Goal: Task Accomplishment & Management: Manage account settings

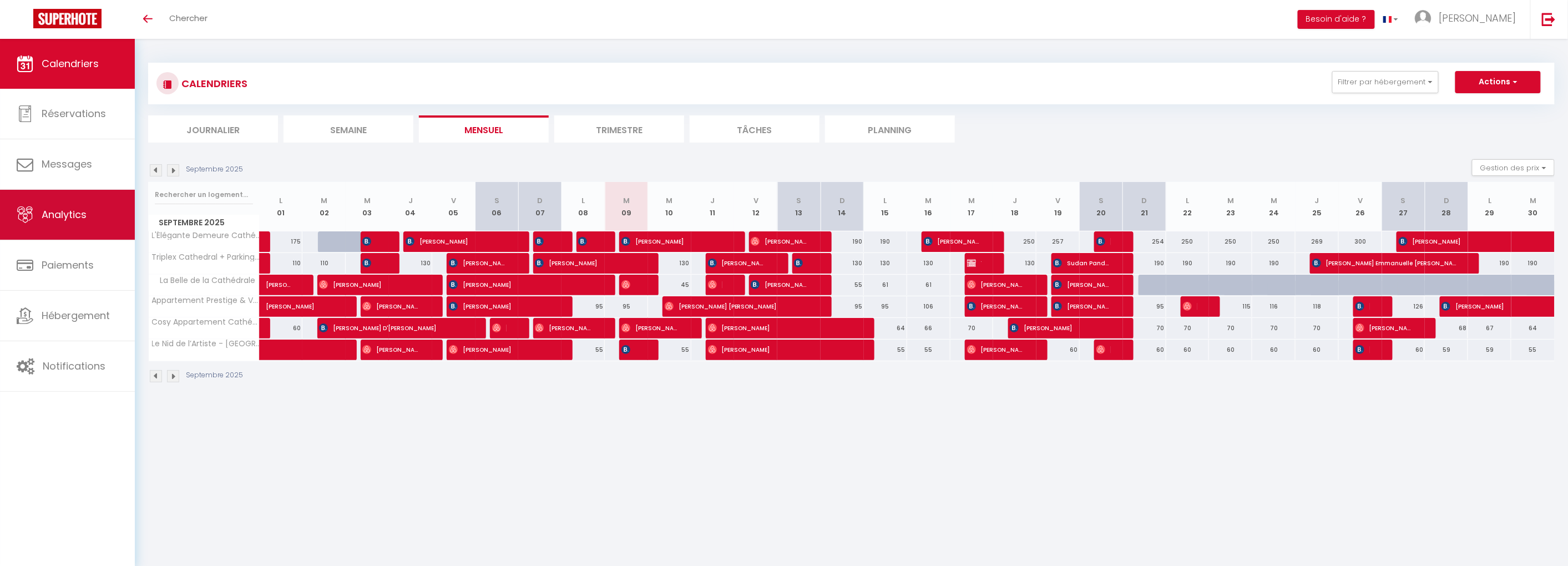
click at [65, 215] on span "Analytics" at bounding box center [64, 214] width 45 height 14
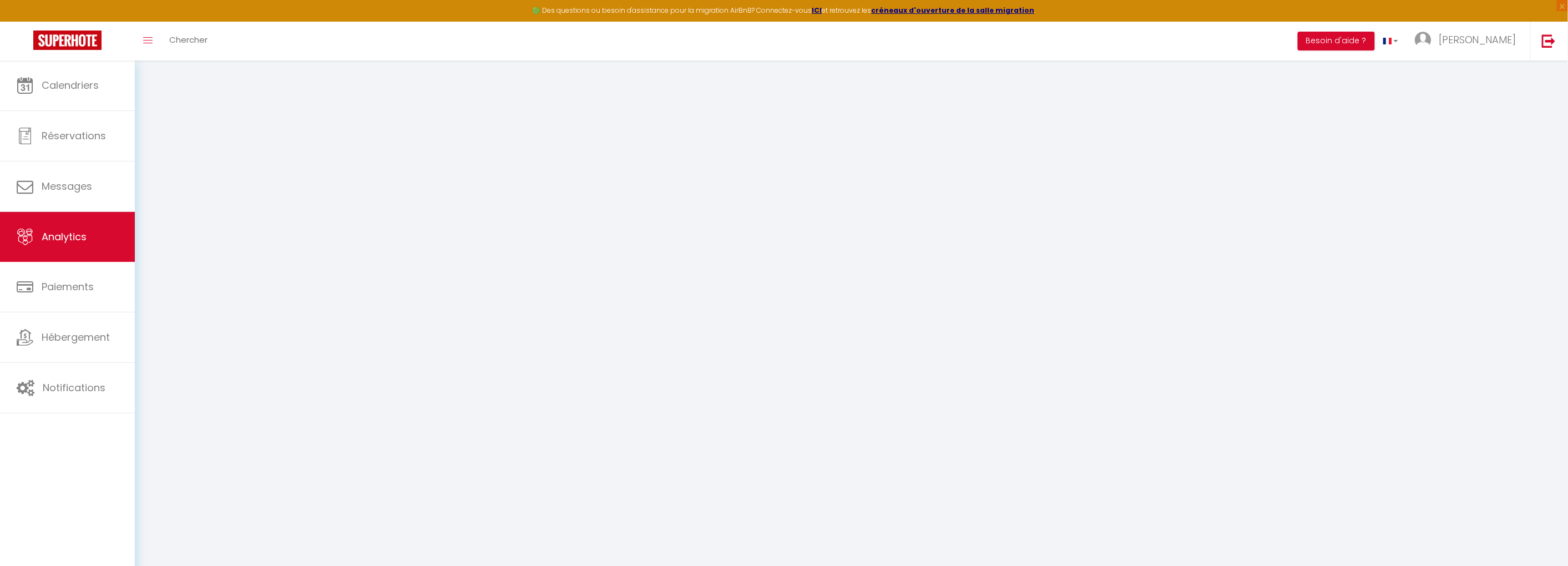
select select "2025"
select select "9"
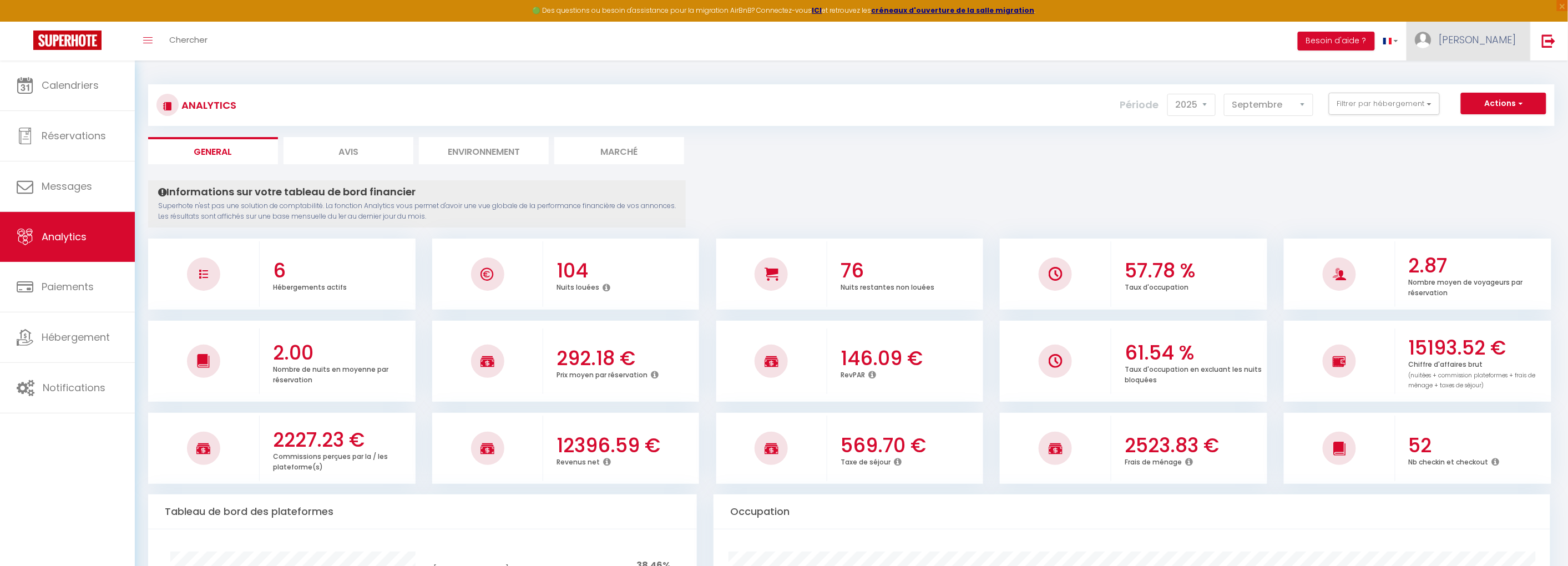
click at [1489, 37] on span "[PERSON_NAME]" at bounding box center [1478, 40] width 78 height 14
click at [1330, 160] on ul "General Avis Environnement Marché" at bounding box center [851, 150] width 1407 height 27
click at [1508, 107] on button "Actions" at bounding box center [1503, 103] width 85 height 22
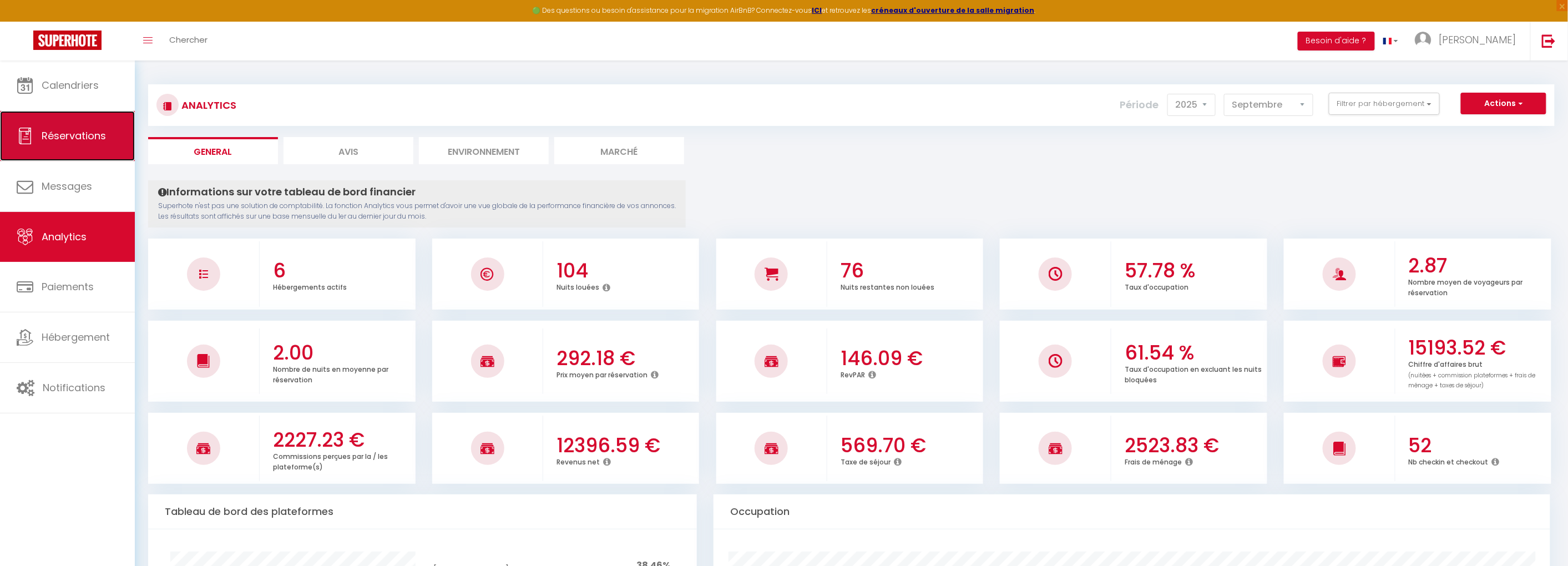
click at [97, 136] on span "Réservations" at bounding box center [74, 135] width 65 height 14
select select "not_cancelled"
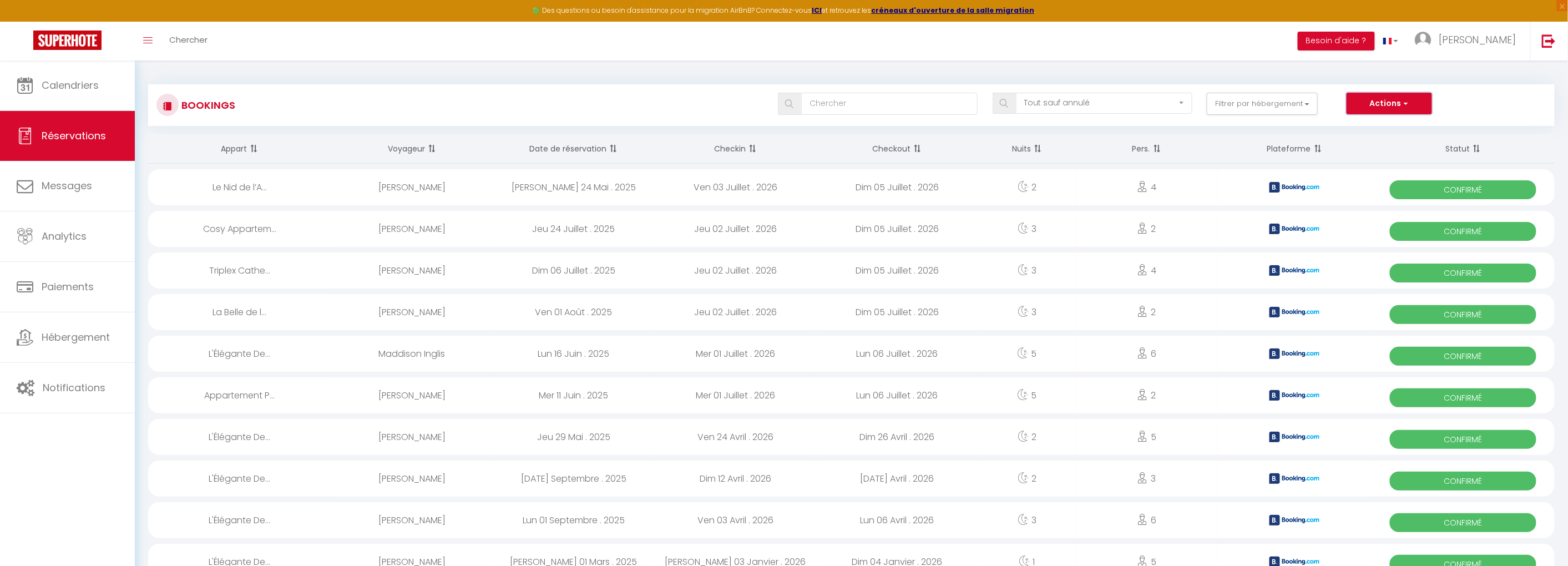
click at [1394, 99] on button "Actions" at bounding box center [1389, 103] width 85 height 22
click at [1398, 141] on link "Exporter les réservations" at bounding box center [1372, 142] width 119 height 15
type input "[EMAIL_ADDRESS][DOMAIN_NAME]"
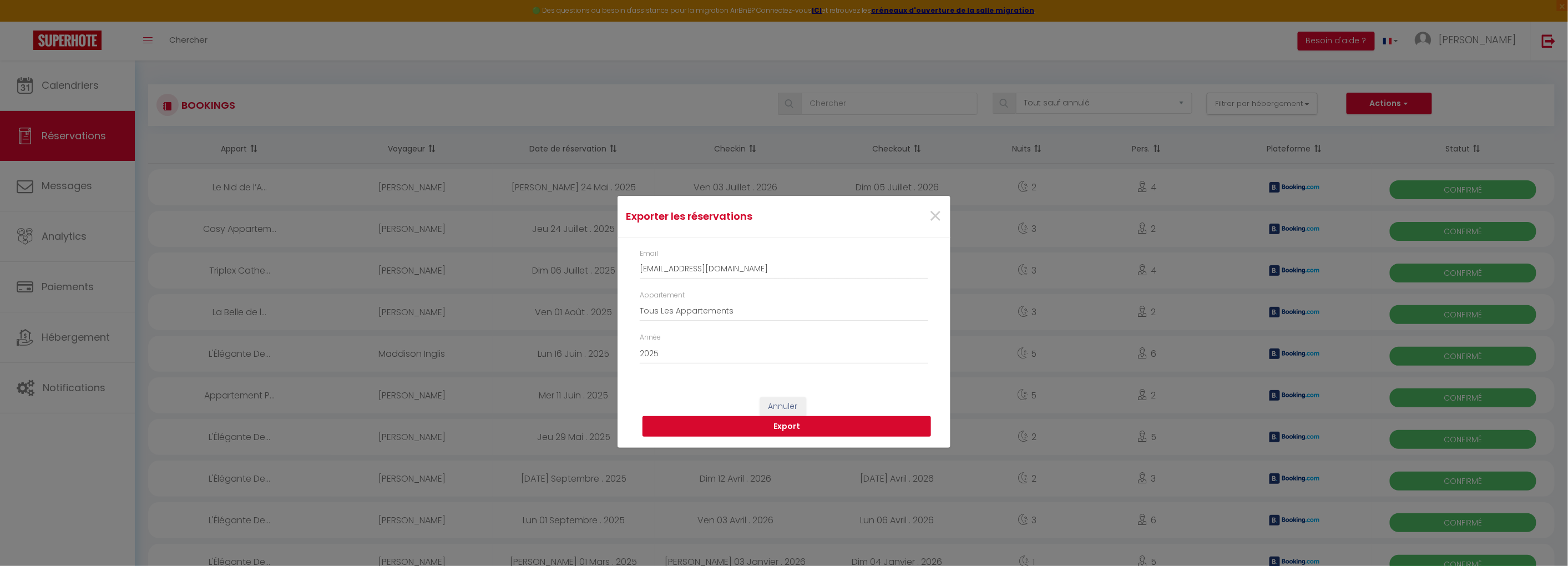
click at [788, 427] on button "Export" at bounding box center [787, 427] width 289 height 21
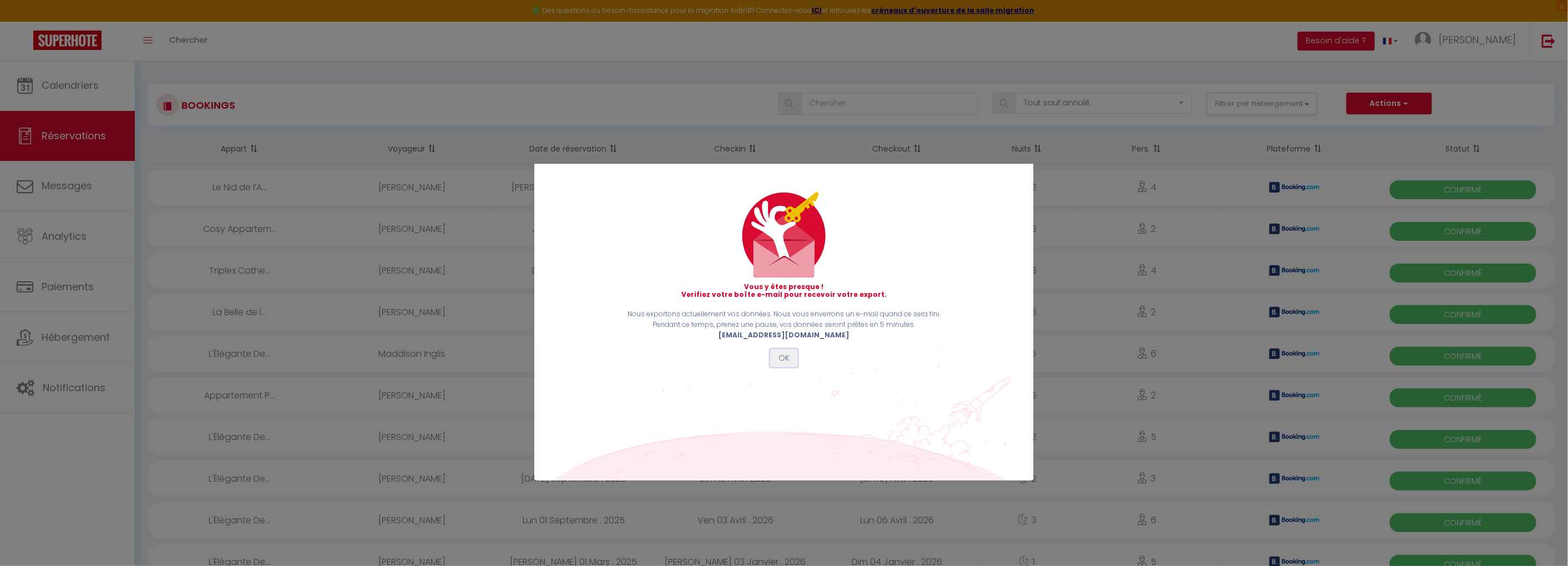
click at [786, 363] on button "OK" at bounding box center [784, 358] width 28 height 19
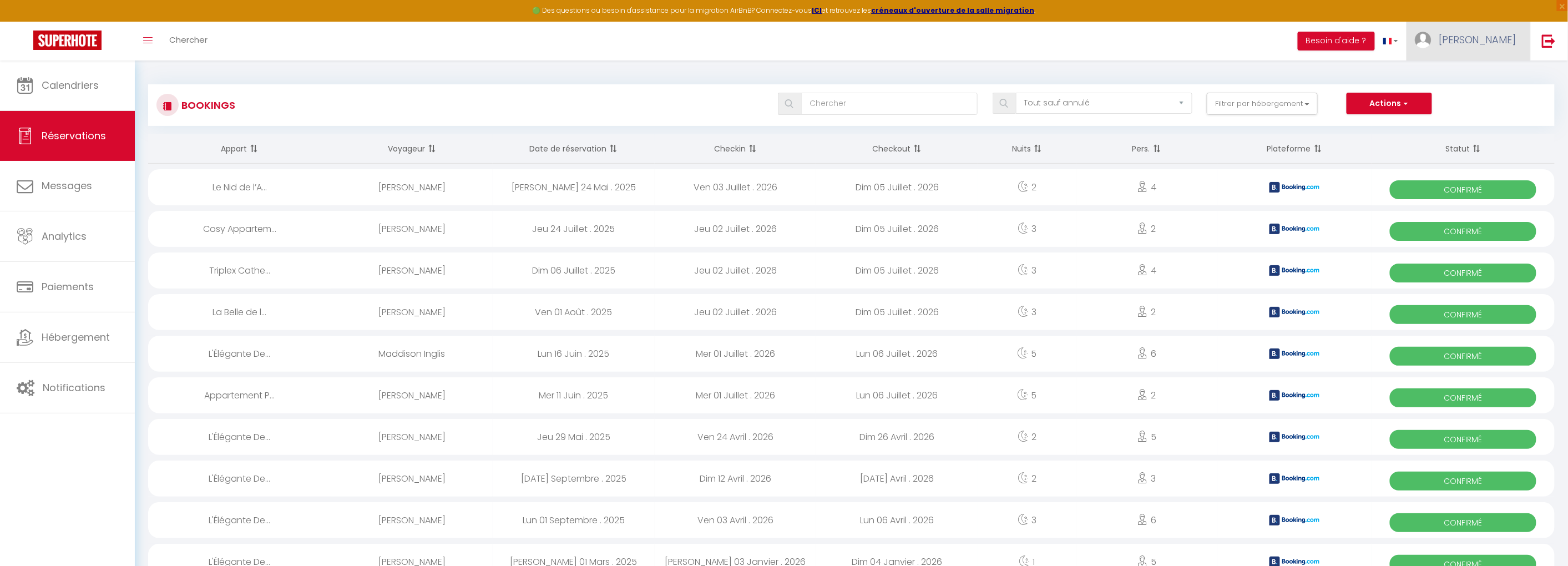
click at [1505, 43] on span "[PERSON_NAME]" at bounding box center [1478, 40] width 78 height 14
click at [1261, 52] on div "Toggle menubar Chercher BUTTON Besoin d'aide ? [PERSON_NAME] Équipe" at bounding box center [820, 41] width 1479 height 39
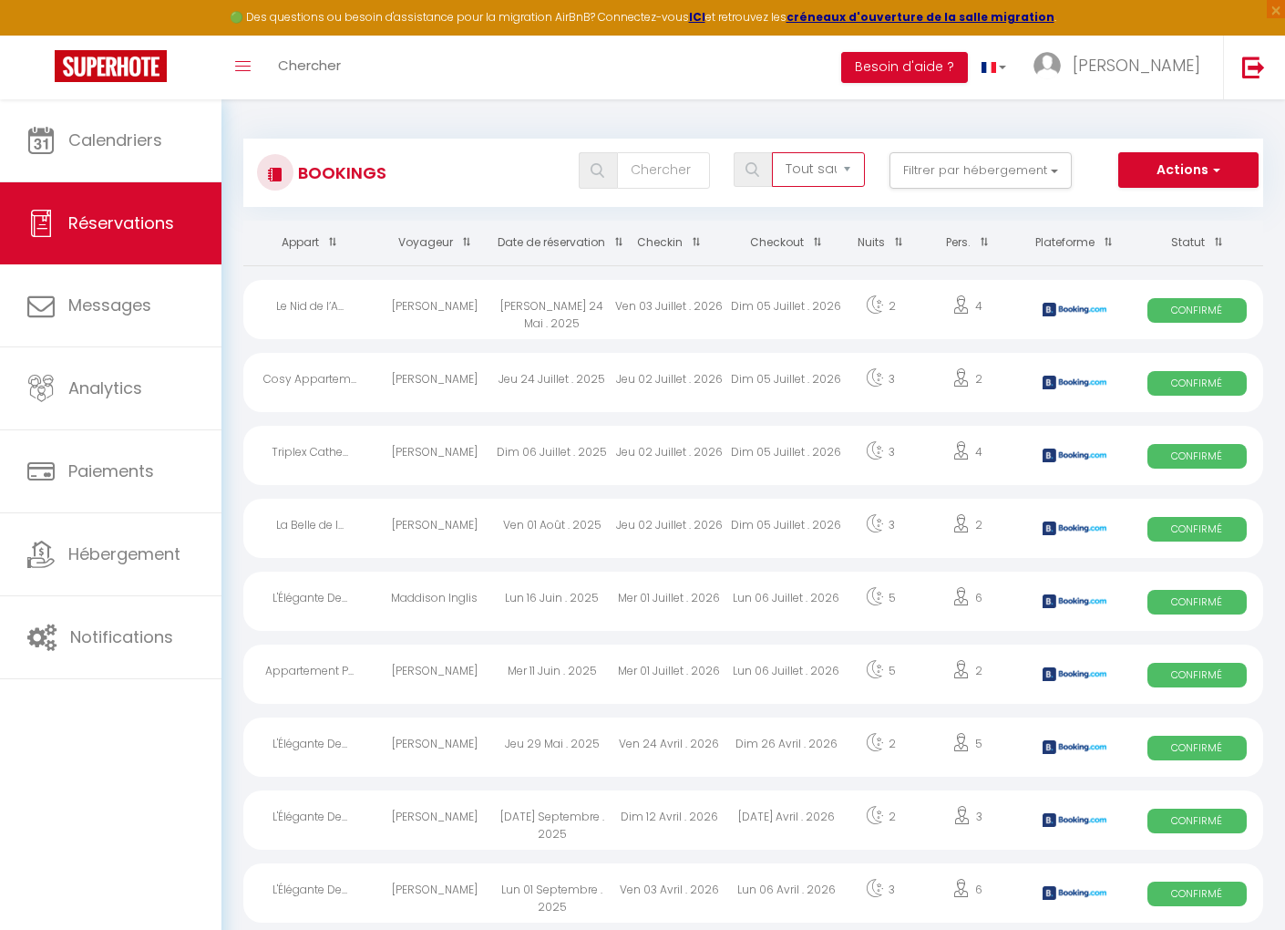
click at [856, 169] on select "Tous les statuts Annulé Confirmé Non Confirmé Tout sauf annulé No Show Request" at bounding box center [818, 169] width 93 height 35
click at [977, 170] on button "Filtrer par hébergement" at bounding box center [981, 170] width 182 height 36
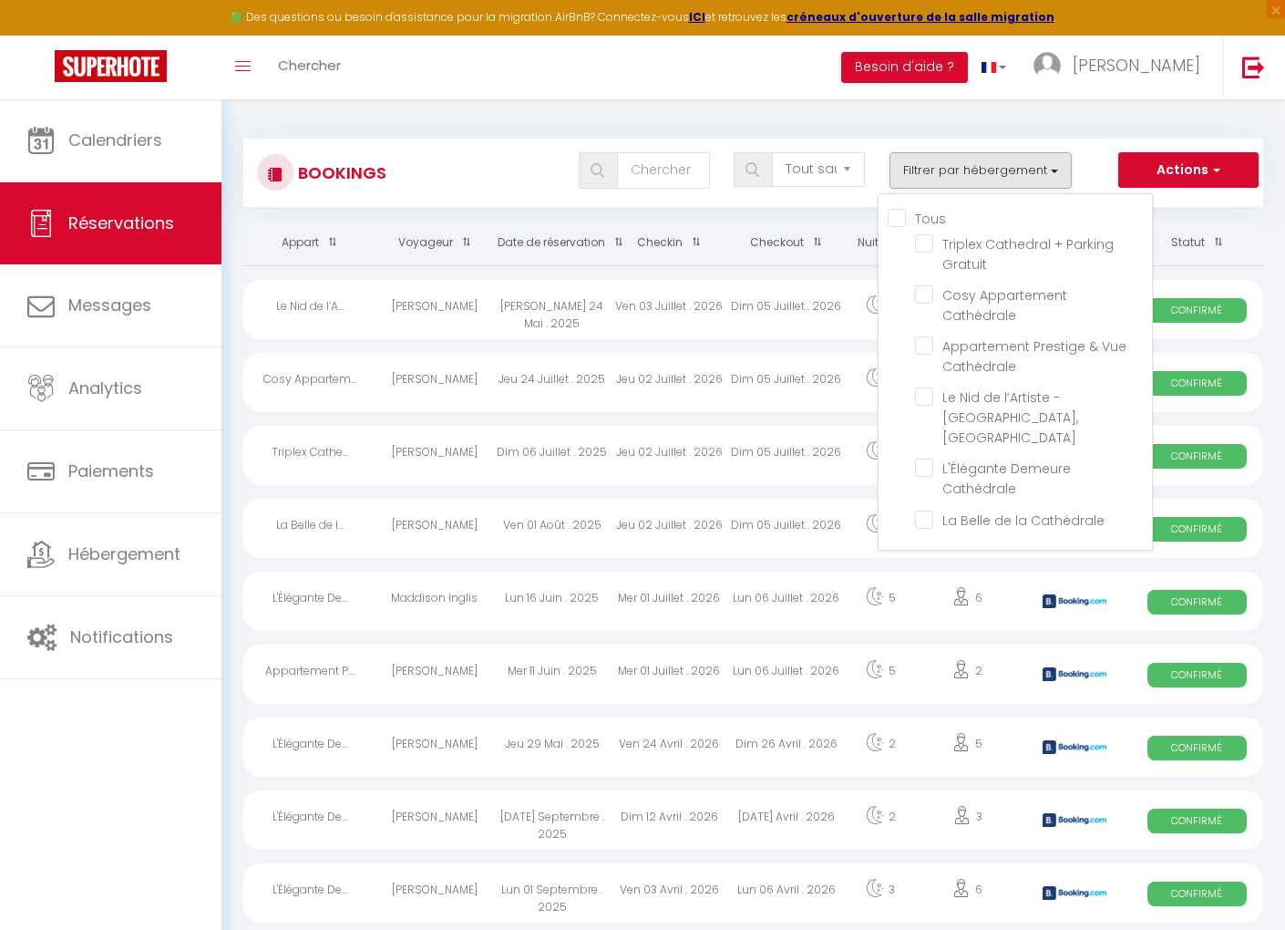
click at [784, 69] on div "Toggle menubar Chercher BUTTON Besoin d'aide ? [PERSON_NAME] Équipe" at bounding box center [701, 68] width 1139 height 64
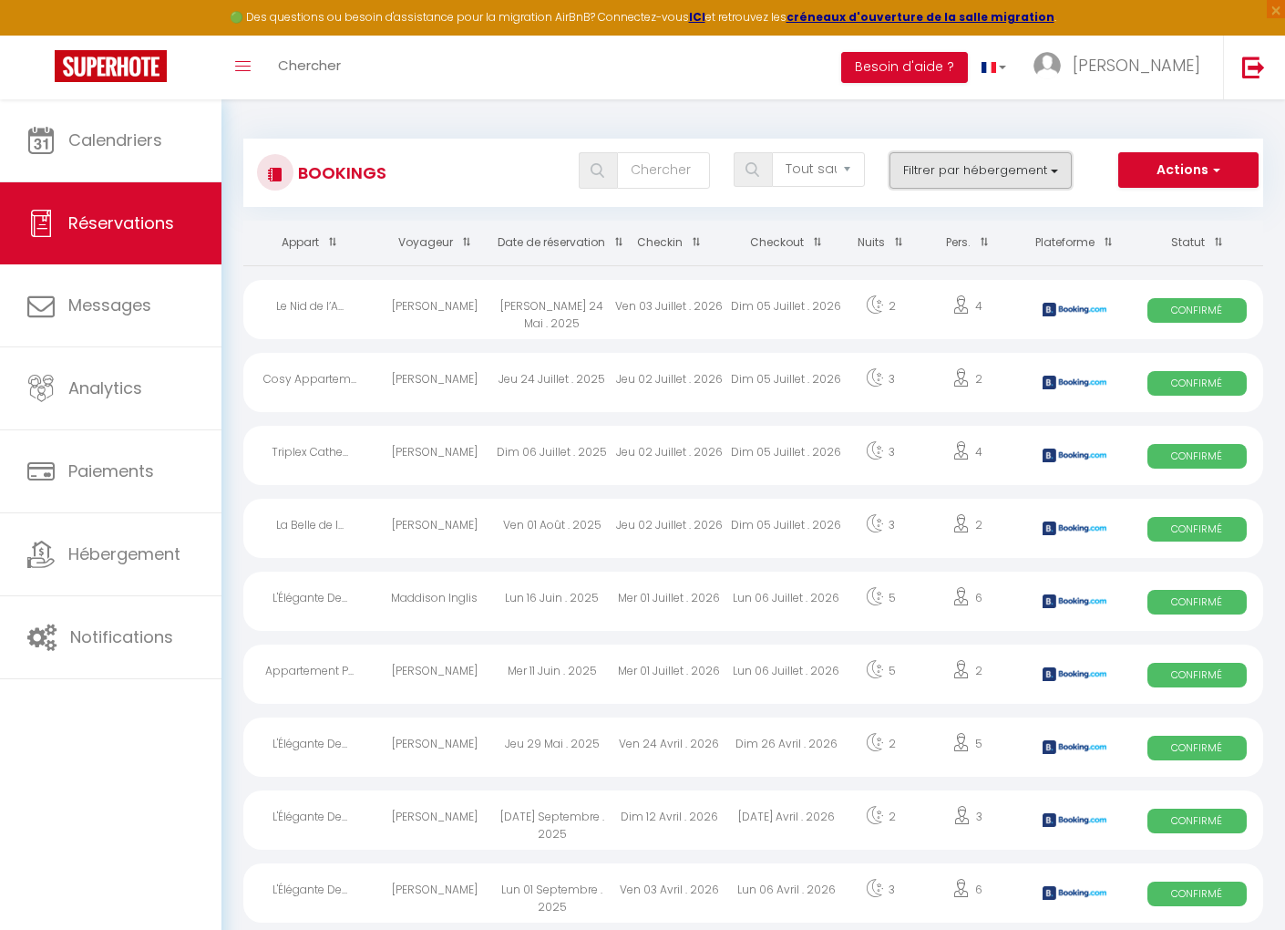
click at [967, 181] on button "Filtrer par hébergement" at bounding box center [981, 170] width 182 height 36
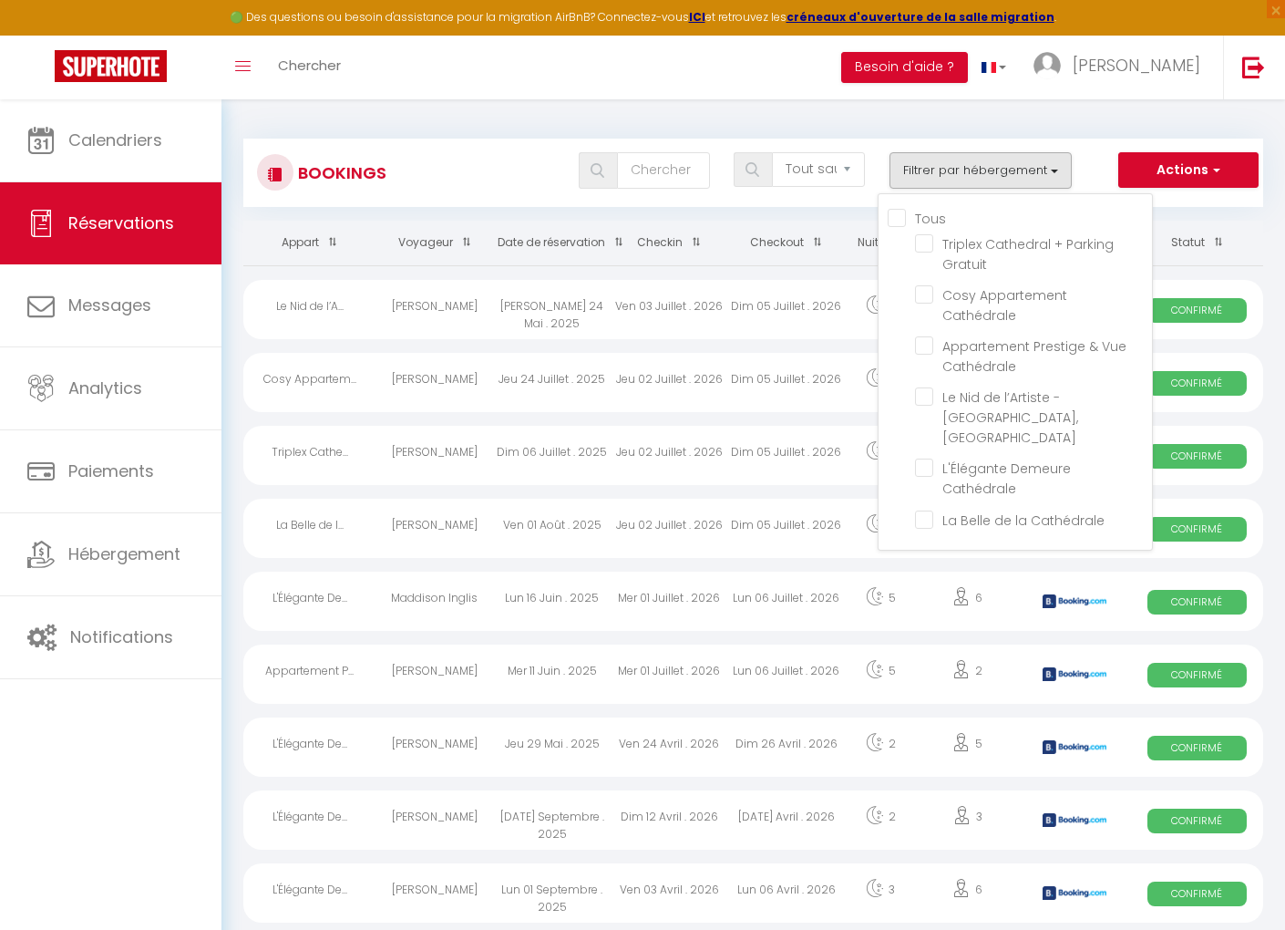
click at [902, 211] on input "Tous" at bounding box center [1020, 217] width 264 height 18
checkbox input "true"
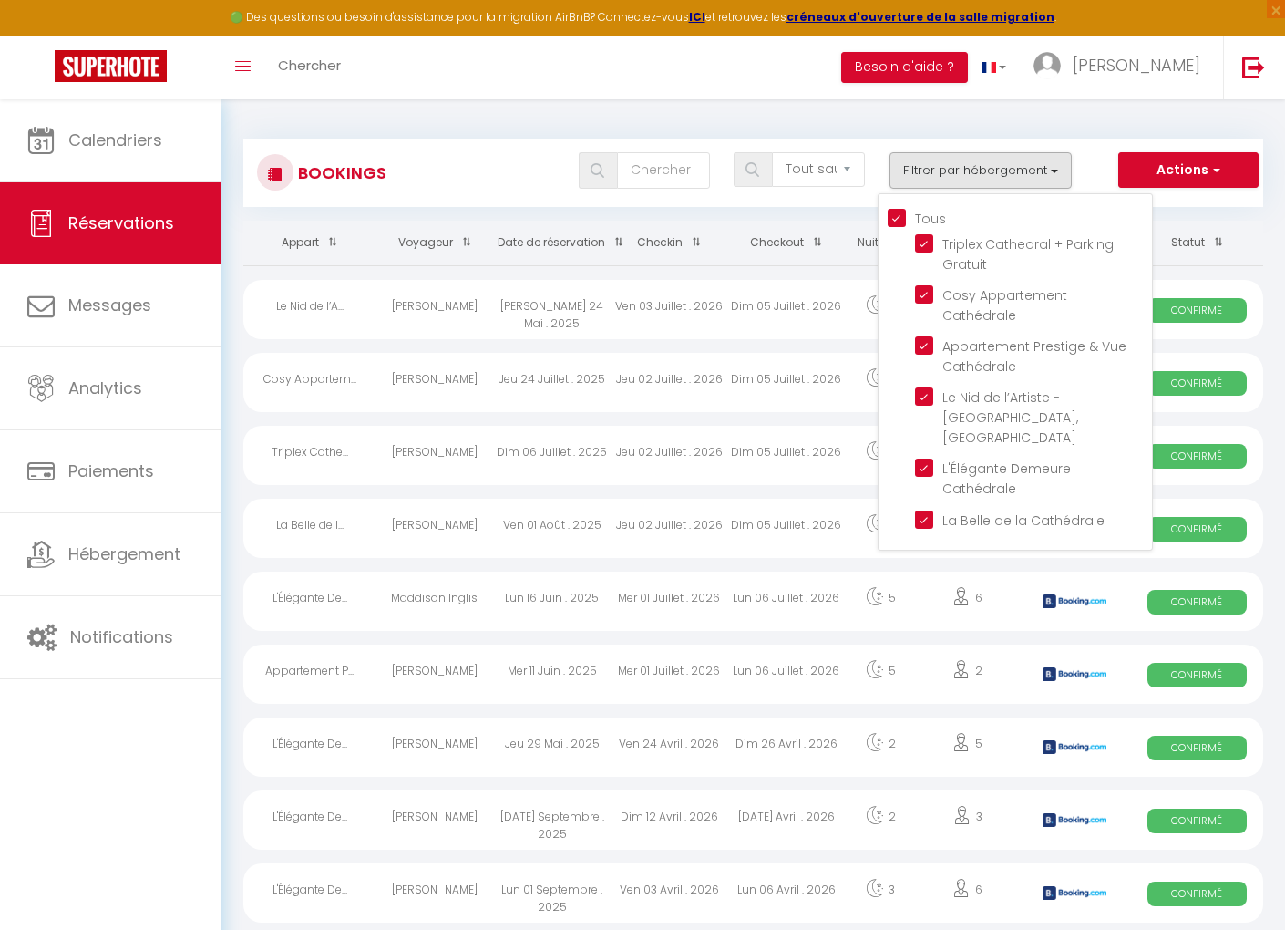
checkbox input "true"
click at [1074, 133] on div "Bookings Tous les statuts Annulé Confirmé Non Confirmé Tout sauf annulé No Show…" at bounding box center [753, 164] width 1020 height 86
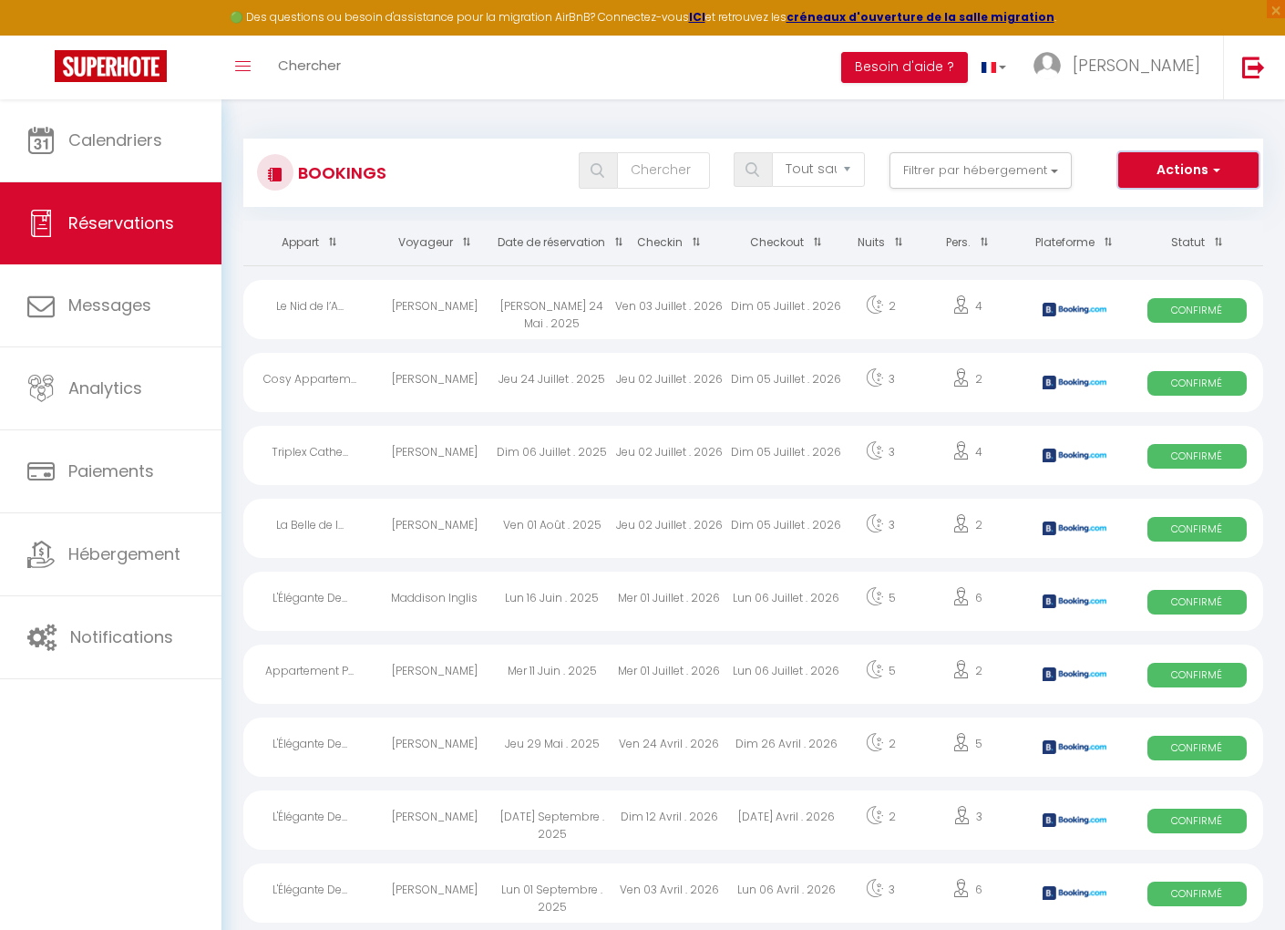
click at [1222, 173] on button "Actions" at bounding box center [1188, 170] width 140 height 36
click at [1044, 168] on button "Filtrer par hébergement" at bounding box center [981, 170] width 182 height 36
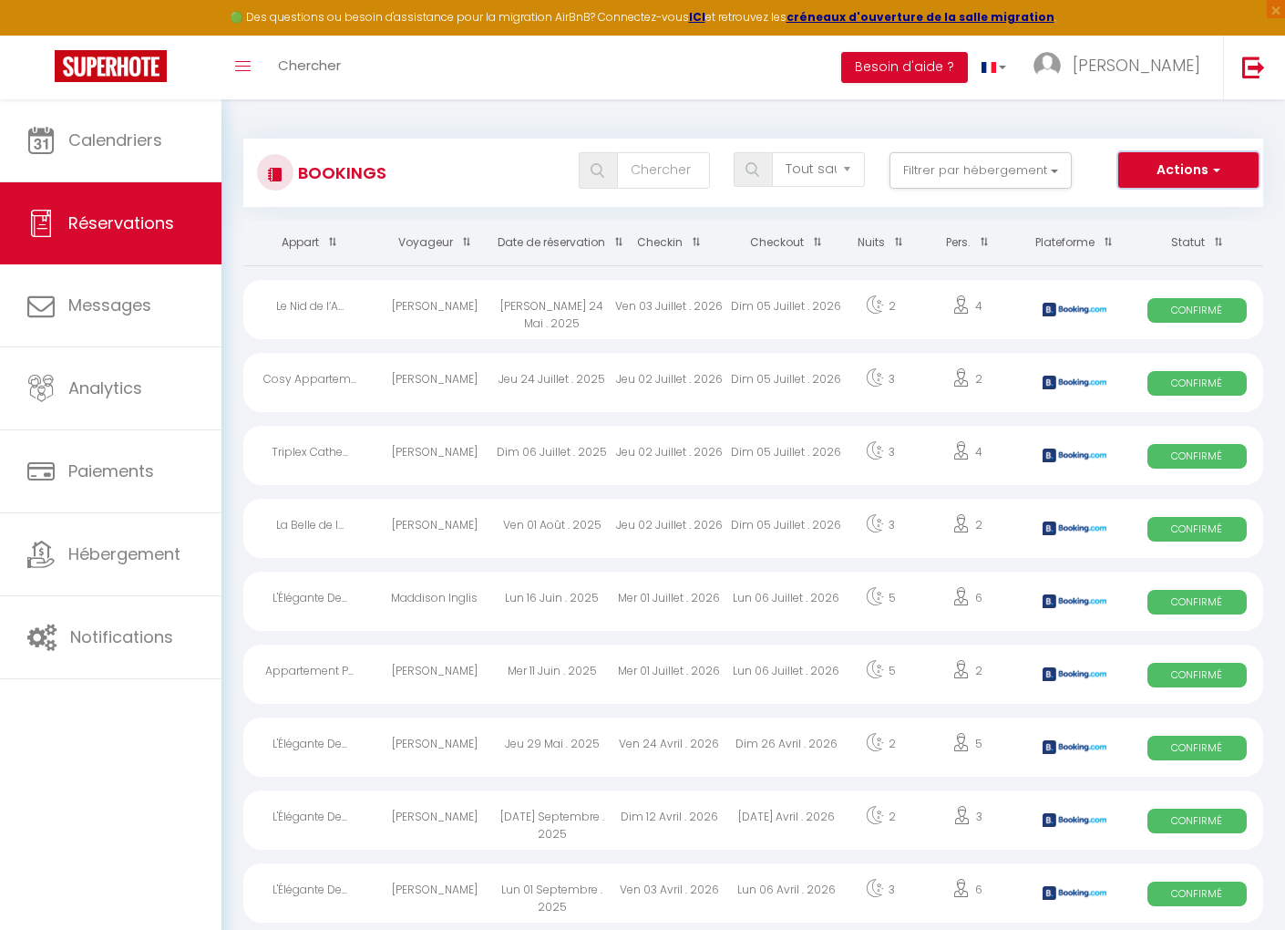
click at [1189, 180] on button "Actions" at bounding box center [1188, 170] width 140 height 36
click at [1181, 236] on link "Exporter les réservations" at bounding box center [1160, 234] width 195 height 24
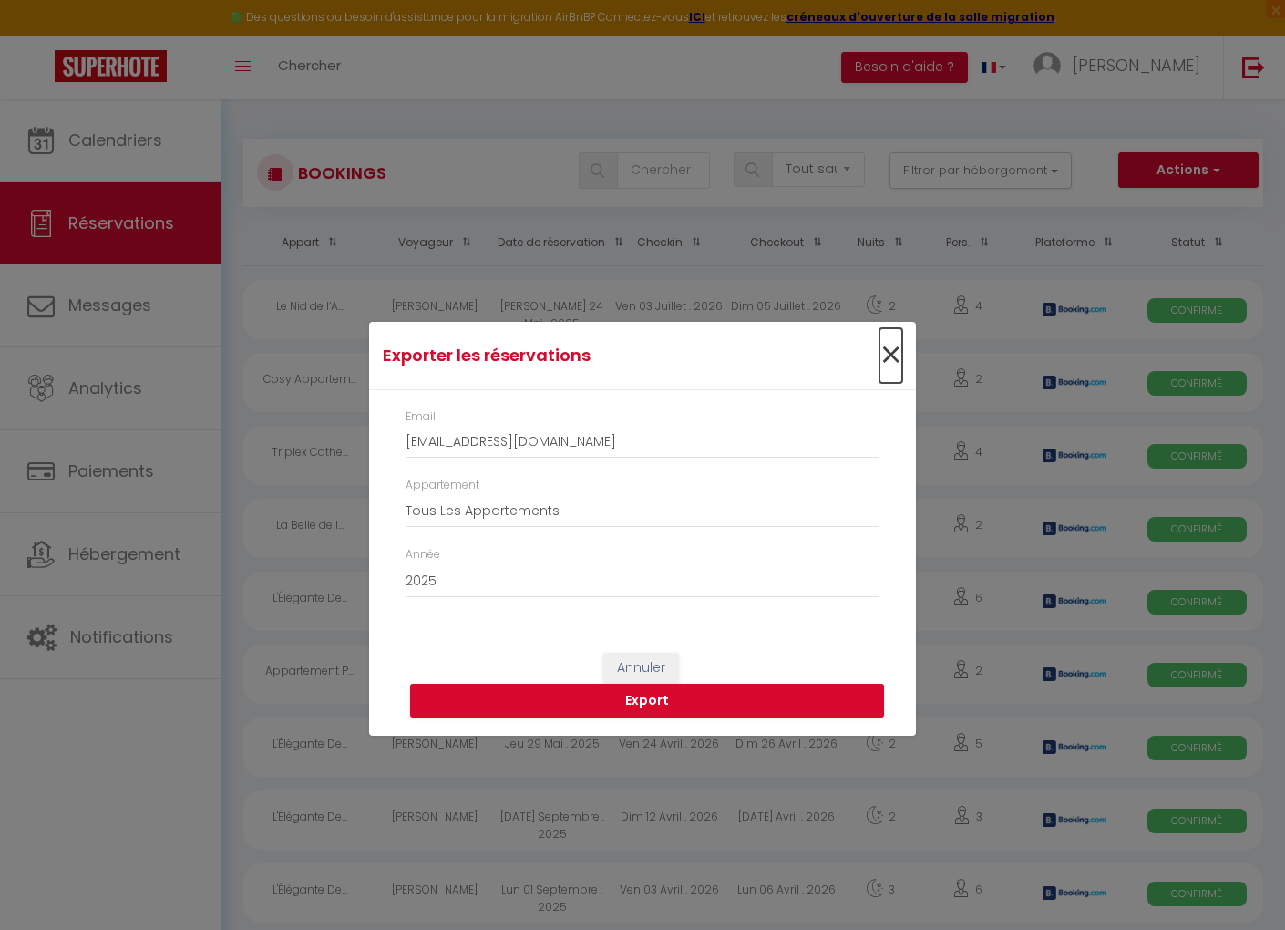
click at [891, 359] on span "×" at bounding box center [891, 355] width 23 height 55
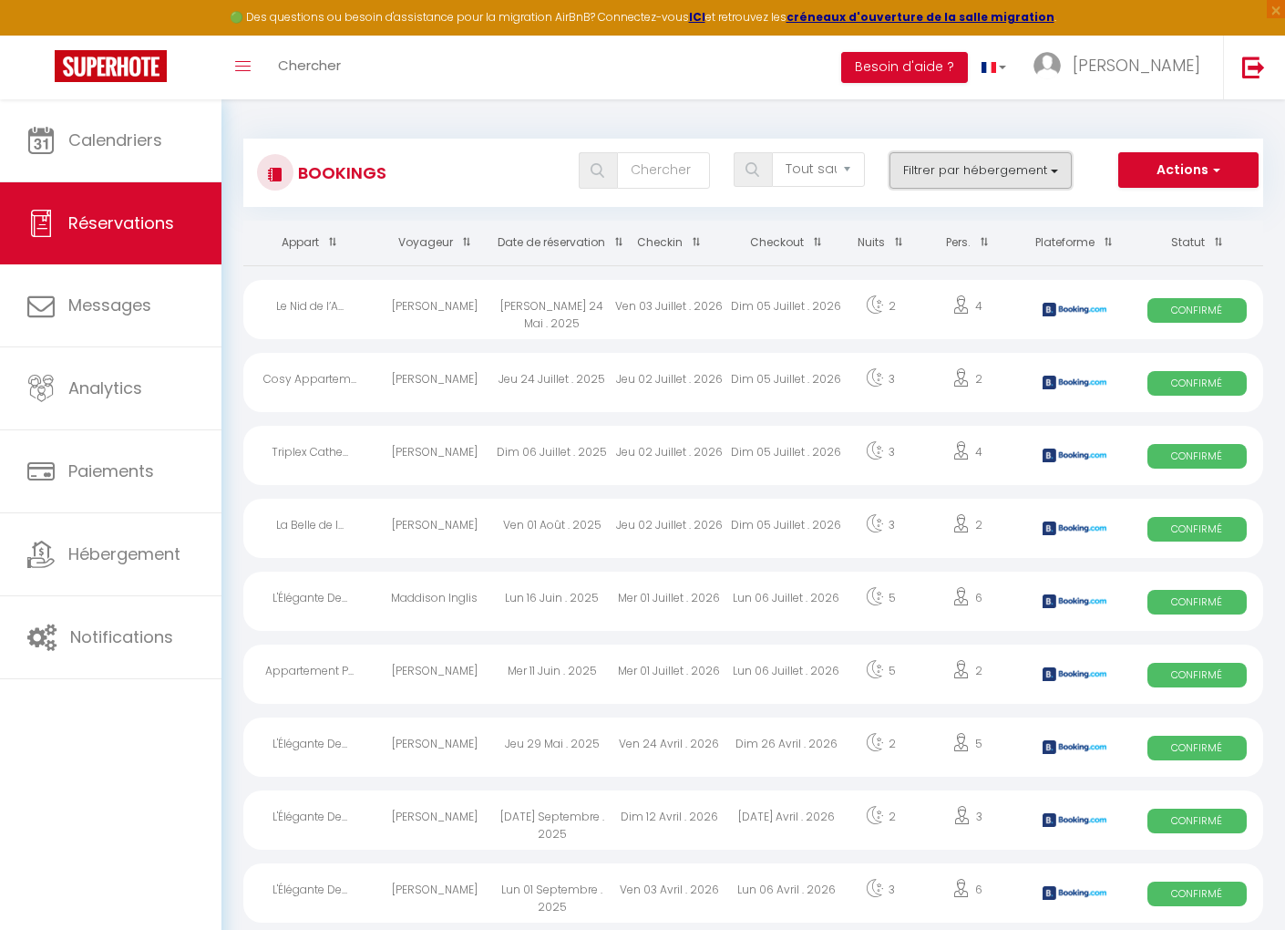
click at [979, 179] on button "Filtrer par hébergement" at bounding box center [981, 170] width 182 height 36
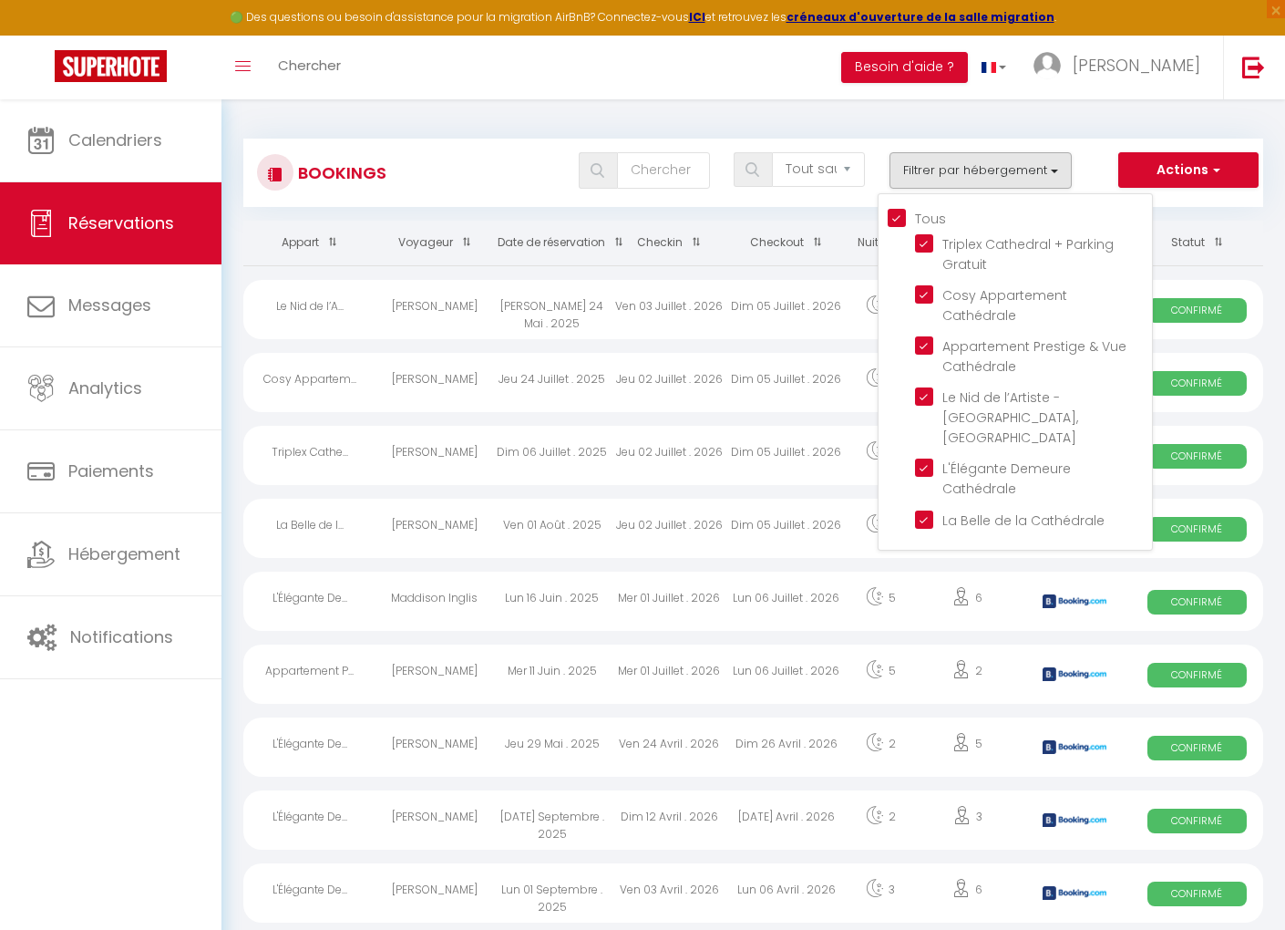
click at [902, 227] on ul "Tous Triplex Cathedral + Parking Gratuit Cosy Appartement Cathédrale Appartemen…" at bounding box center [1020, 372] width 264 height 328
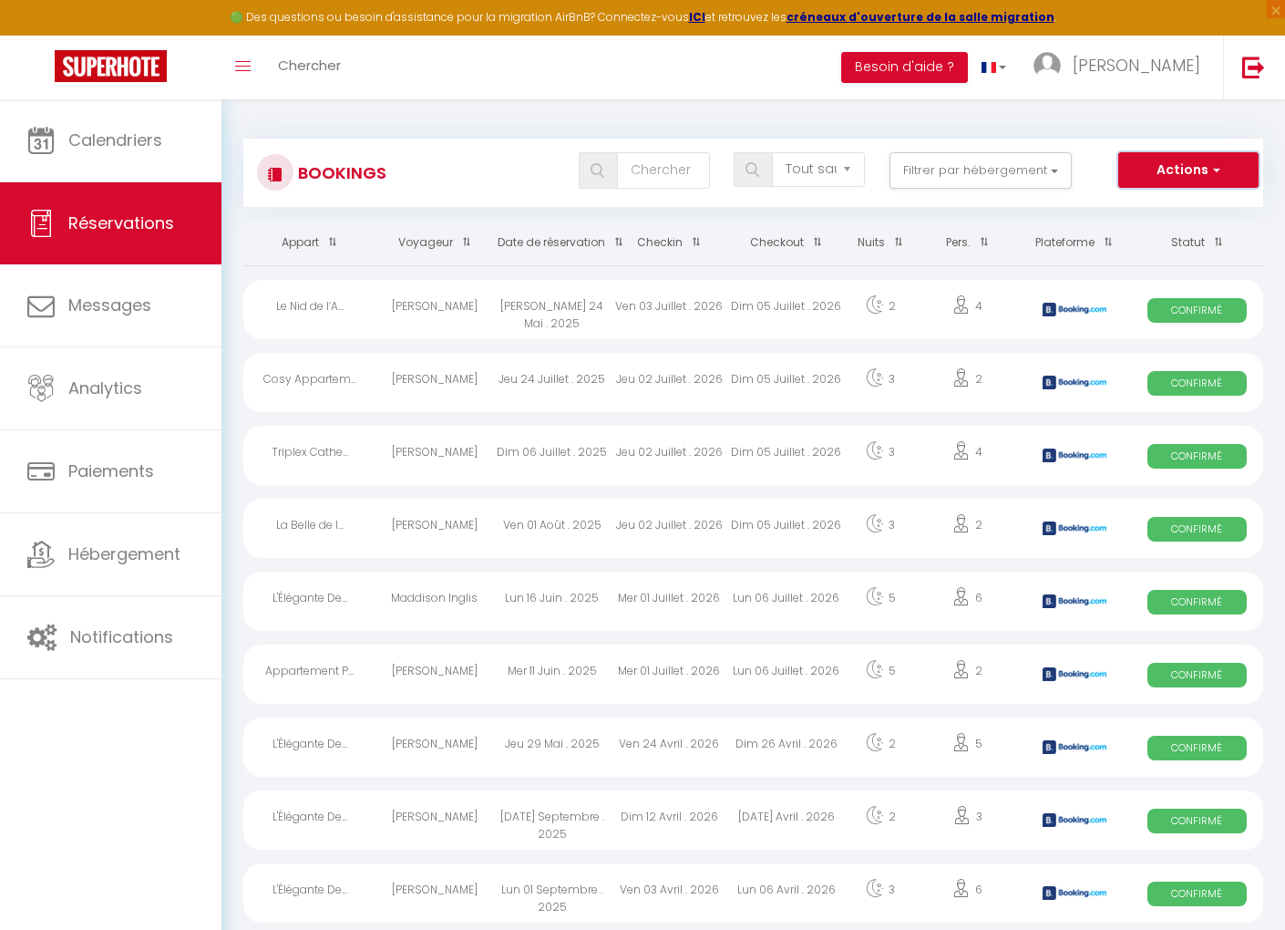
click at [1143, 163] on button "Actions" at bounding box center [1188, 170] width 140 height 36
click at [1115, 231] on link "Exporter les réservations" at bounding box center [1160, 234] width 195 height 24
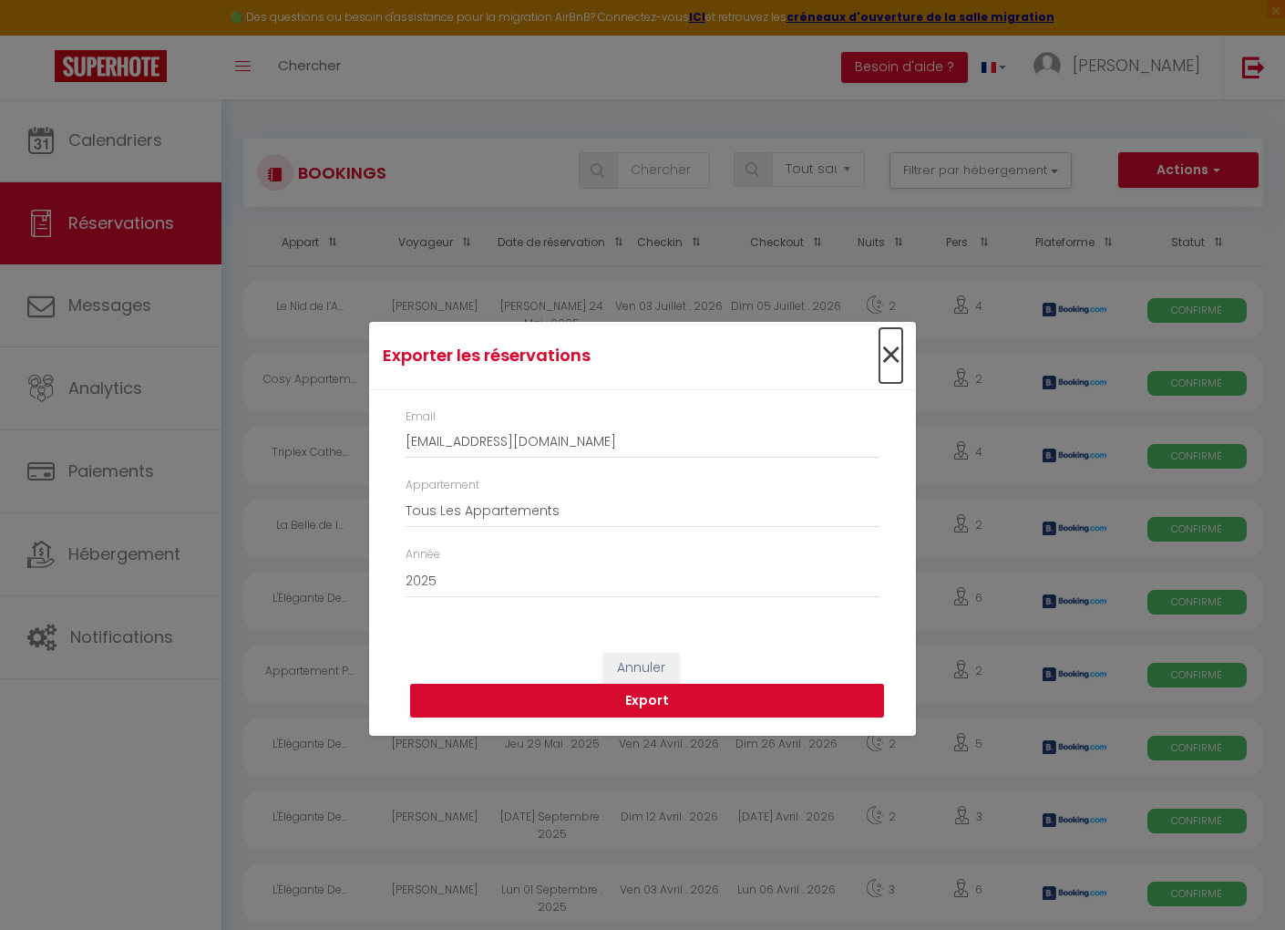
click at [891, 352] on span "×" at bounding box center [891, 355] width 23 height 55
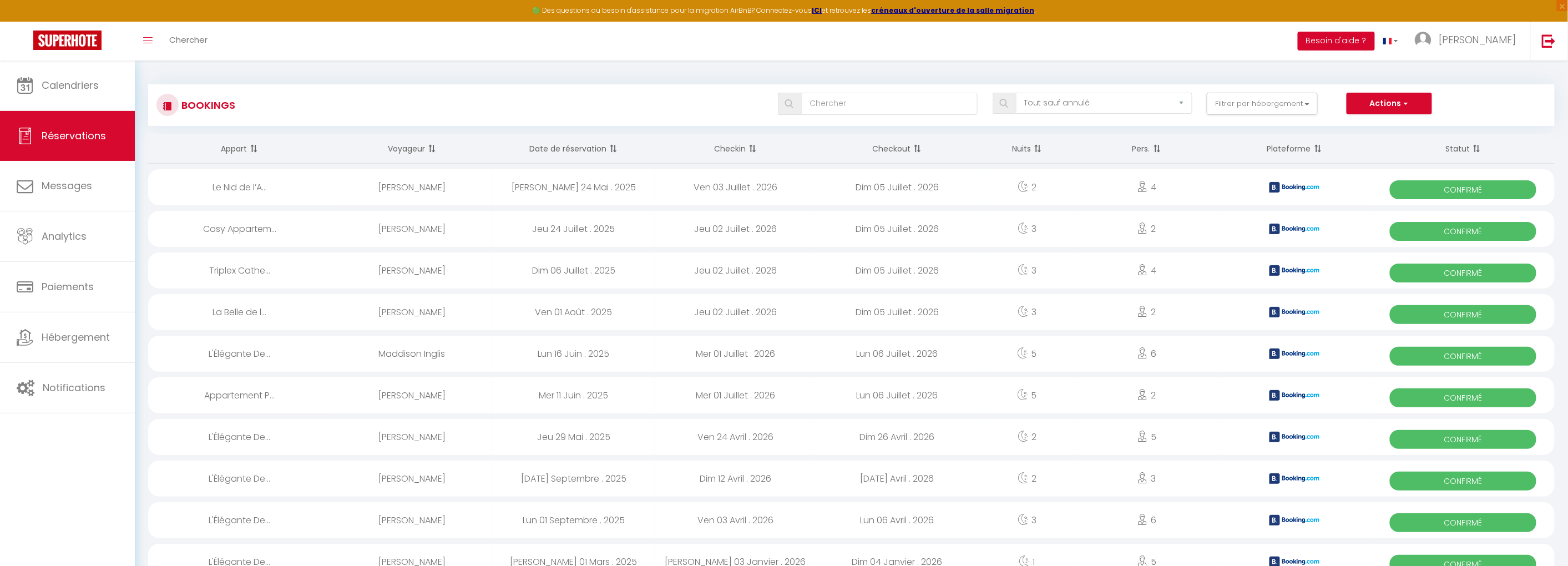
click at [1375, 46] on button "Besoin d'aide ?" at bounding box center [1336, 41] width 77 height 19
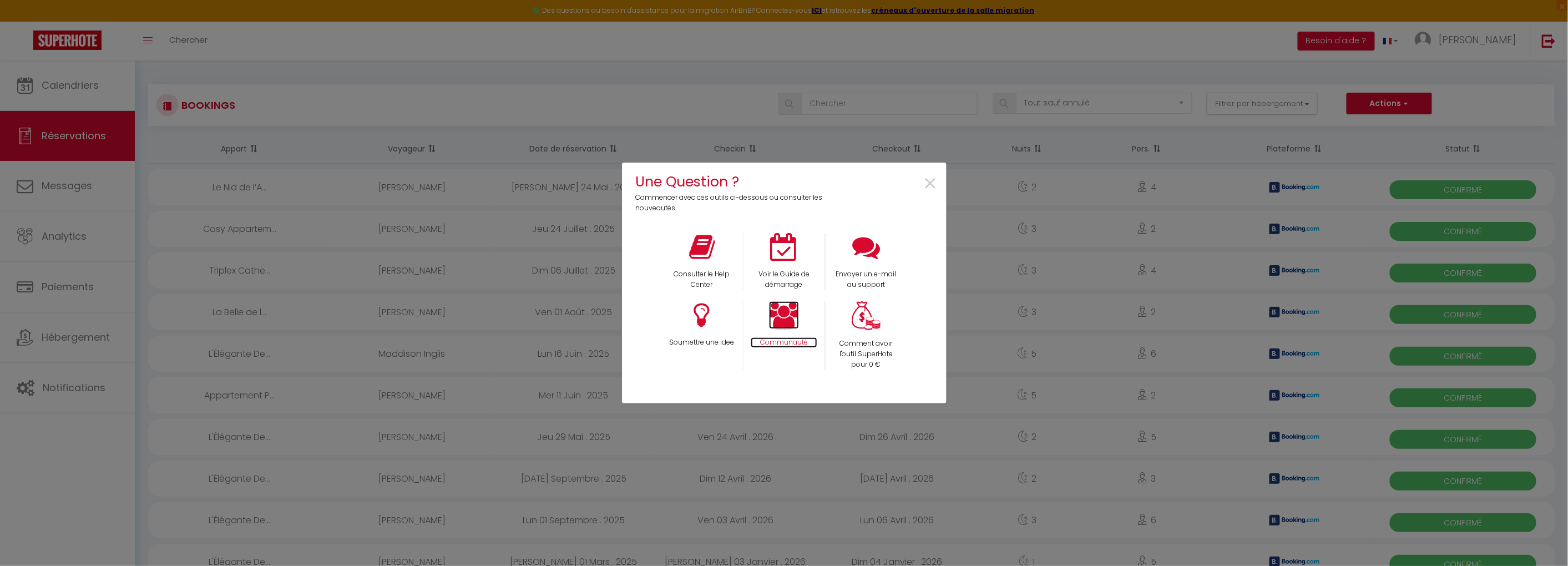
click at [789, 309] on icon at bounding box center [783, 315] width 30 height 28
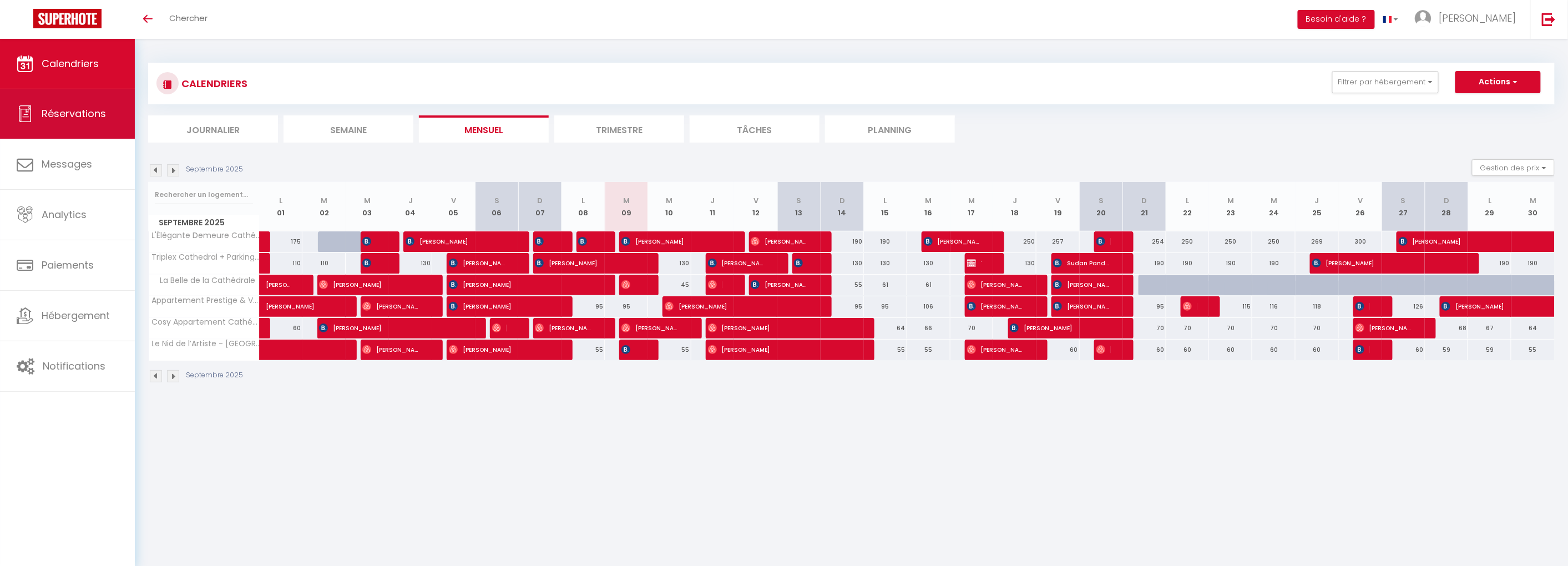
click at [90, 112] on span "Réservations" at bounding box center [74, 113] width 65 height 14
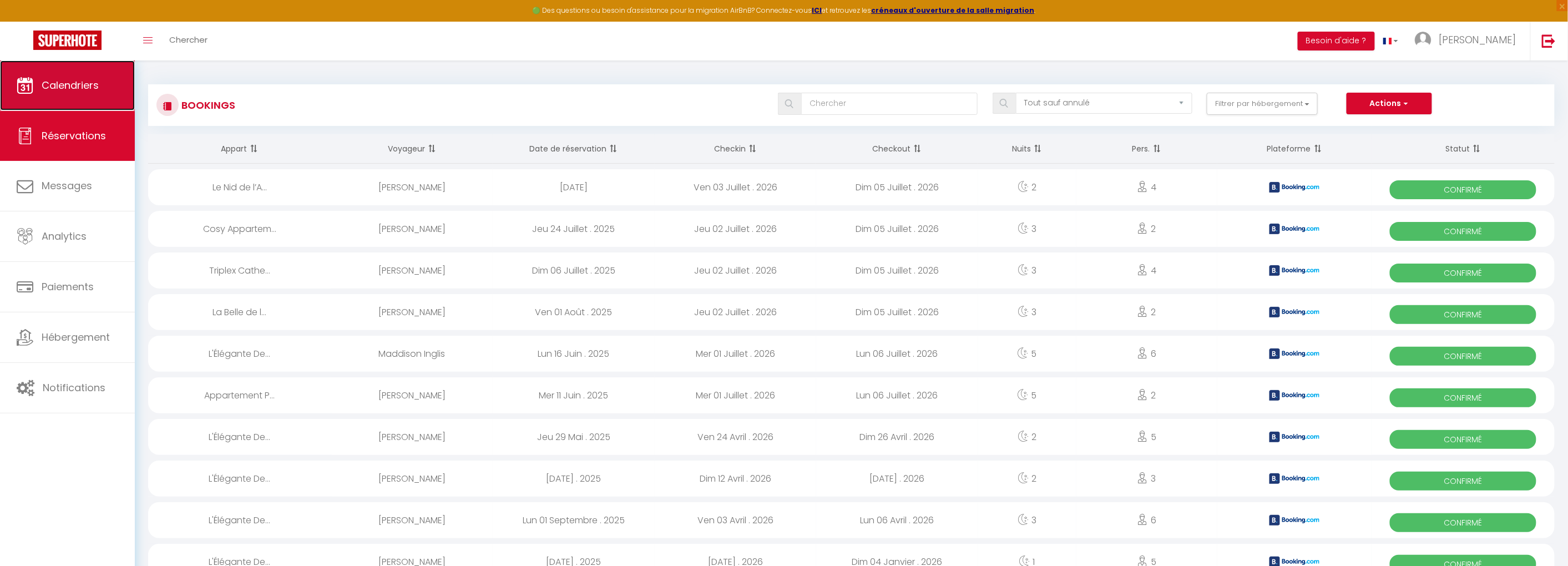
click at [86, 65] on link "Calendriers" at bounding box center [68, 85] width 135 height 50
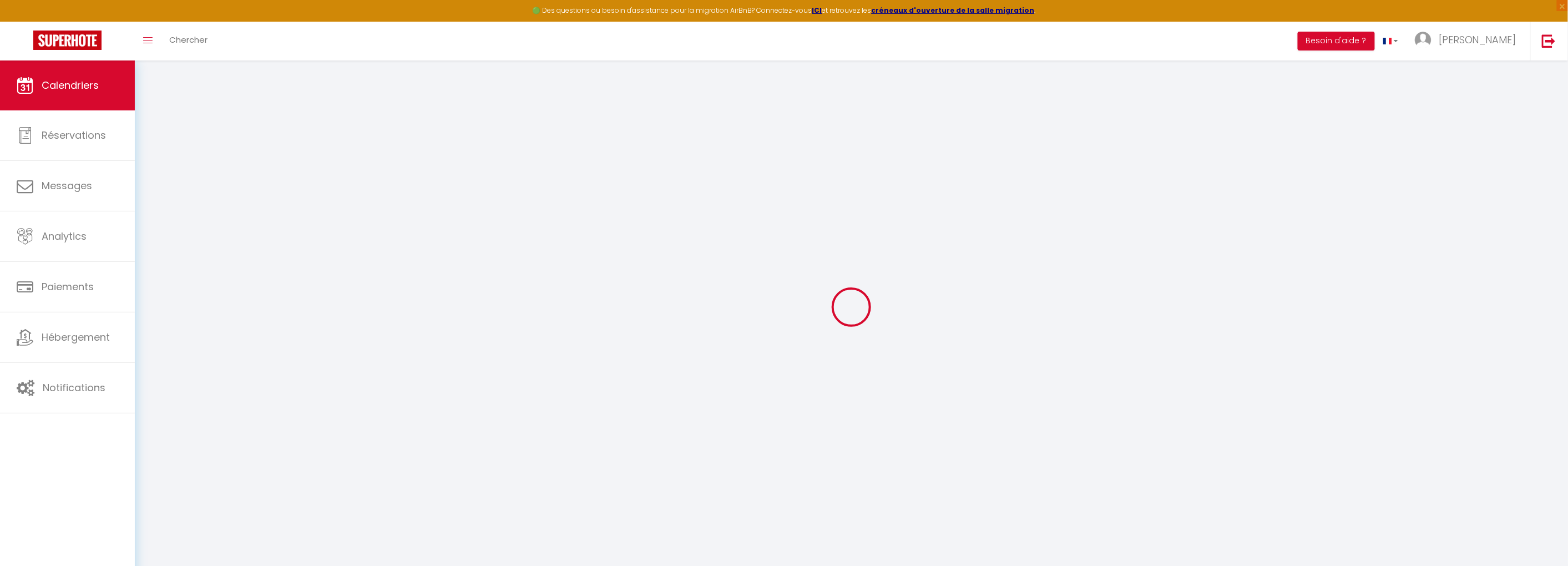
select select "2025"
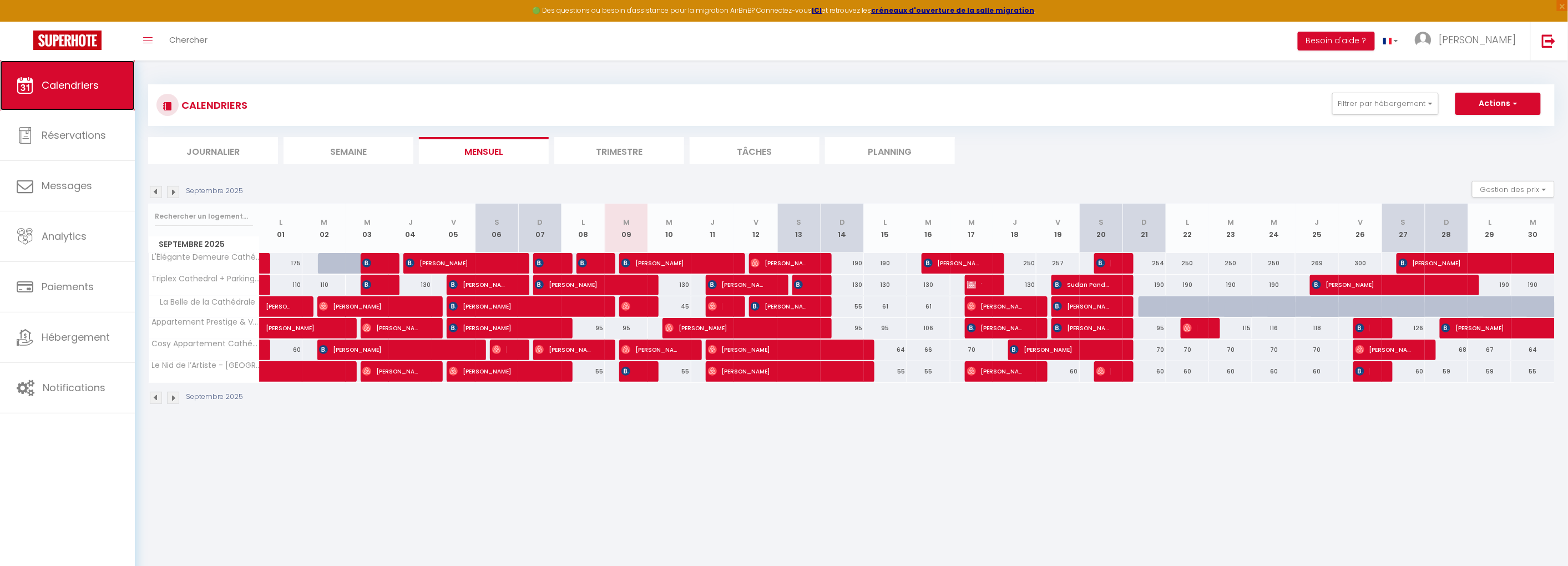
click at [90, 83] on span "Calendriers" at bounding box center [70, 85] width 57 height 14
click at [1504, 108] on button "Actions" at bounding box center [1498, 103] width 85 height 22
click at [1486, 147] on link "Exporter les réservations" at bounding box center [1486, 145] width 97 height 16
type input "[EMAIL_ADDRESS][DOMAIN_NAME]"
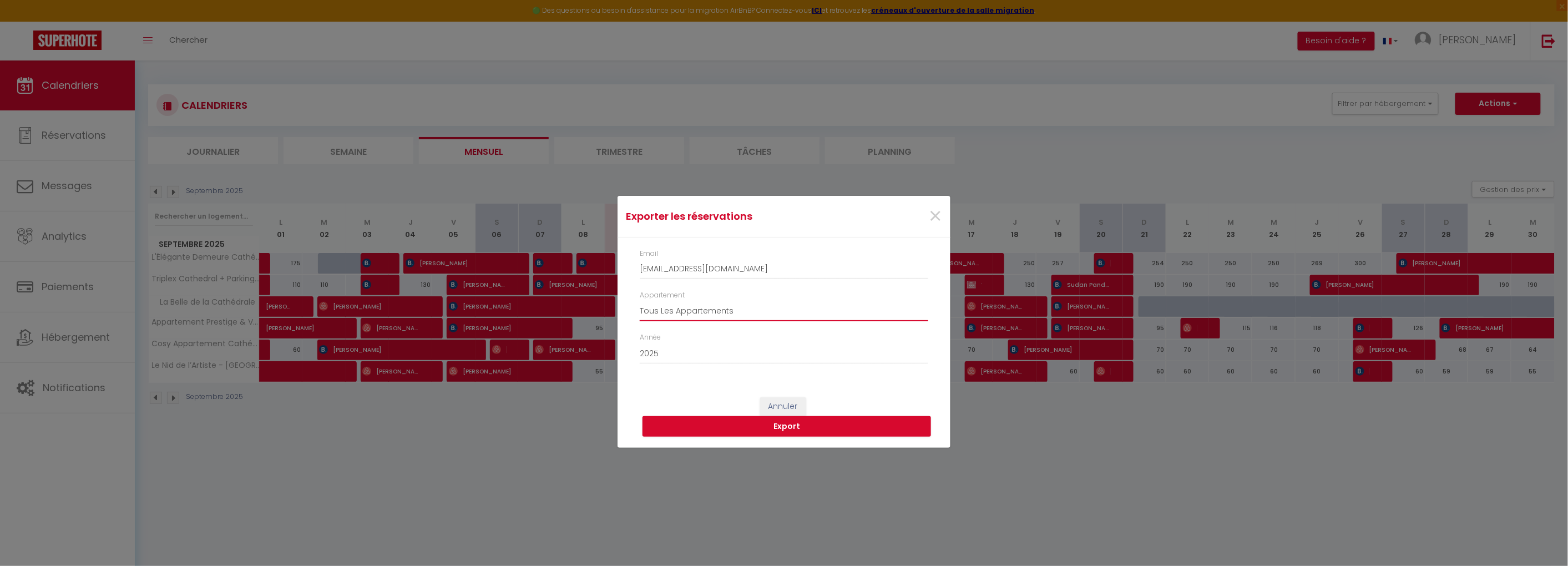
click at [808, 320] on select "Tous Les Appartements Triplex Cathedral + Parking Gratuit Cosy Appartement Cath…" at bounding box center [784, 310] width 289 height 21
select select "65360"
click at [640, 300] on select "Tous Les Appartements Triplex Cathedral + Parking Gratuit Cosy Appartement Cath…" at bounding box center [784, 310] width 289 height 21
click at [805, 427] on button "Export" at bounding box center [787, 427] width 289 height 21
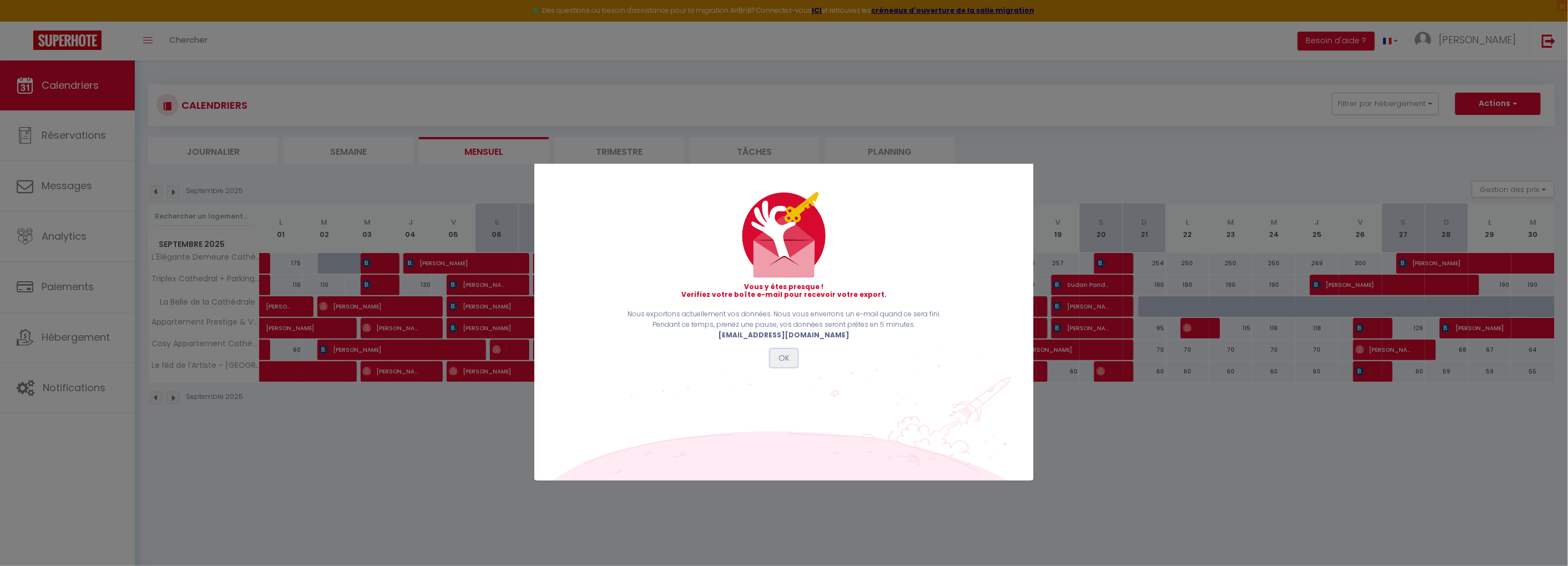
click at [783, 360] on button "OK" at bounding box center [784, 358] width 28 height 19
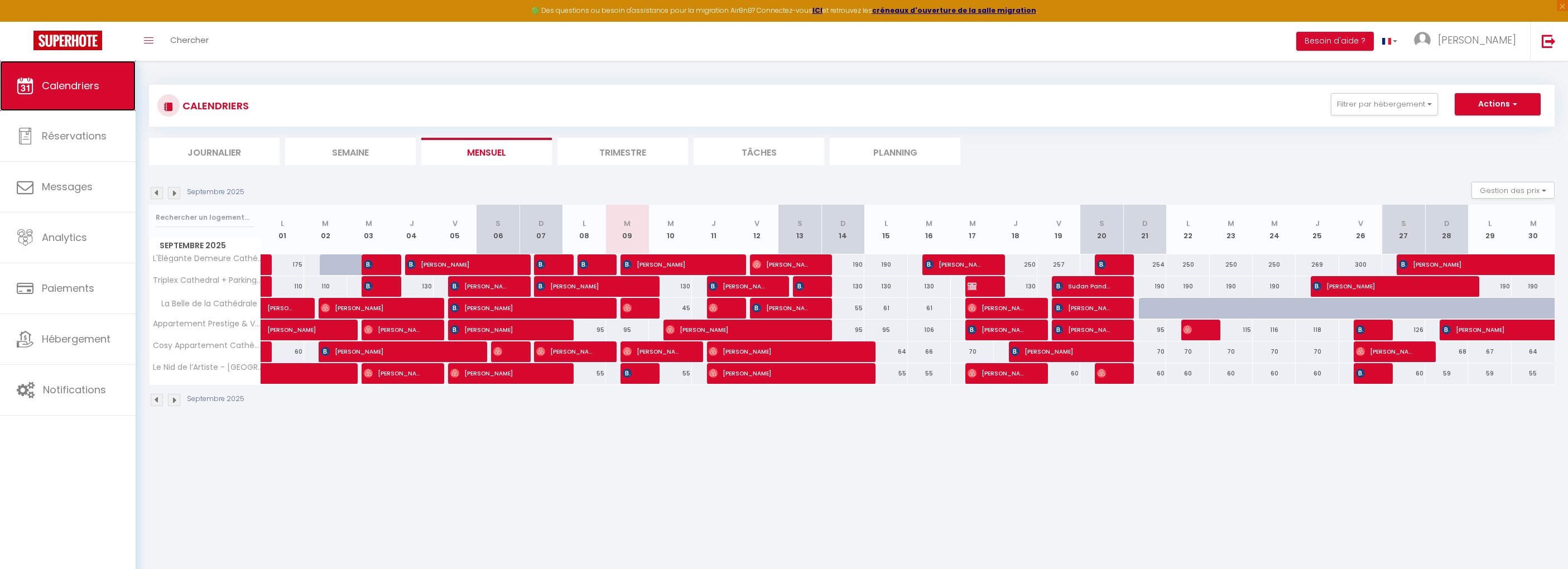
click at [100, 95] on link "Calendriers" at bounding box center [68, 86] width 136 height 50
click at [1485, 99] on button "Actions" at bounding box center [1498, 104] width 86 height 22
click at [1491, 143] on link "Exporter les réservations" at bounding box center [1486, 146] width 97 height 17
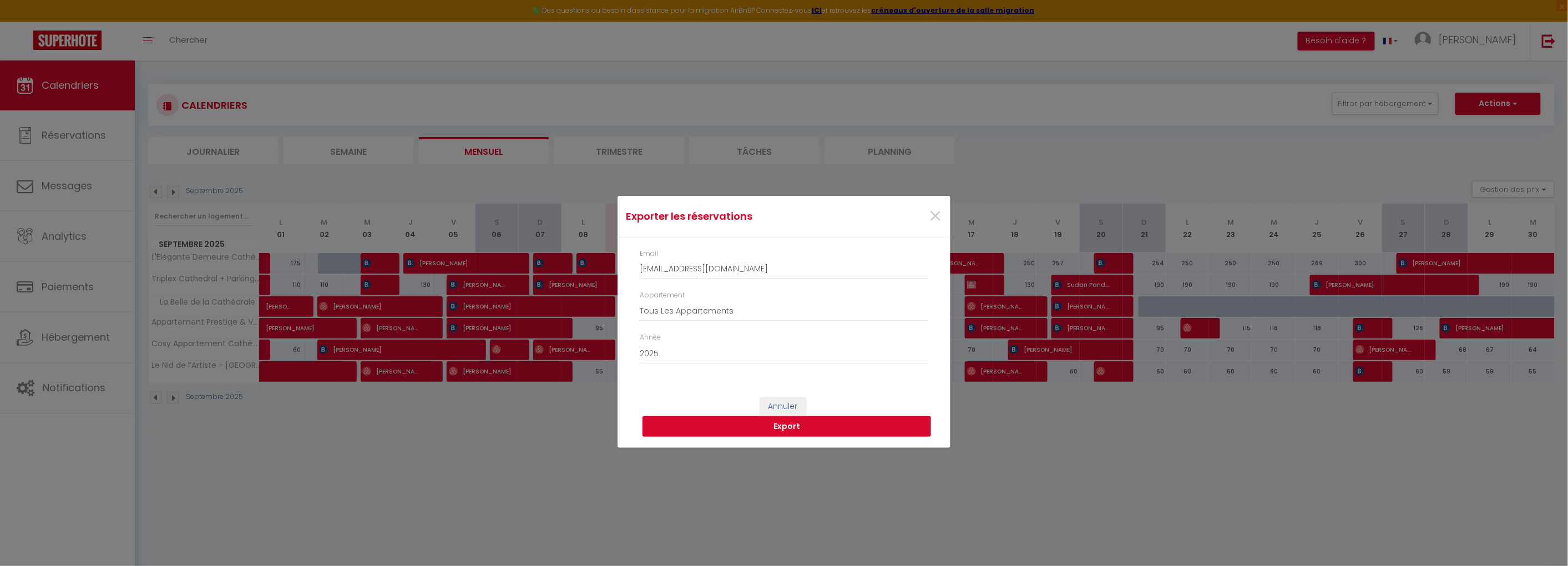
click at [704, 427] on button "Export" at bounding box center [787, 427] width 289 height 21
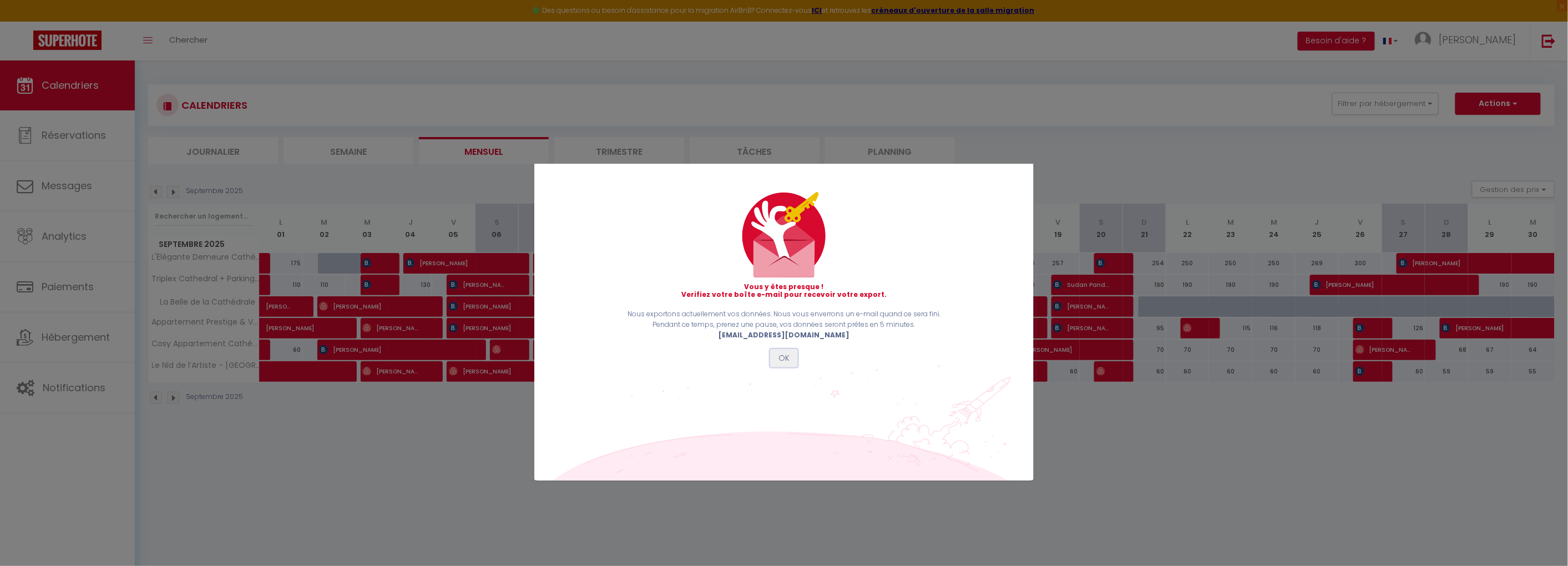
click at [788, 366] on button "OK" at bounding box center [784, 358] width 28 height 19
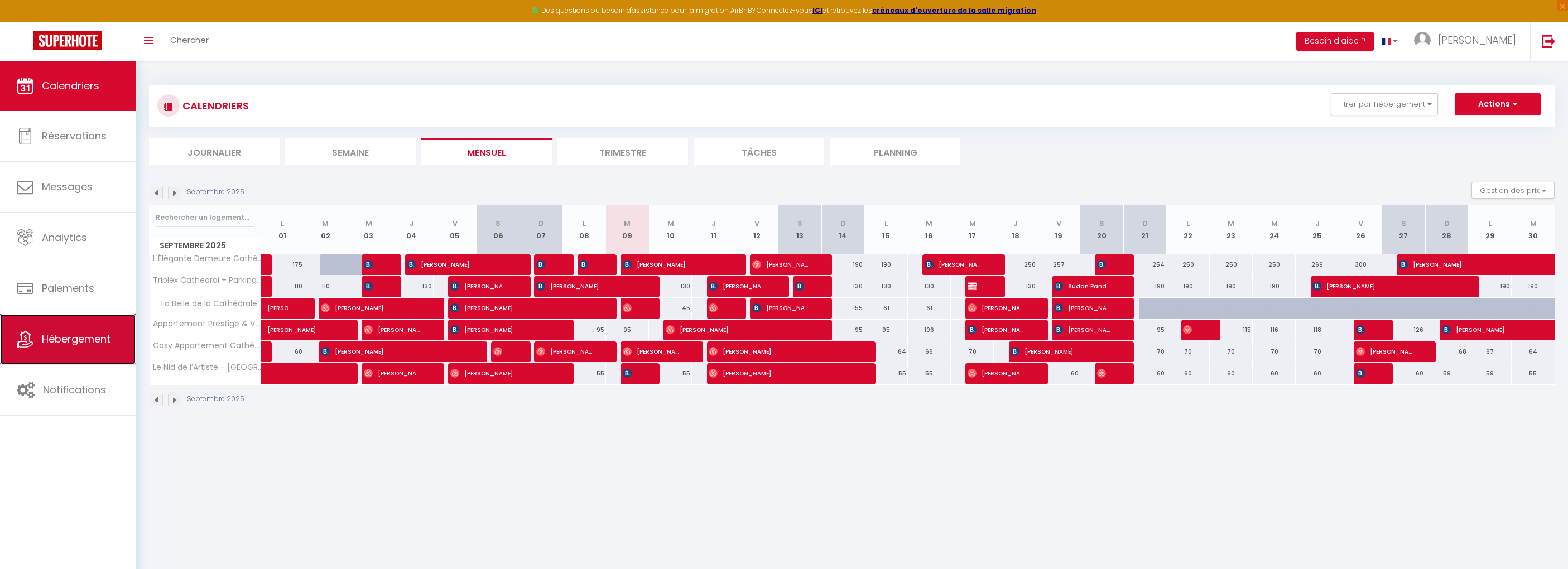
click at [83, 354] on link "Hébergement" at bounding box center [68, 339] width 136 height 50
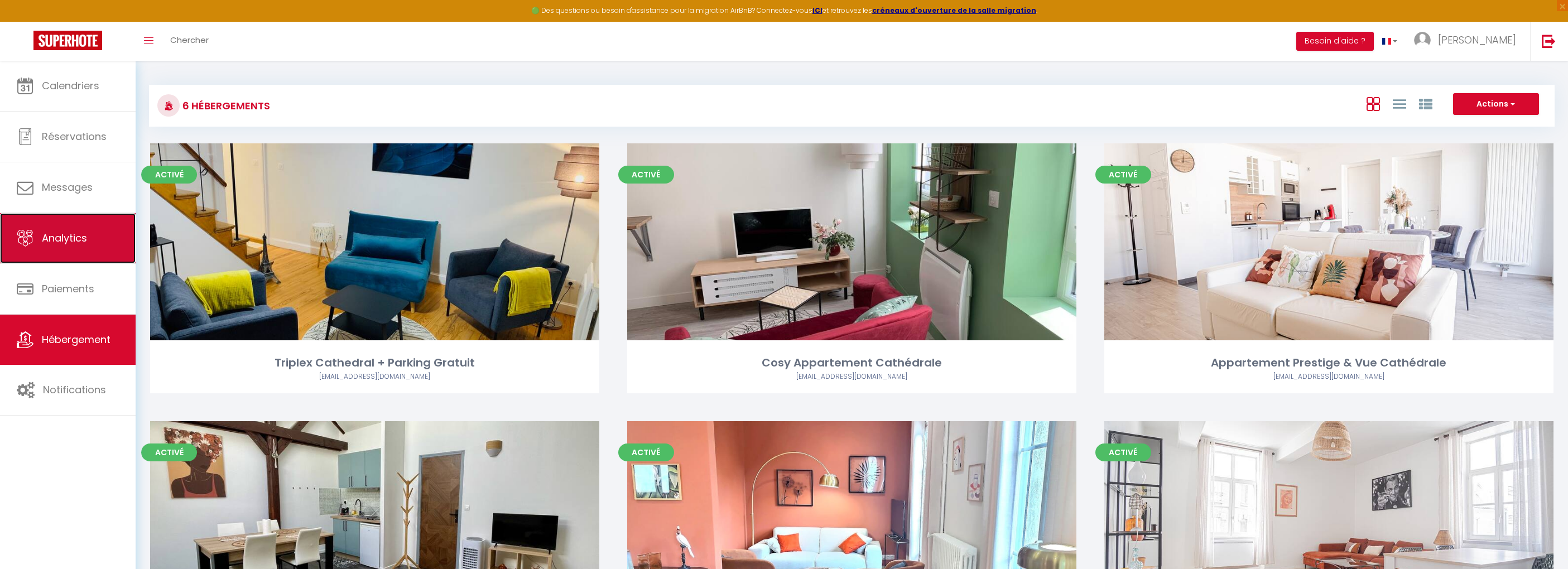
click at [70, 244] on span "Analytics" at bounding box center [64, 237] width 45 height 14
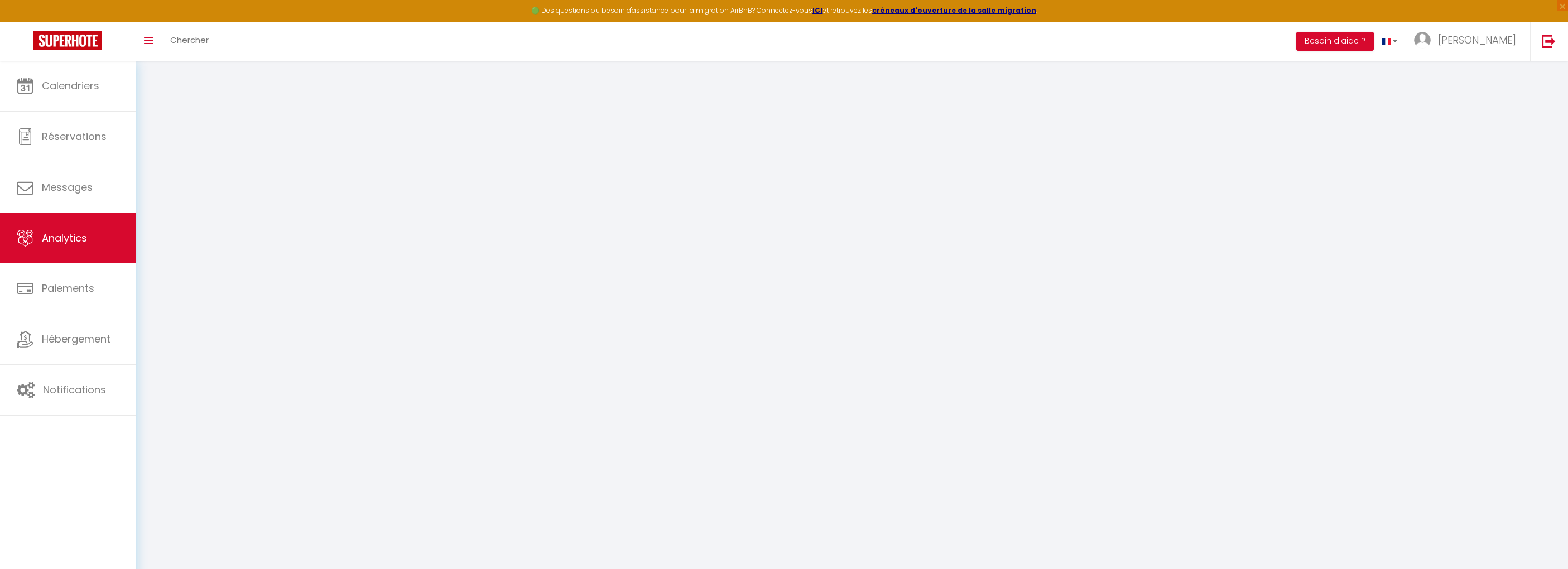
select select "2025"
select select "9"
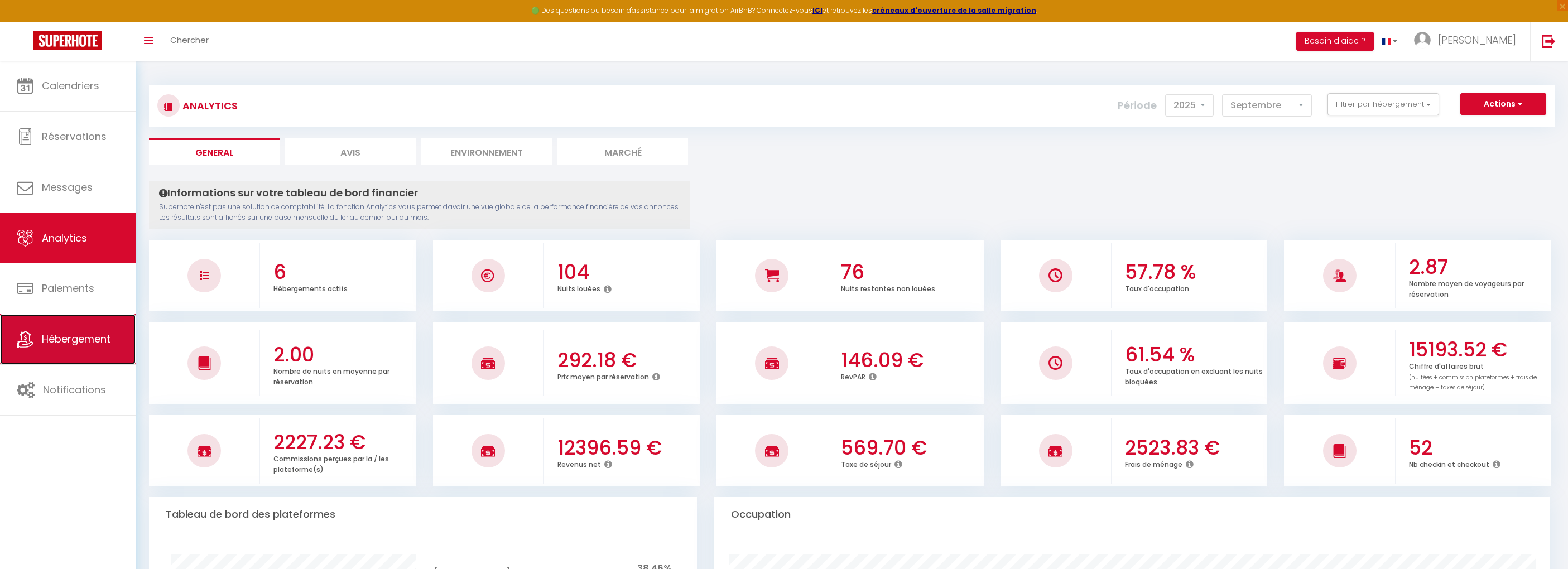
click at [74, 350] on link "Hébergement" at bounding box center [68, 339] width 136 height 50
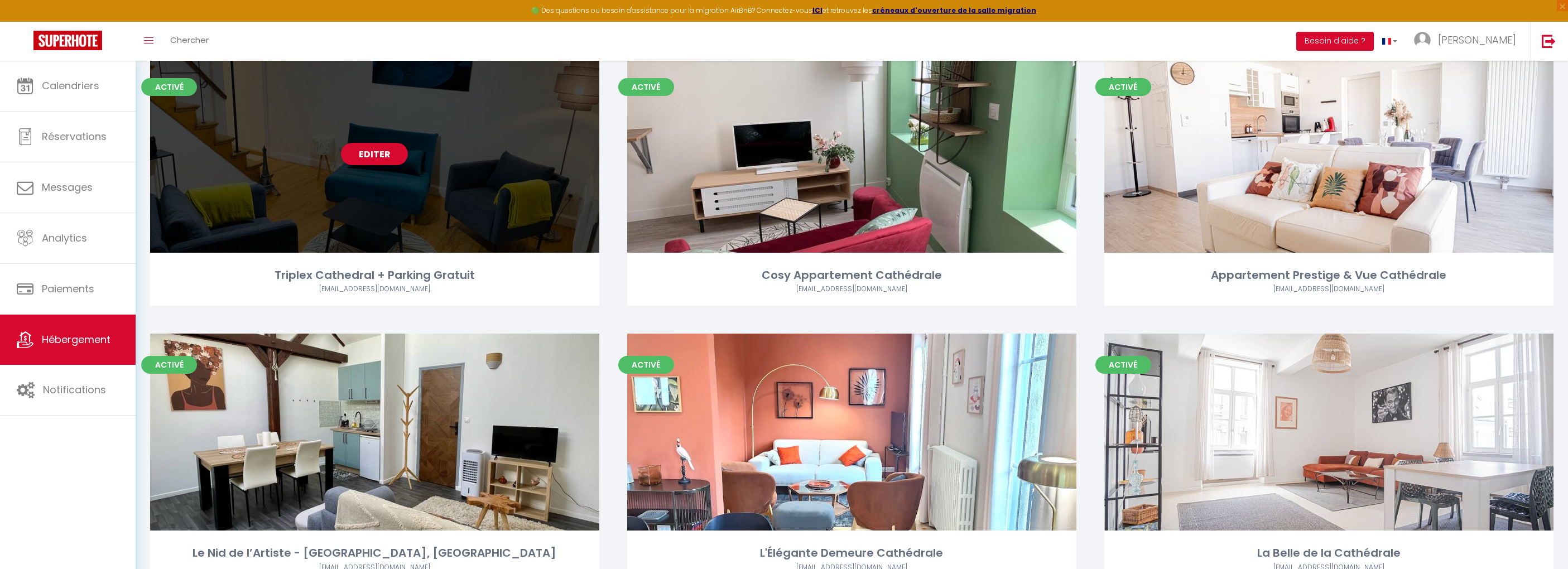
scroll to position [141, 0]
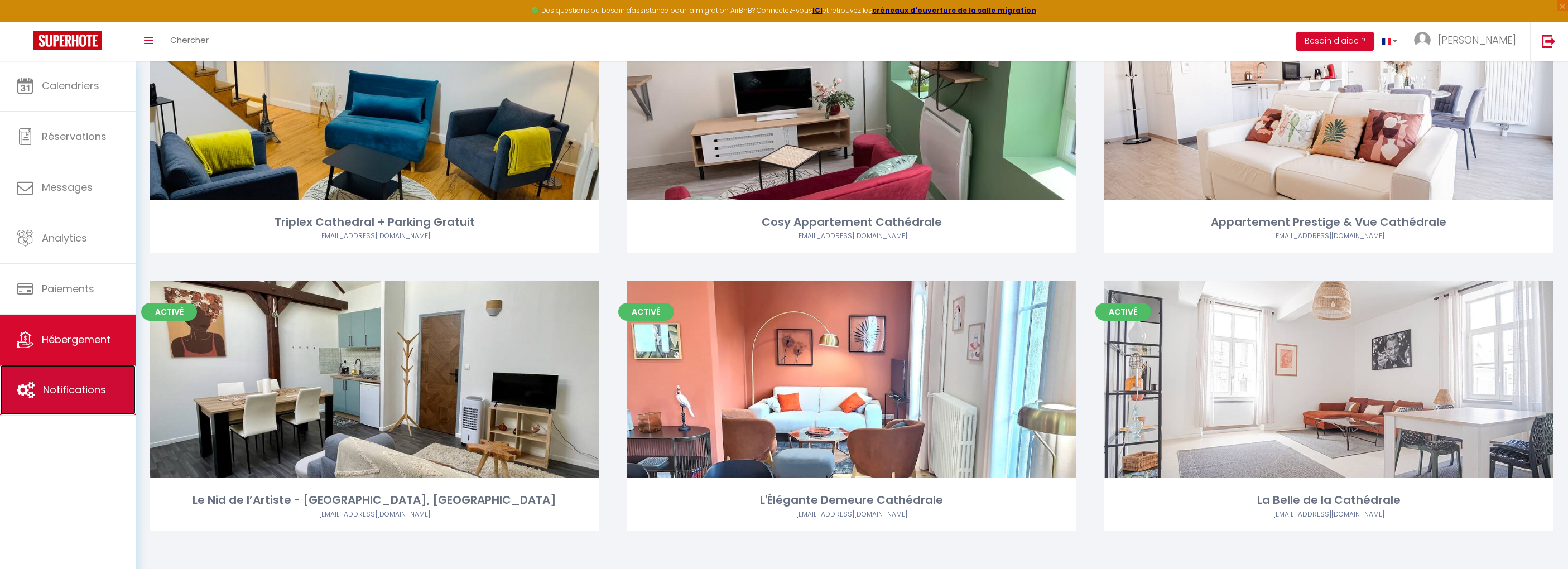
click at [56, 391] on span "Notifications" at bounding box center [74, 389] width 63 height 14
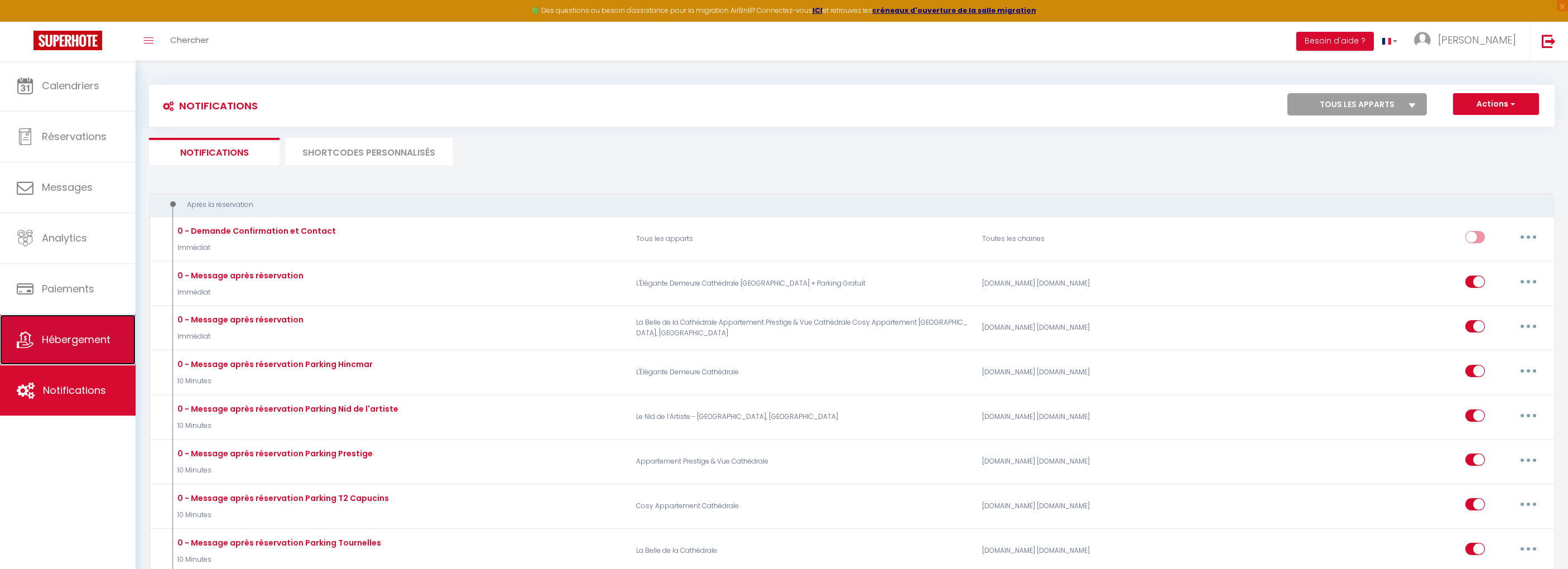
click at [73, 350] on link "Hébergement" at bounding box center [68, 340] width 136 height 50
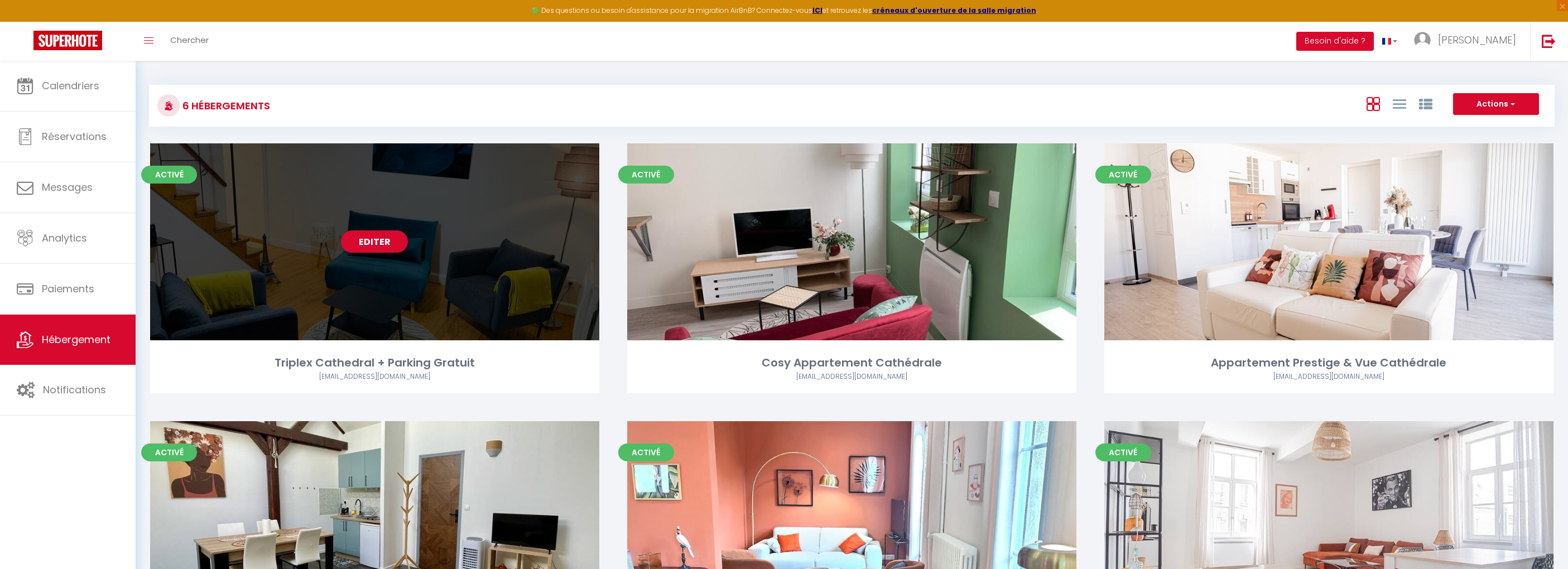
click at [456, 283] on div "Editer" at bounding box center [375, 242] width 449 height 197
select select "3"
select select "2"
select select "1"
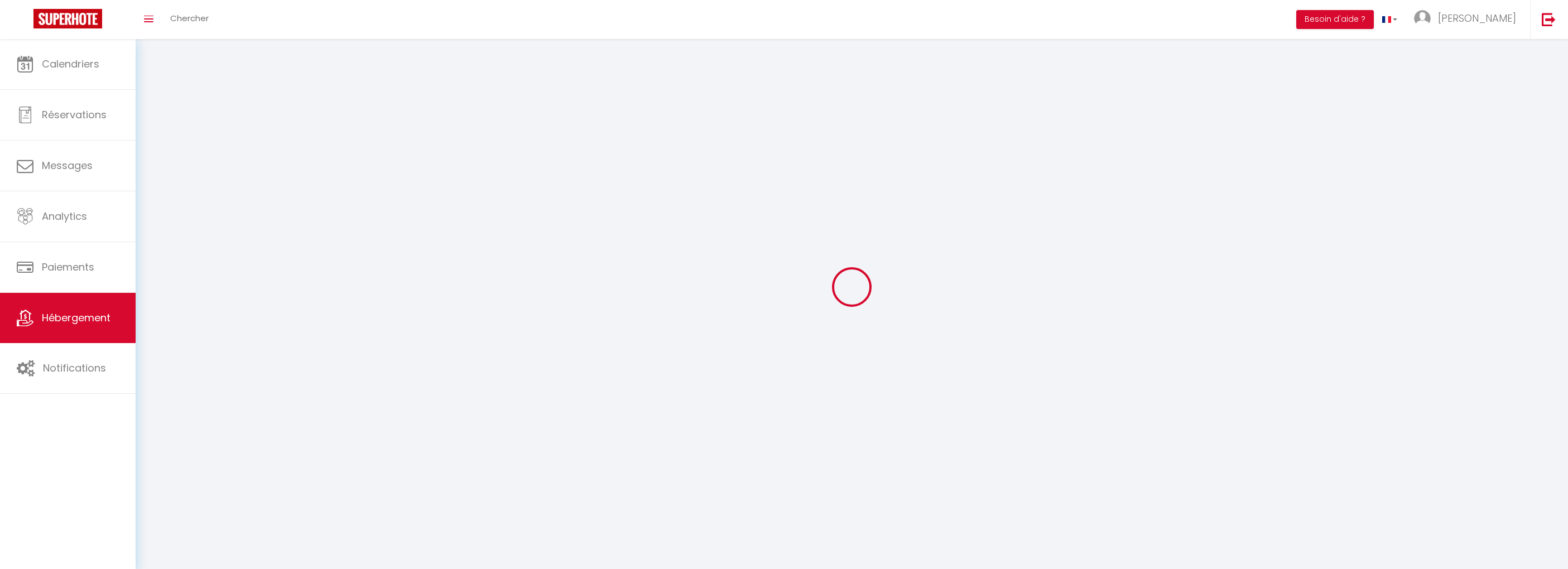
select select
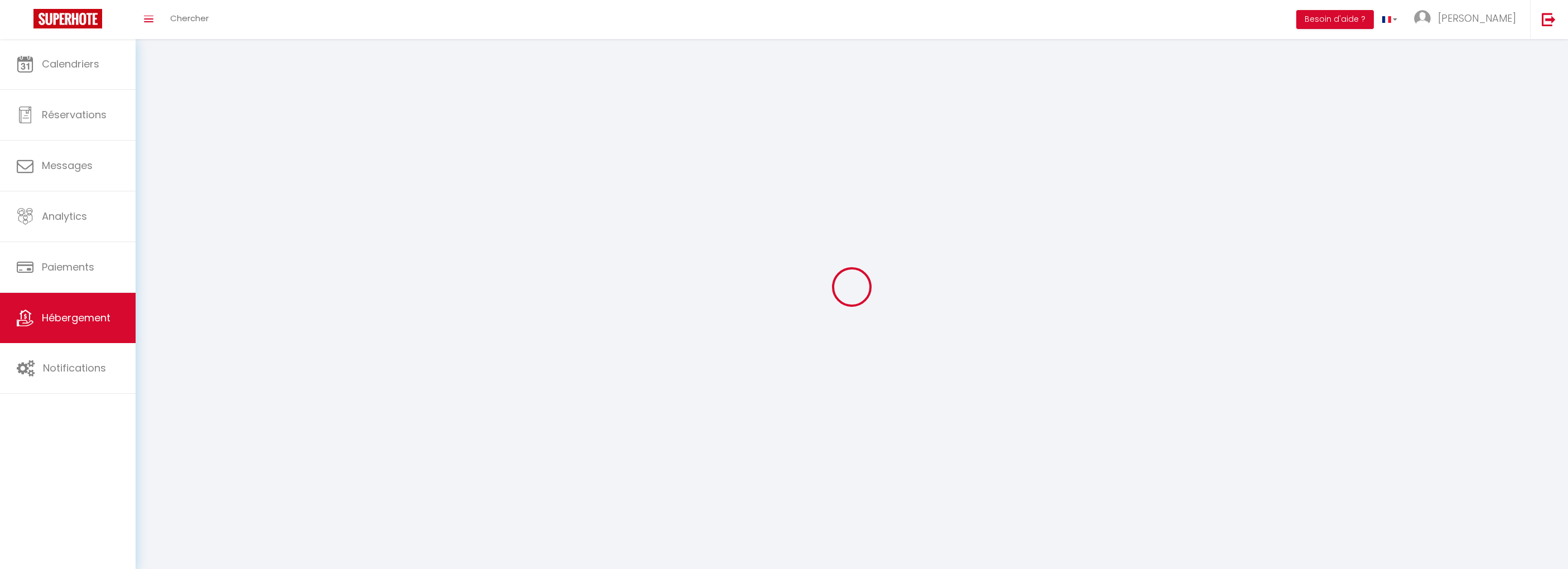
select select
checkbox input "false"
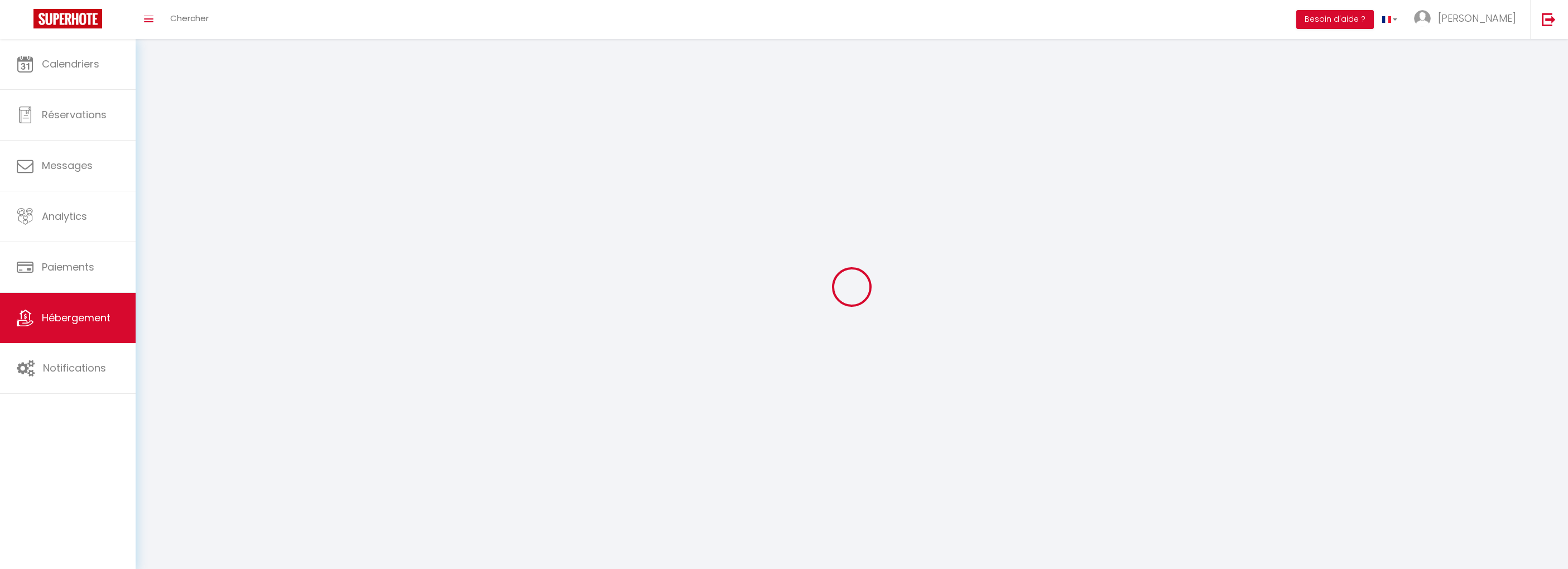
checkbox input "false"
select select
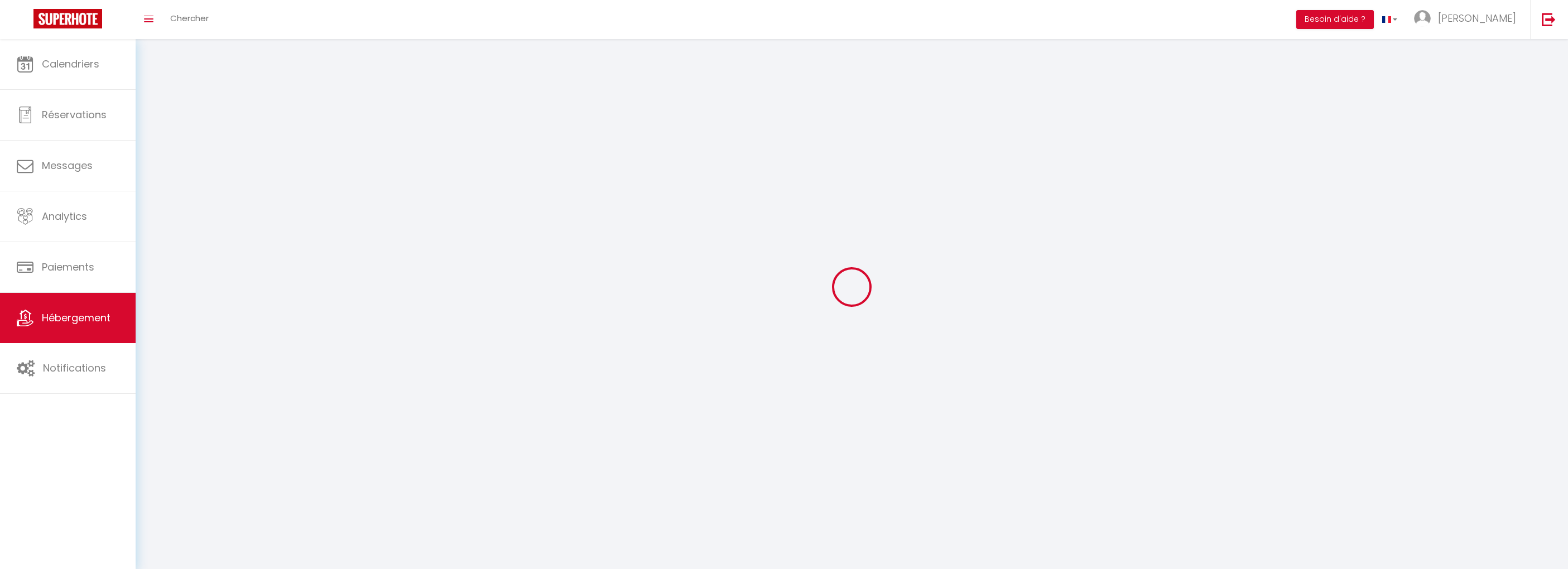
select select
checkbox input "false"
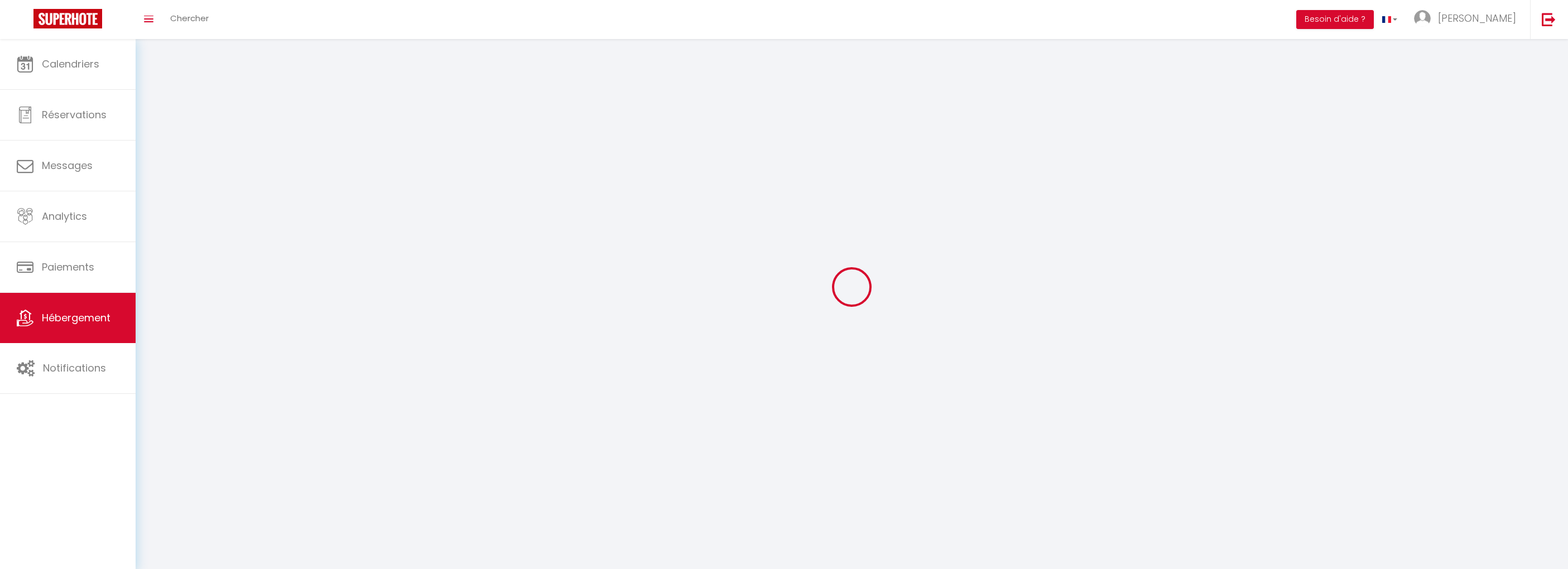
checkbox input "false"
select select
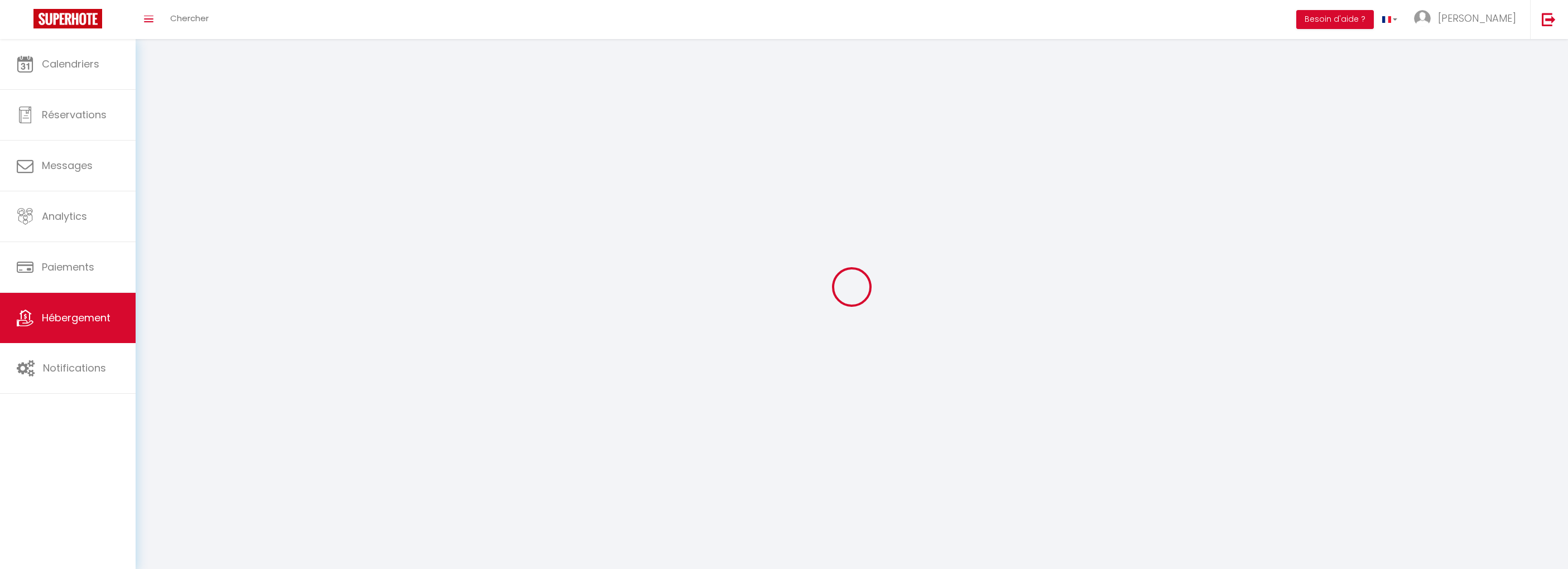
select select
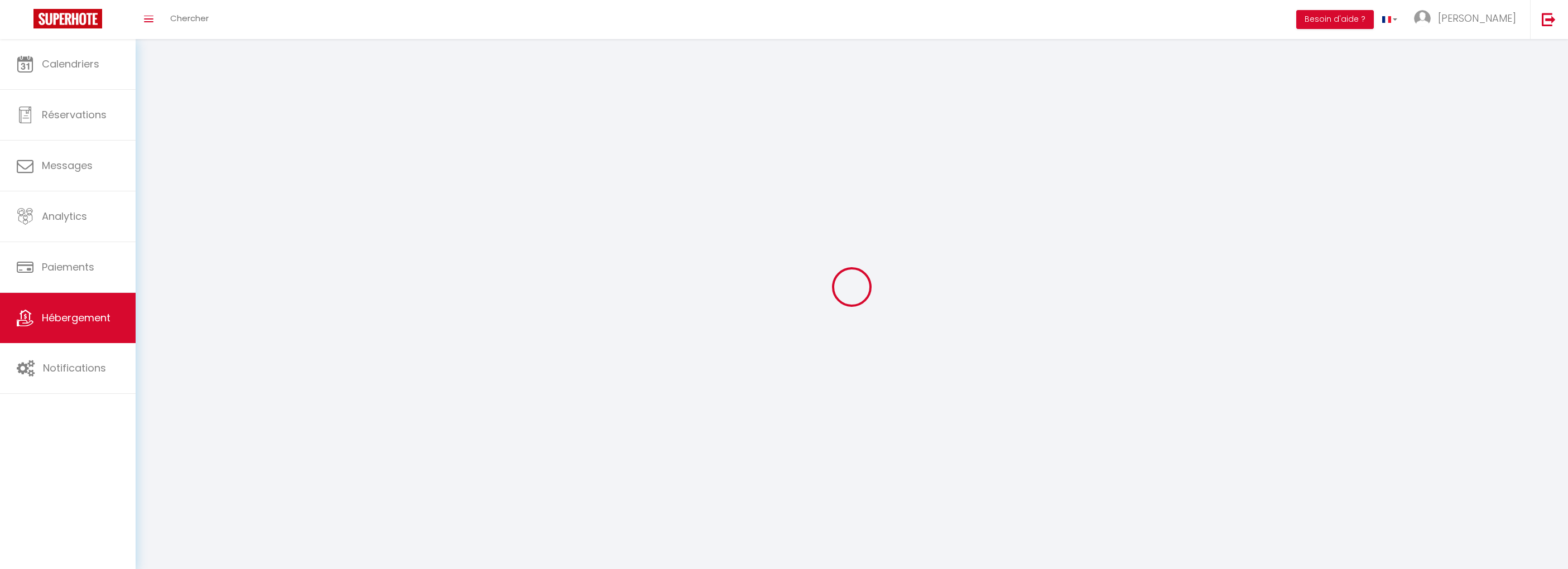
checkbox input "false"
select select
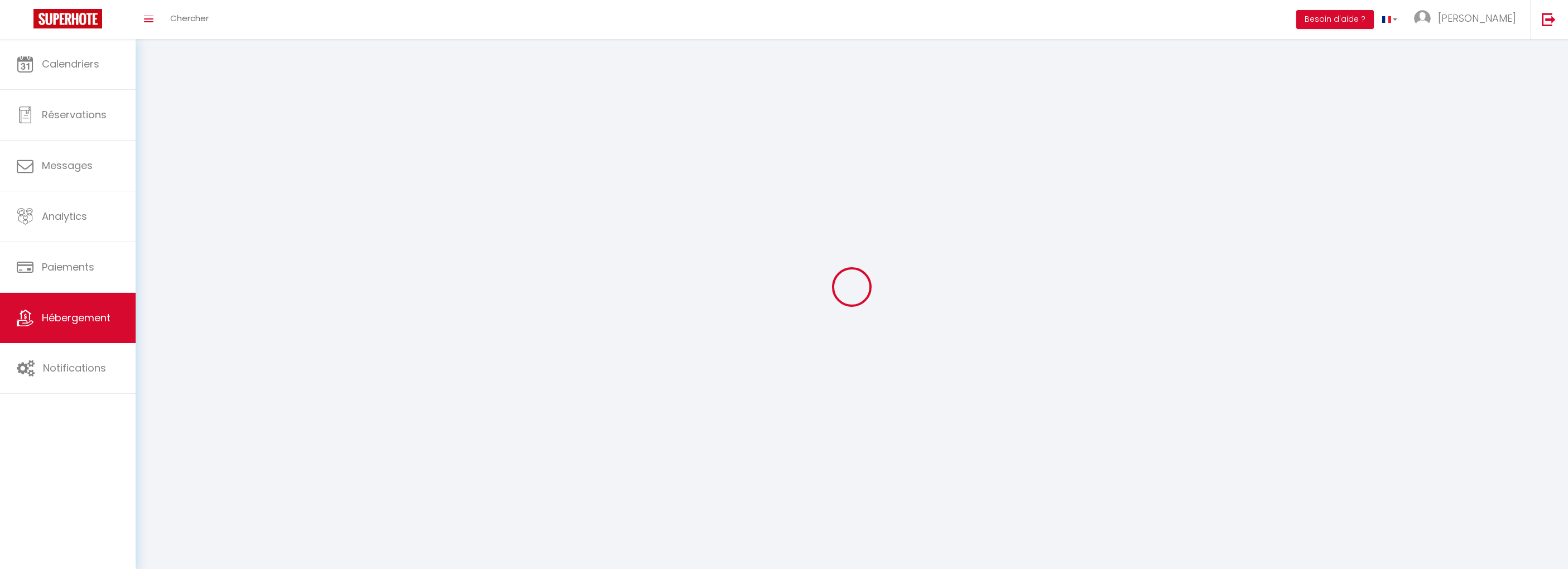
select select
select select "1"
select select
select select "28"
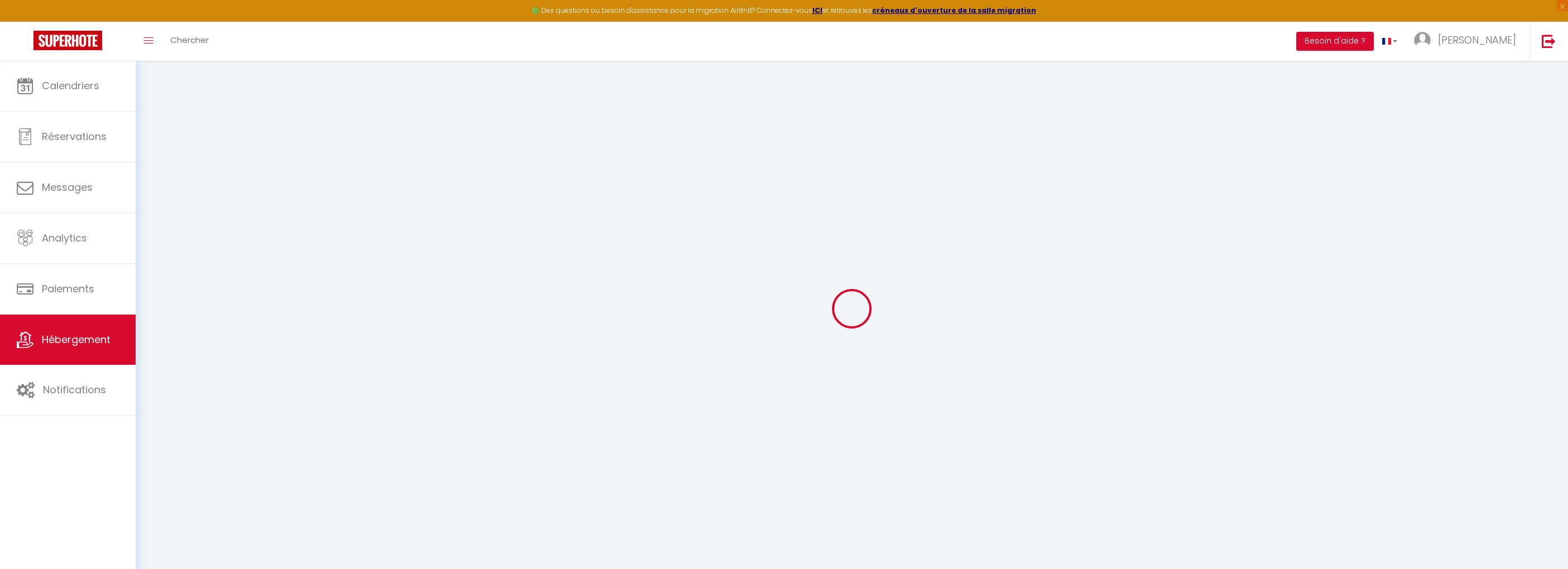
select select
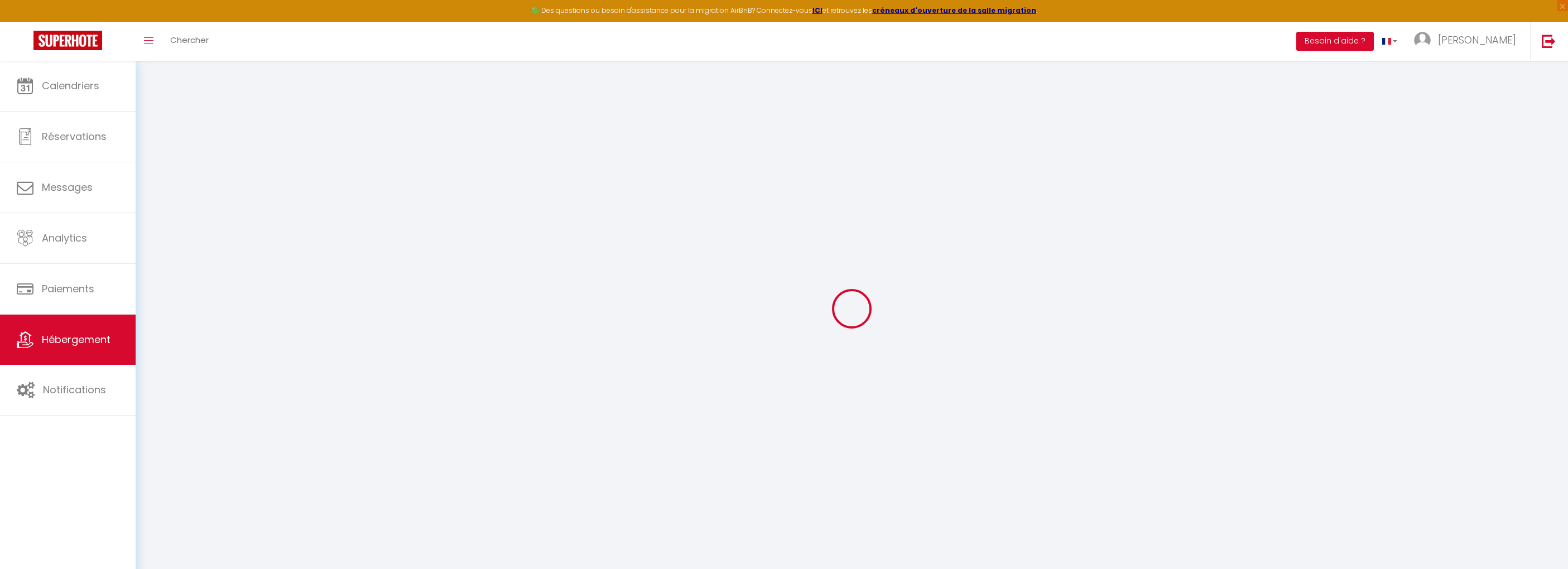
select select
checkbox input "false"
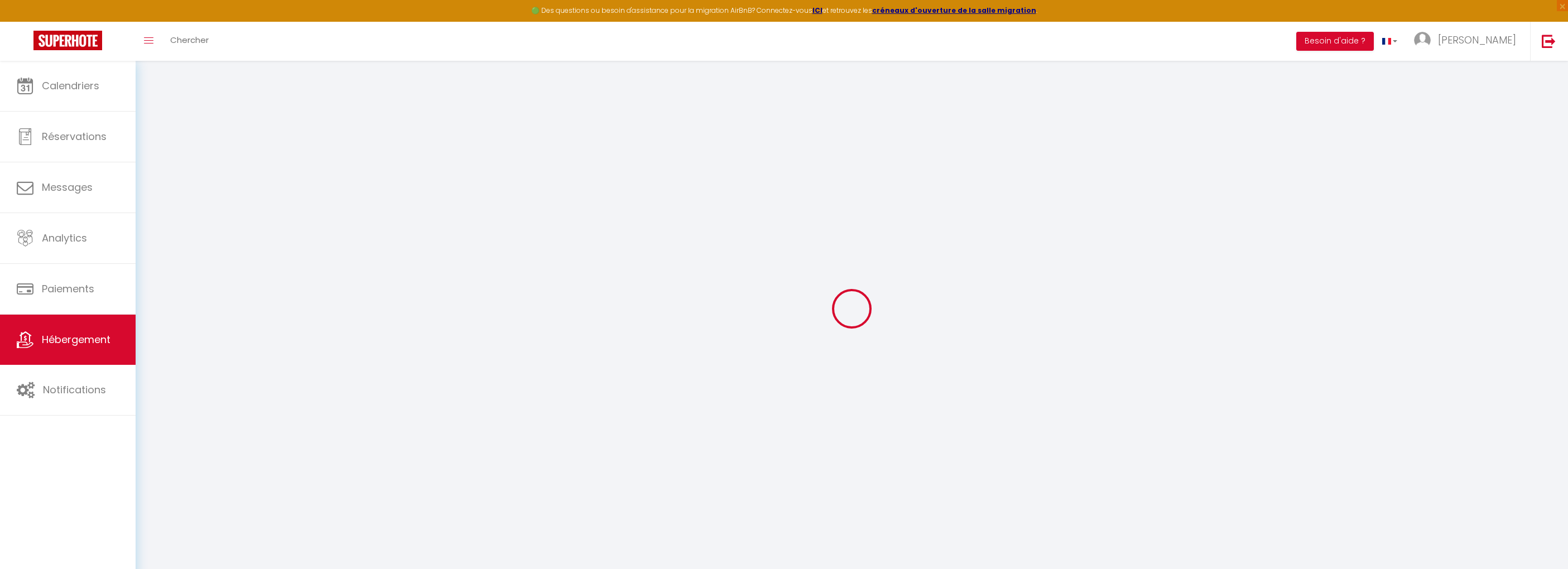
select select
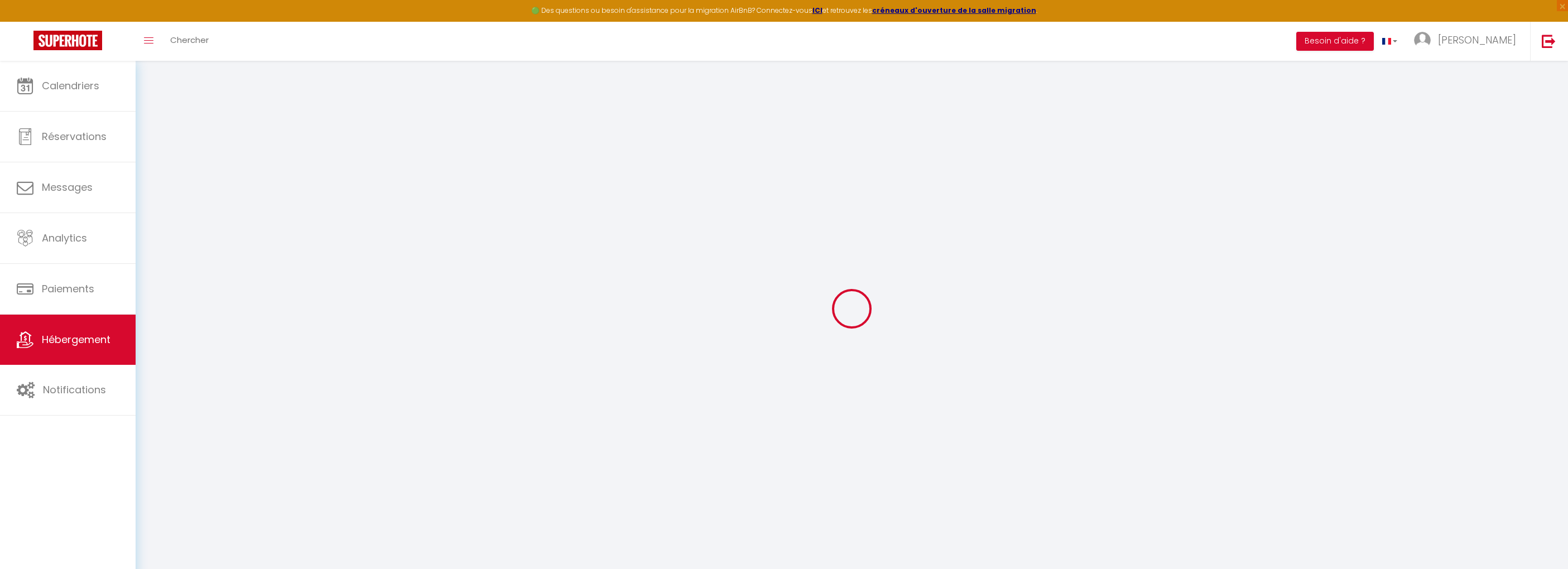
select select
checkbox input "false"
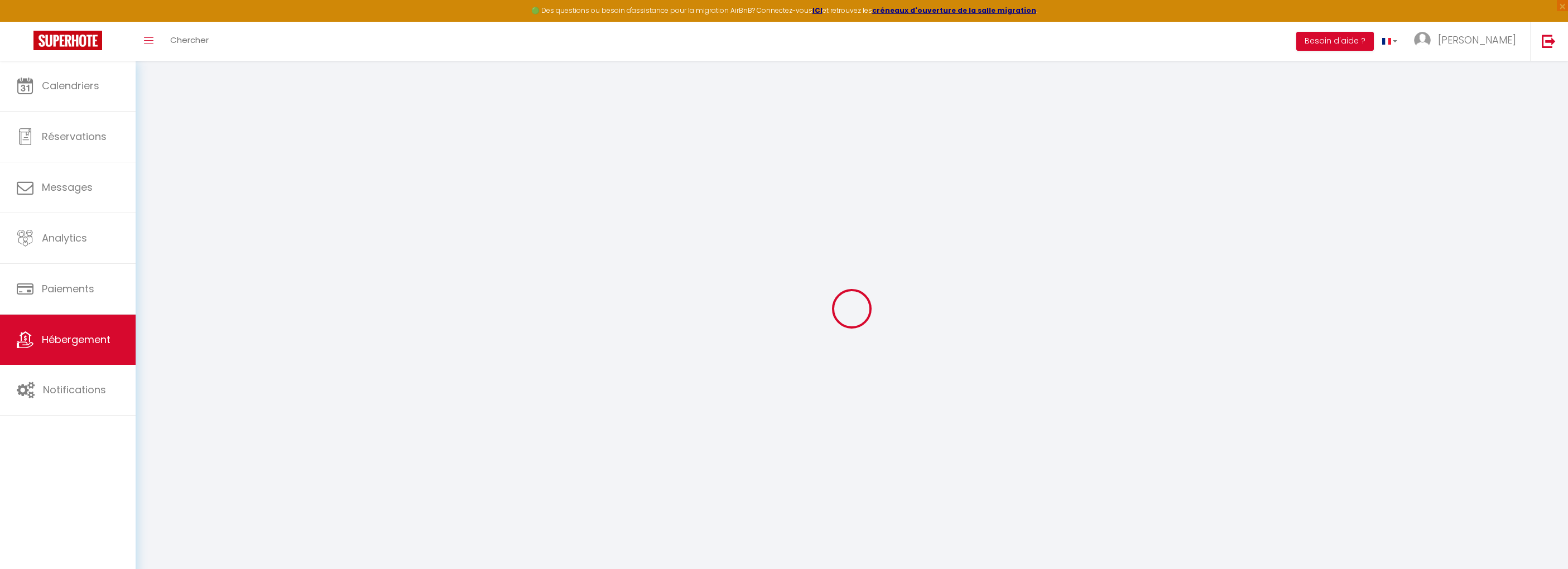
checkbox input "false"
select select
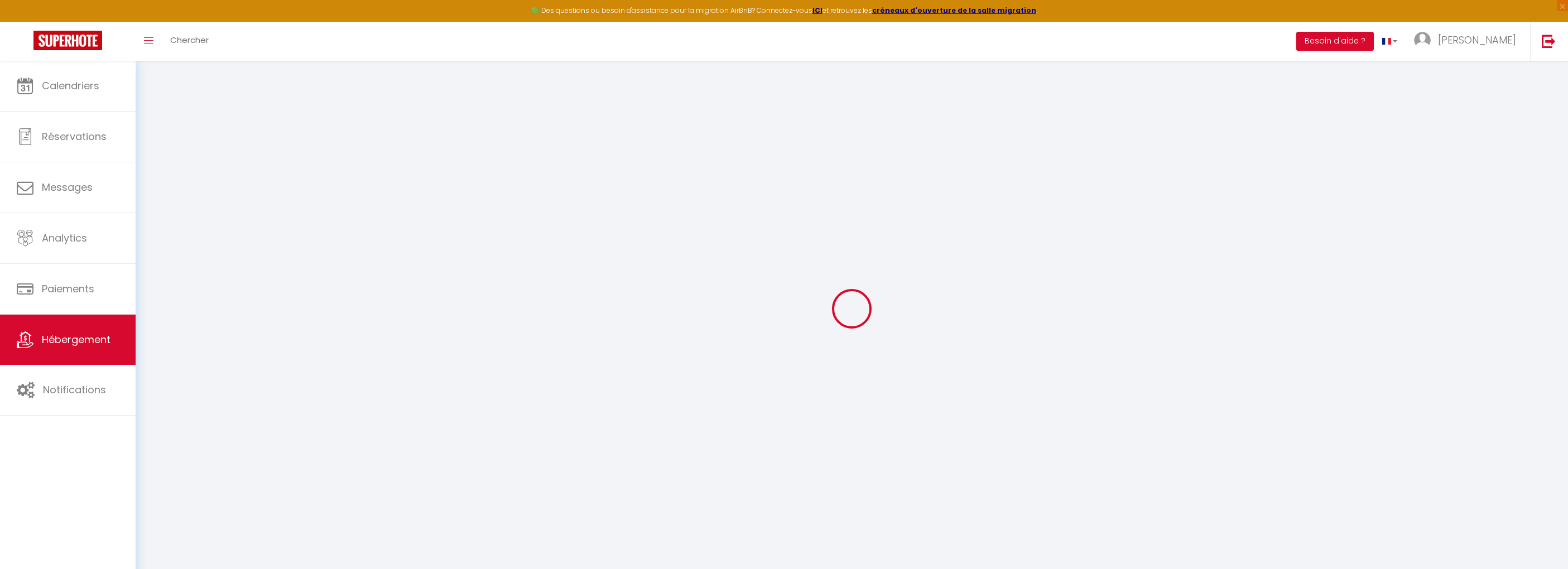
select select
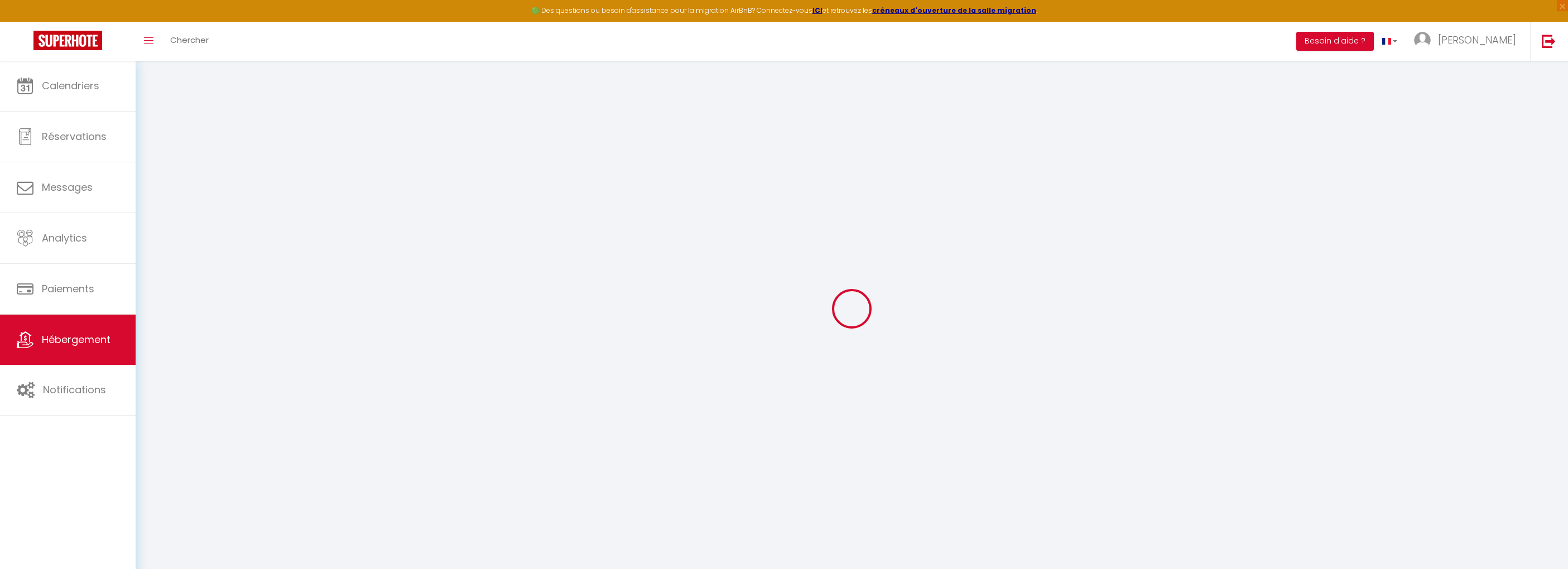
checkbox input "false"
select select
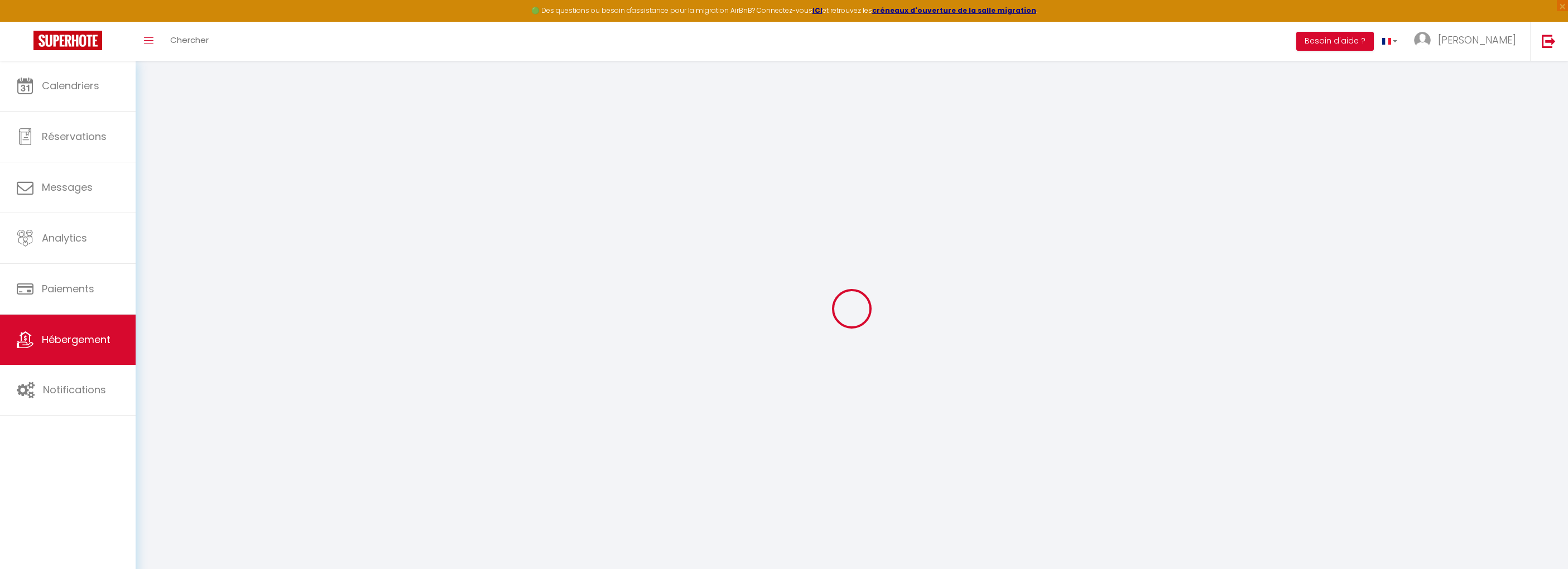
select select
type input "Triplex Cathedral + Parking Gratuit"
type input "[PERSON_NAME]"
type input "HOUETO"
type input "32 Boulevard de la paix"
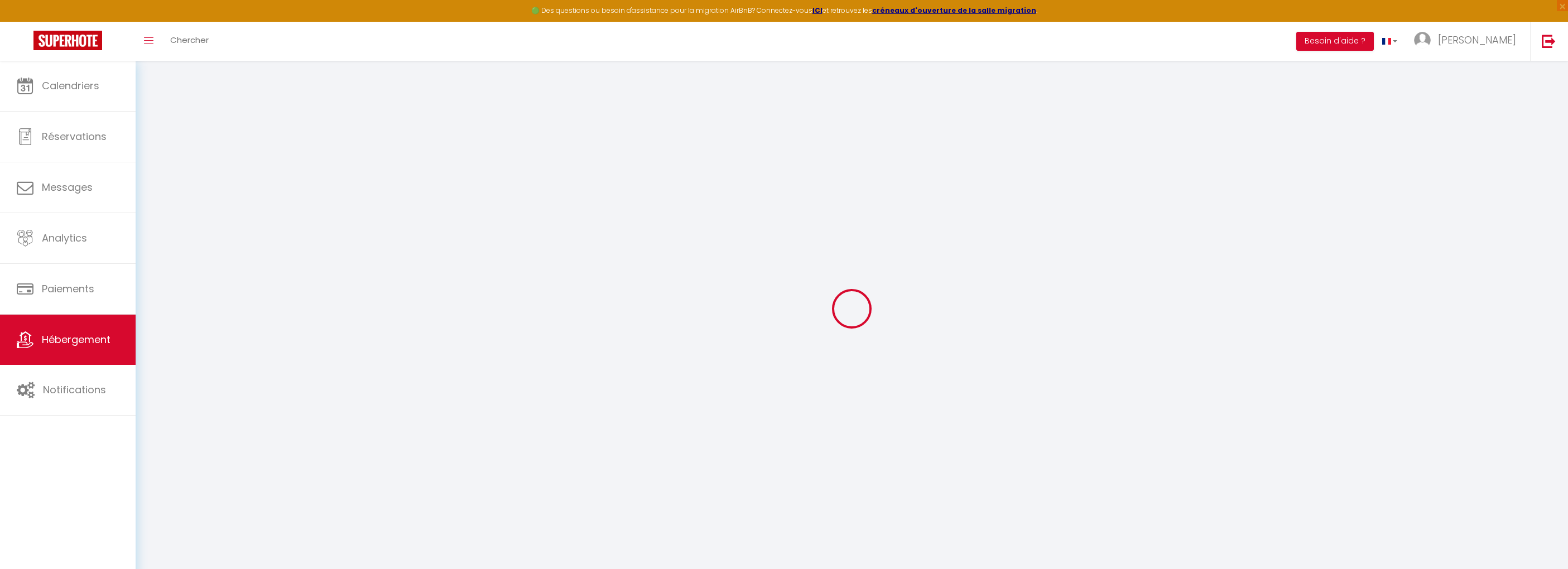
type input "51100"
type input "REIMS"
select select "5"
select select "2"
type input "160"
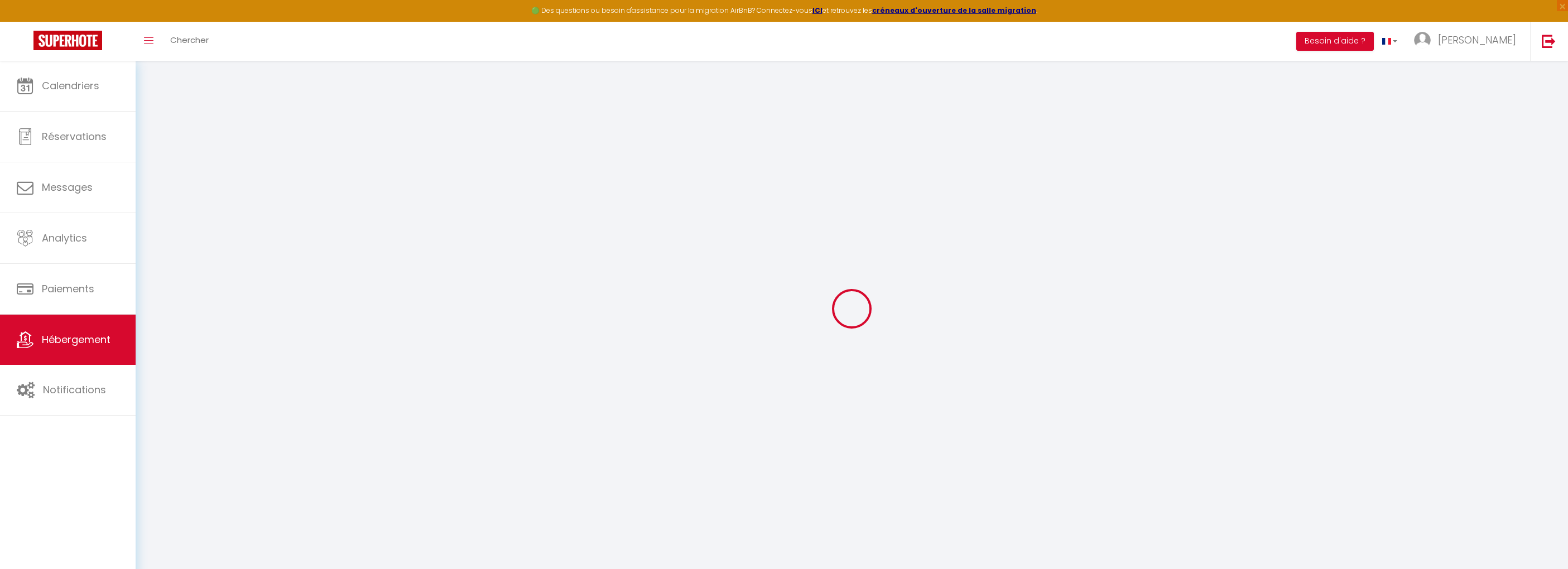
type input "70"
select select
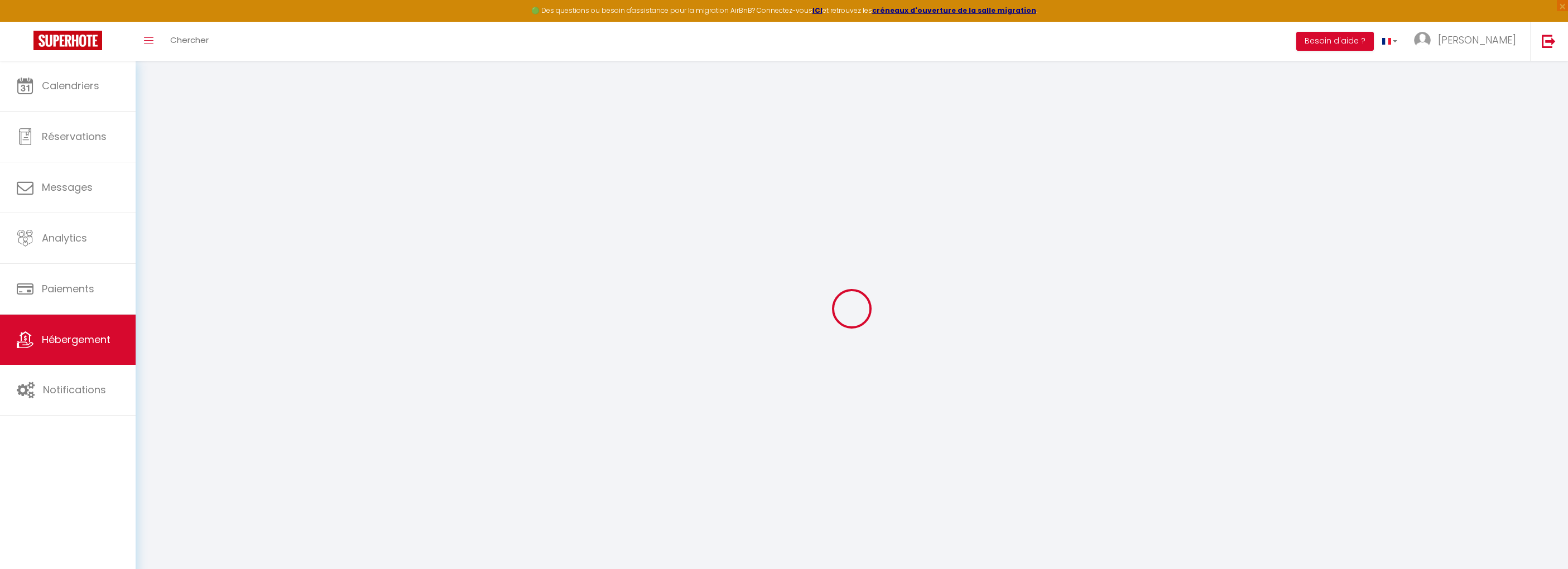
select select
type input "35 rue des capucins"
type input "51100"
type input "Reims"
type input "[EMAIL_ADDRESS][DOMAIN_NAME]"
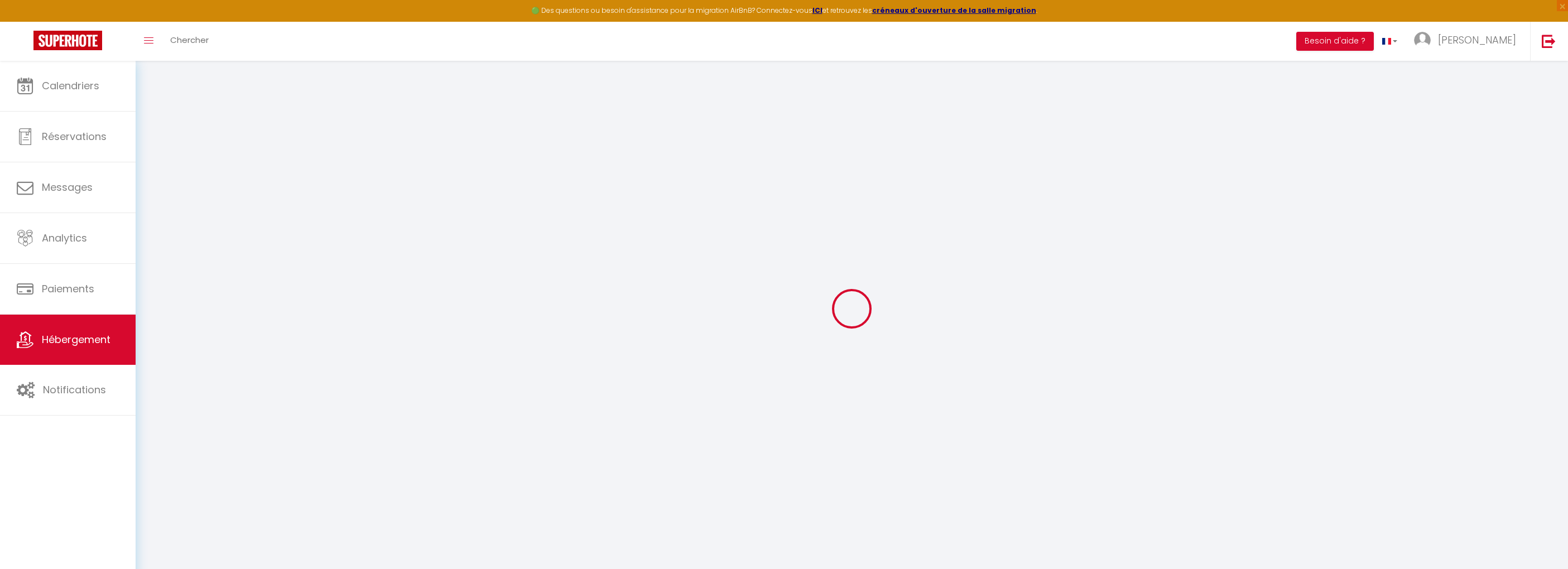
select select
checkbox input "true"
checkbox input "false"
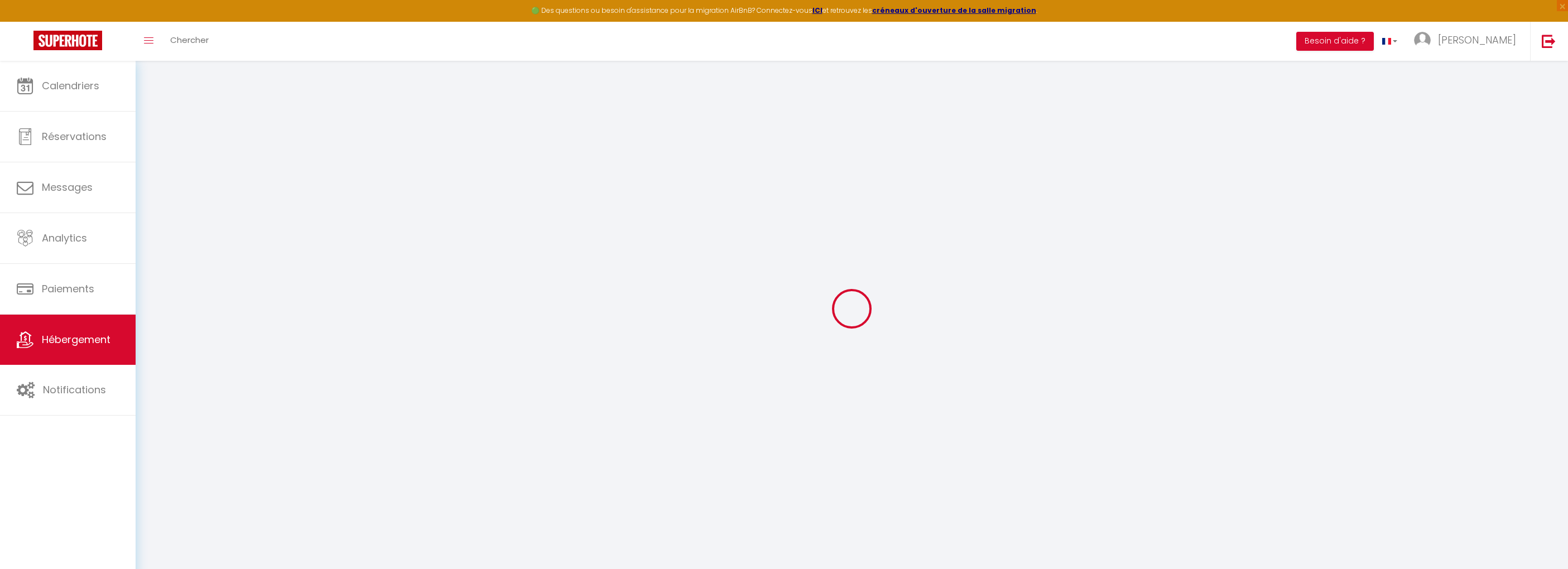
type input "0"
select select
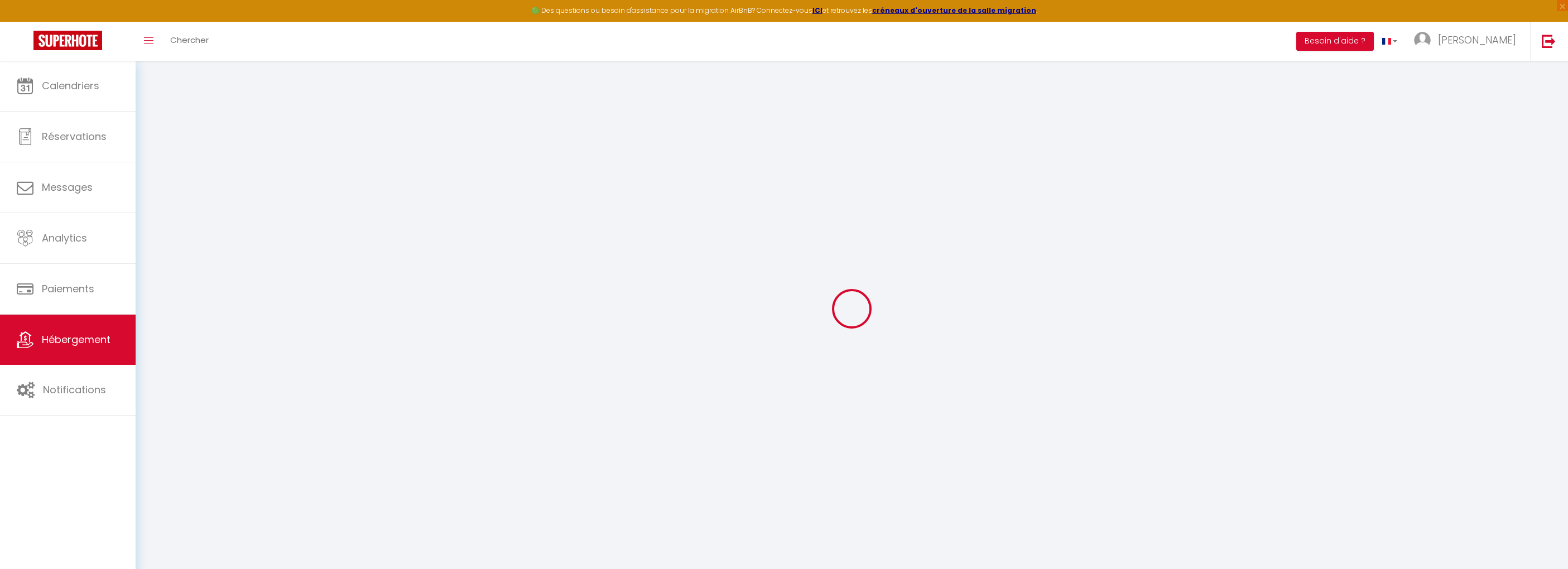
select select
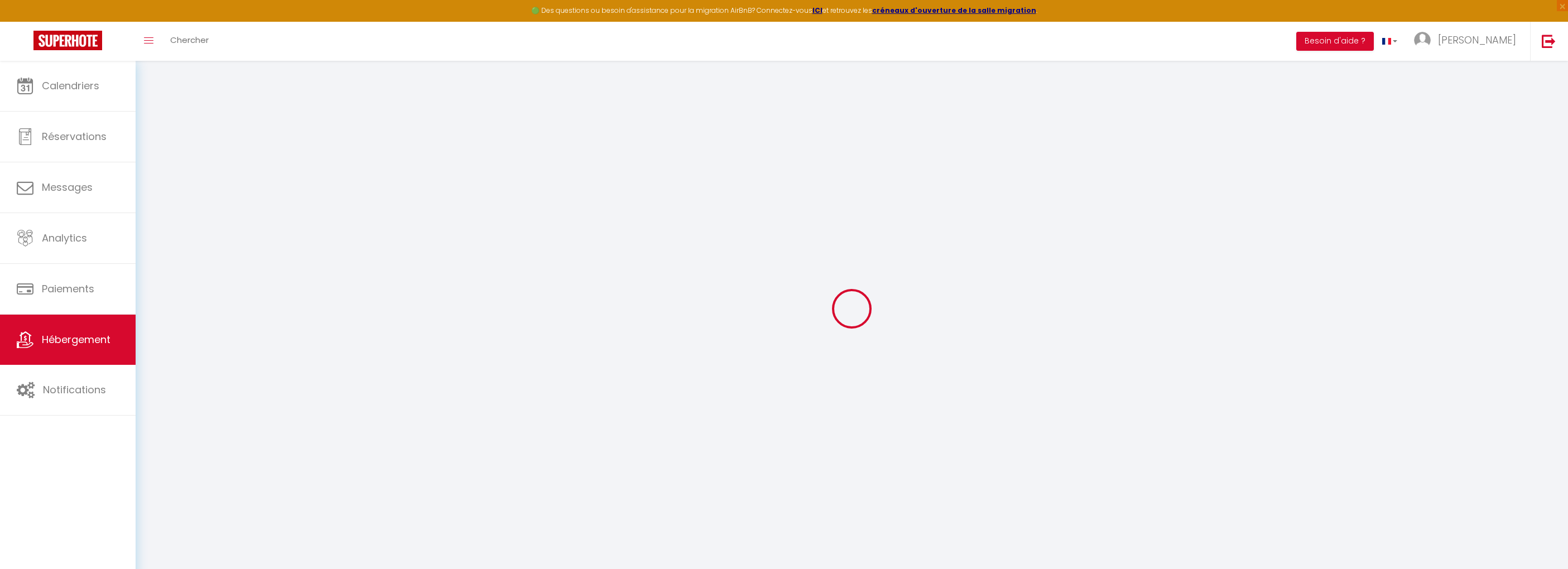
checkbox input "true"
checkbox input "false"
select select
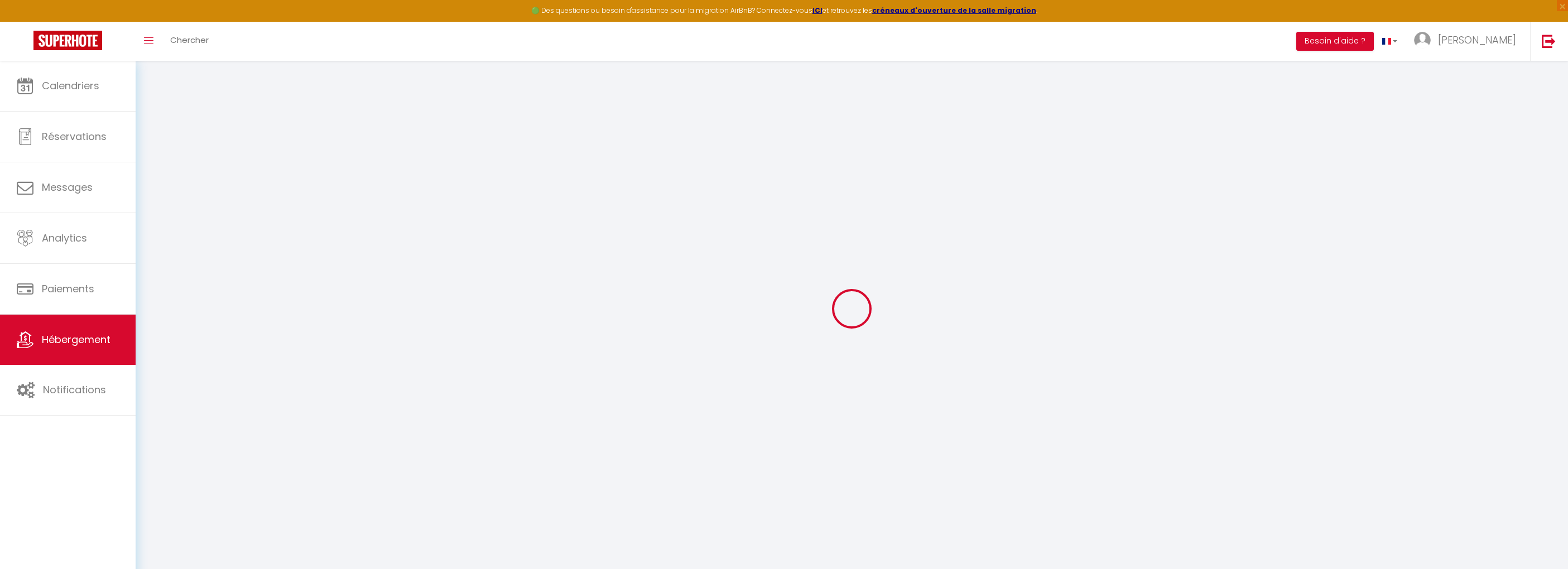
select select
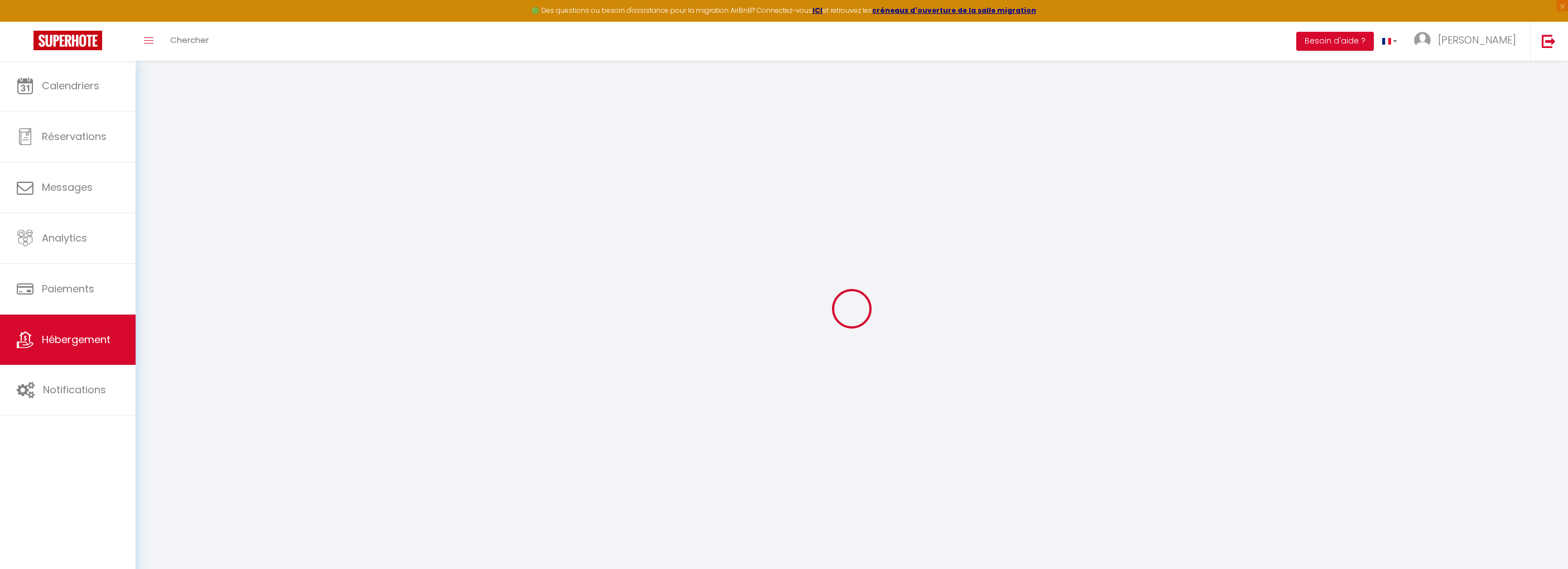
checkbox input "true"
checkbox input "false"
select select
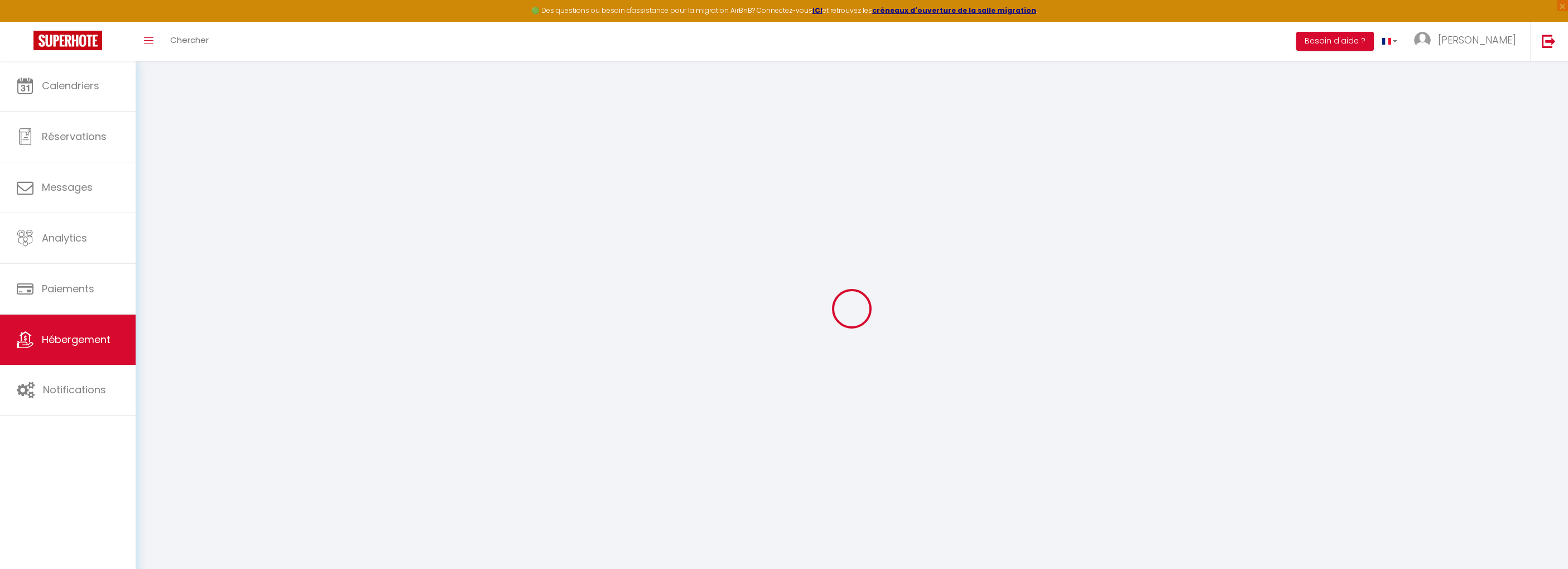
checkbox input "true"
checkbox input "false"
select select
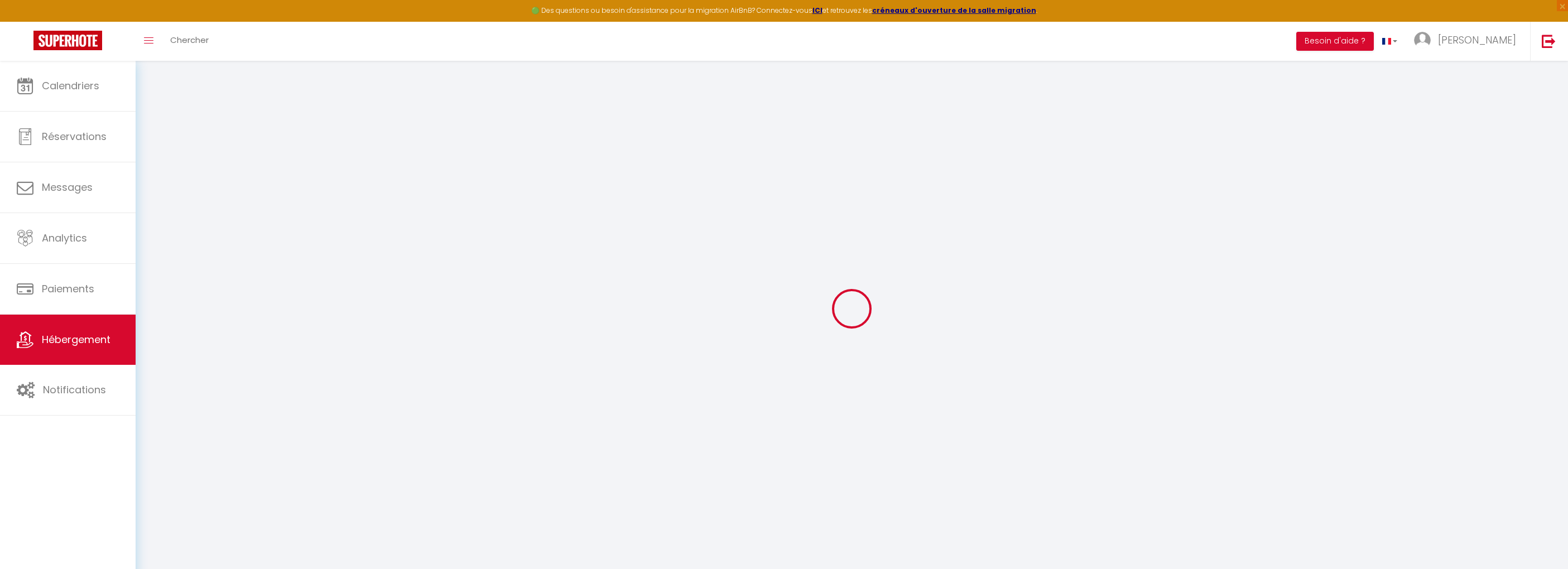
checkbox input "true"
checkbox input "false"
select select "17:00"
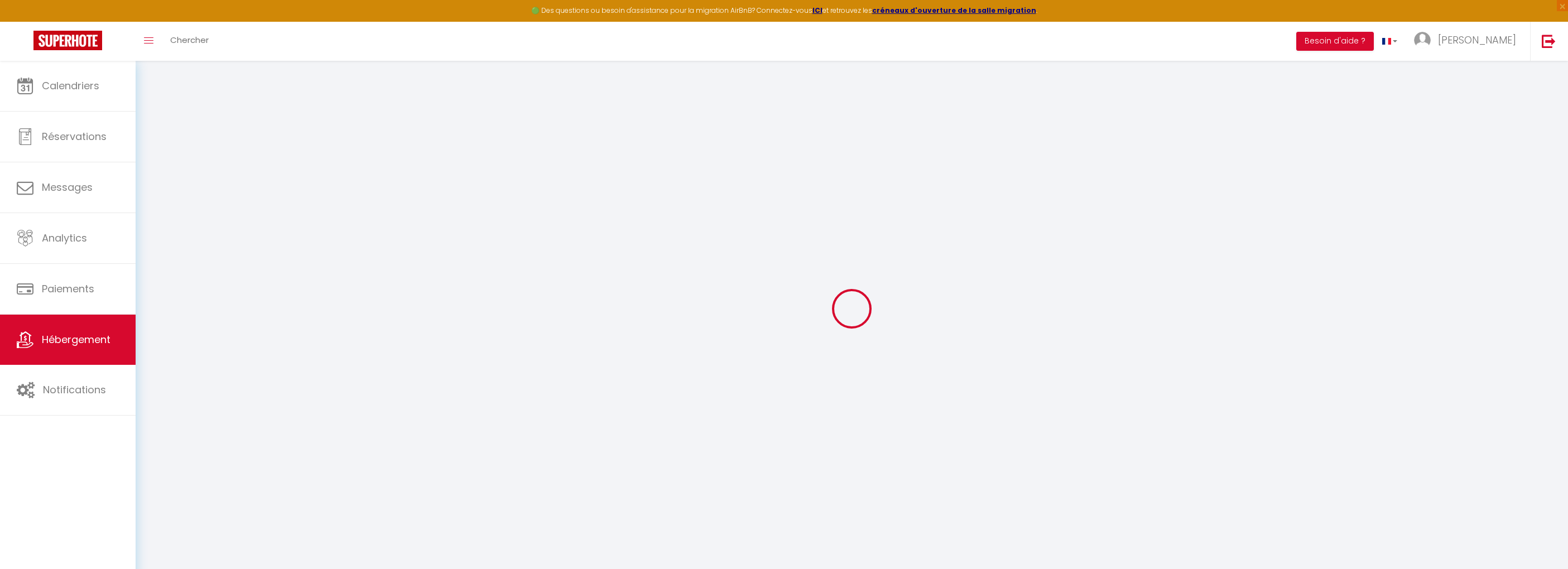
select select
select select "12:00"
select select "30"
select select "120"
select select
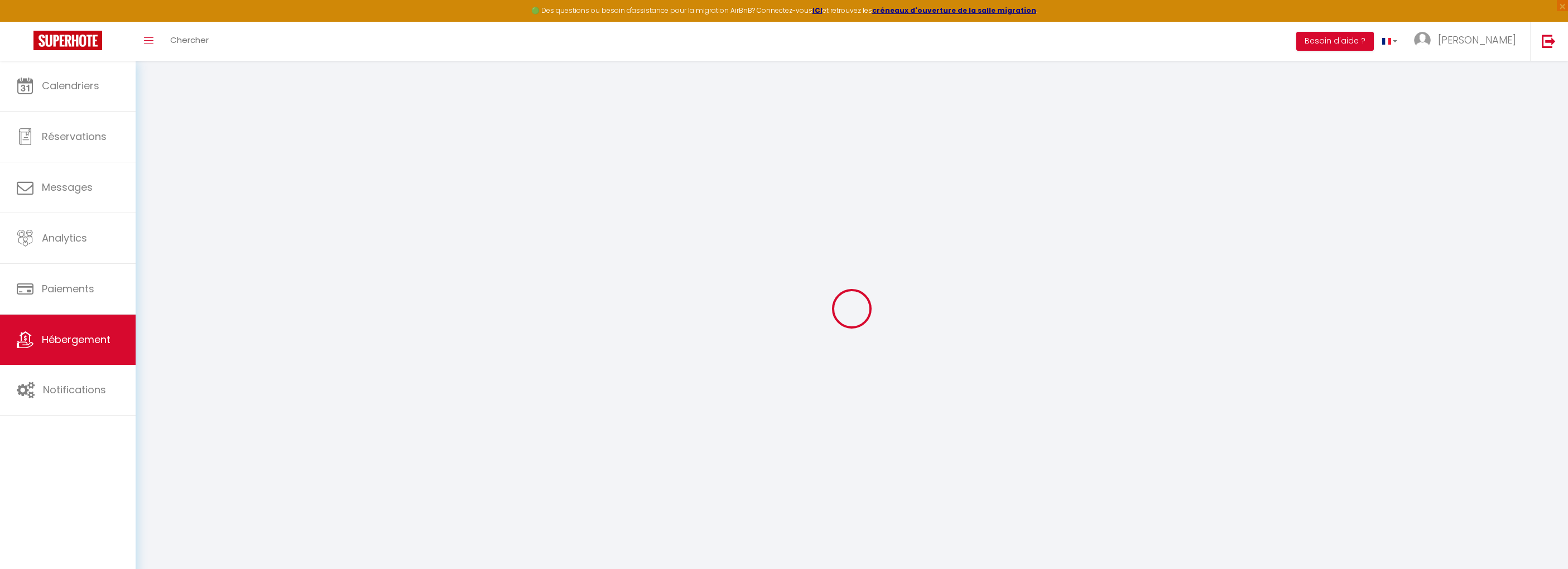
select select
checkbox input "true"
checkbox input "false"
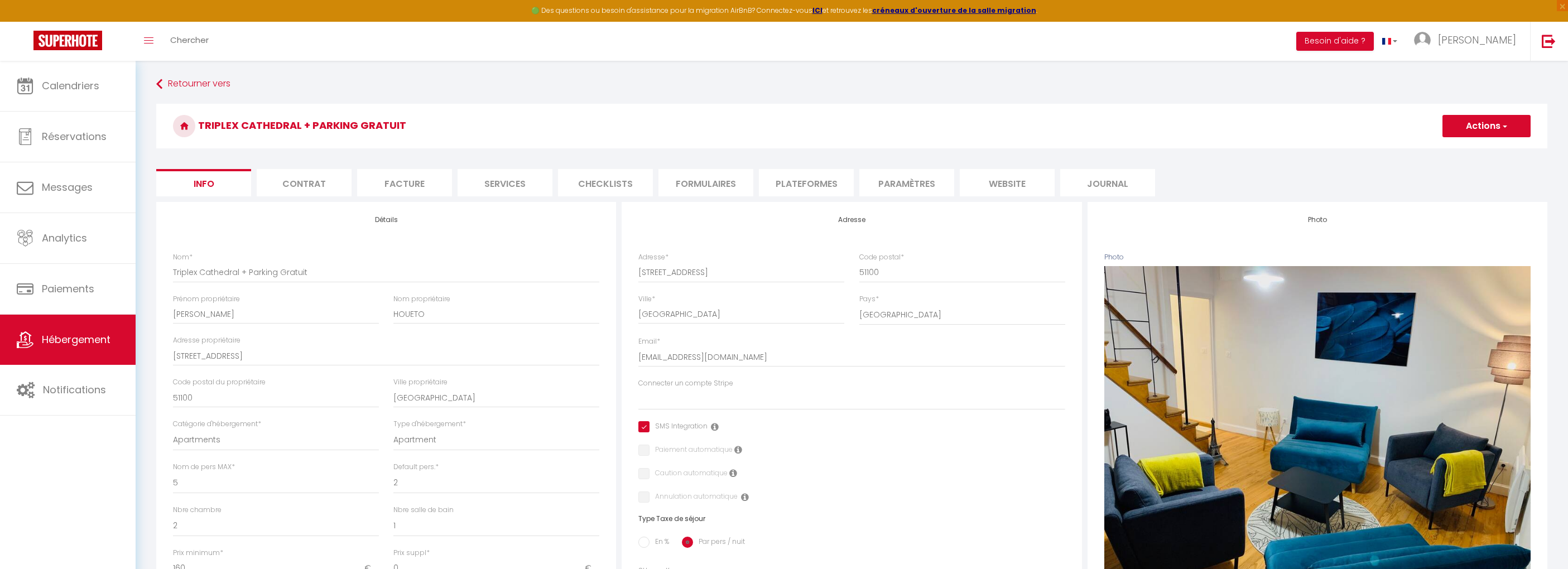
select select
checkbox input "true"
checkbox input "false"
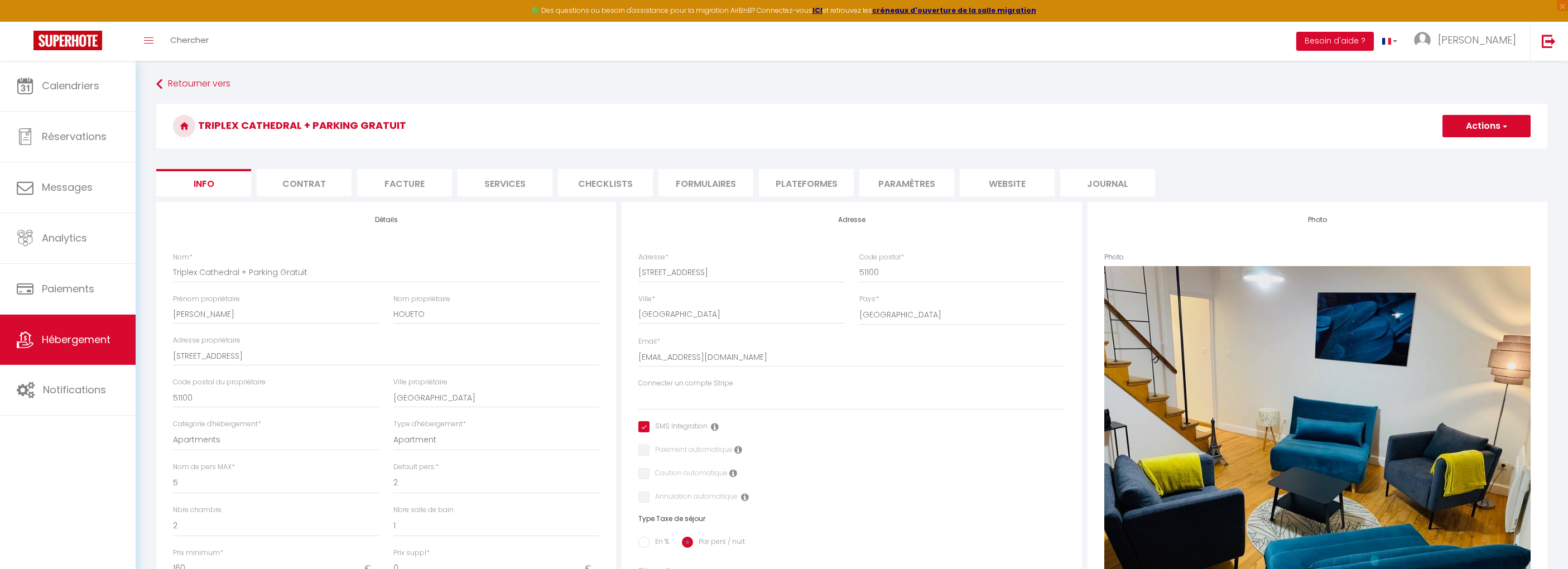
checkbox input "false"
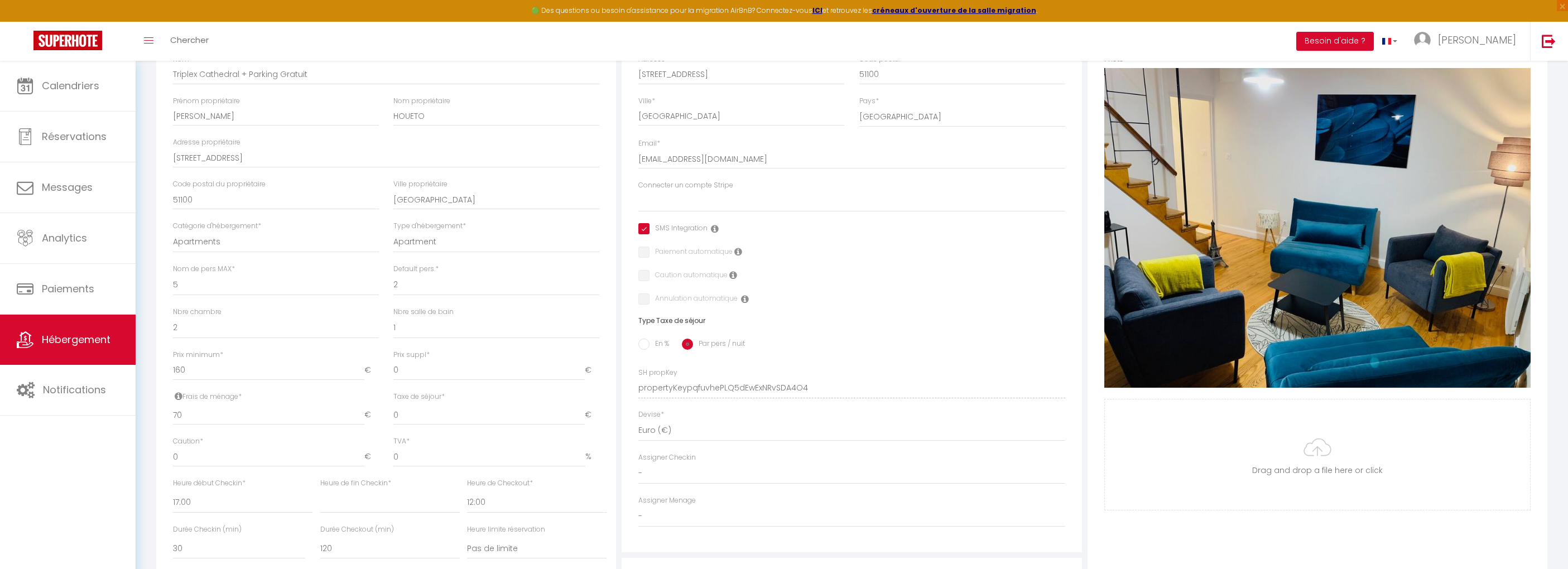
scroll to position [214, 0]
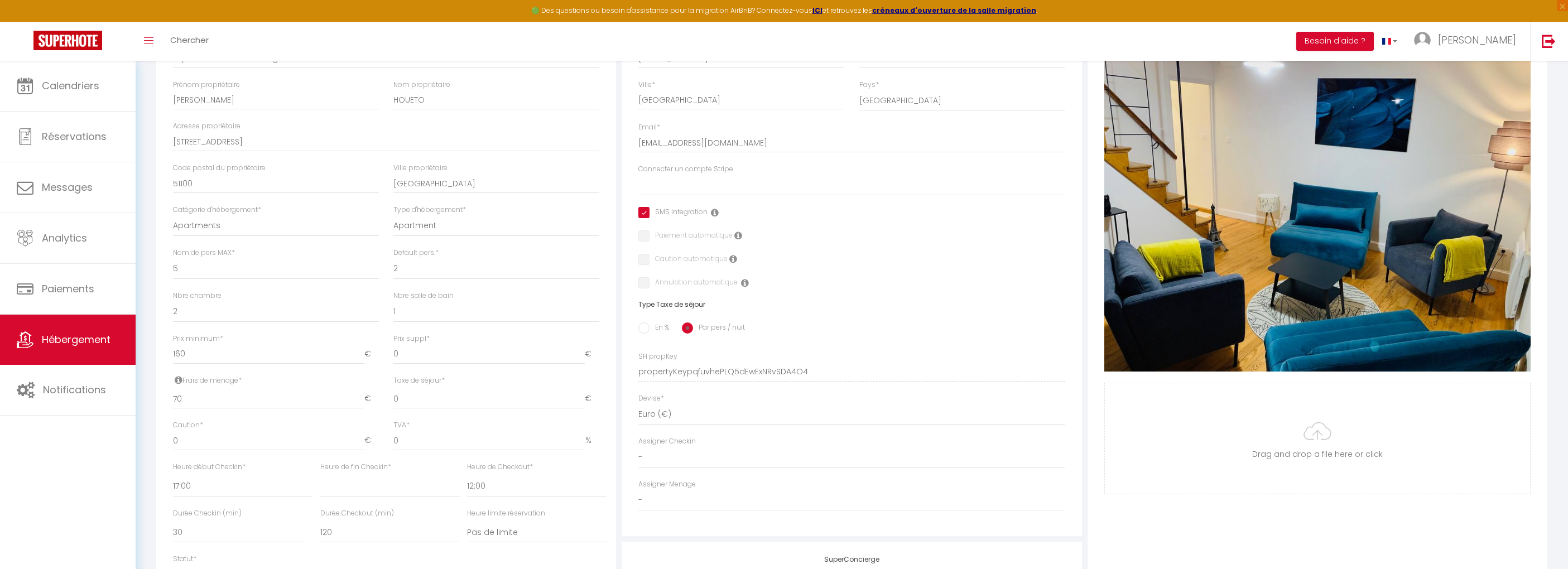
click at [648, 328] on input "En %" at bounding box center [644, 328] width 11 height 11
radio input "true"
select select
checkbox input "true"
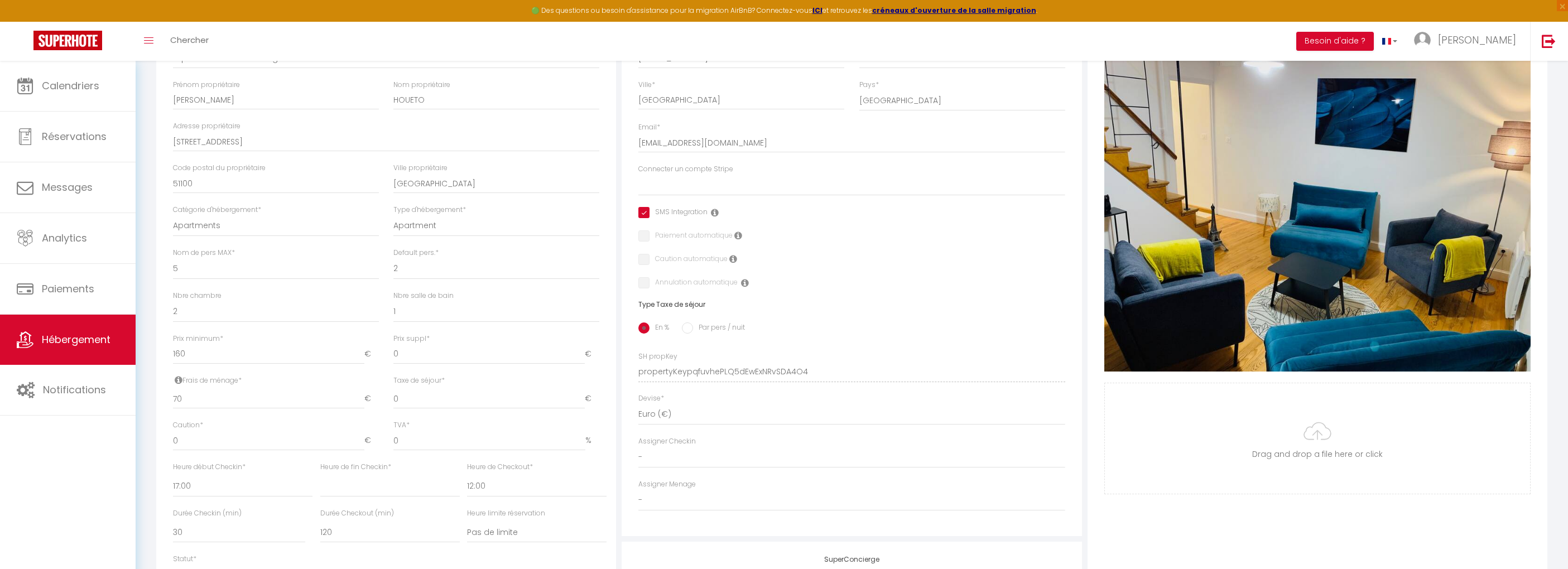
checkbox input "false"
click at [686, 327] on input "Par pers / nuit" at bounding box center [688, 328] width 11 height 11
radio input "true"
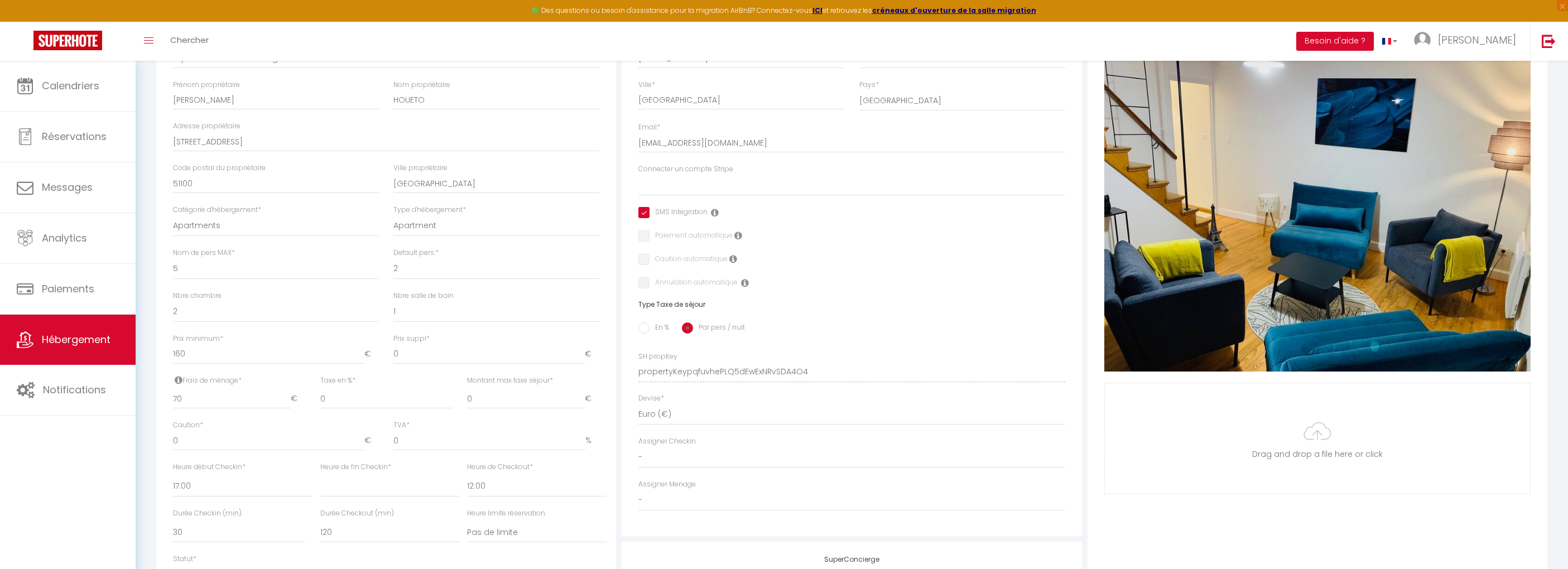
select select
checkbox input "true"
checkbox input "false"
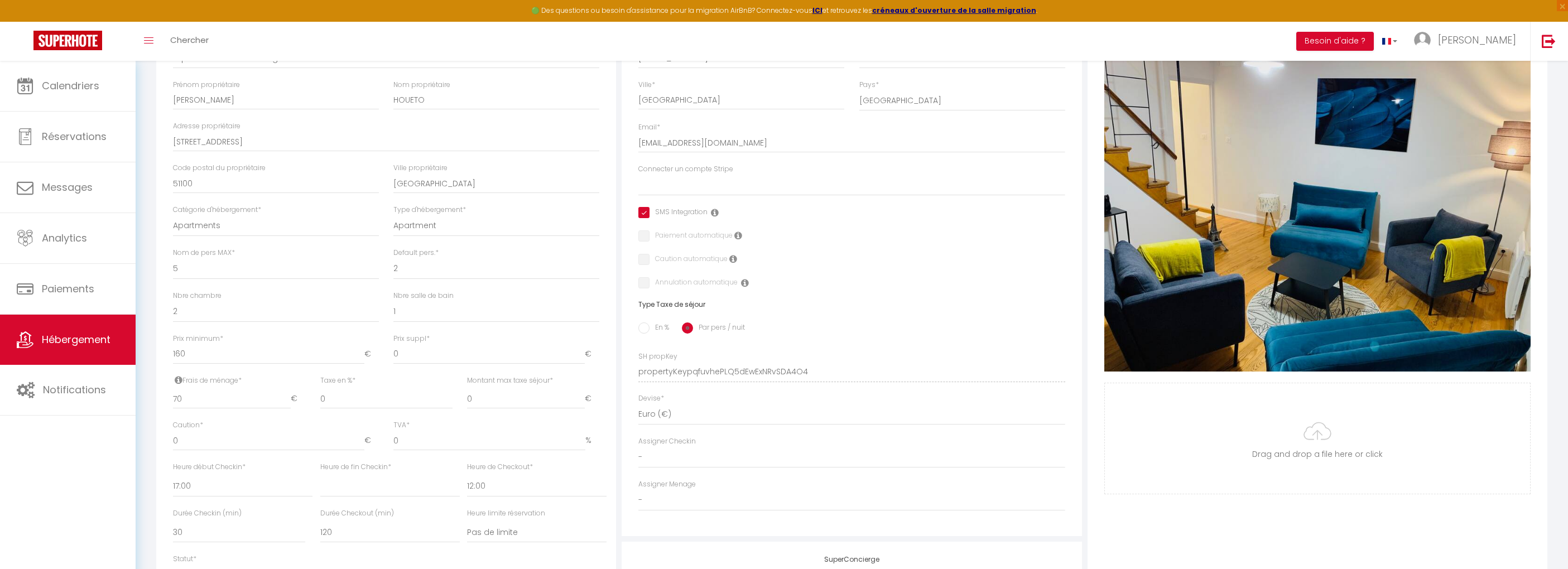
checkbox input "false"
click at [647, 326] on input "En %" at bounding box center [644, 328] width 11 height 11
radio input "true"
select select
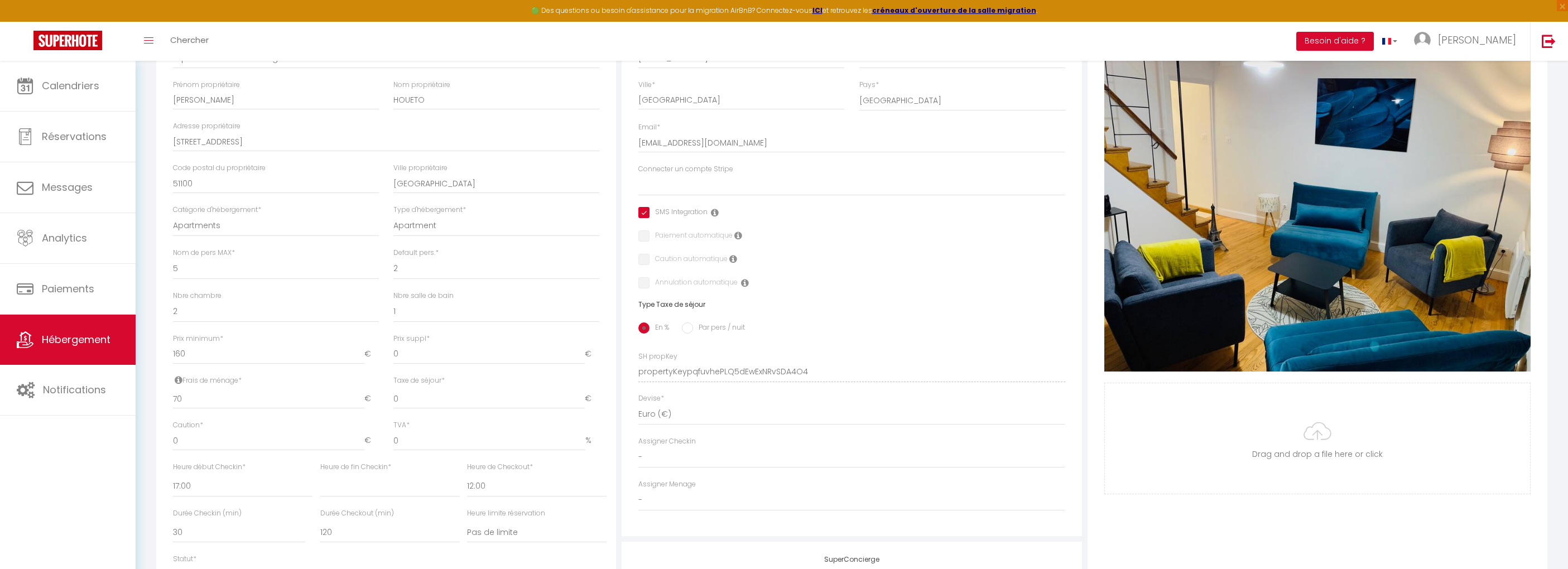
checkbox input "true"
checkbox input "false"
click at [683, 325] on input "Par pers / nuit" at bounding box center [688, 328] width 11 height 11
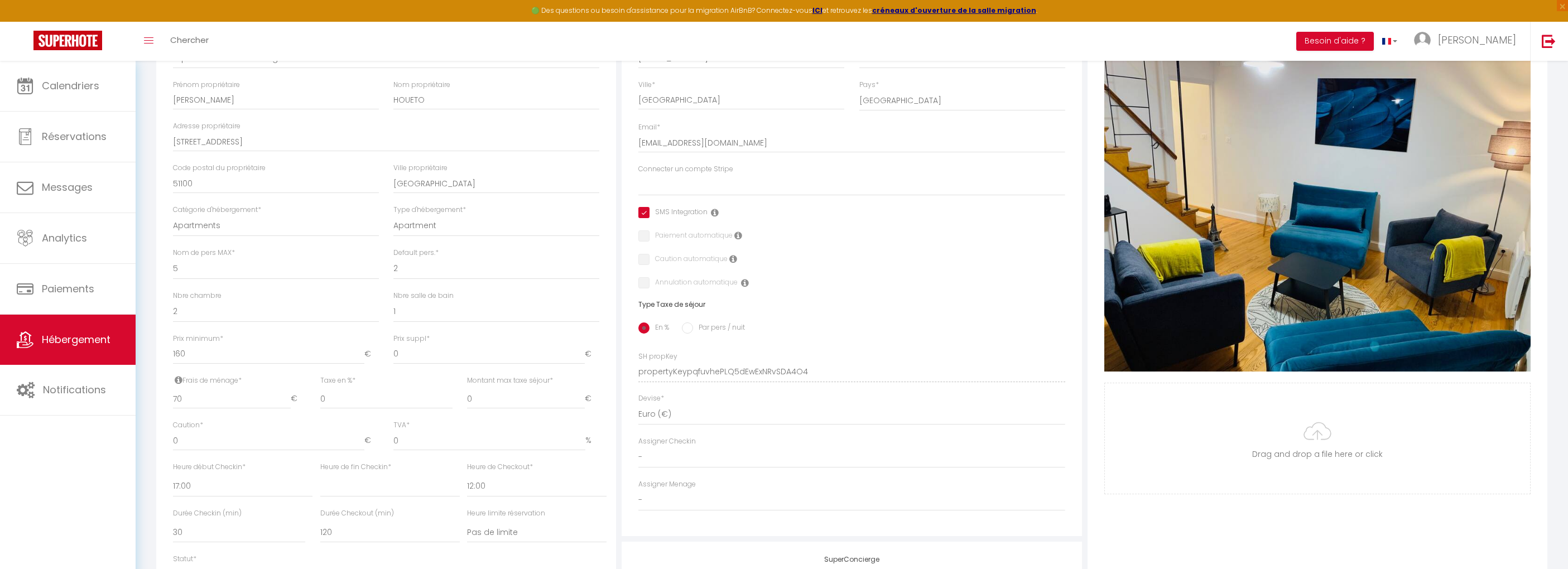
radio input "true"
select select
checkbox input "true"
checkbox input "false"
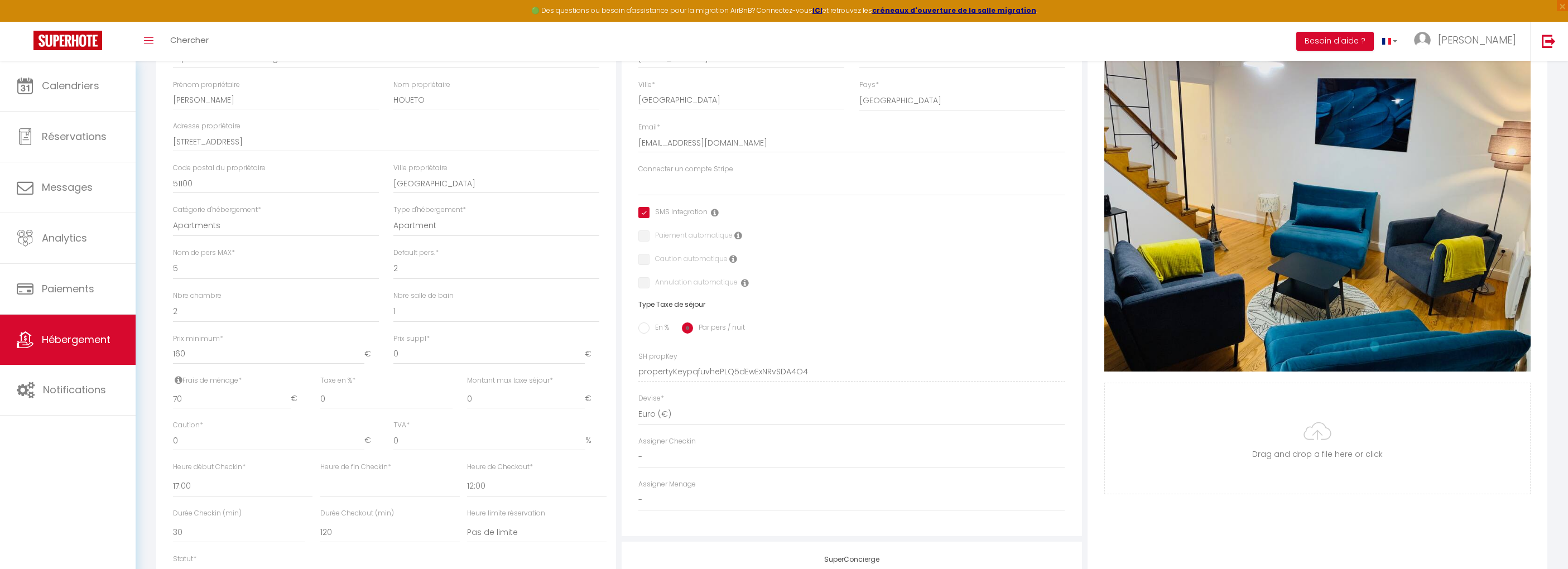
checkbox input "false"
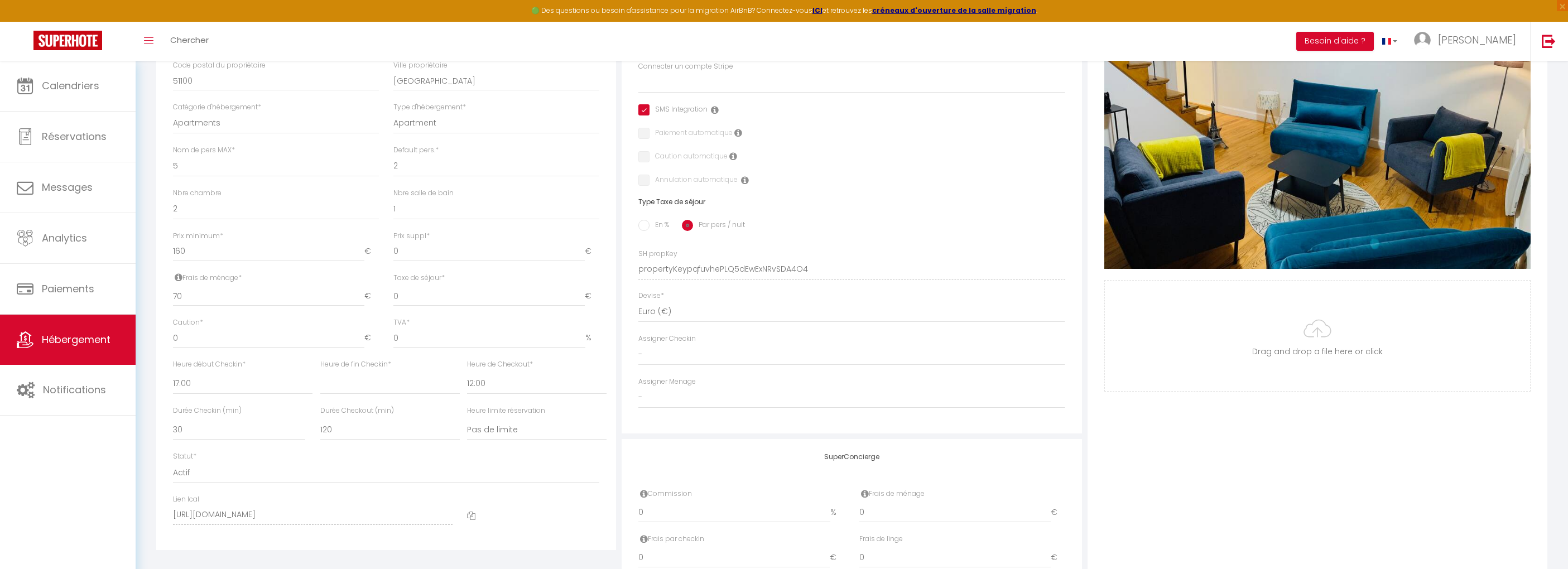
scroll to position [40, 0]
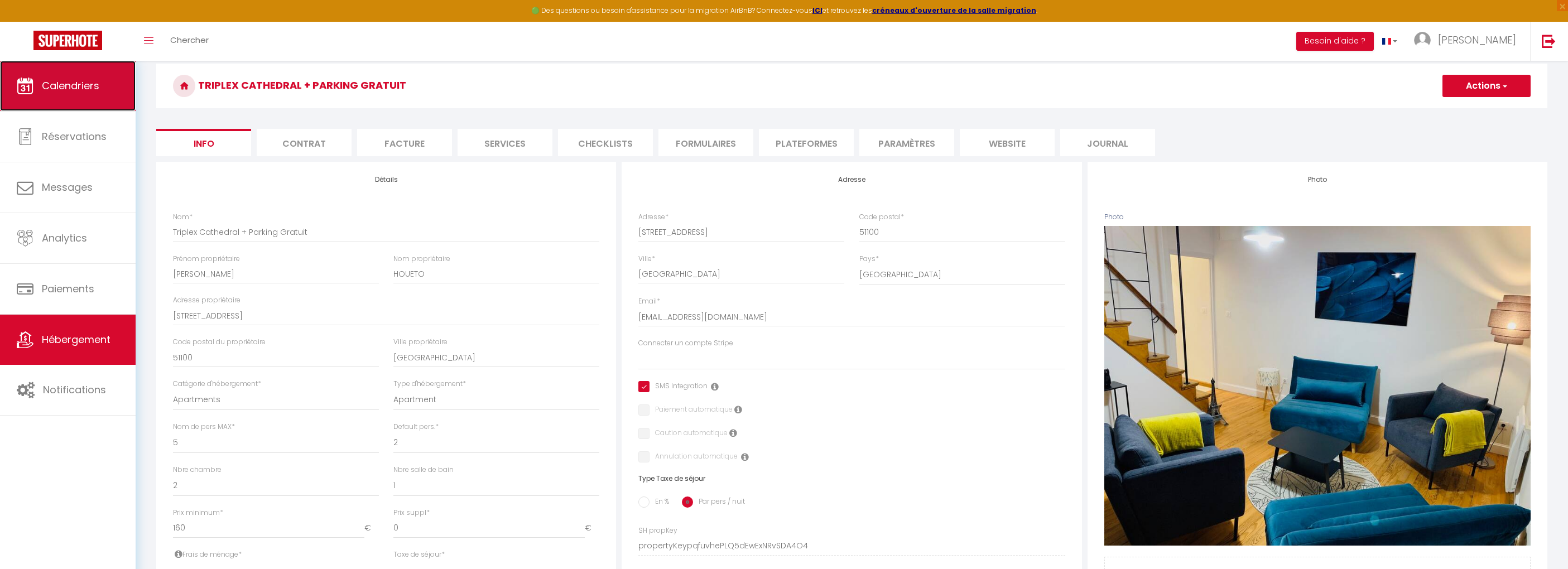
click at [88, 88] on span "Calendriers" at bounding box center [70, 86] width 58 height 14
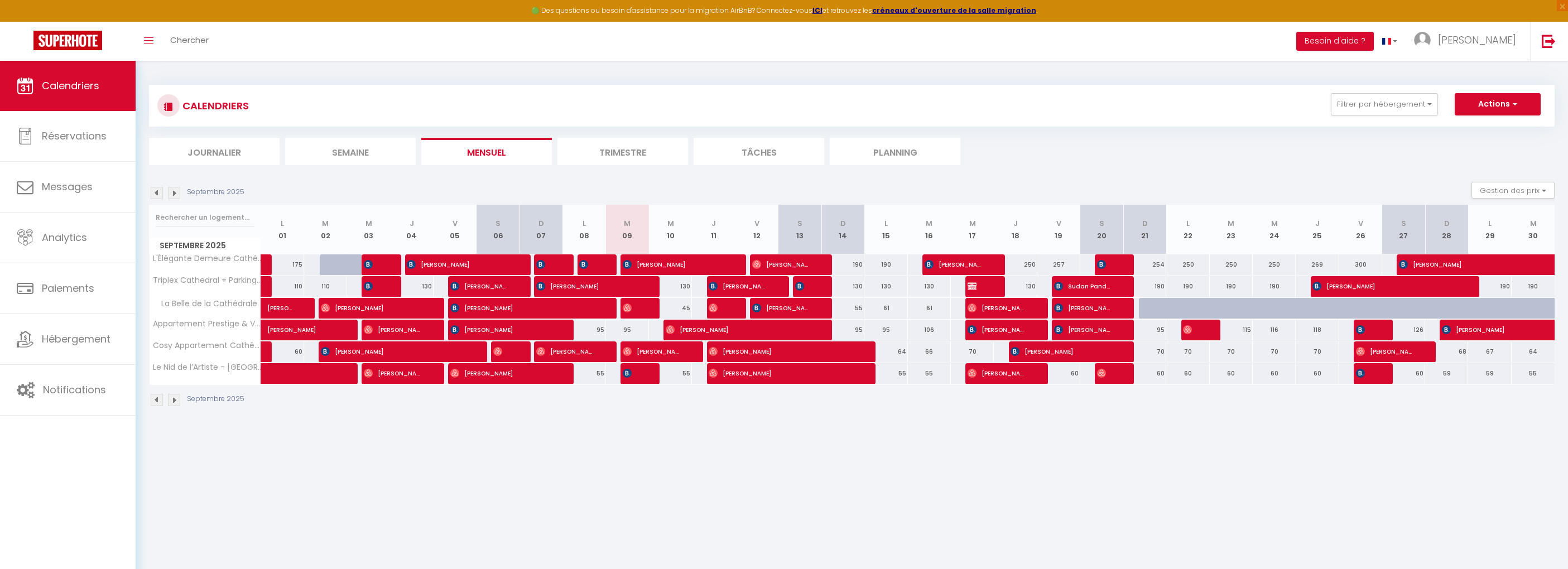
click at [156, 191] on img at bounding box center [157, 193] width 12 height 12
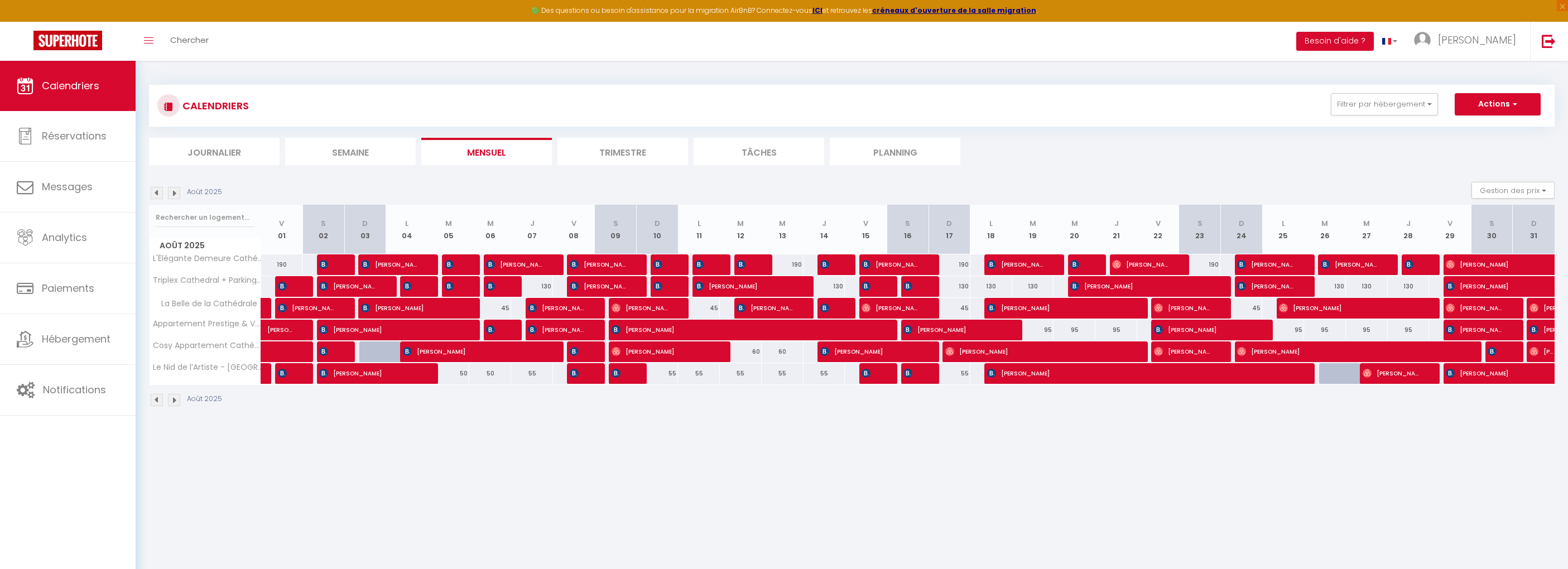
click at [156, 191] on img at bounding box center [157, 193] width 12 height 12
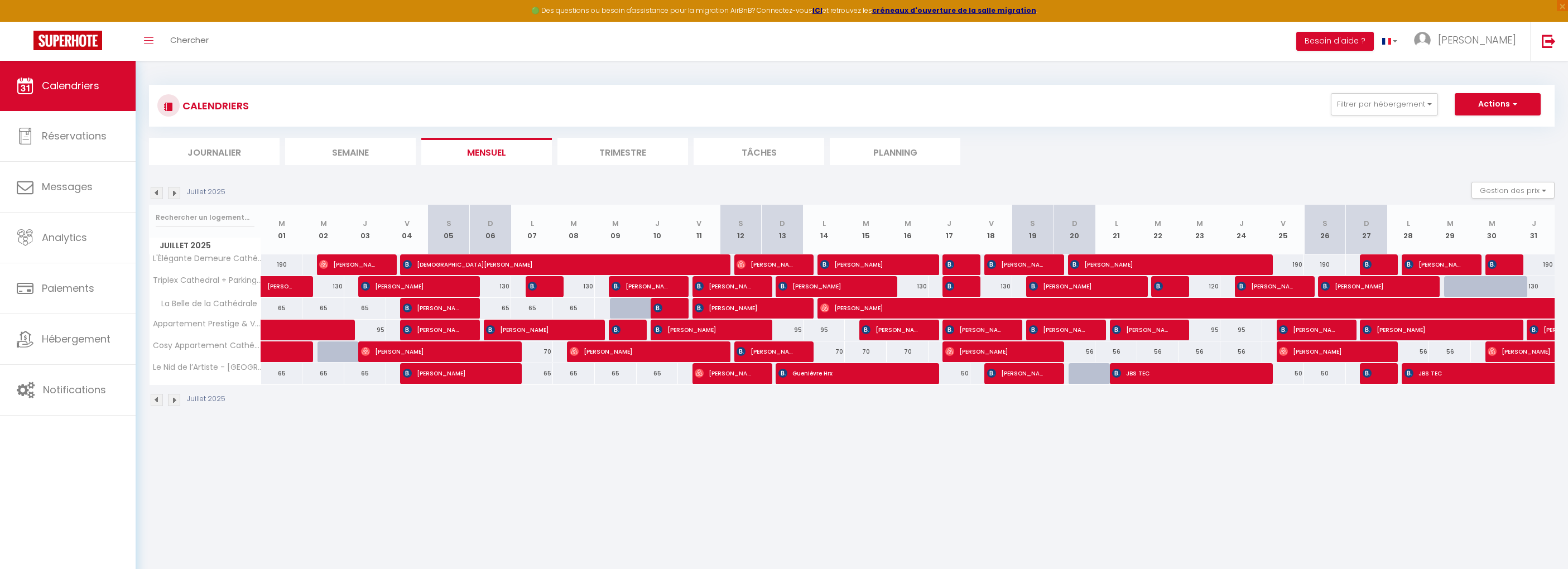
click at [156, 191] on img at bounding box center [157, 193] width 12 height 12
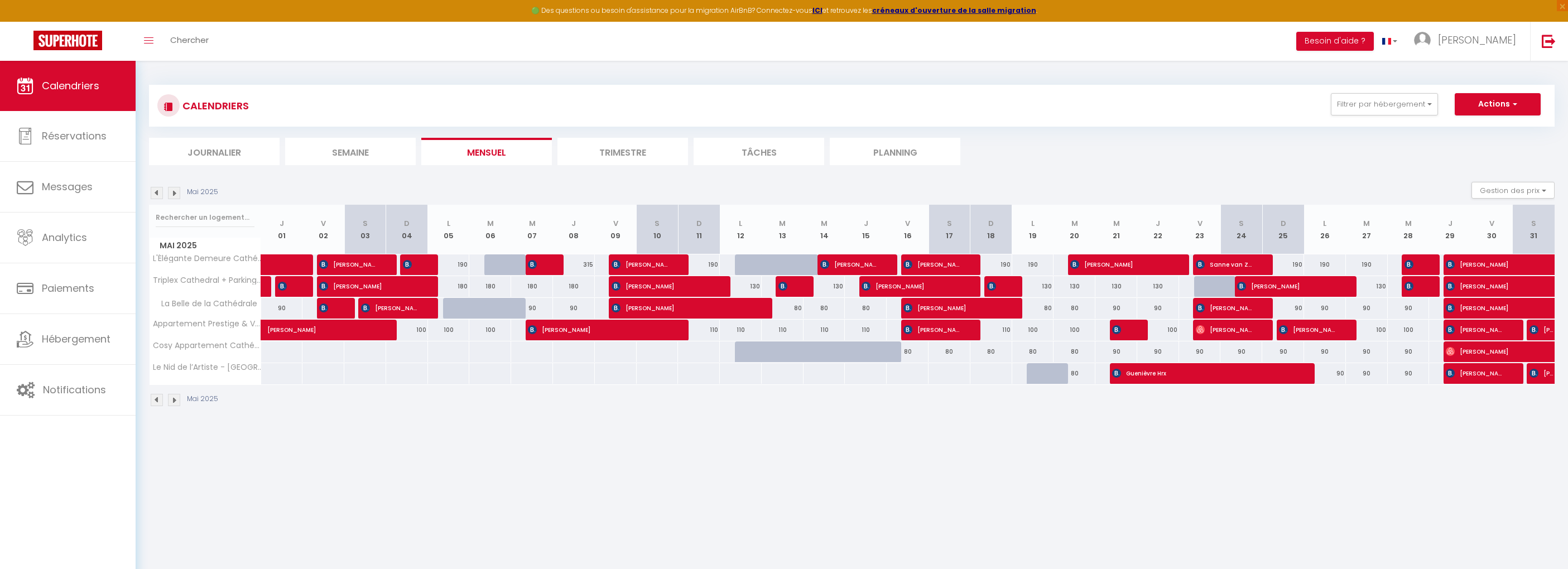
click at [156, 191] on img at bounding box center [157, 193] width 12 height 12
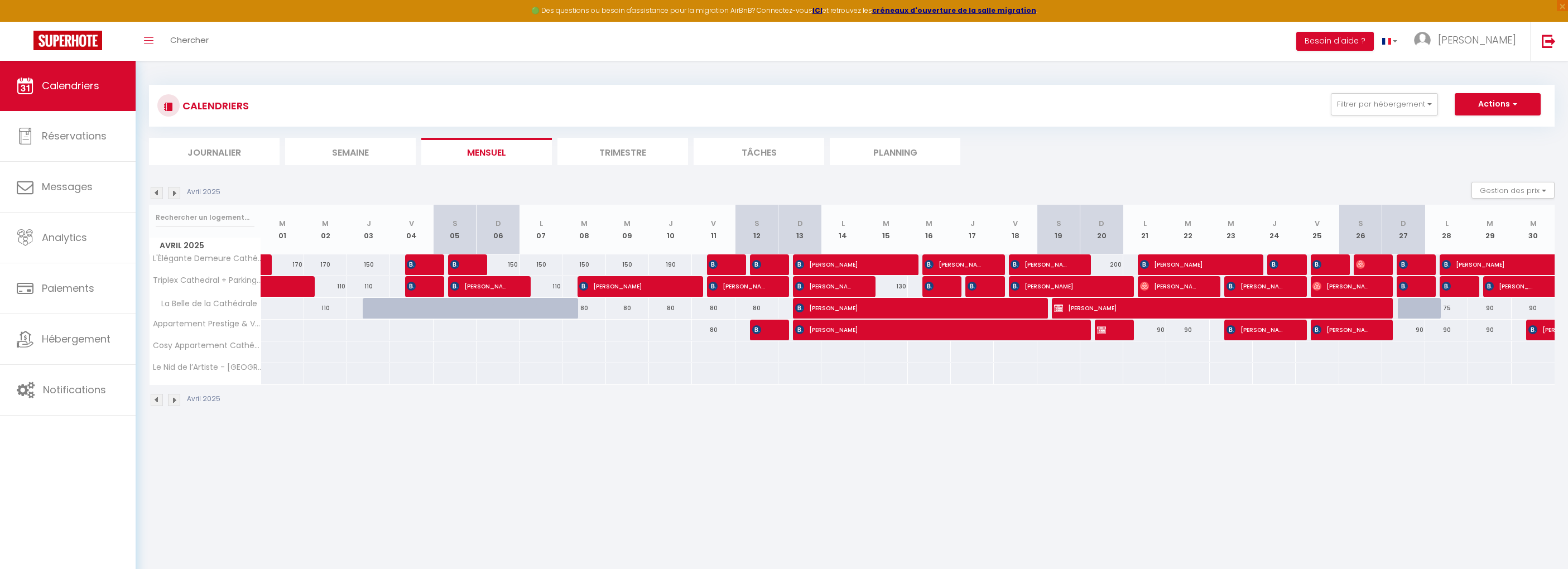
click at [156, 191] on img at bounding box center [157, 193] width 12 height 12
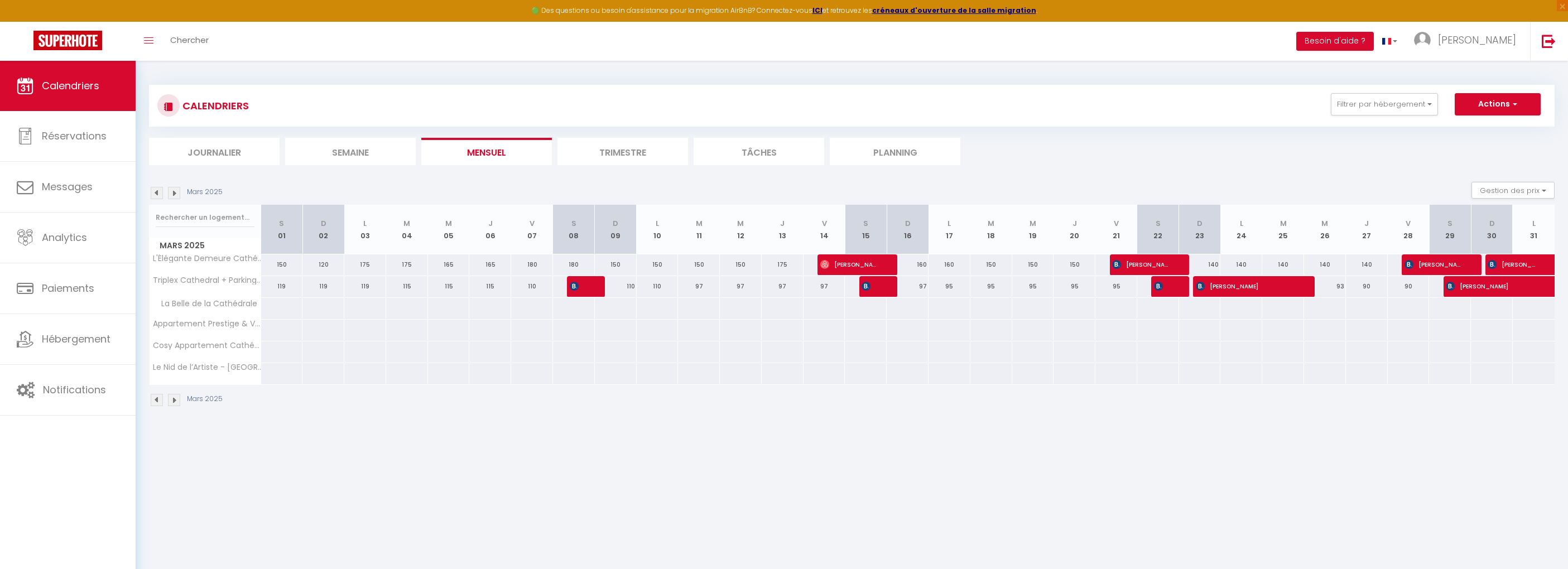
click at [156, 191] on img at bounding box center [157, 193] width 12 height 12
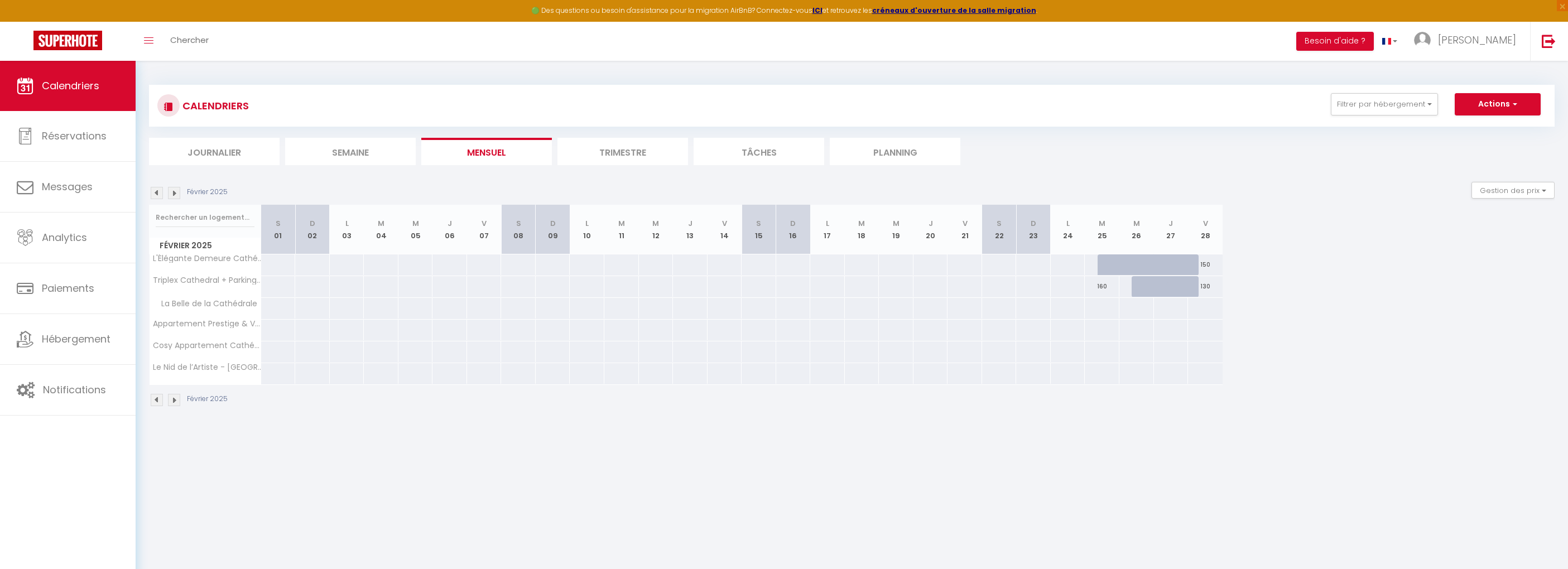
click at [156, 191] on img at bounding box center [157, 193] width 12 height 12
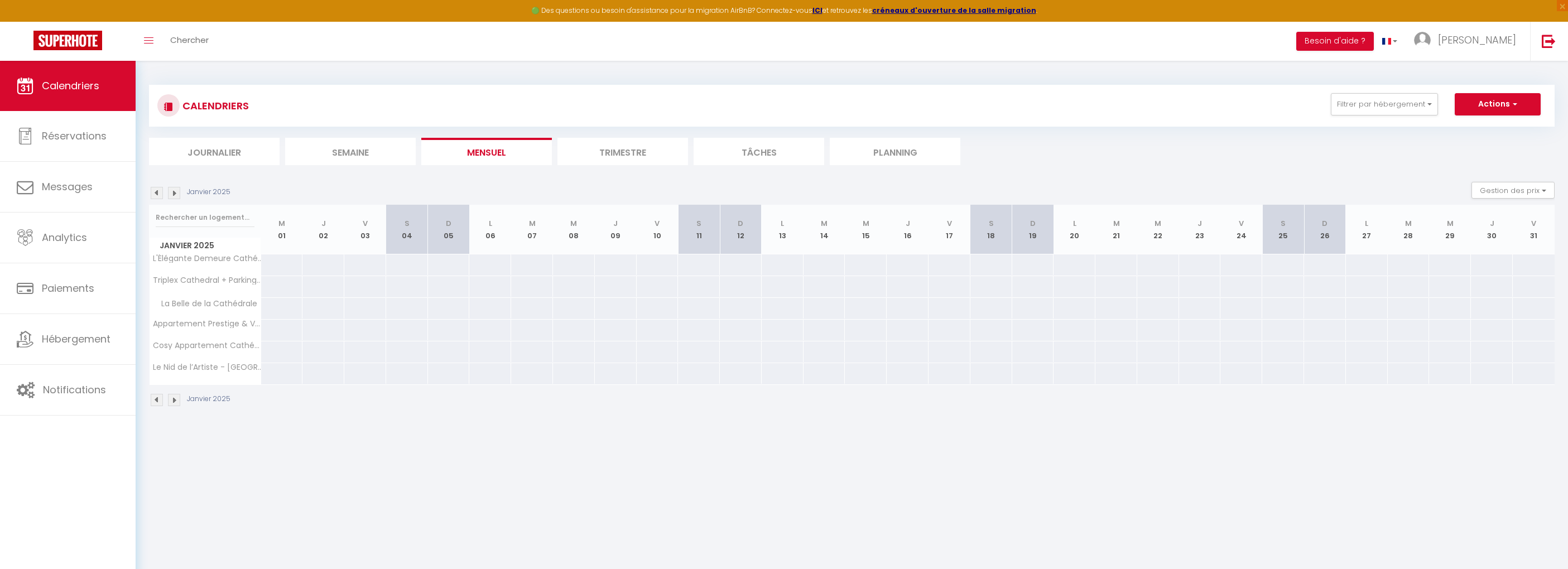
scroll to position [15, 0]
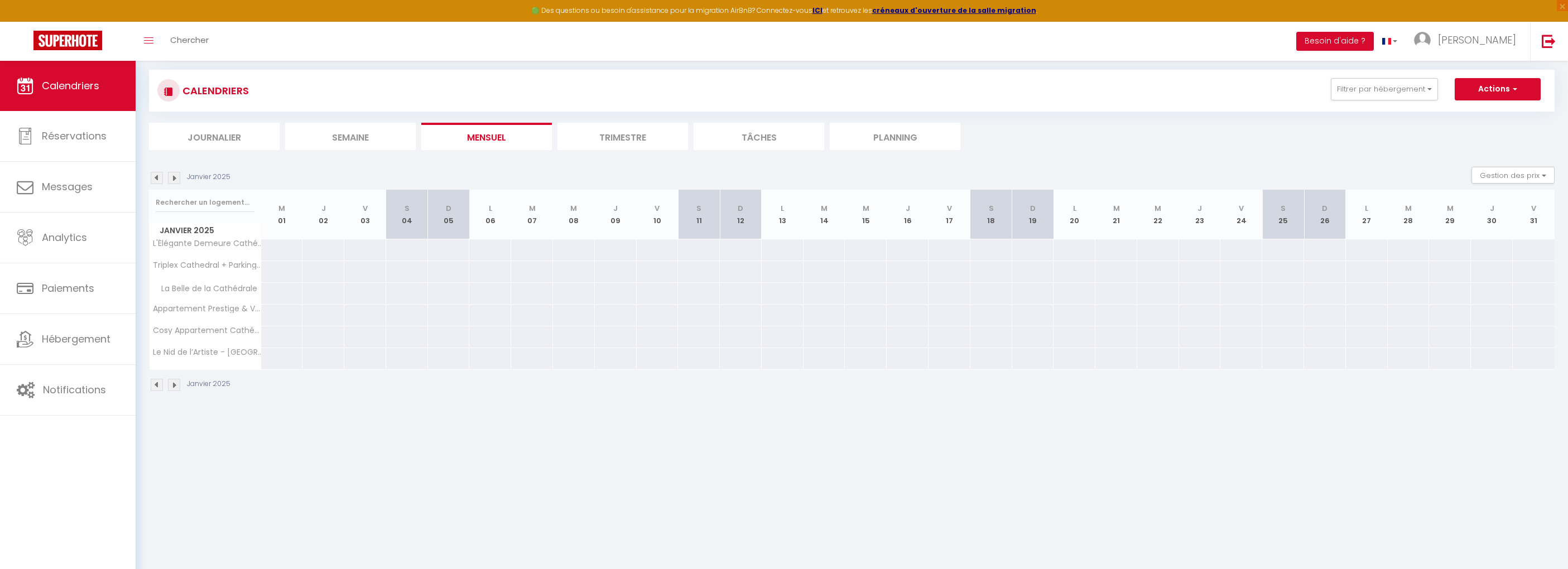
click at [178, 179] on img at bounding box center [174, 178] width 12 height 12
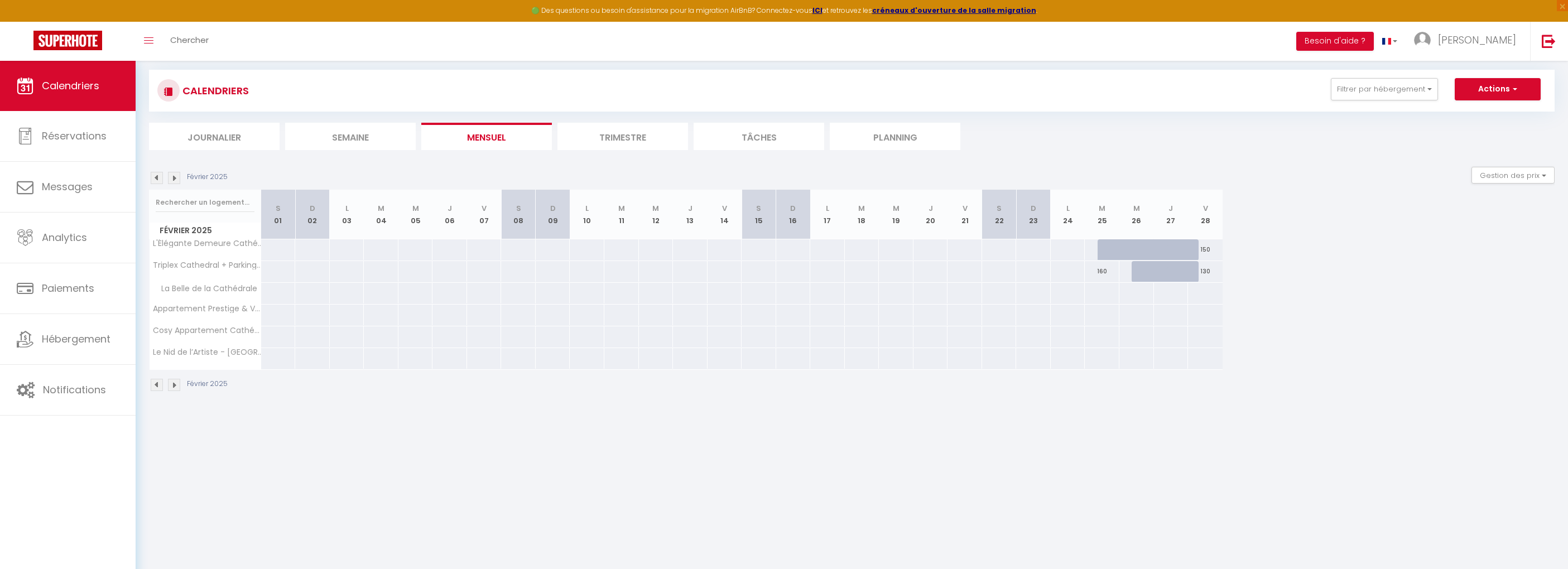
click at [1114, 251] on div at bounding box center [1115, 256] width 35 height 21
type input "120"
type input "Mar 25 Février 2025"
type input "Mer 26 Février 2025"
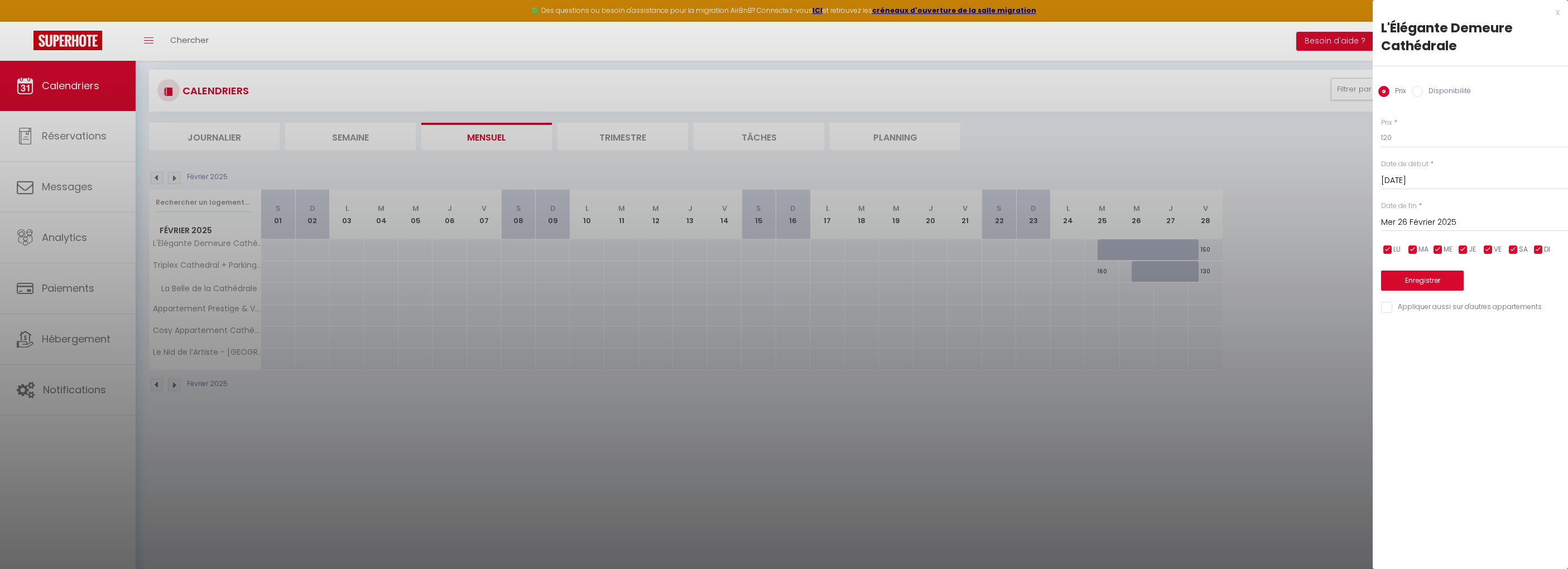
click at [1318, 284] on div at bounding box center [784, 284] width 1568 height 569
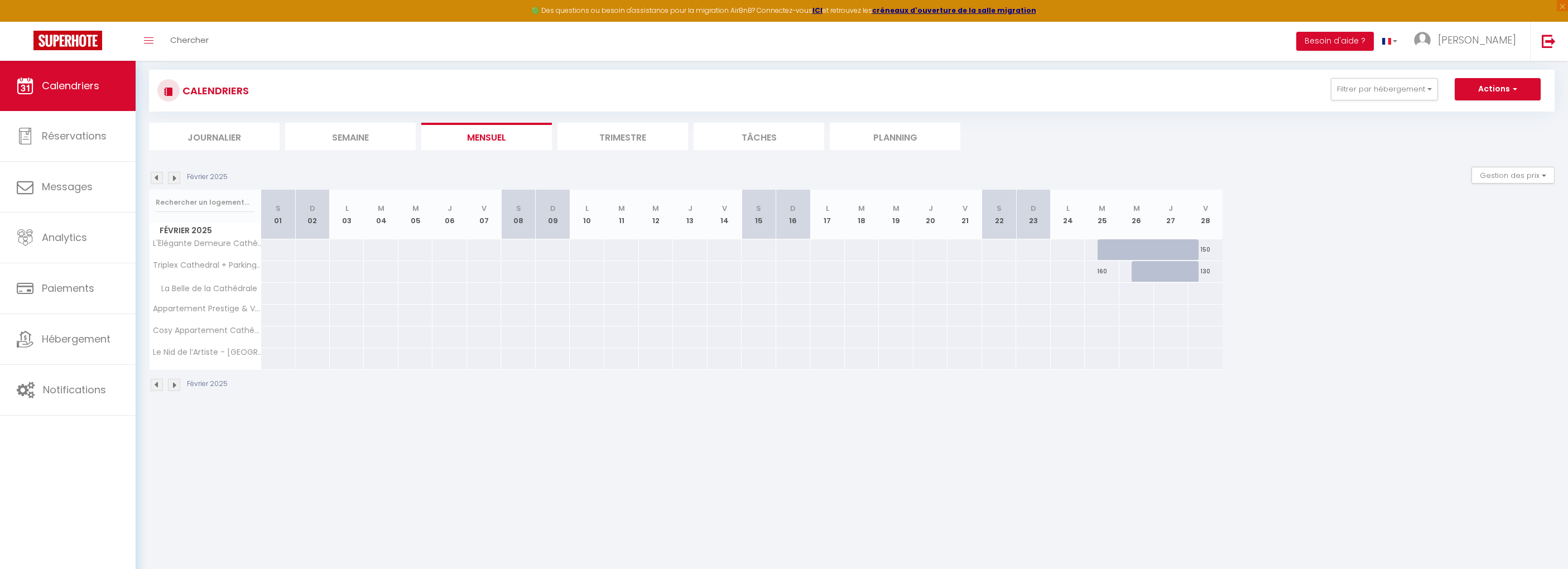
click at [173, 175] on img at bounding box center [174, 178] width 12 height 12
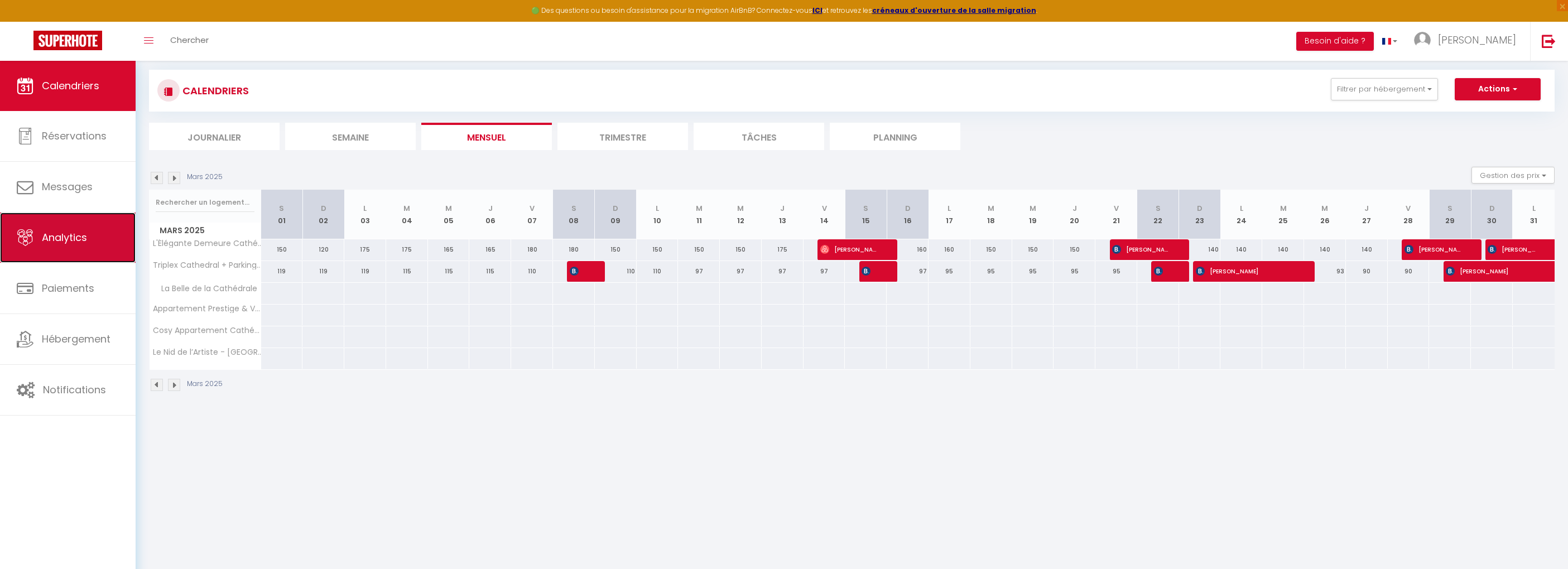
click at [82, 239] on span "Analytics" at bounding box center [64, 237] width 45 height 14
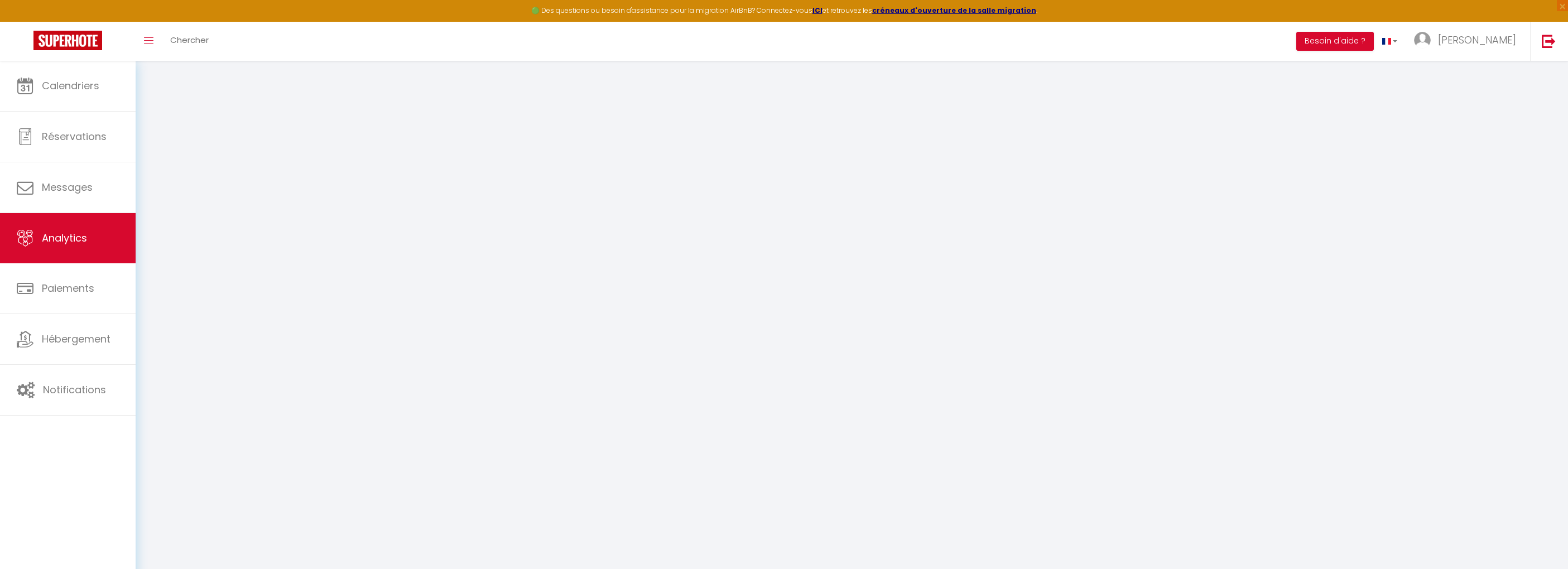
select select "2025"
select select "9"
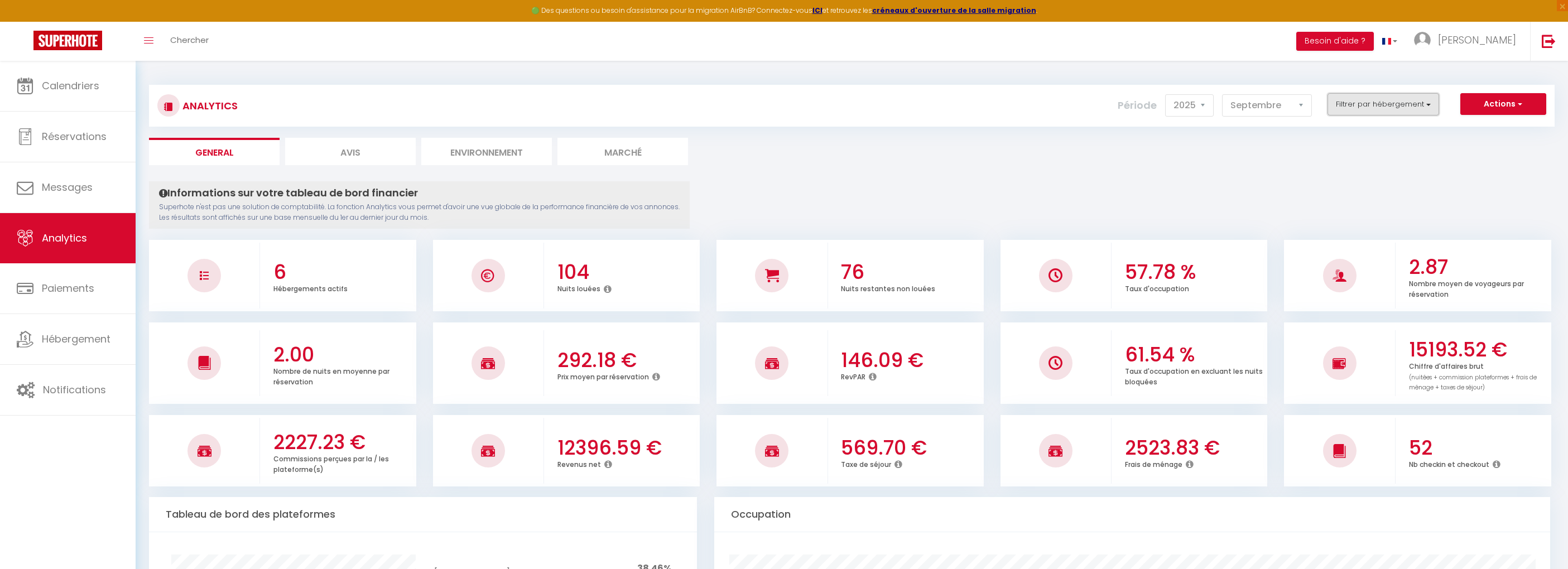
click at [1384, 99] on button "Filtrer par hébergement" at bounding box center [1384, 104] width 111 height 22
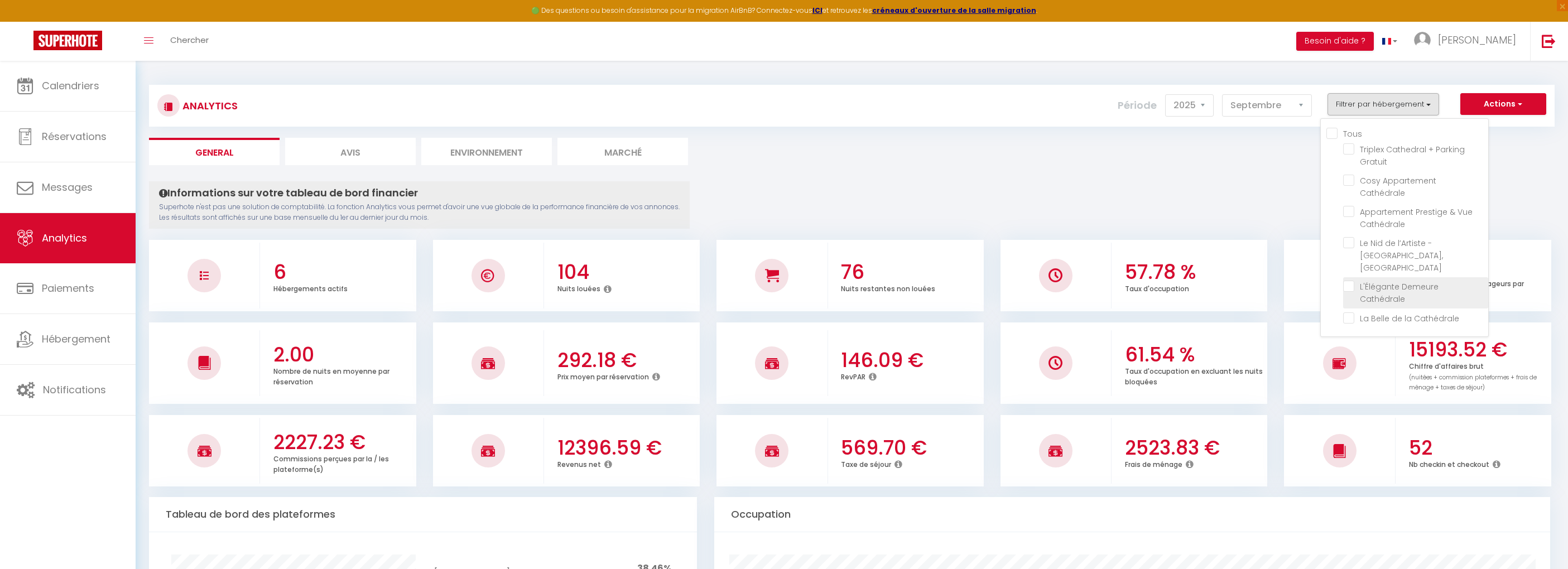
click at [1351, 281] on Cathédrale "checkbox" at bounding box center [1416, 286] width 145 height 11
checkbox Cathédrale "true"
checkbox Gratuit "false"
checkbox Cathédrale "false"
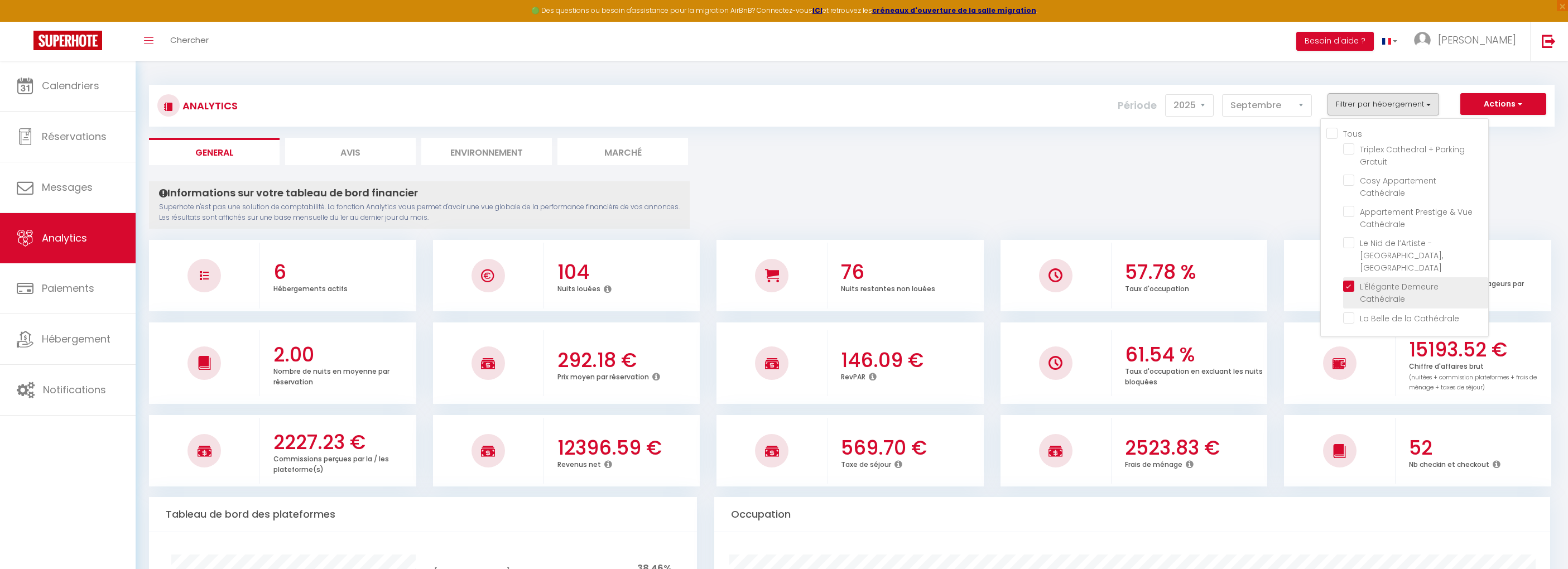
checkbox center "false"
checkbox Cathédrale "false"
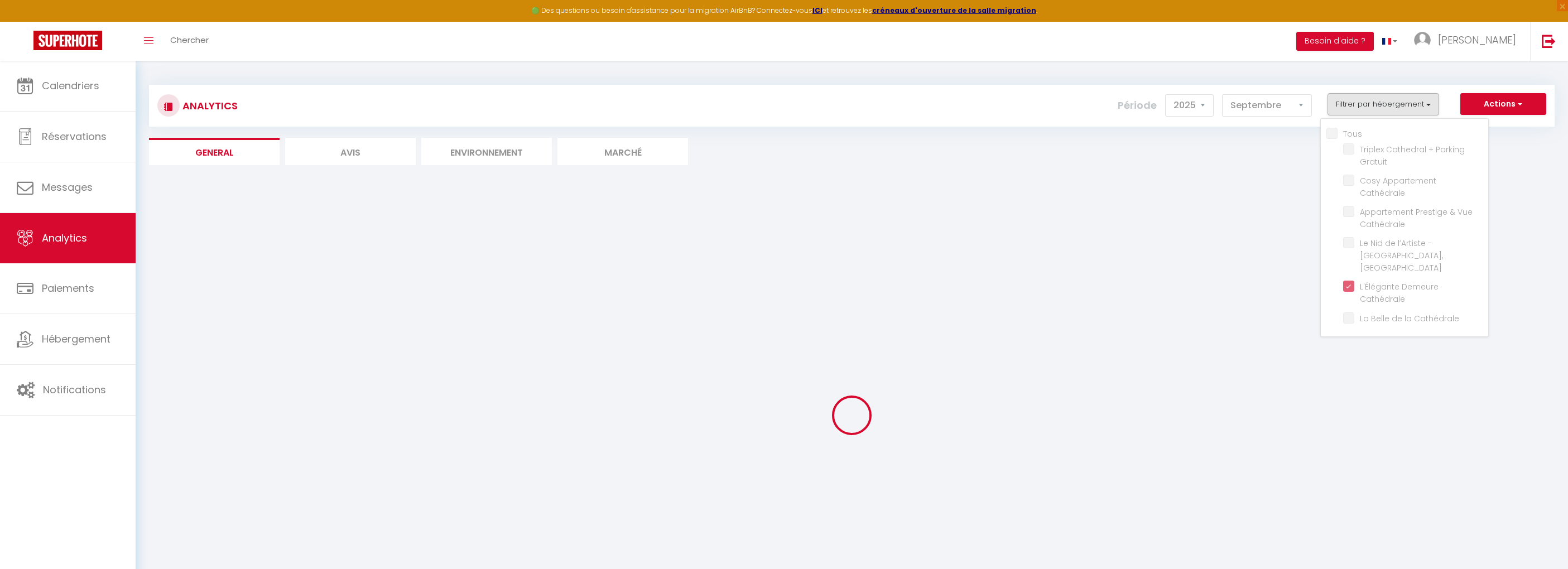
checkbox Gratuit "false"
checkbox Cathédrale "false"
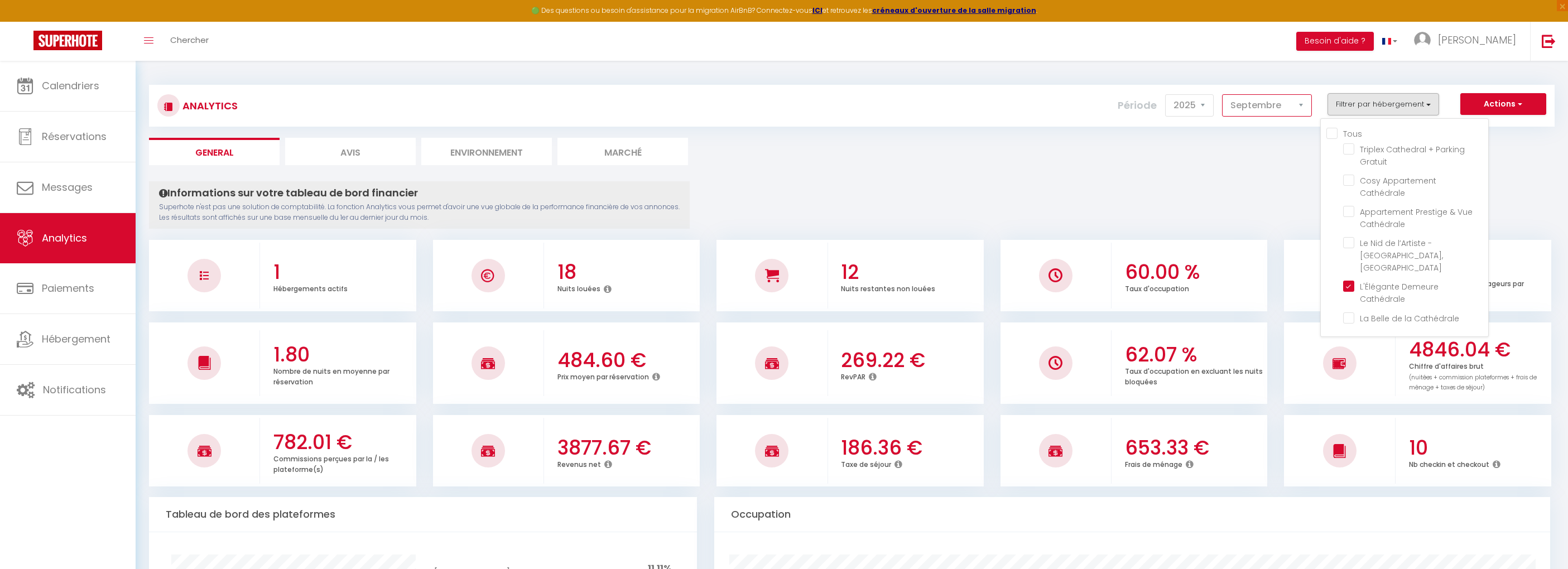
click at [1287, 105] on select "Janvier Février Mars Avril Mai Juin Juillet Août Septembre Octobre Novembre Déc…" at bounding box center [1267, 105] width 90 height 22
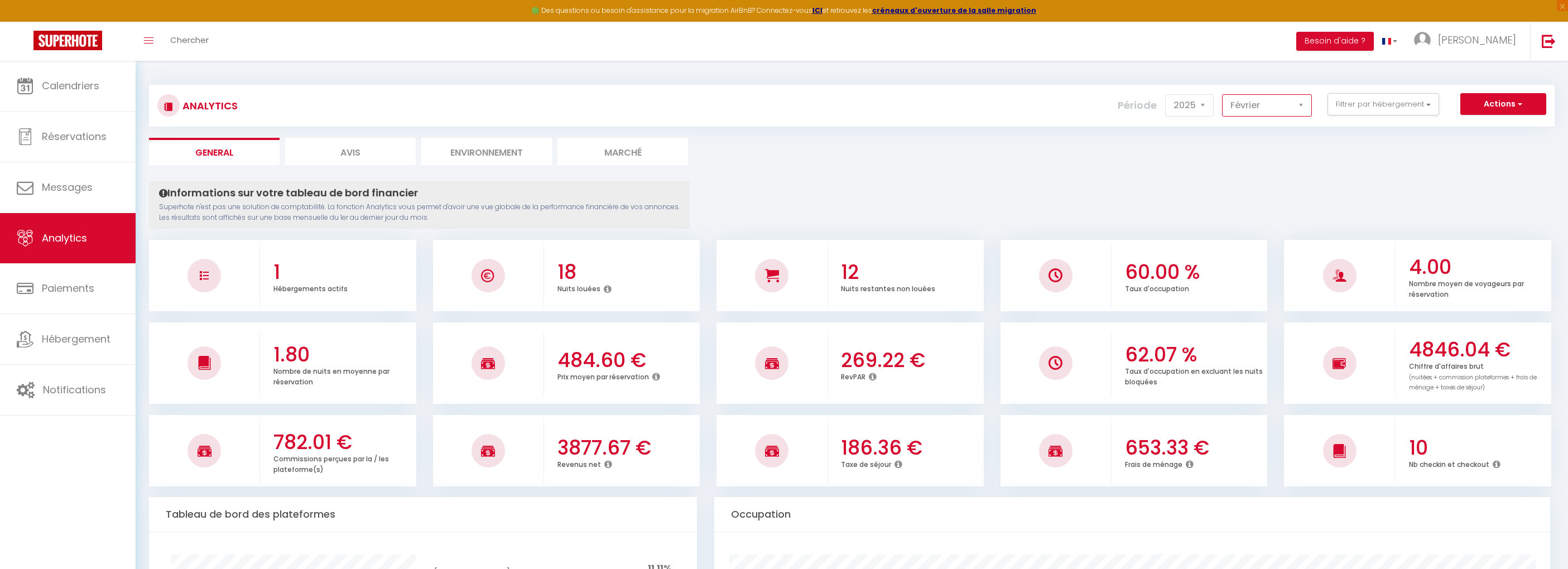
click at [1224, 94] on select "Janvier Février Mars Avril Mai Juin Juillet Août Septembre Octobre Novembre Déc…" at bounding box center [1267, 105] width 90 height 22
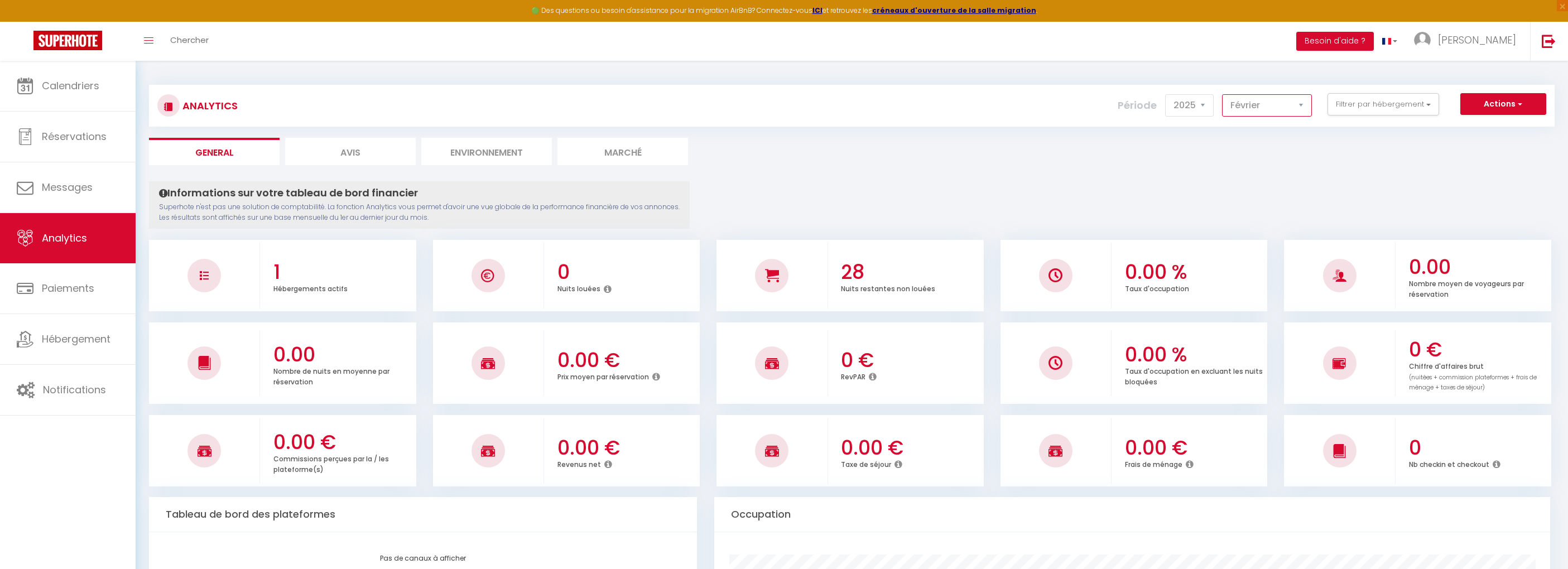
click at [1286, 110] on select "Janvier Février Mars Avril Mai Juin Juillet Août Septembre Octobre Novembre Déc…" at bounding box center [1267, 105] width 90 height 22
click at [1224, 94] on select "Janvier Février Mars Avril Mai Juin Juillet Août Septembre Octobre Novembre Déc…" at bounding box center [1267, 105] width 90 height 22
click at [1277, 97] on select "Janvier Février Mars Avril Mai Juin Juillet Août Septembre Octobre Novembre Déc…" at bounding box center [1267, 105] width 90 height 22
click at [1224, 94] on select "Janvier Février Mars Avril Mai Juin Juillet Août Septembre Octobre Novembre Déc…" at bounding box center [1267, 105] width 90 height 22
click at [1278, 103] on select "Janvier Février Mars Avril Mai Juin Juillet Août Septembre Octobre Novembre Déc…" at bounding box center [1267, 105] width 90 height 22
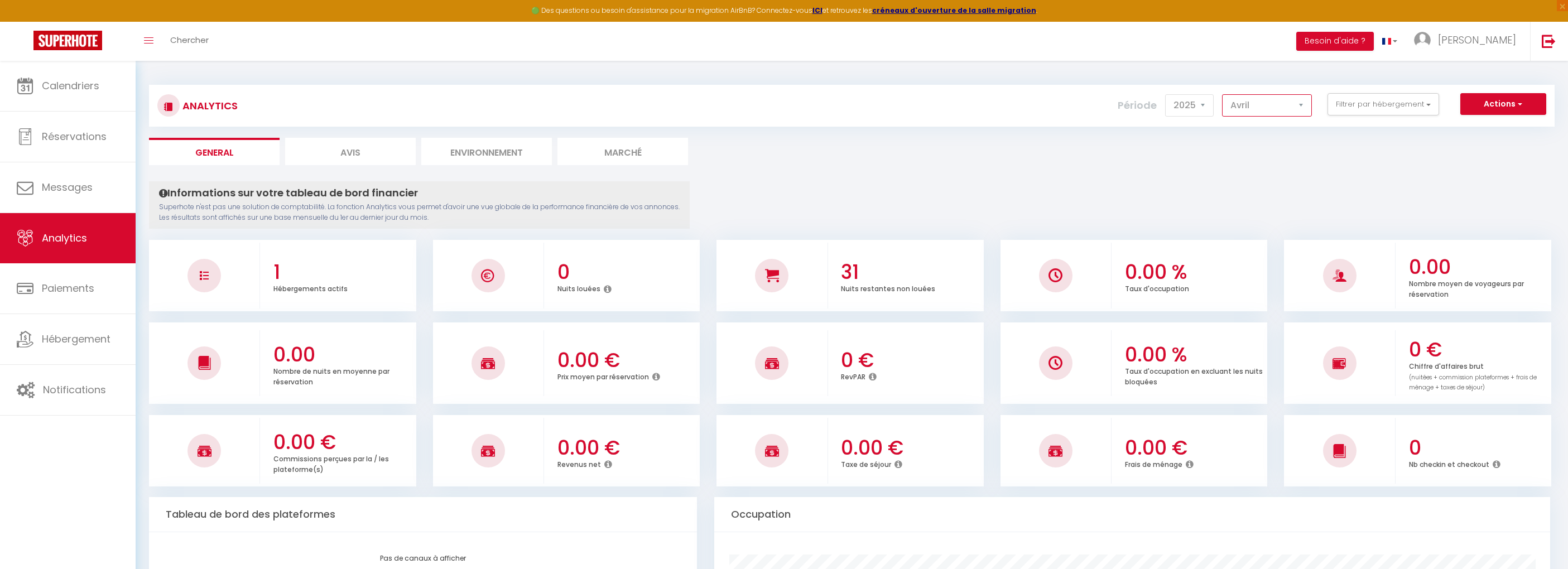
click at [1224, 94] on select "Janvier Février Mars Avril Mai Juin Juillet Août Septembre Octobre Novembre Déc…" at bounding box center [1267, 105] width 90 height 22
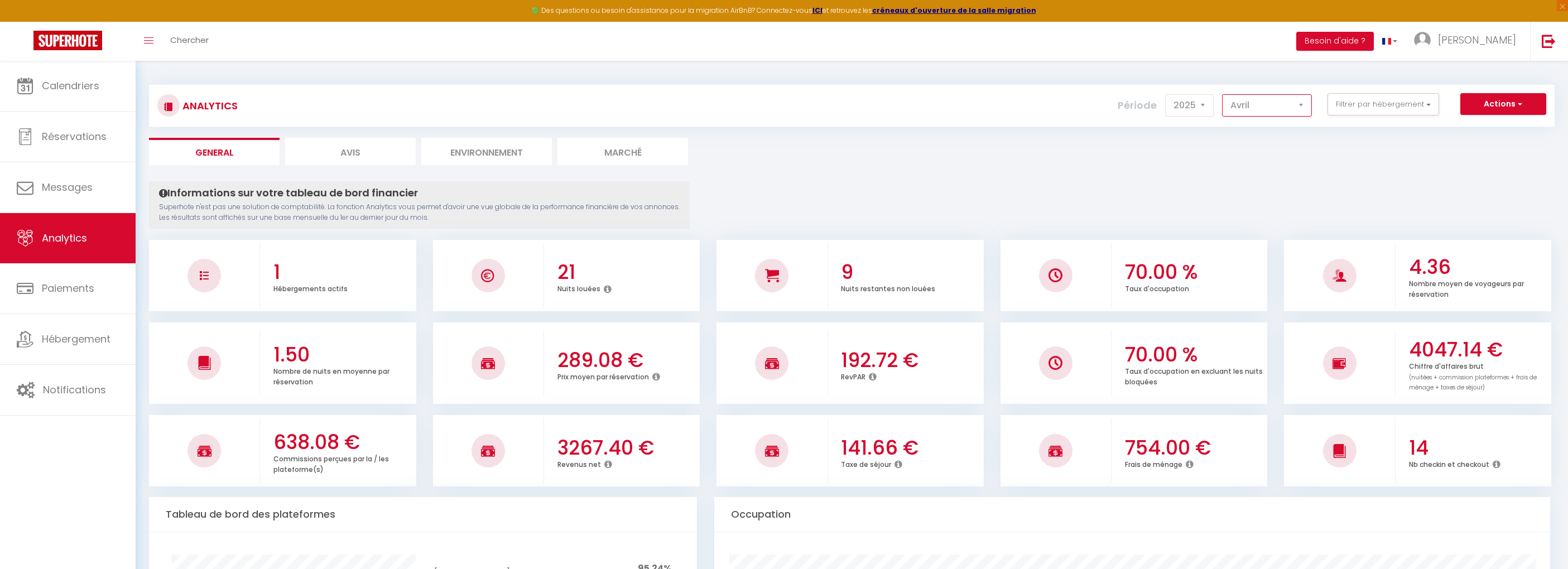
click at [1267, 110] on select "Janvier Février Mars Avril Mai Juin Juillet Août Septembre Octobre Novembre Déc…" at bounding box center [1267, 105] width 90 height 22
click at [1224, 94] on select "Janvier Février Mars Avril Mai Juin Juillet Août Septembre Octobre Novembre Déc…" at bounding box center [1267, 105] width 90 height 22
click at [1258, 108] on select "Janvier Février Mars Avril Mai Juin Juillet Août Septembre Octobre Novembre Déc…" at bounding box center [1267, 105] width 90 height 22
click at [1224, 94] on select "Janvier Février Mars Avril Mai Juin Juillet Août Septembre Octobre Novembre Déc…" at bounding box center [1267, 105] width 90 height 22
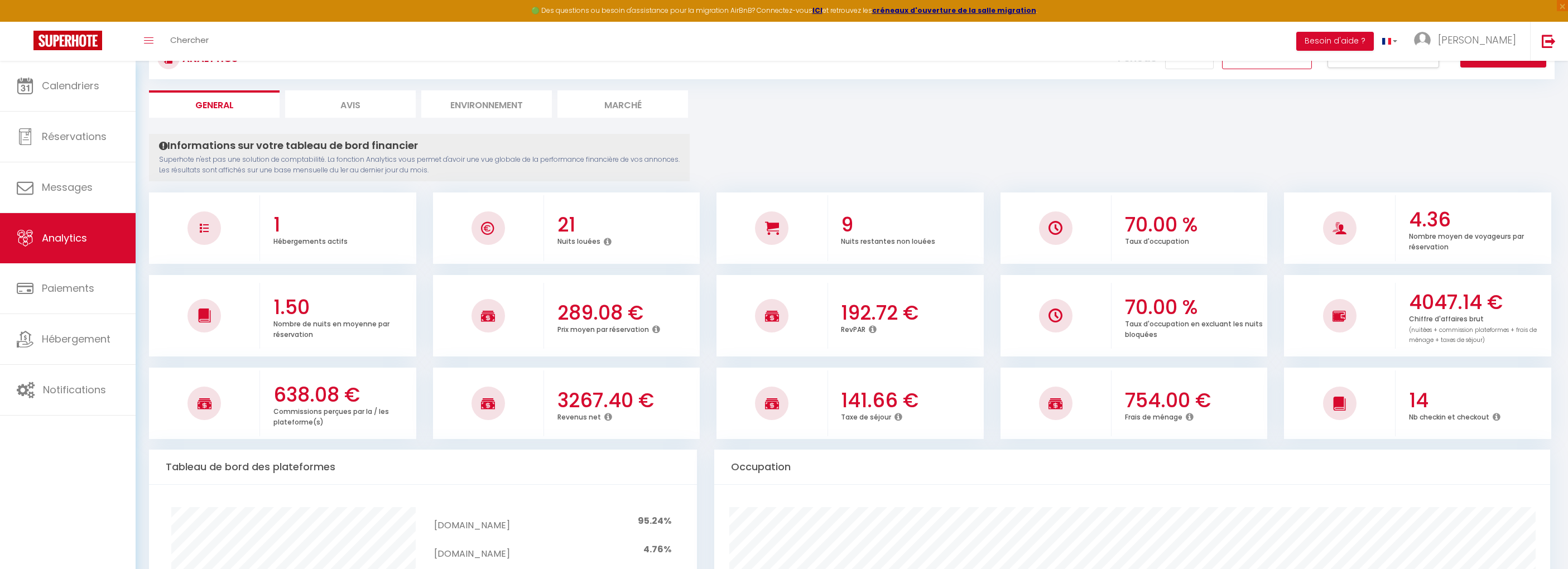
scroll to position [56, 0]
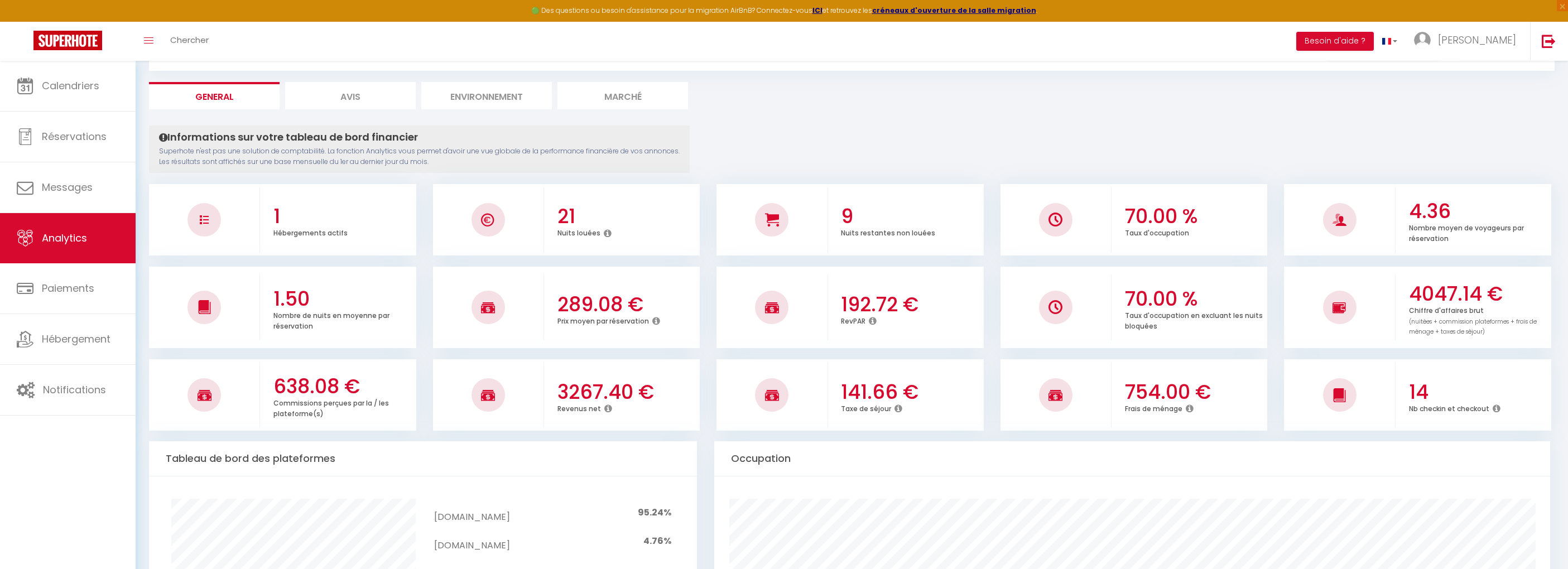
click at [898, 407] on icon at bounding box center [898, 408] width 8 height 9
click at [896, 407] on icon at bounding box center [898, 408] width 8 height 9
click at [43, 91] on span "Calendriers" at bounding box center [70, 86] width 58 height 14
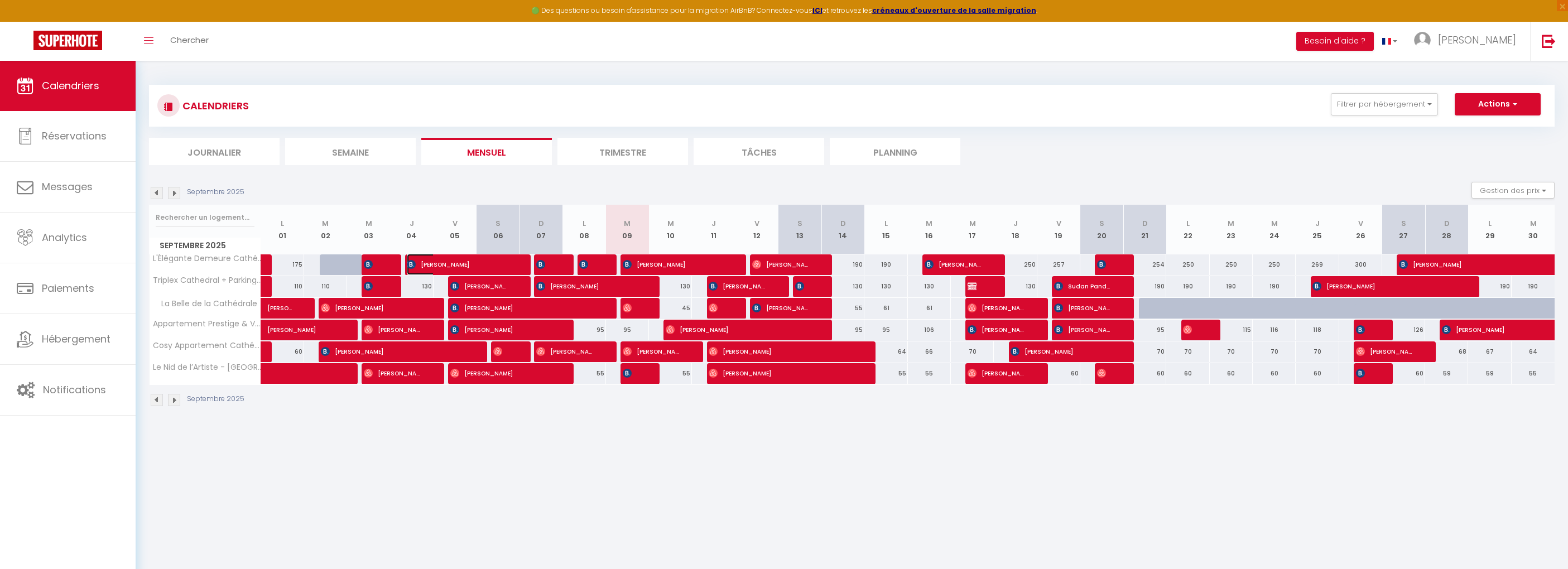
click at [487, 265] on span "[PERSON_NAME]" at bounding box center [457, 264] width 100 height 21
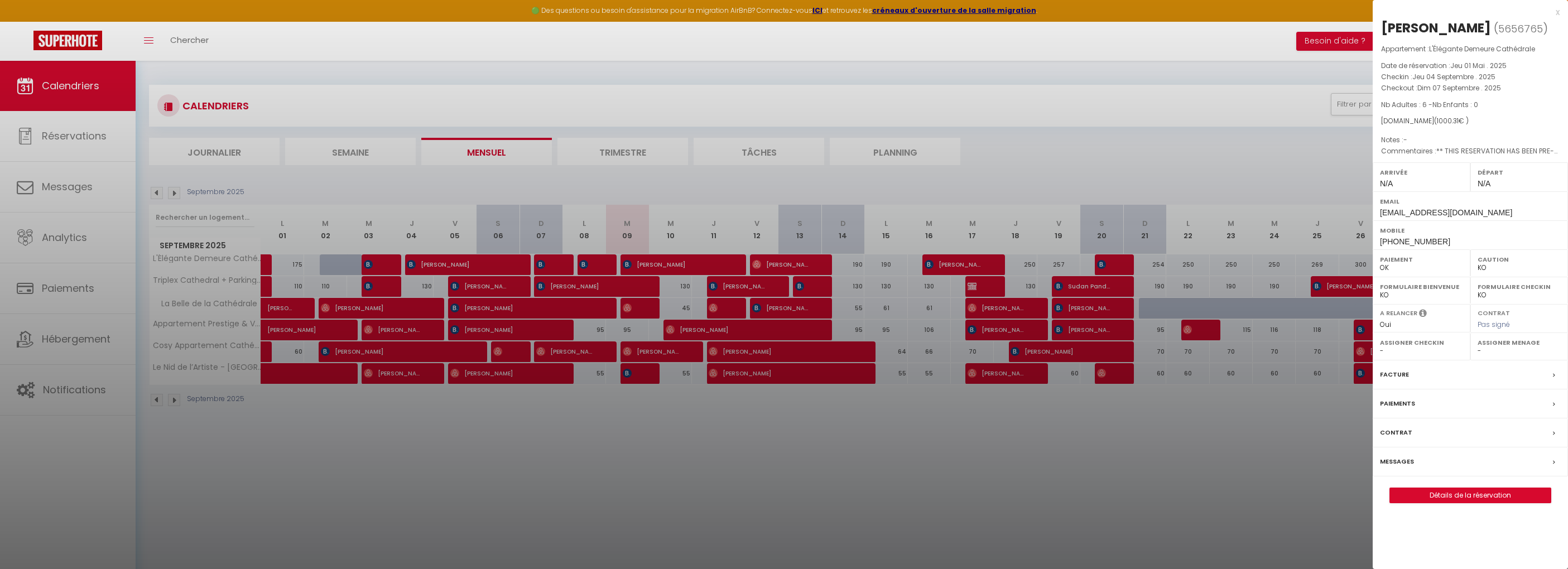
click at [1454, 389] on div "Facture" at bounding box center [1470, 374] width 195 height 29
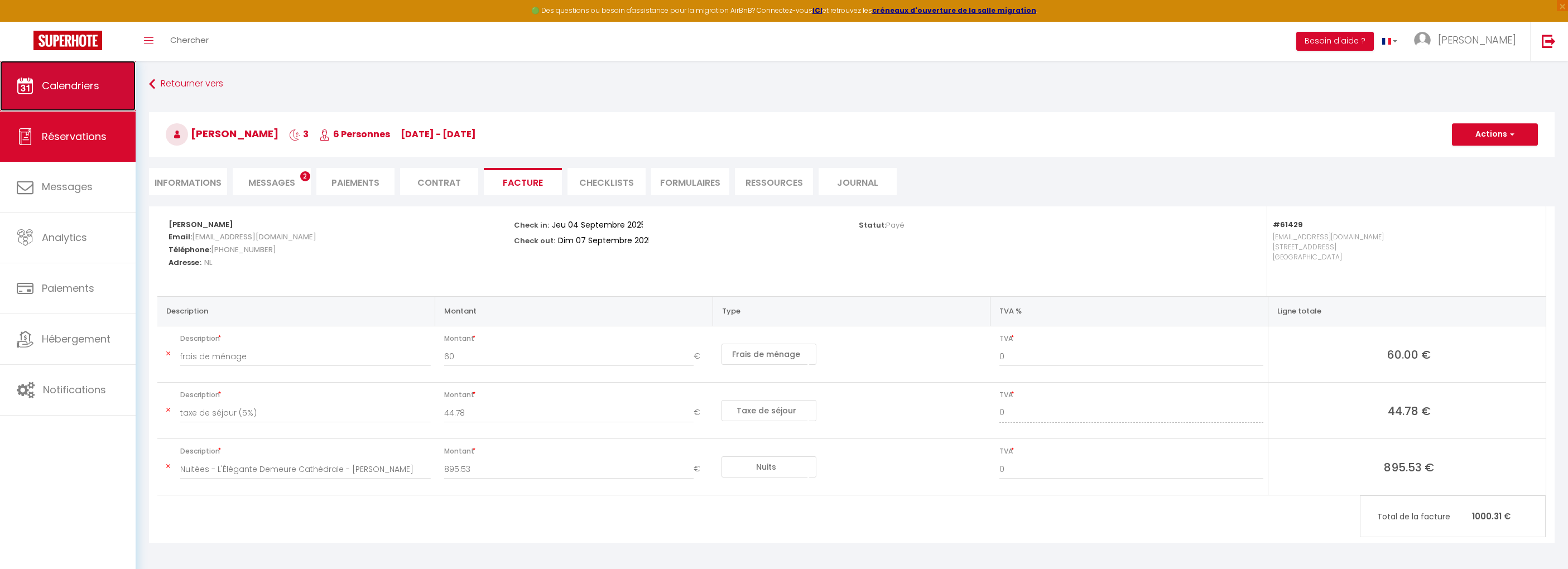
click at [78, 85] on span "Calendriers" at bounding box center [70, 86] width 58 height 14
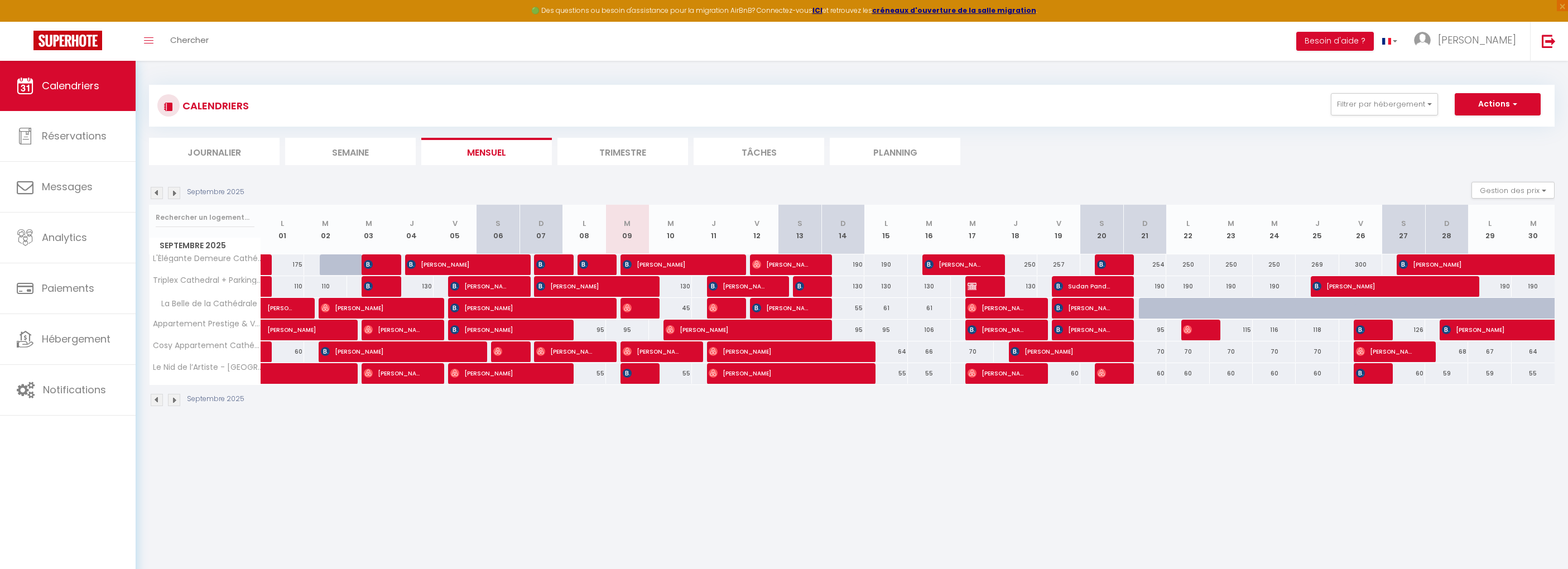
click at [157, 195] on img at bounding box center [157, 193] width 12 height 12
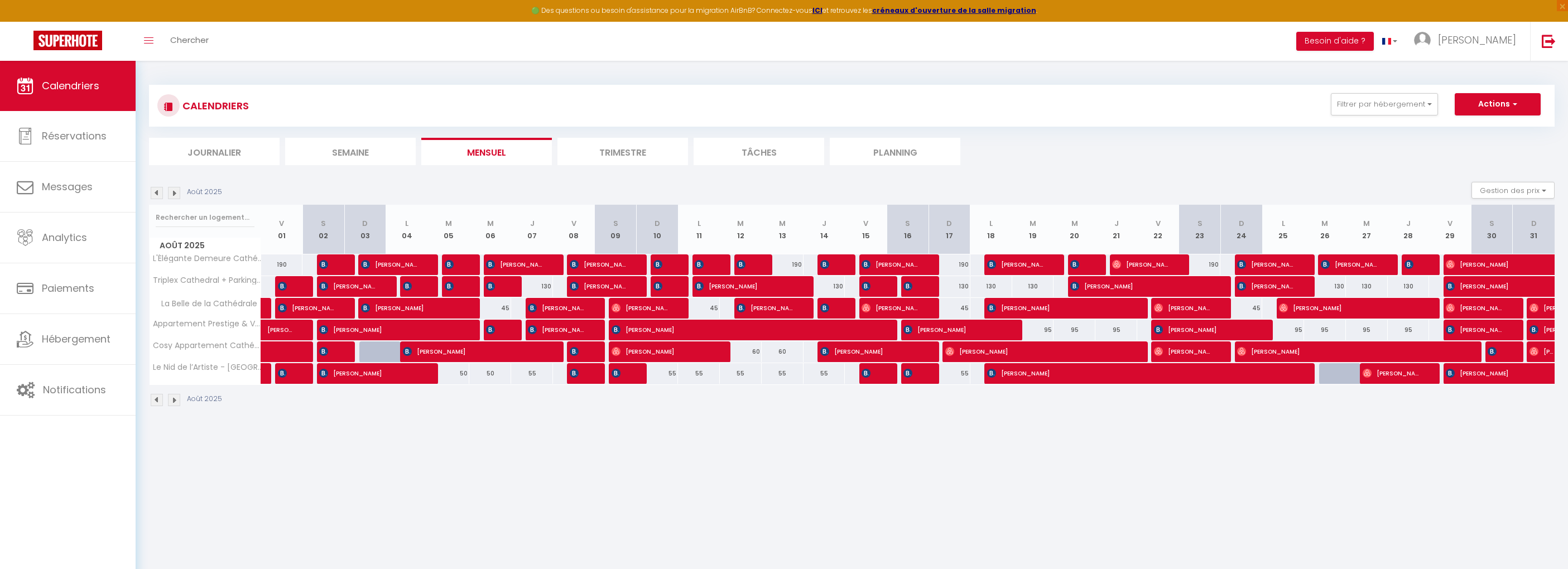
click at [155, 192] on img at bounding box center [157, 193] width 12 height 12
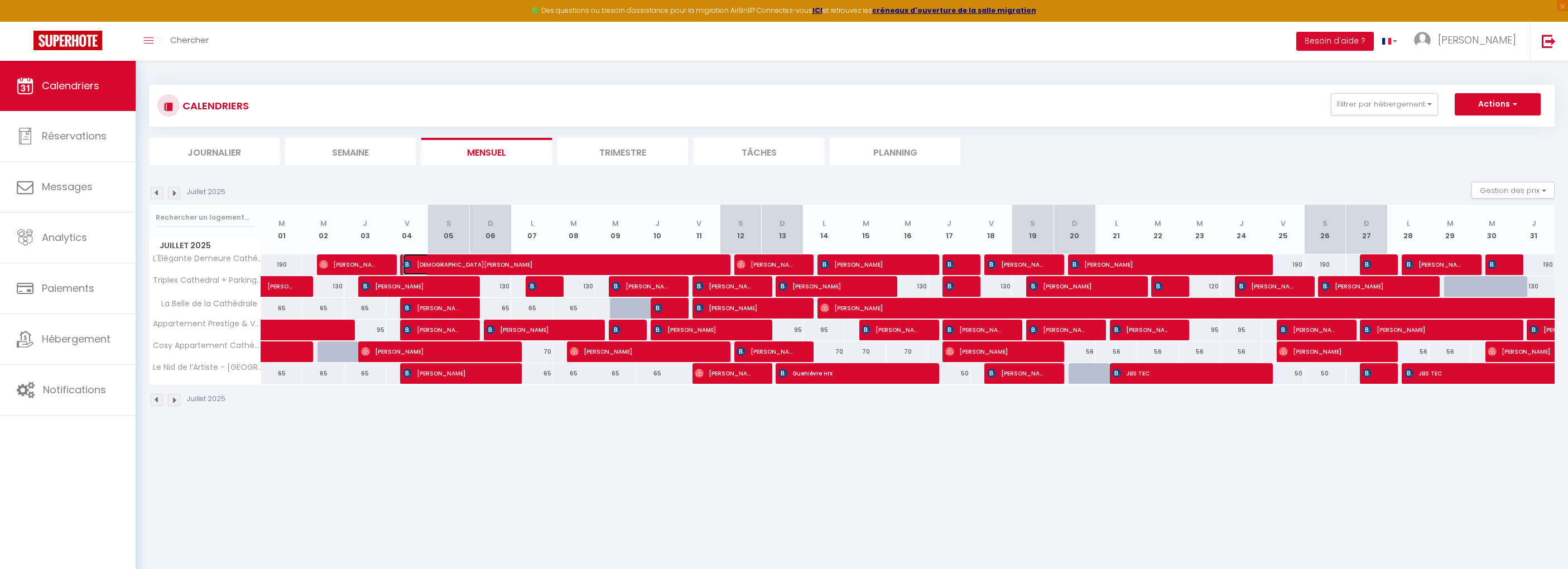
click at [448, 266] on span "Christian Wagner" at bounding box center [556, 264] width 307 height 21
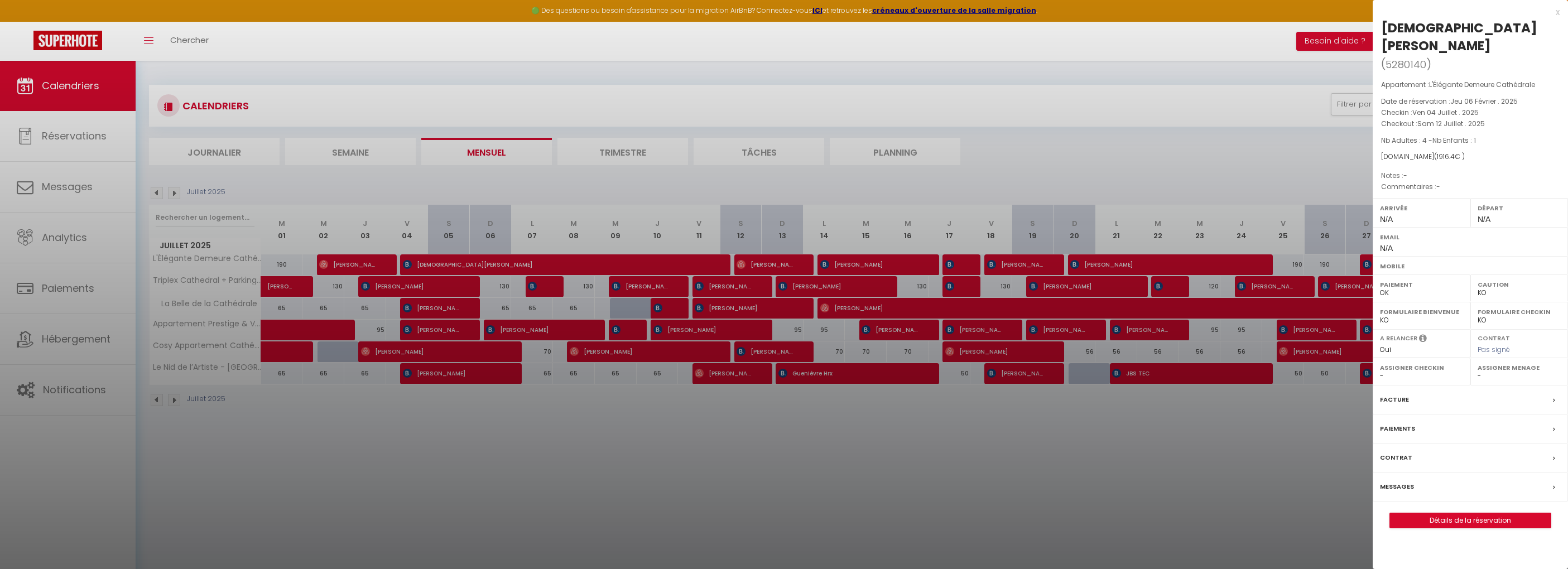
click at [1390, 385] on div "Facture" at bounding box center [1470, 400] width 195 height 29
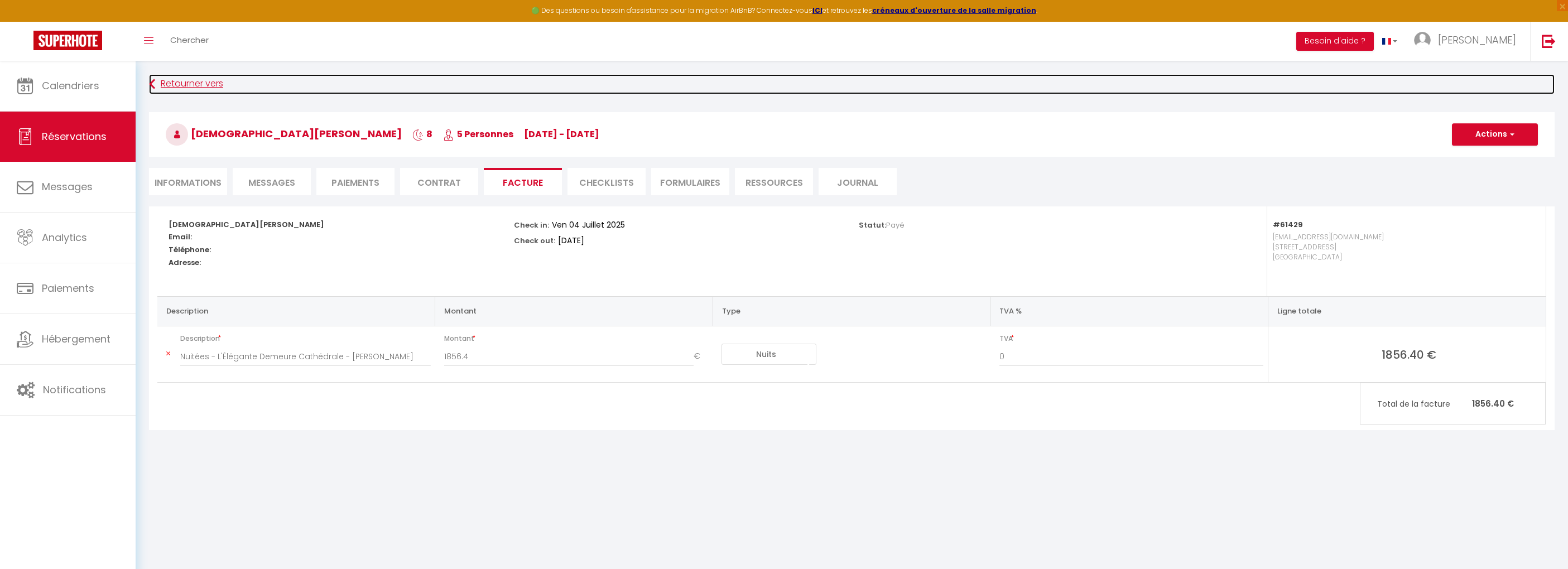
click at [540, 80] on link "Retourner vers" at bounding box center [852, 84] width 1406 height 20
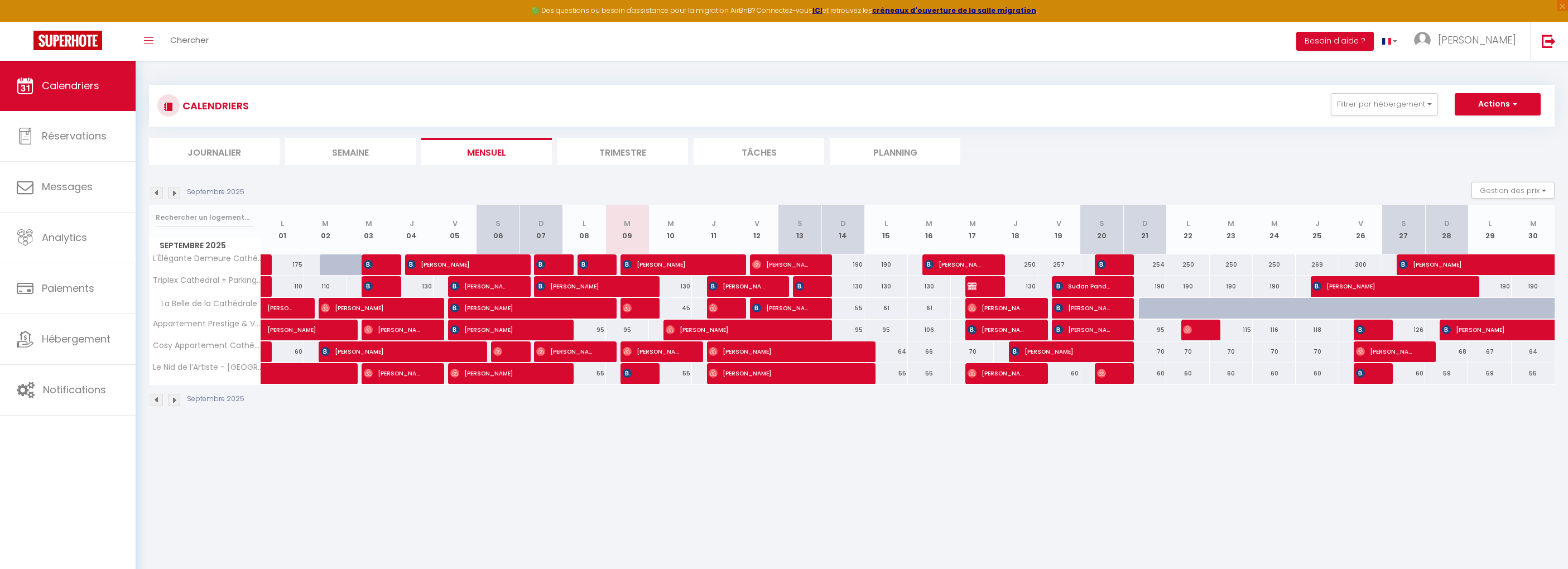
click at [156, 199] on div "Septembre 2025 Gestion des prix Nb Nuits minimum Règles Disponibilité" at bounding box center [852, 193] width 1406 height 23
click at [160, 192] on img at bounding box center [157, 193] width 12 height 12
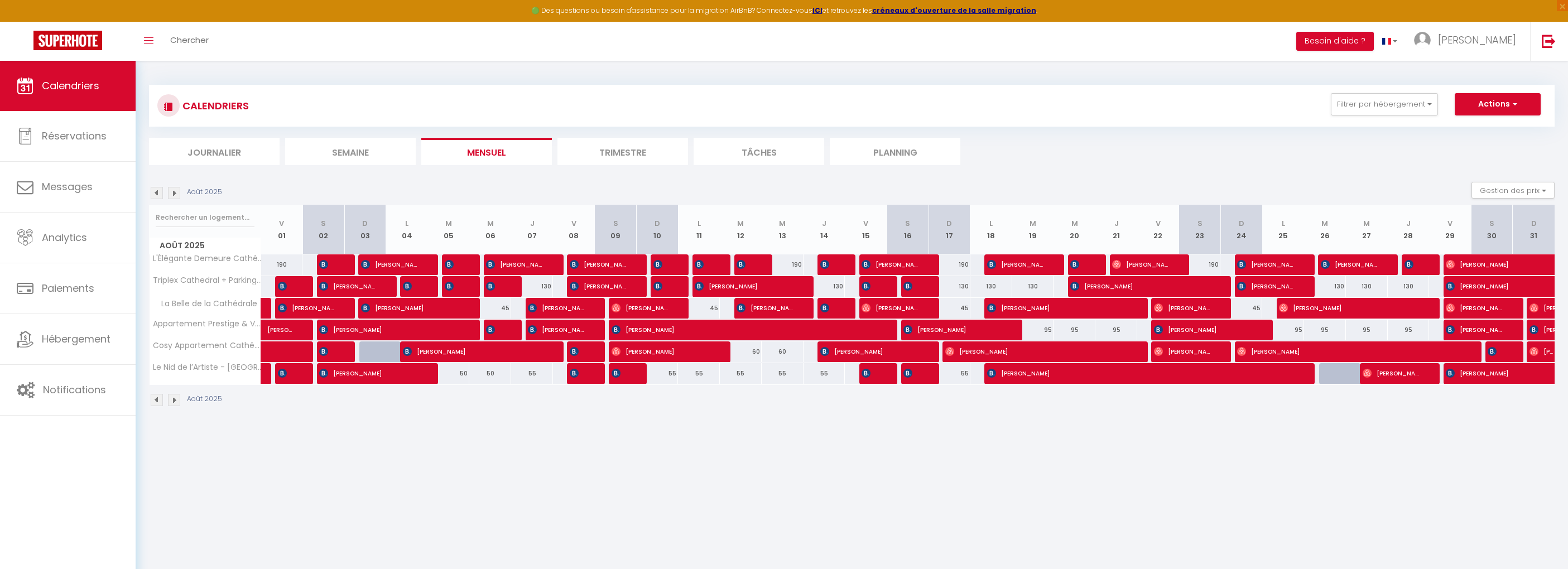
click at [159, 192] on img at bounding box center [157, 193] width 12 height 12
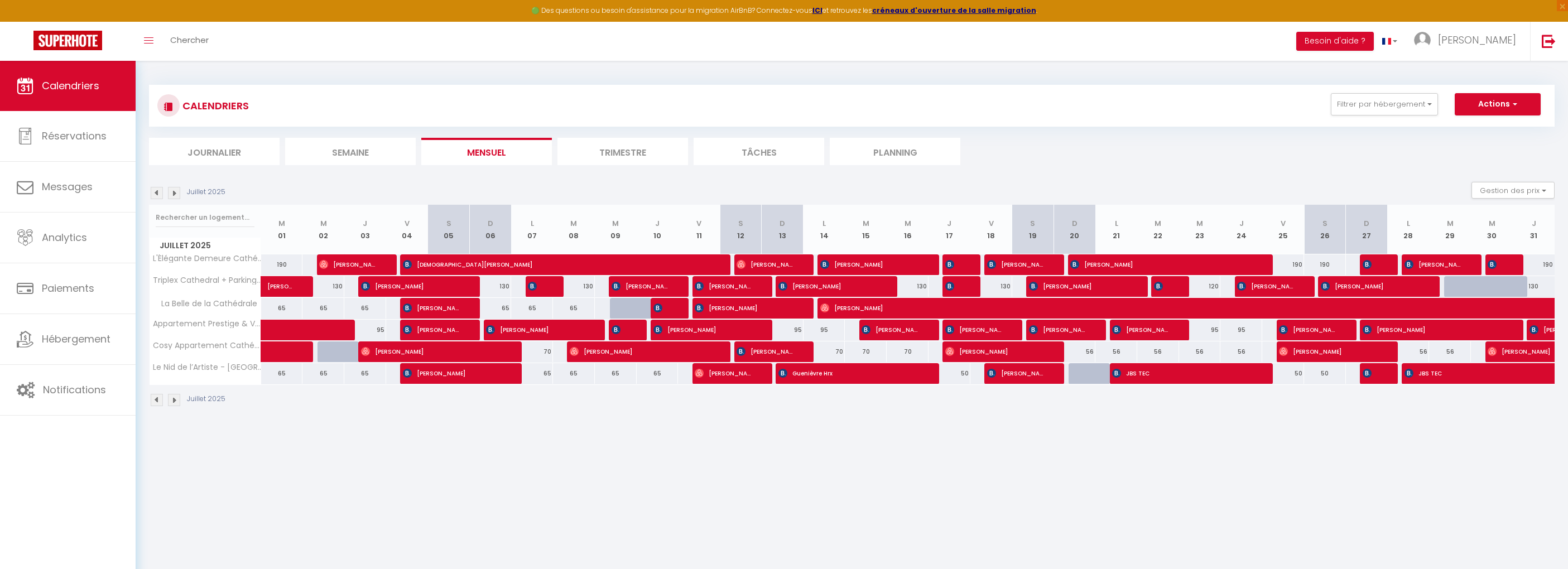
click at [159, 192] on img at bounding box center [157, 193] width 12 height 12
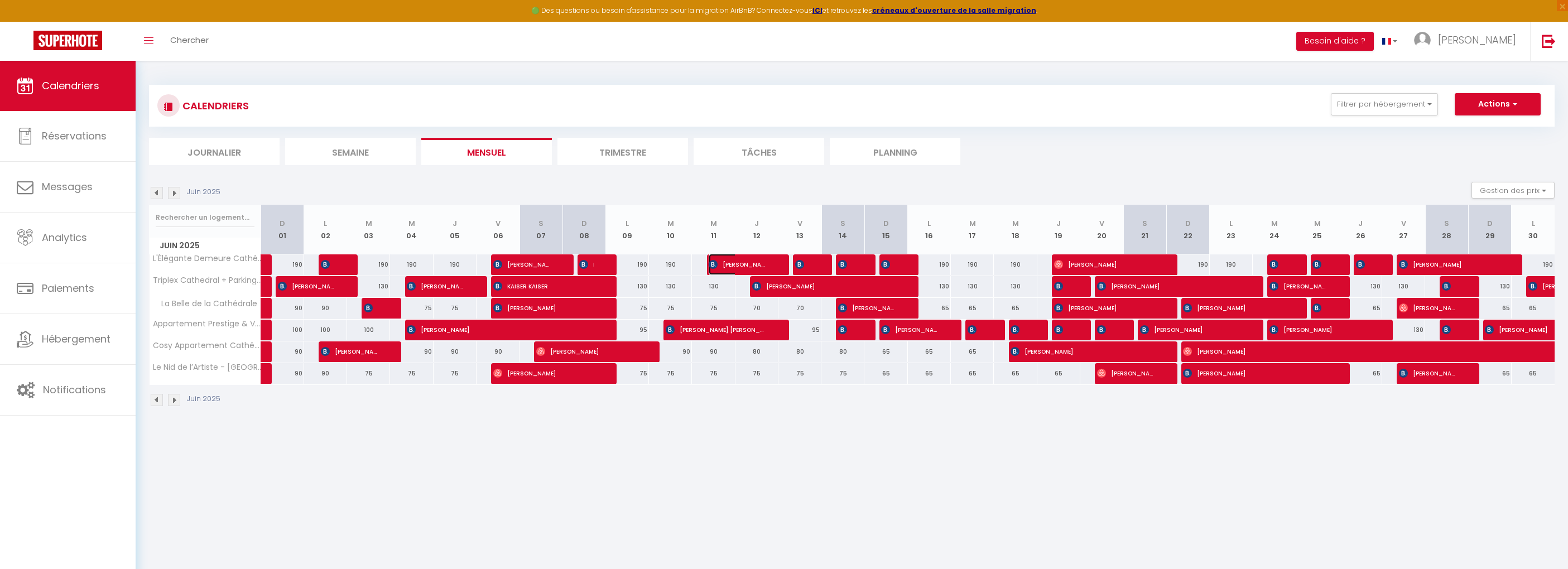
click at [752, 266] on span "Anna Kolasa" at bounding box center [738, 264] width 58 height 21
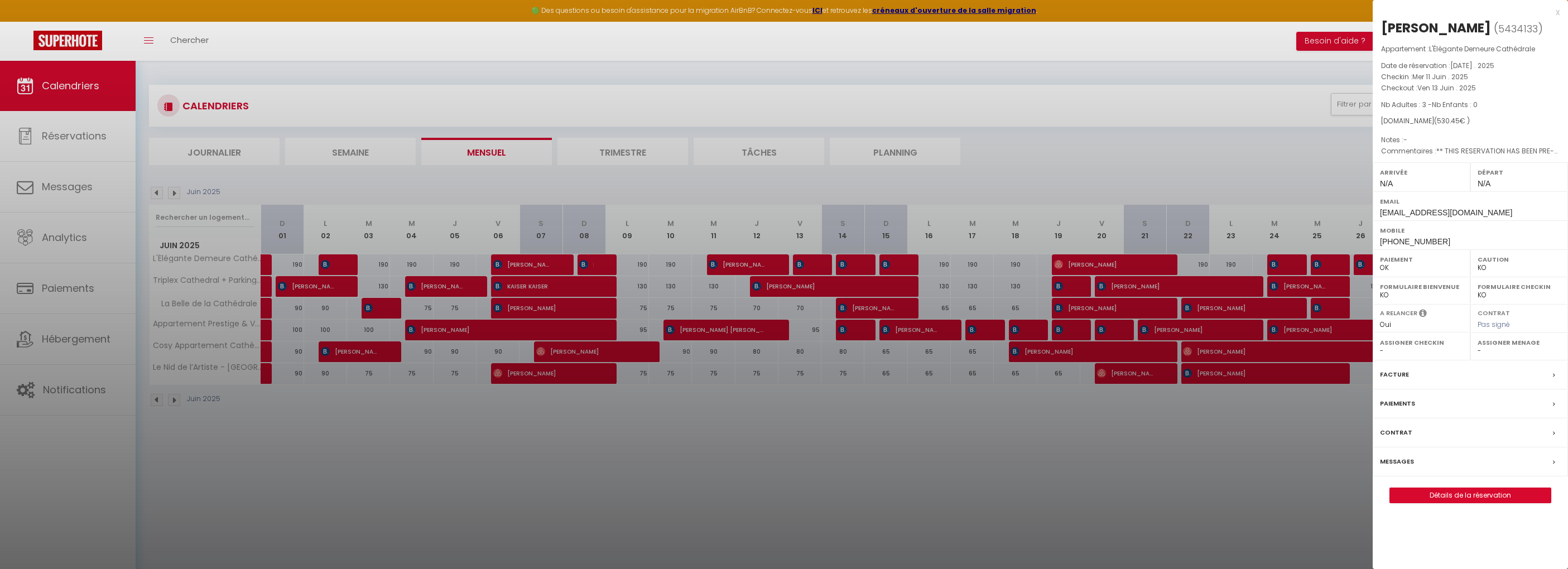
click at [522, 269] on div at bounding box center [784, 284] width 1568 height 569
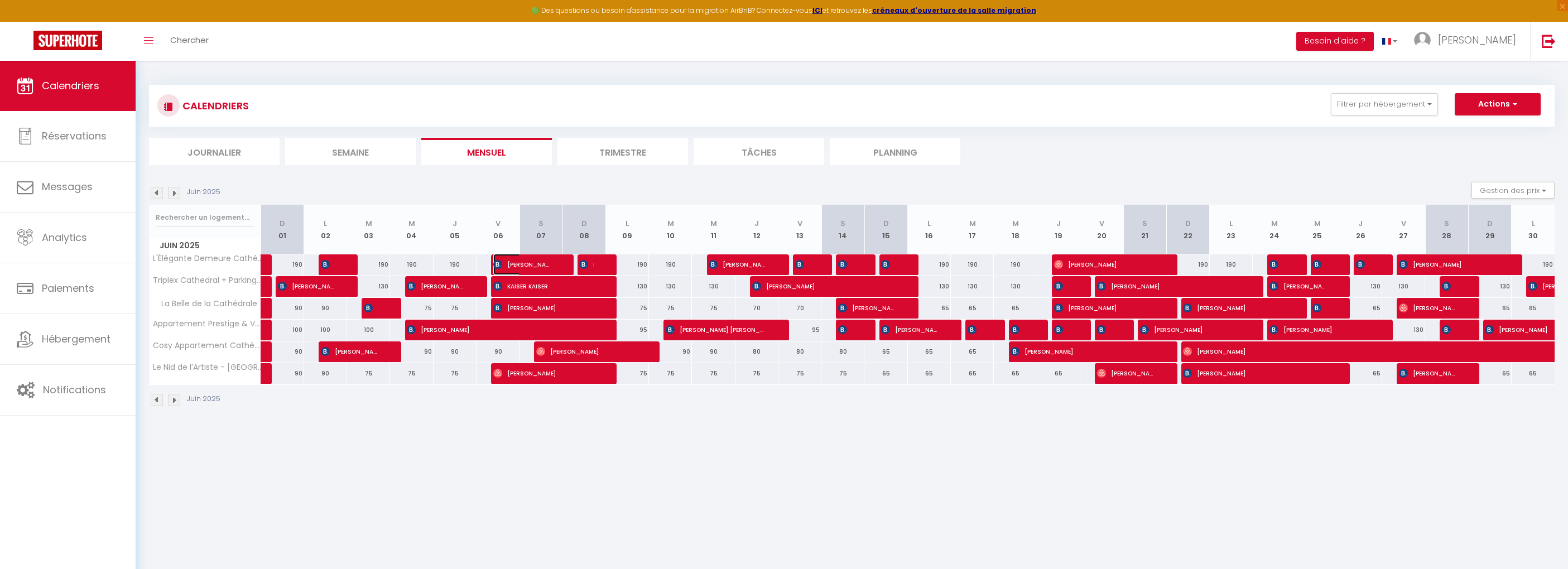
click at [524, 267] on span "Annemieke De Kruijf" at bounding box center [522, 264] width 58 height 21
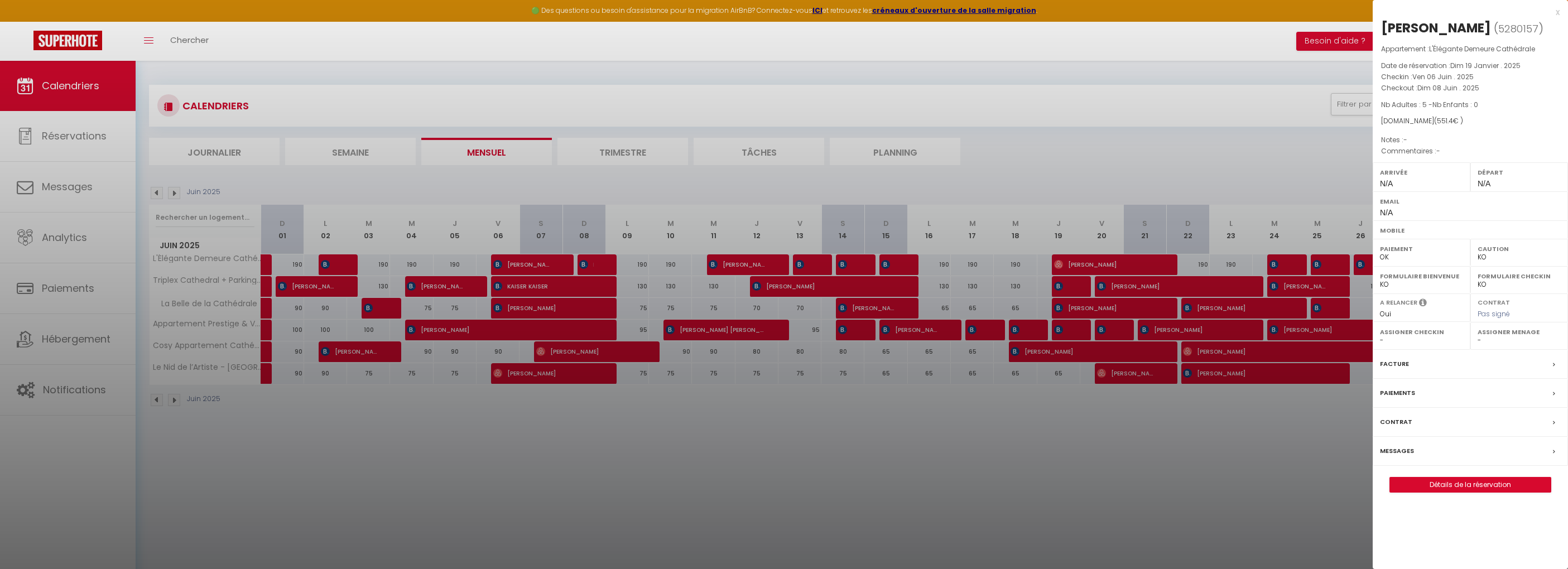
click at [1498, 35] on span "5280157" at bounding box center [1518, 29] width 40 height 14
click at [1506, 379] on div "Facture" at bounding box center [1470, 364] width 195 height 29
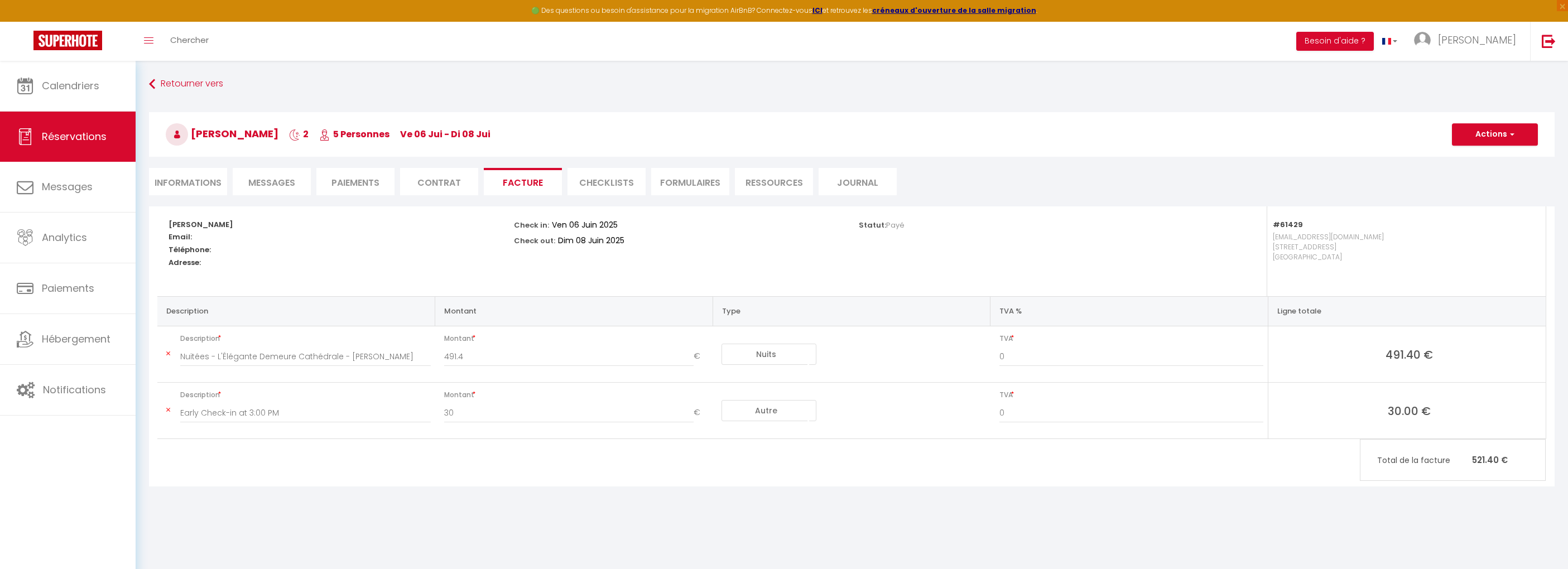
click at [182, 186] on li "Informations" at bounding box center [188, 181] width 78 height 28
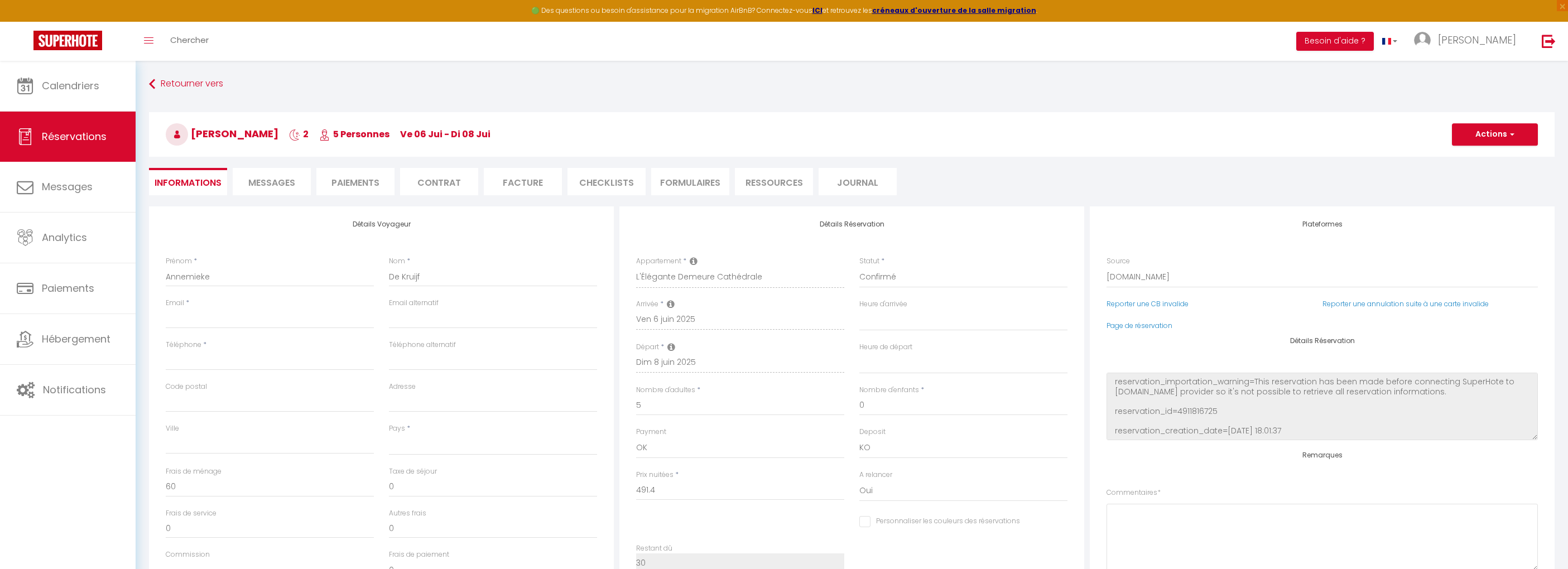
click at [432, 184] on li "Contrat" at bounding box center [440, 181] width 78 height 28
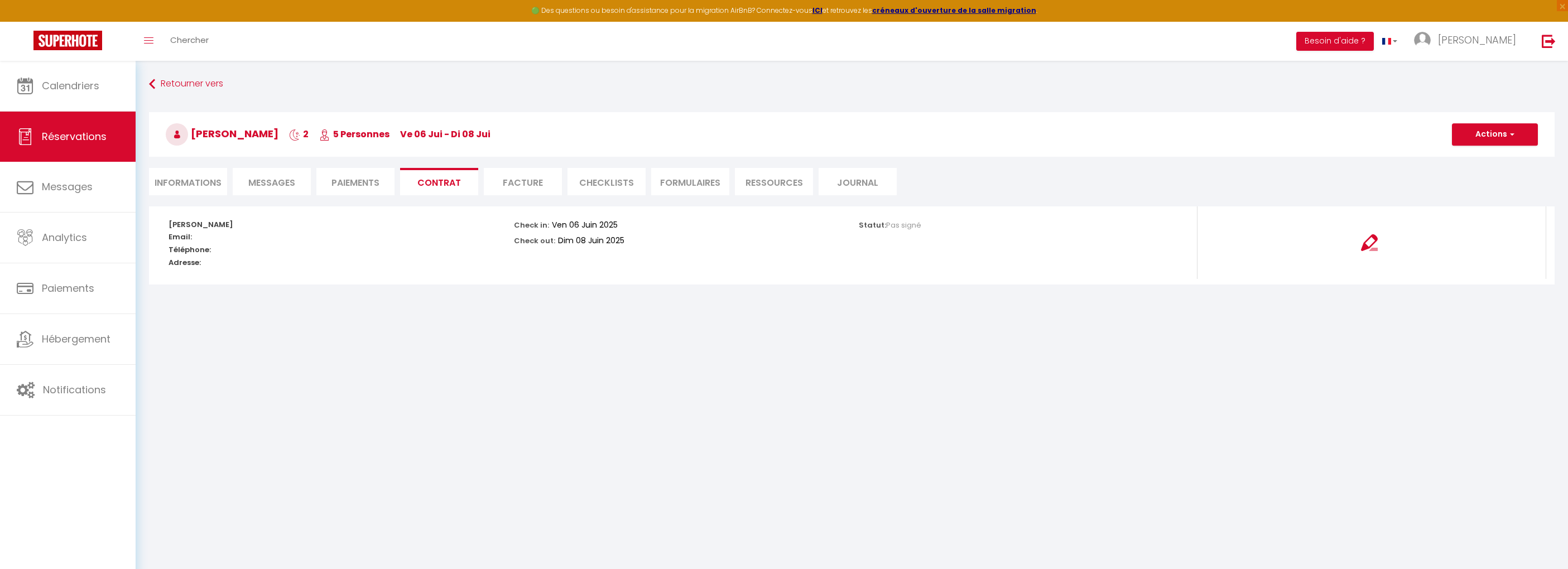
click at [374, 186] on li "Paiements" at bounding box center [356, 181] width 78 height 28
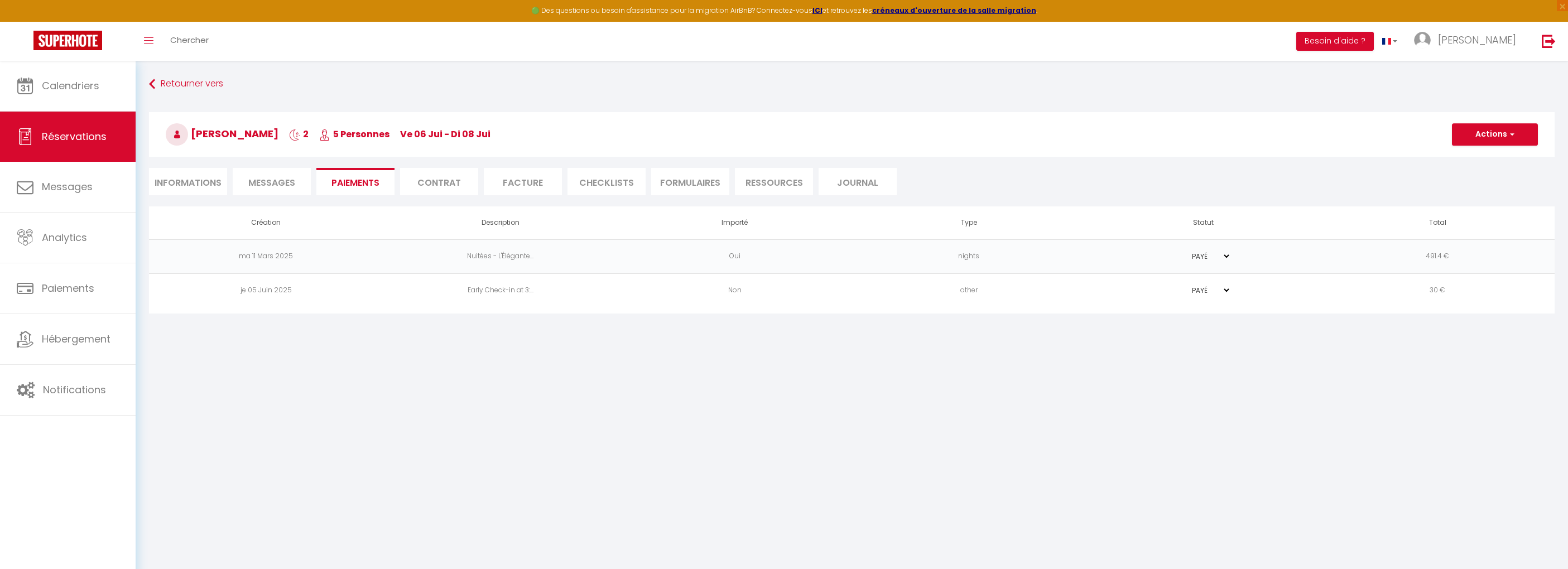
click at [220, 189] on li "Informations" at bounding box center [188, 181] width 78 height 28
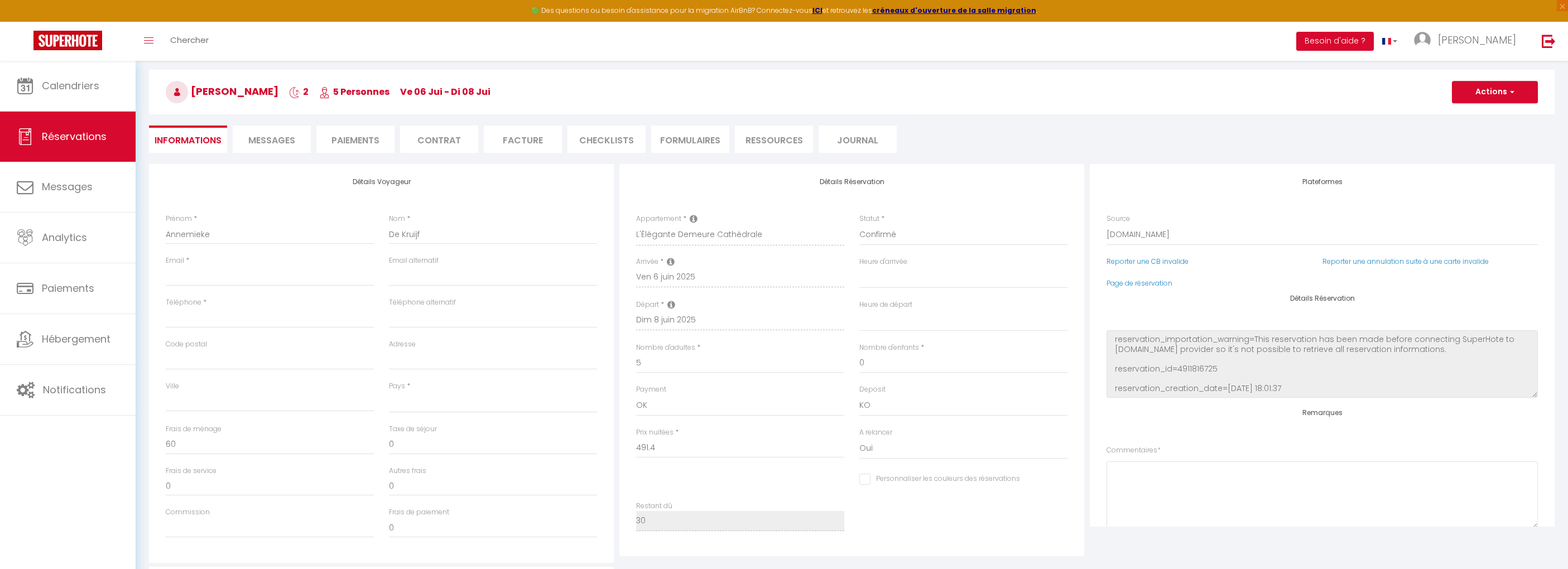
scroll to position [35, 0]
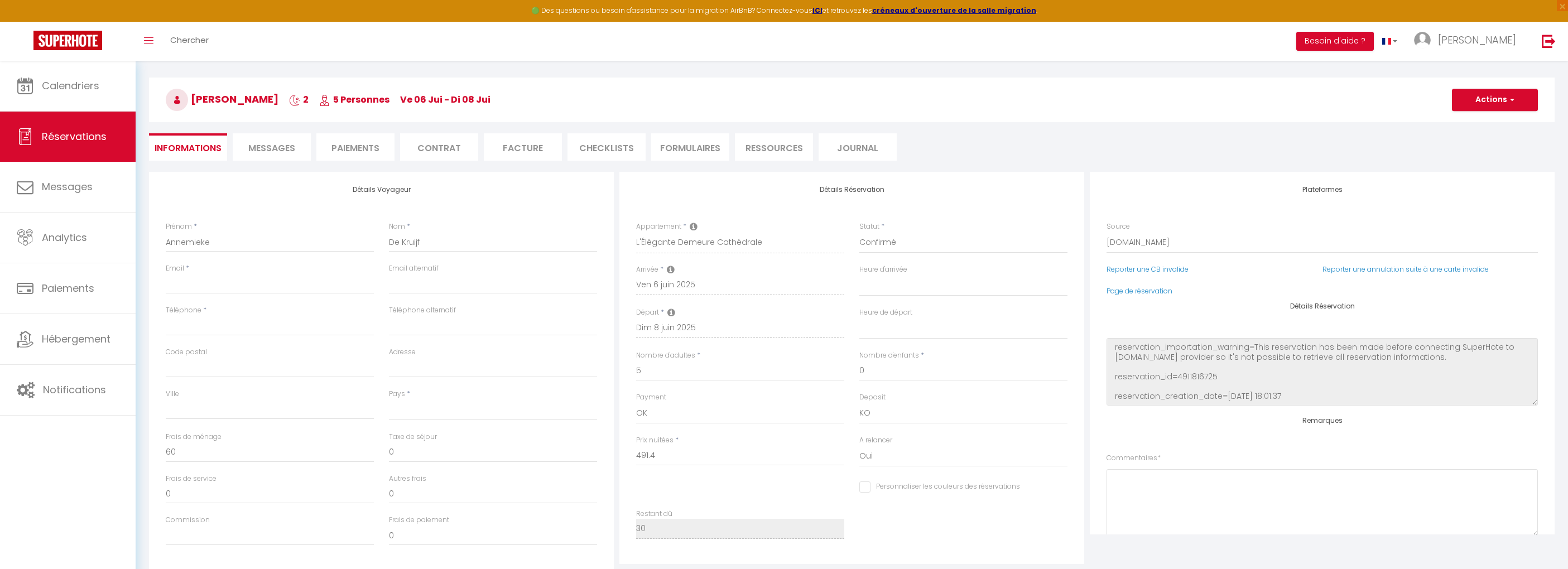
click at [279, 154] on li "Messages" at bounding box center [272, 147] width 78 height 28
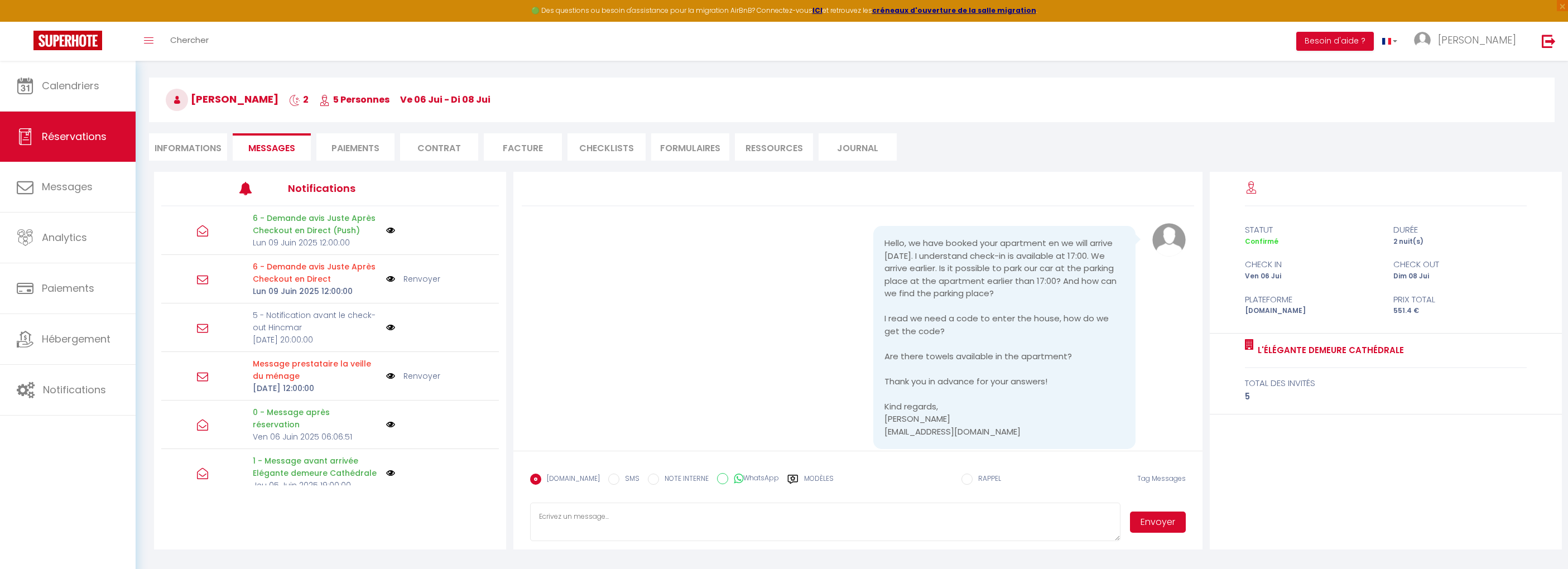
click at [353, 145] on li "Paiements" at bounding box center [356, 147] width 78 height 28
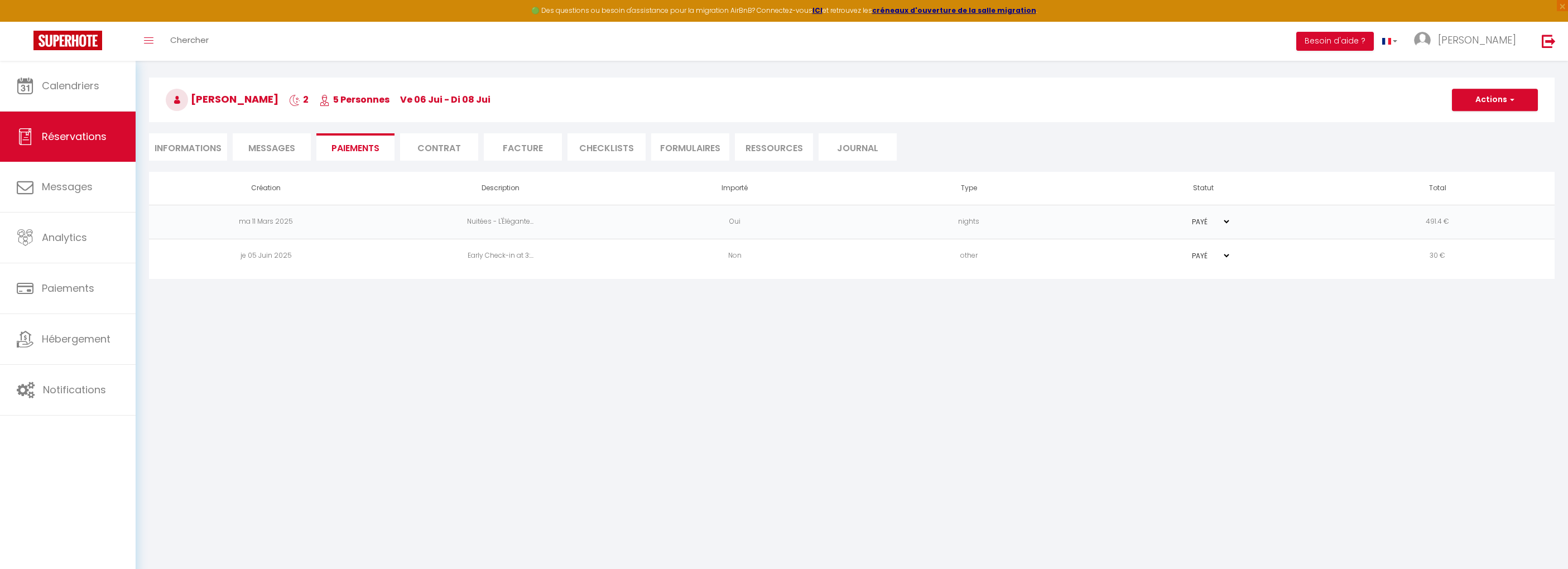
click at [470, 144] on li "Contrat" at bounding box center [440, 147] width 78 height 28
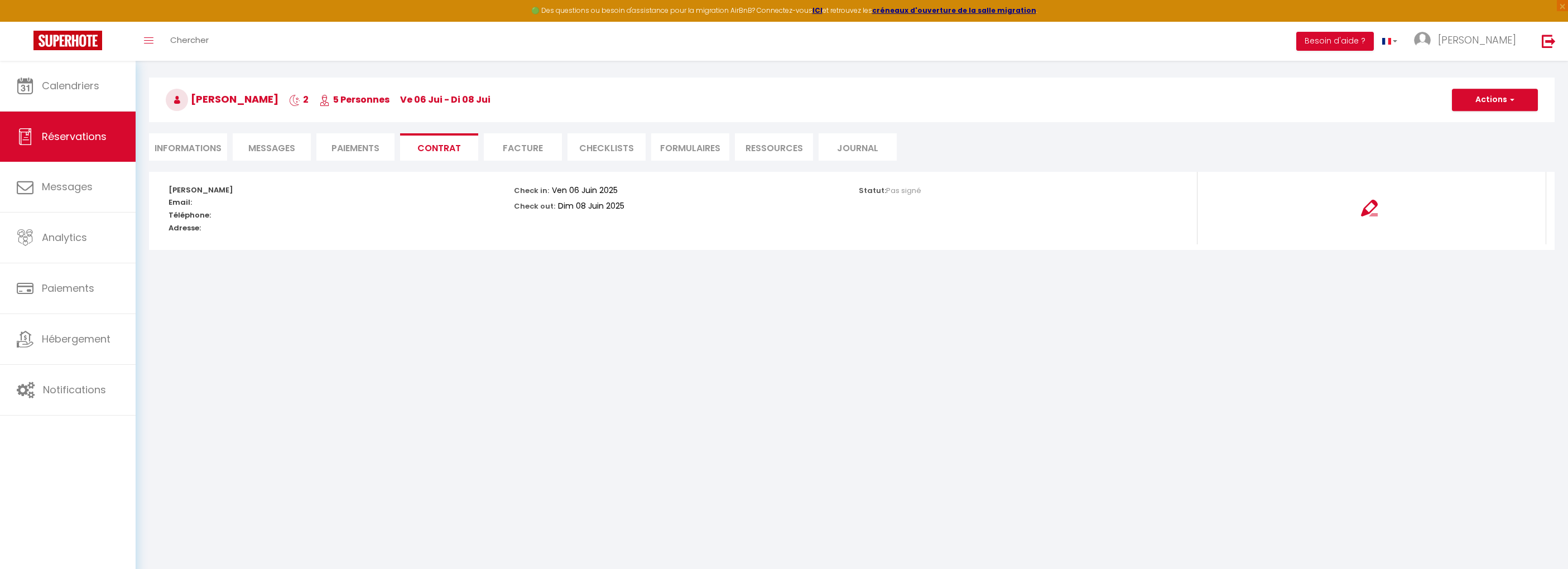
click at [517, 146] on li "Facture" at bounding box center [523, 147] width 78 height 28
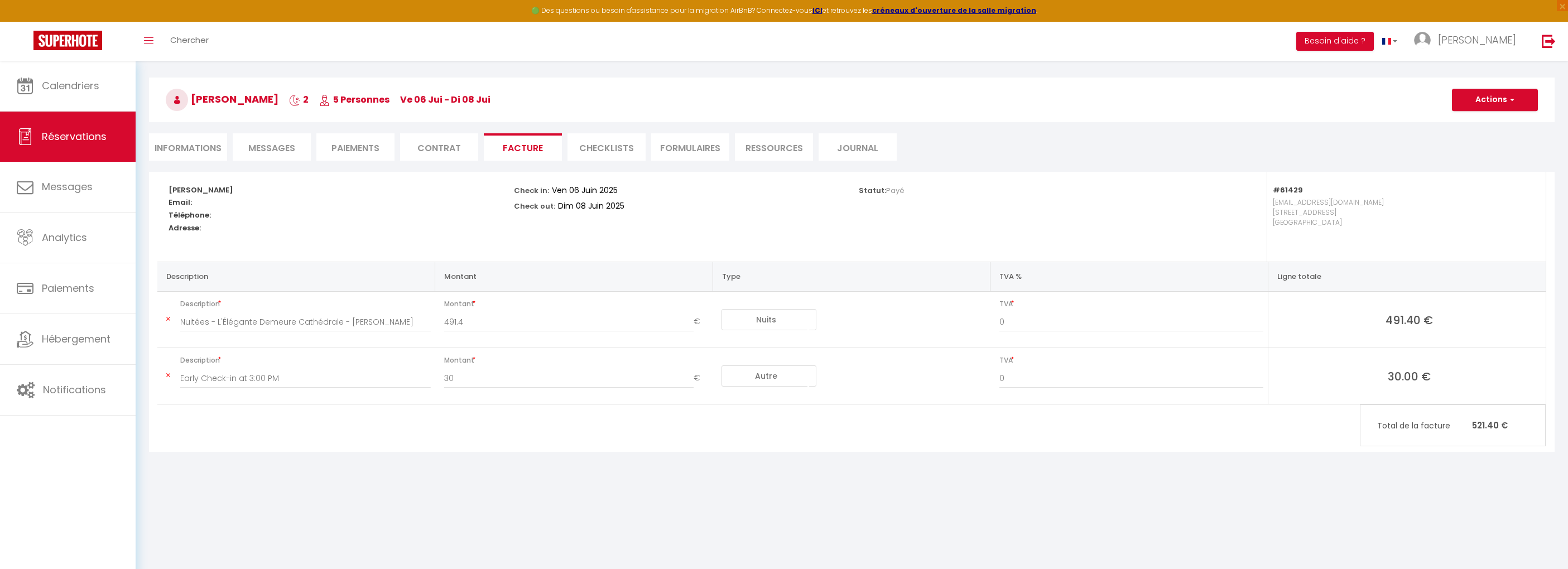
click at [207, 155] on li "Informations" at bounding box center [188, 147] width 78 height 28
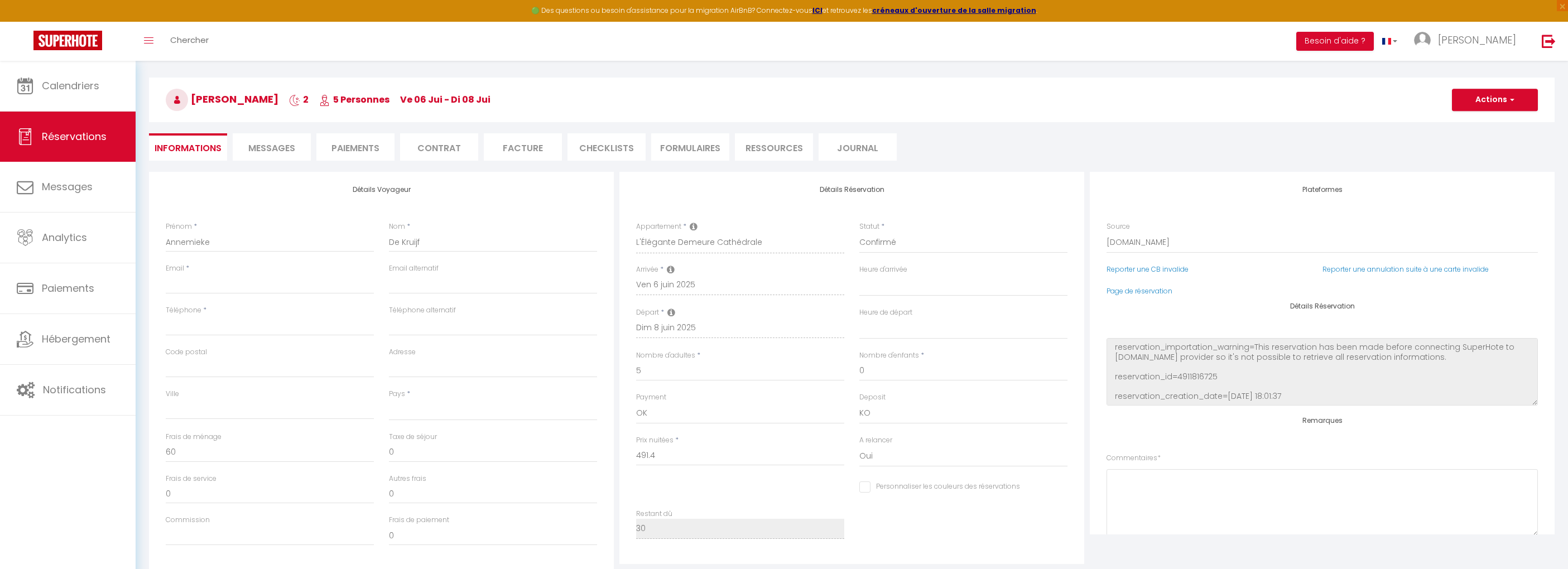
scroll to position [18, 0]
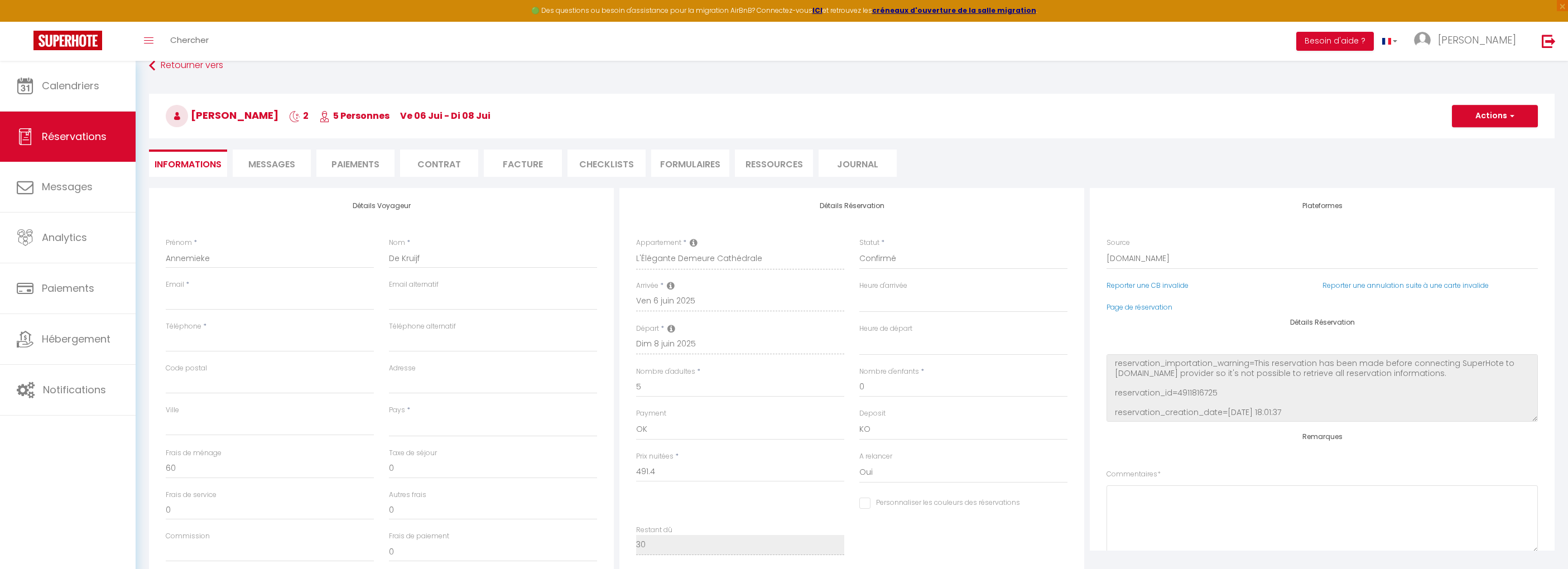
click at [294, 128] on h3 "Annemieke De Kruijf 2 5 Personnes ve 06 Jui - di 08 Jui" at bounding box center [852, 116] width 1406 height 45
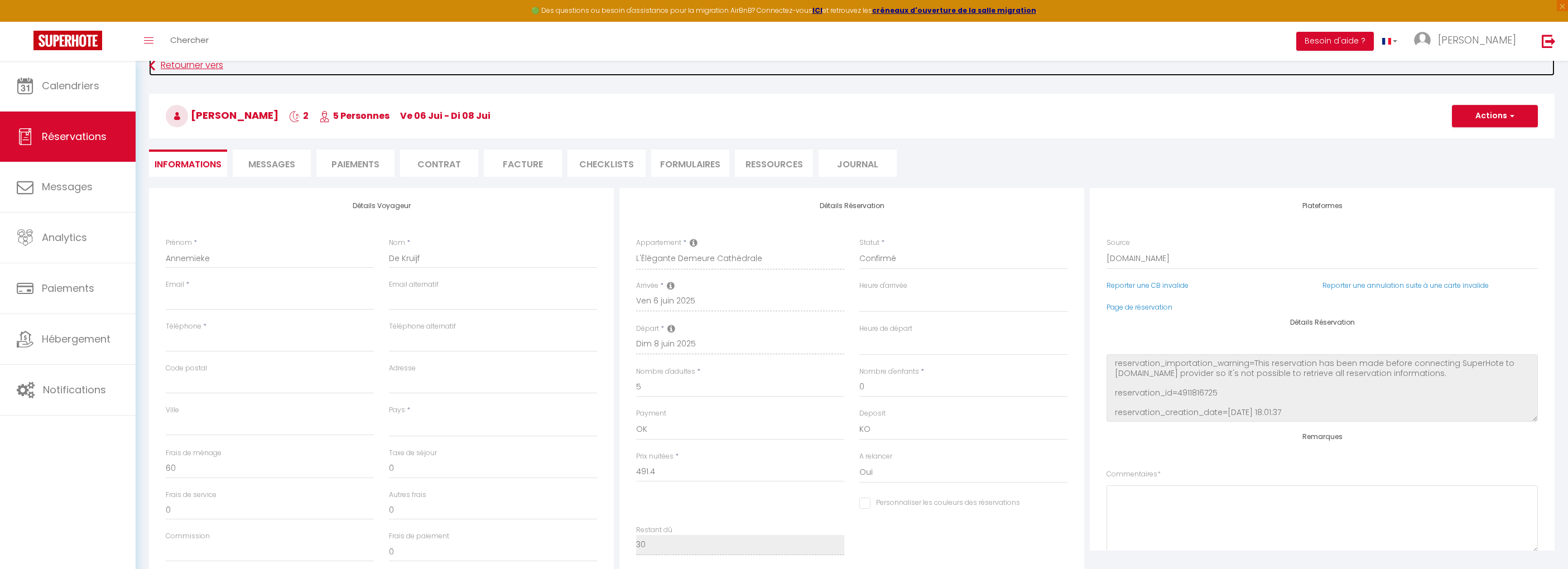
click at [201, 72] on link "Retourner vers" at bounding box center [852, 65] width 1406 height 20
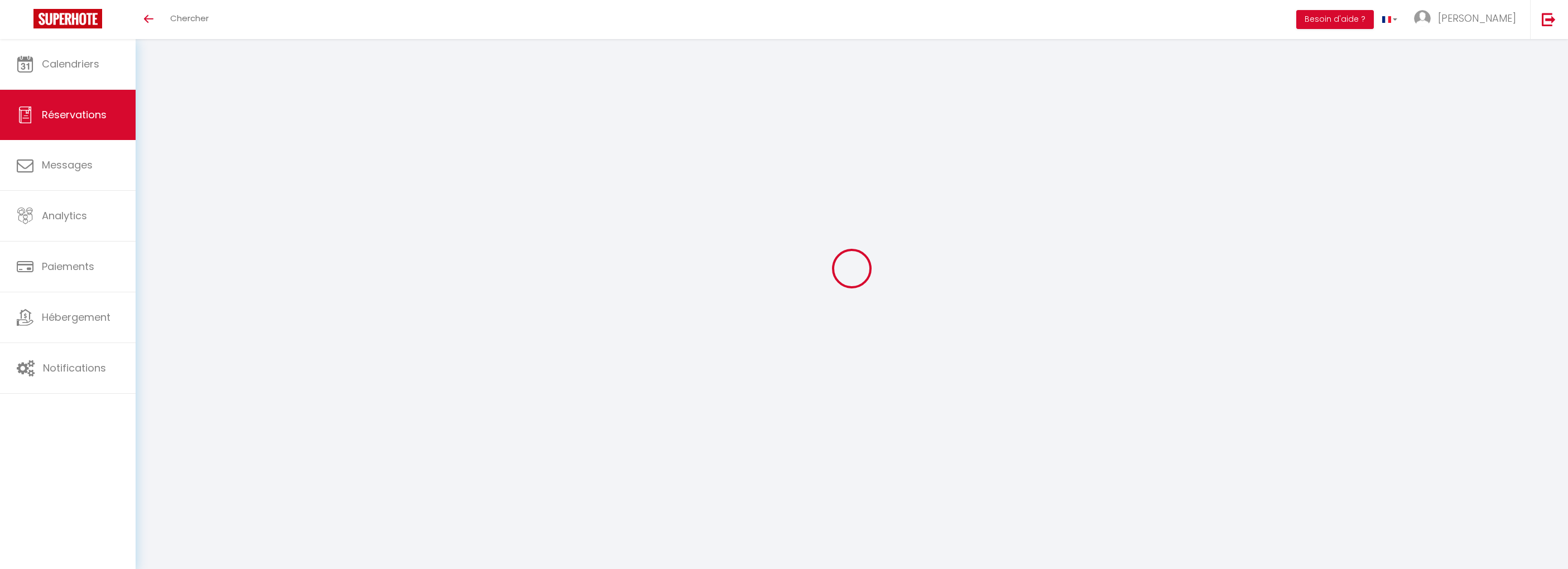
select select "other"
select select
checkbox input "false"
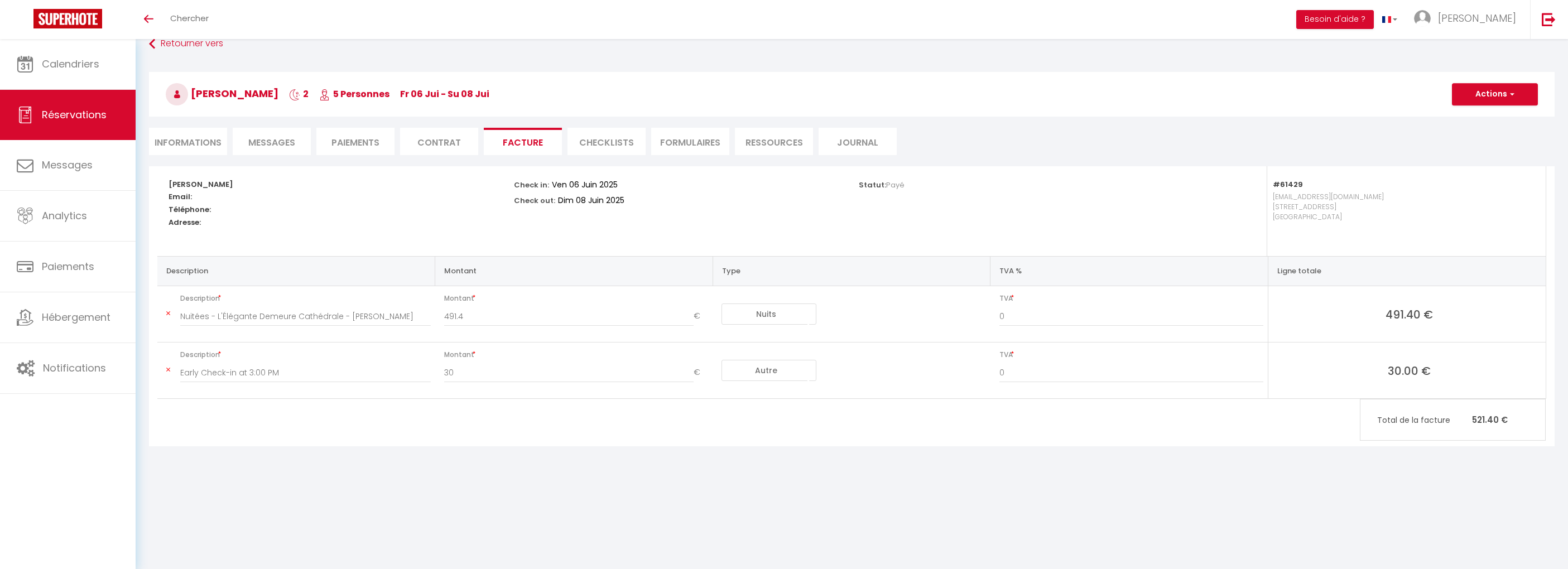
click at [116, 107] on link "Réservations" at bounding box center [68, 115] width 136 height 50
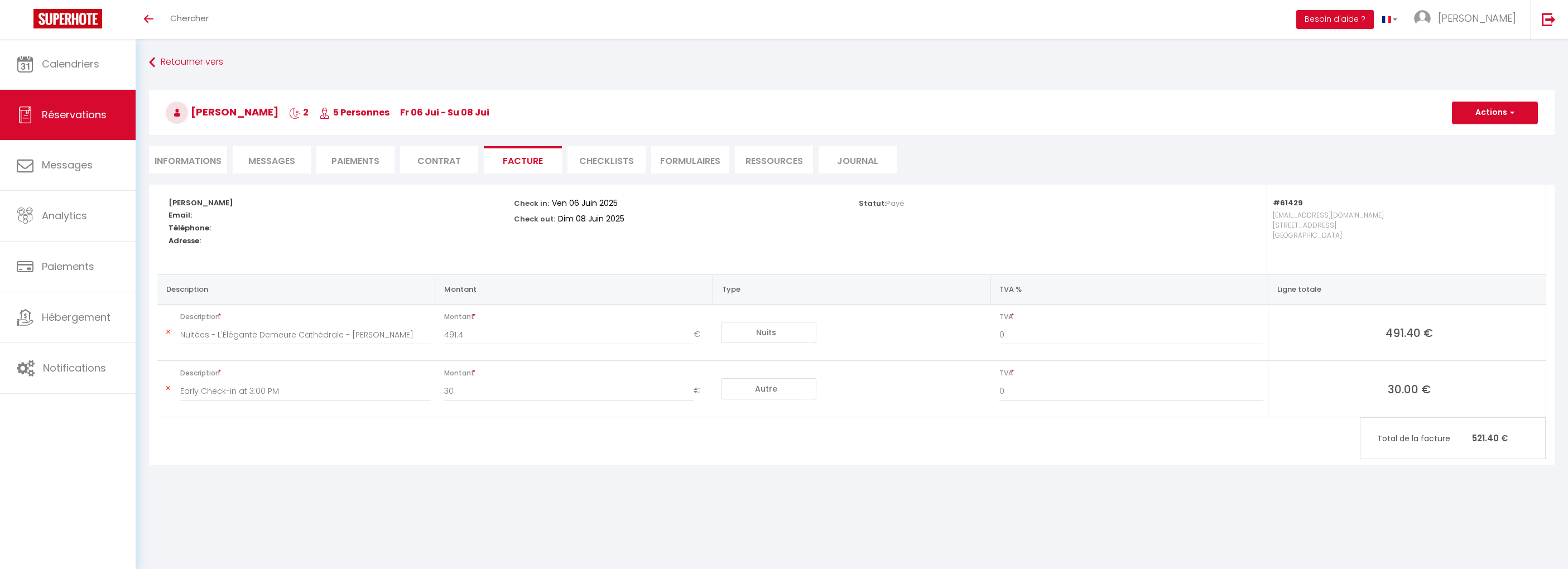
select select "not_cancelled"
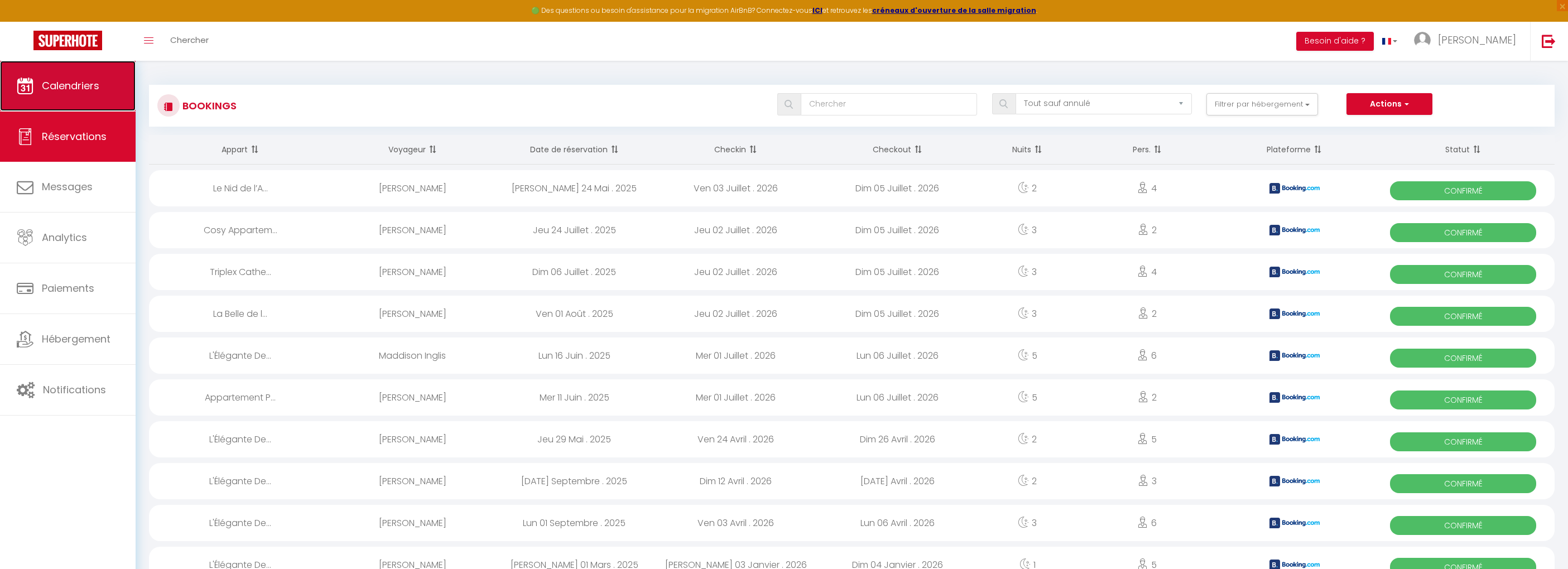
click at [81, 97] on link "Calendriers" at bounding box center [68, 86] width 136 height 50
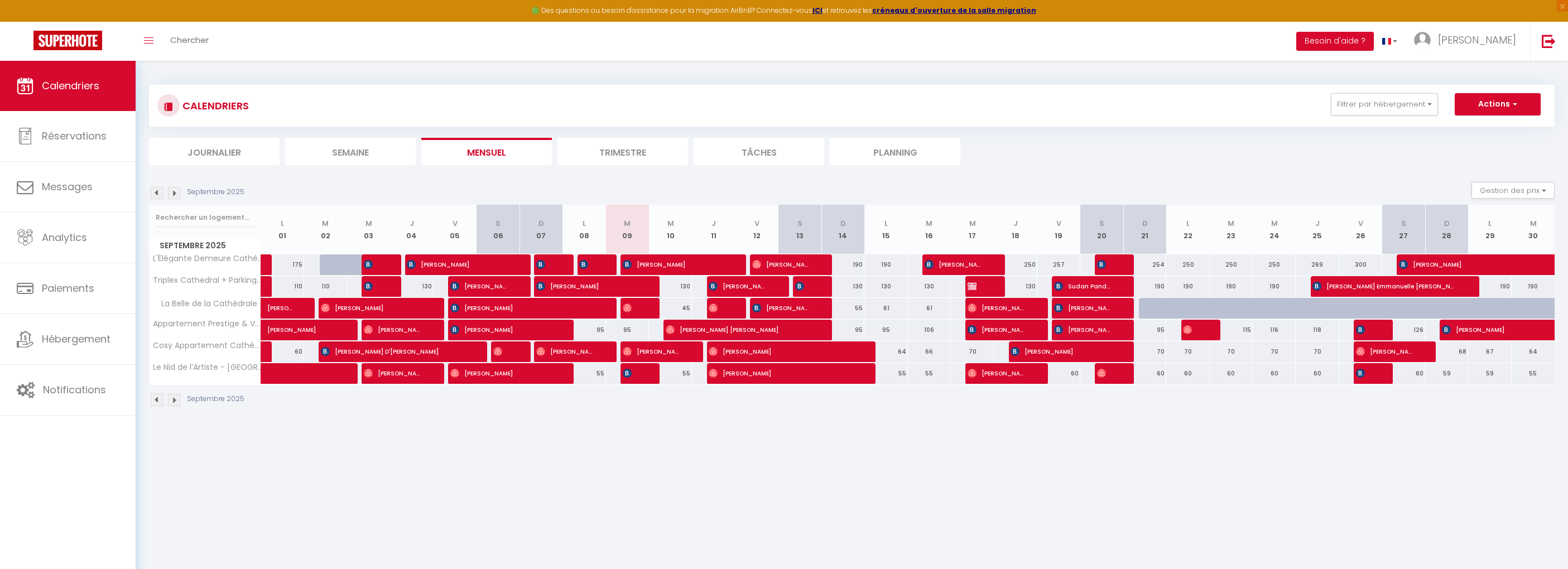
click at [155, 199] on div "Septembre 2025 Gestion des prix Nb Nuits minimum Règles Disponibilité" at bounding box center [852, 193] width 1406 height 23
click at [156, 198] on img at bounding box center [157, 193] width 12 height 12
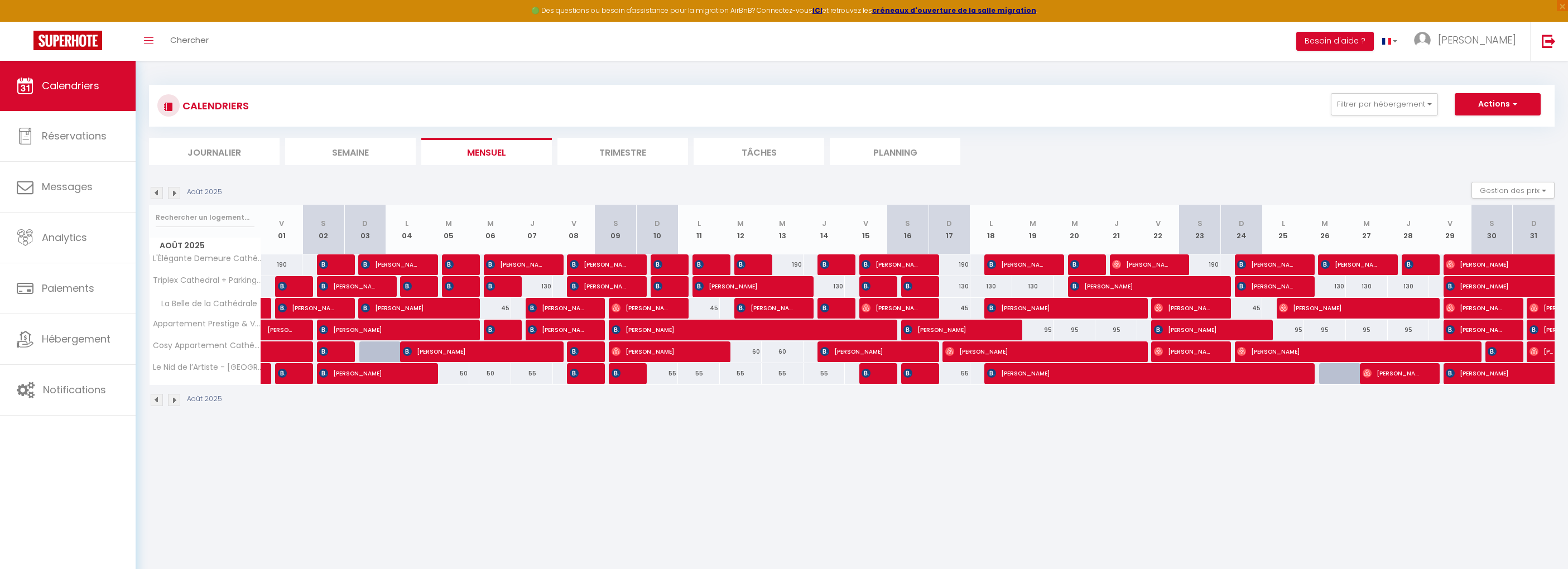
click at [156, 198] on img at bounding box center [157, 193] width 12 height 12
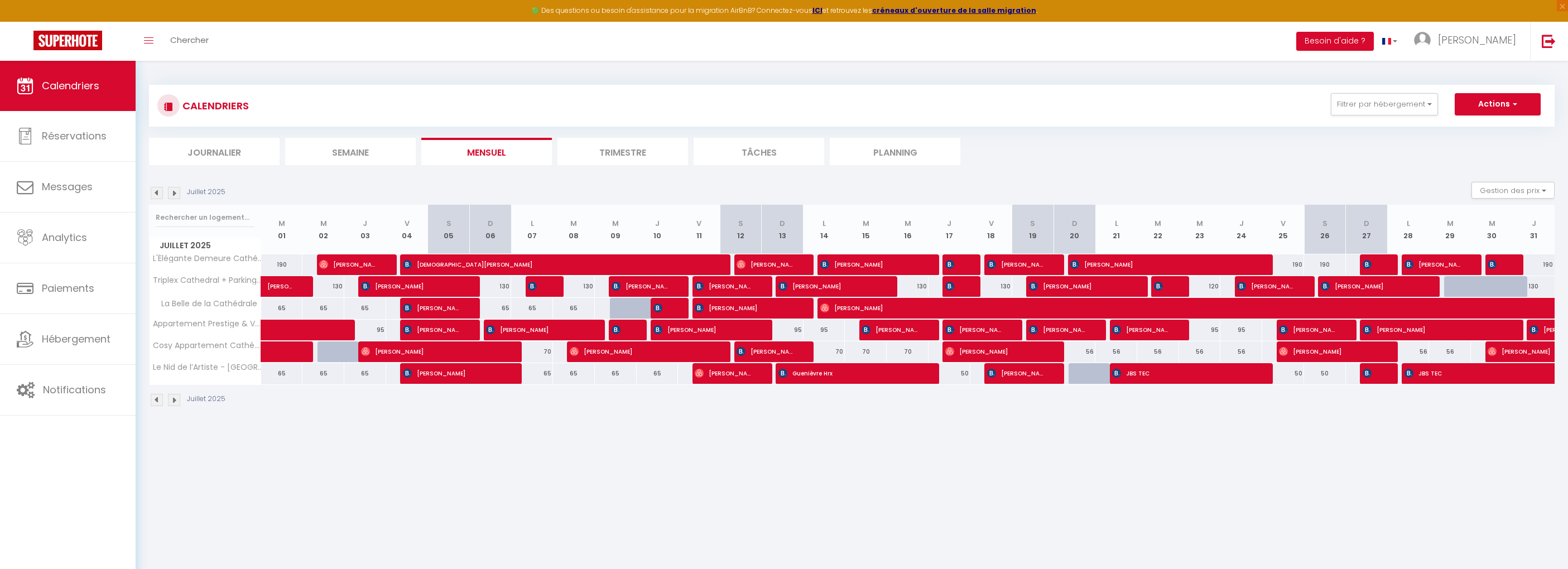
click at [156, 198] on img at bounding box center [157, 193] width 12 height 12
select select
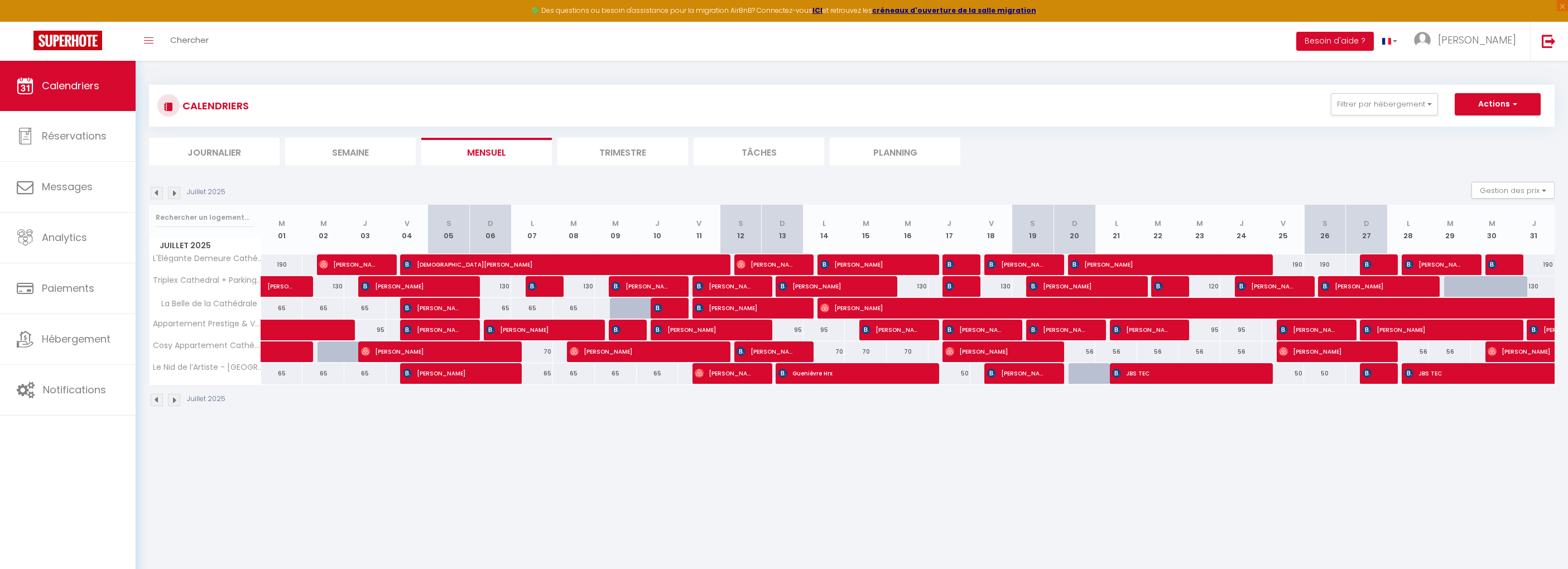
select select
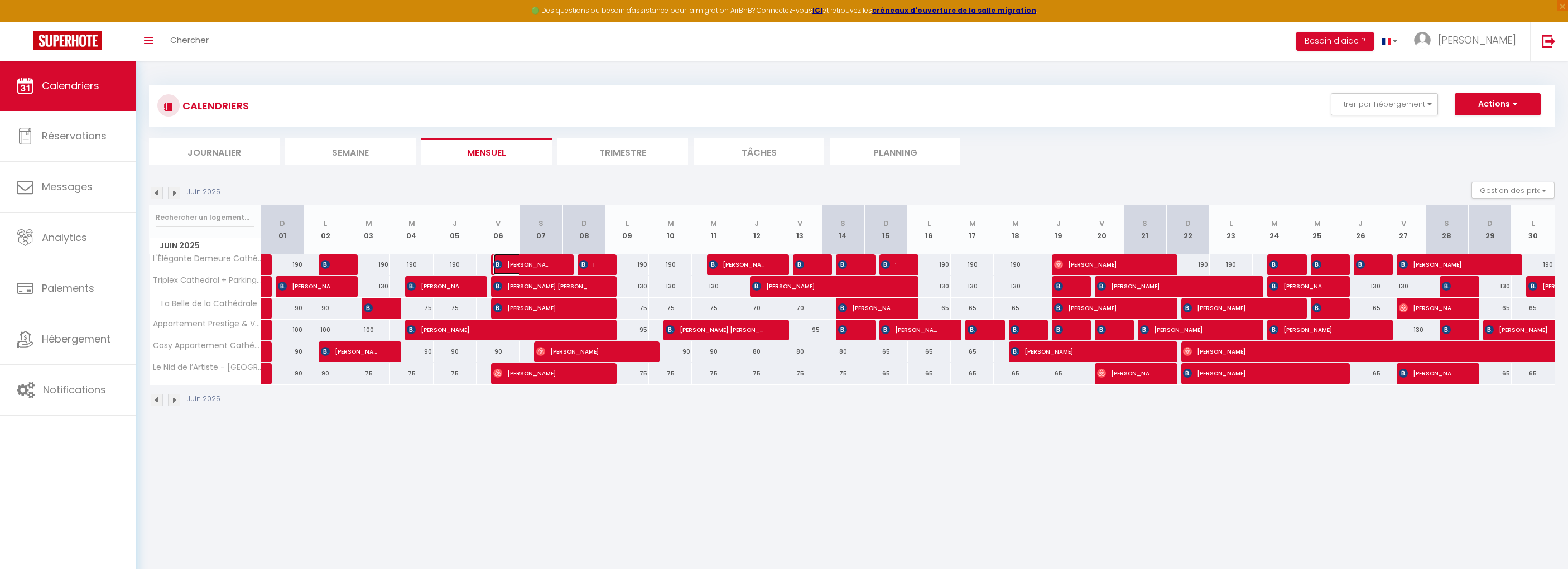
click at [546, 269] on span "Annemieke De Kruijf" at bounding box center [522, 264] width 58 height 21
select select "OK"
select select "KO"
select select "0"
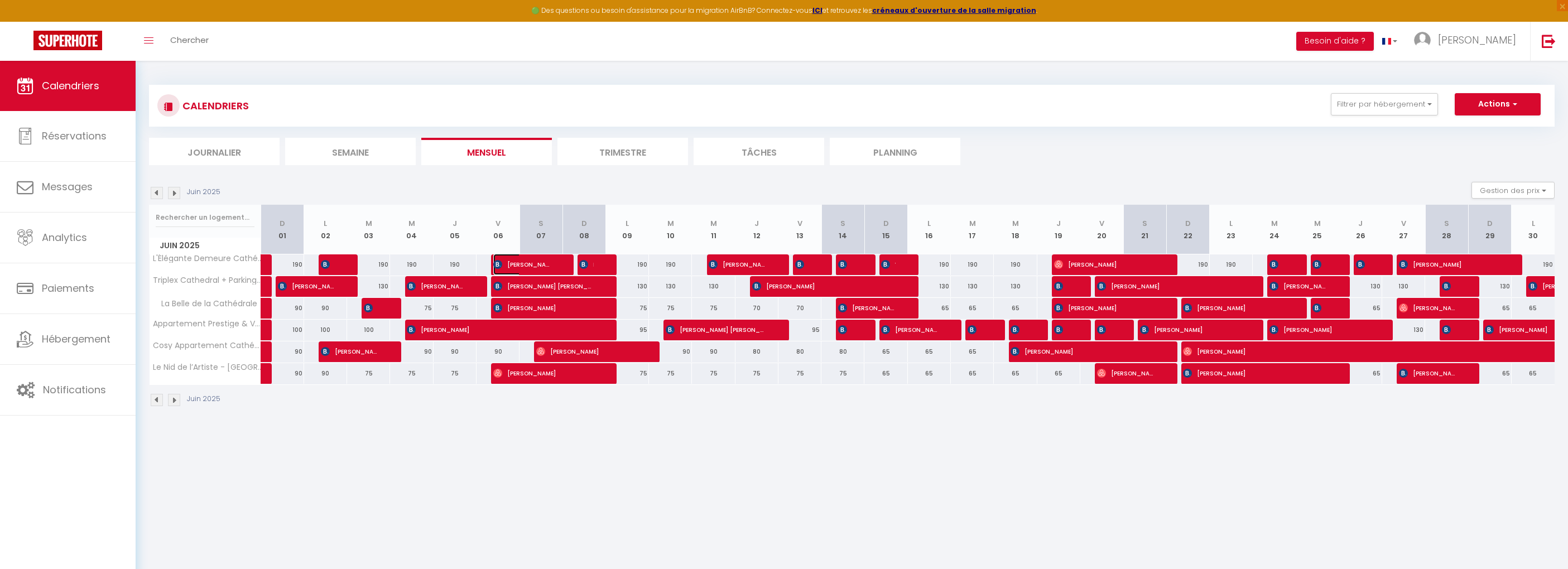
select select "1"
select select
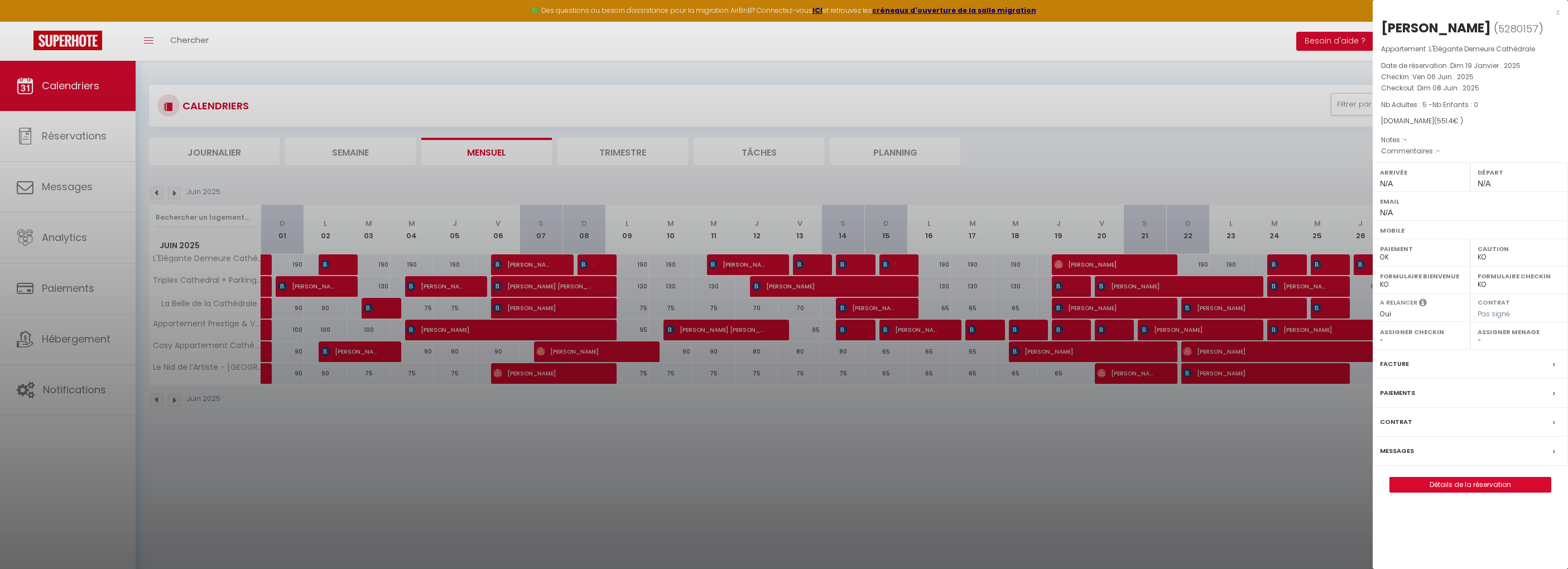
click at [1471, 407] on div "Paiements" at bounding box center [1470, 393] width 195 height 29
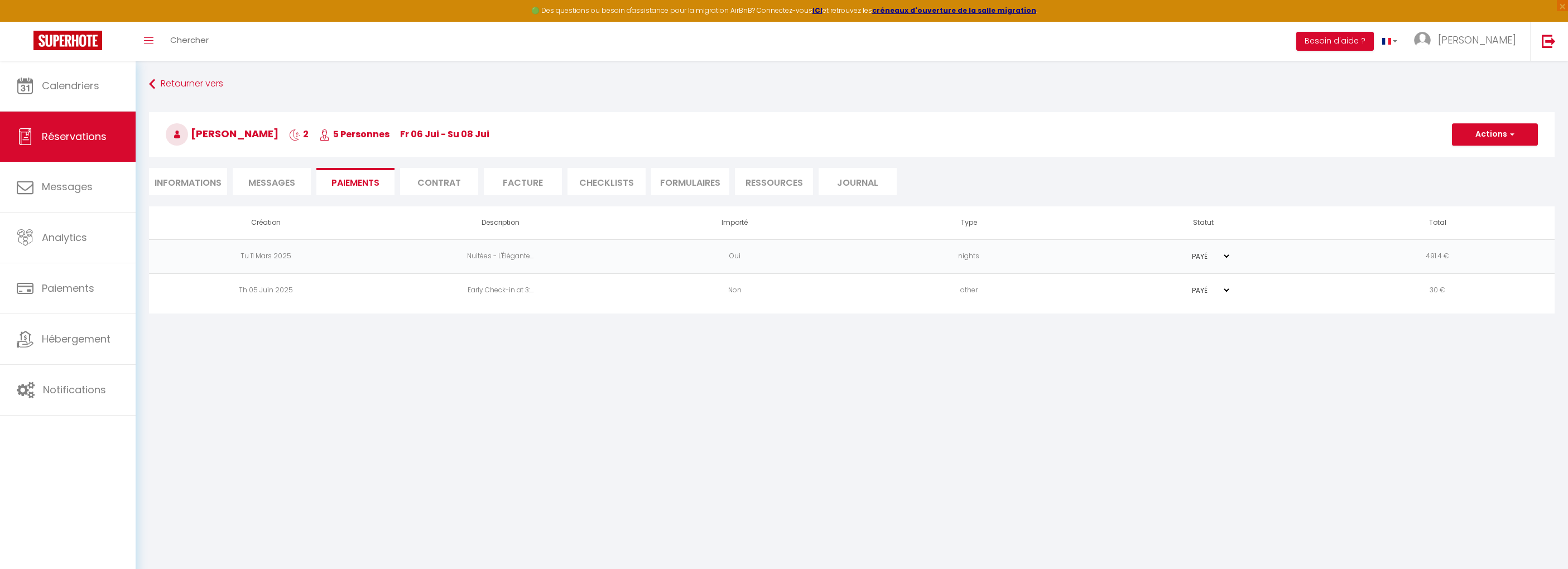
click at [1221, 255] on select "PAYÉ EN ATTENTE" at bounding box center [1203, 256] width 56 height 10
click at [1433, 251] on td "491.4 €" at bounding box center [1438, 256] width 234 height 34
click at [280, 259] on td "Tu 11 Mars 2025" at bounding box center [266, 256] width 234 height 34
click at [216, 189] on li "Informations" at bounding box center [188, 181] width 78 height 28
select select
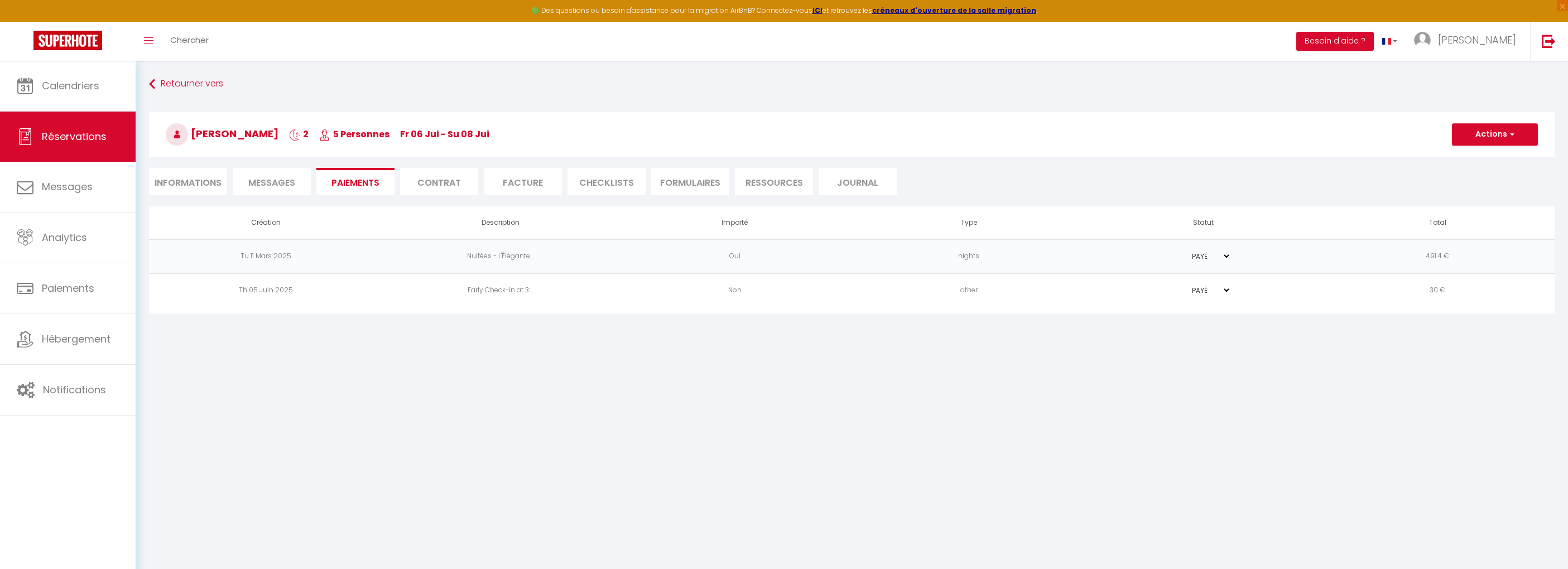
select select
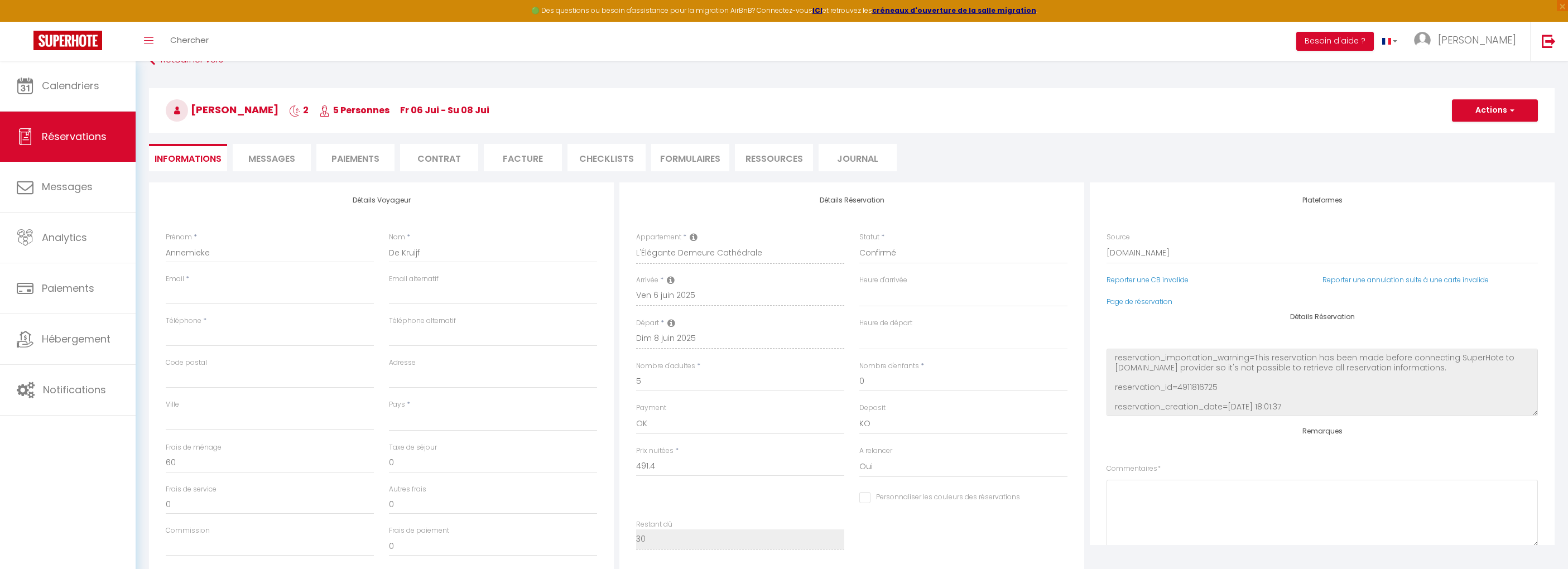
scroll to position [8, 0]
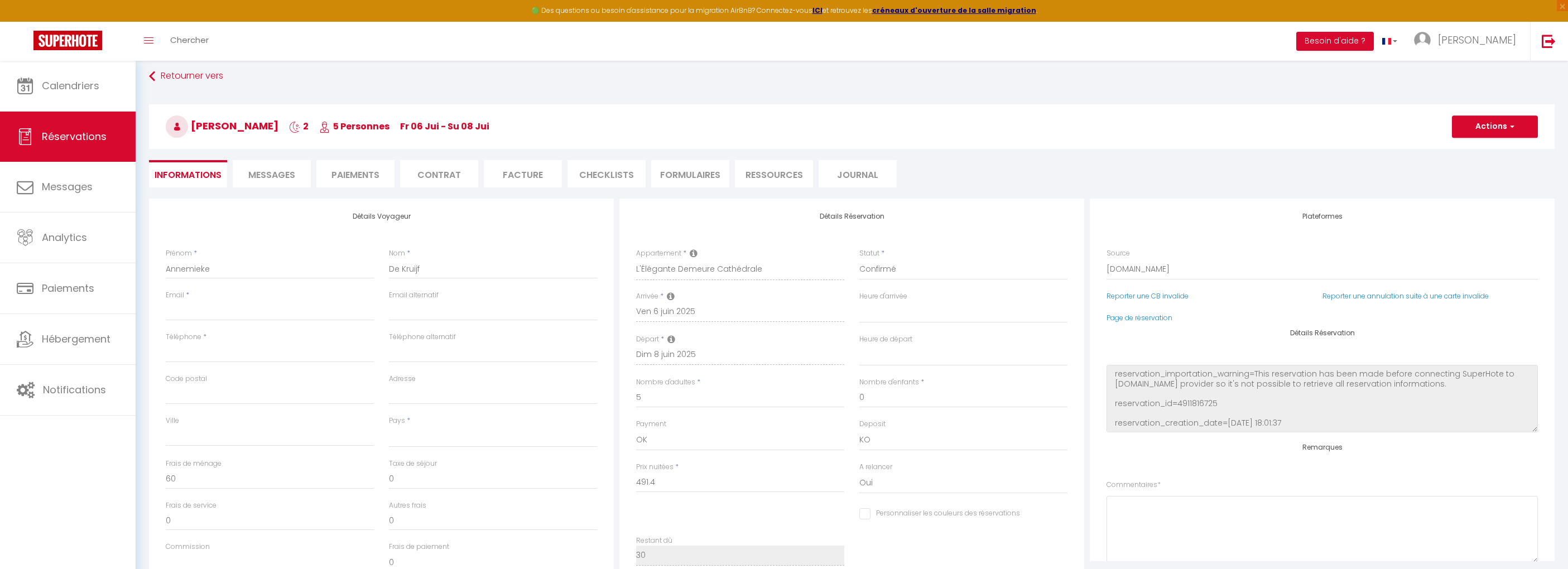
click at [534, 175] on li "Facture" at bounding box center [523, 174] width 78 height 28
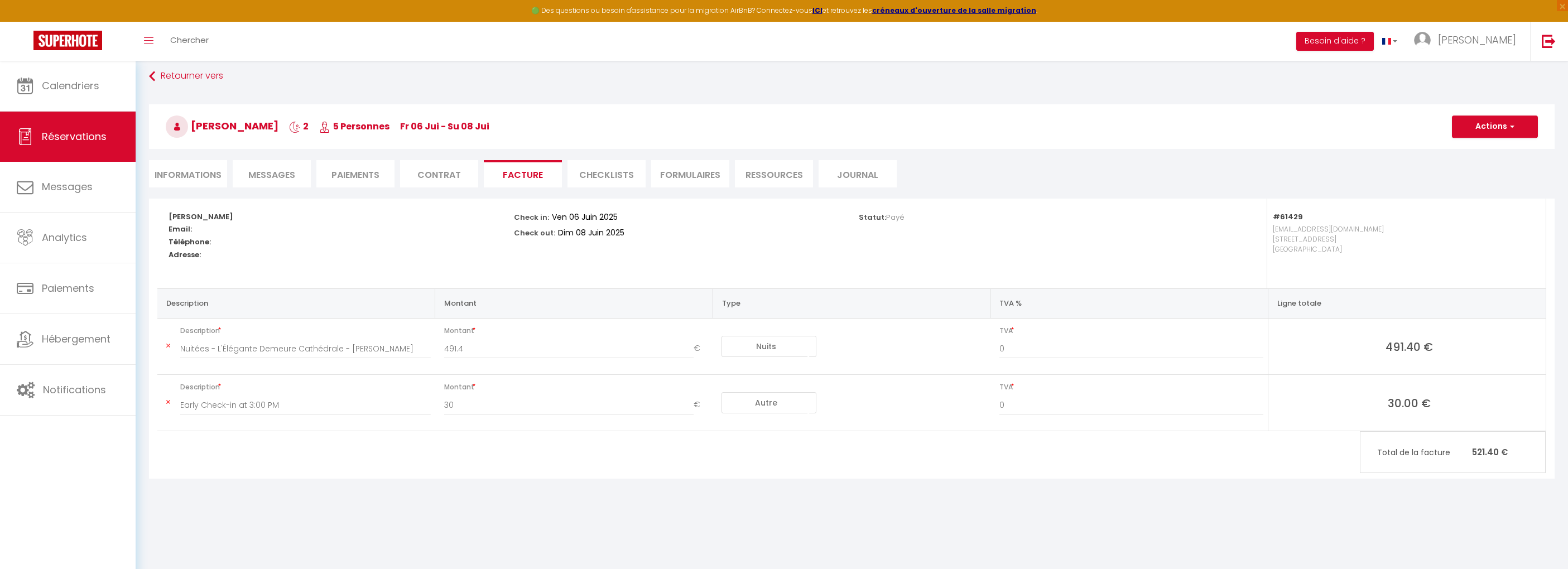
click at [626, 169] on li "CHECKLISTS" at bounding box center [607, 174] width 78 height 28
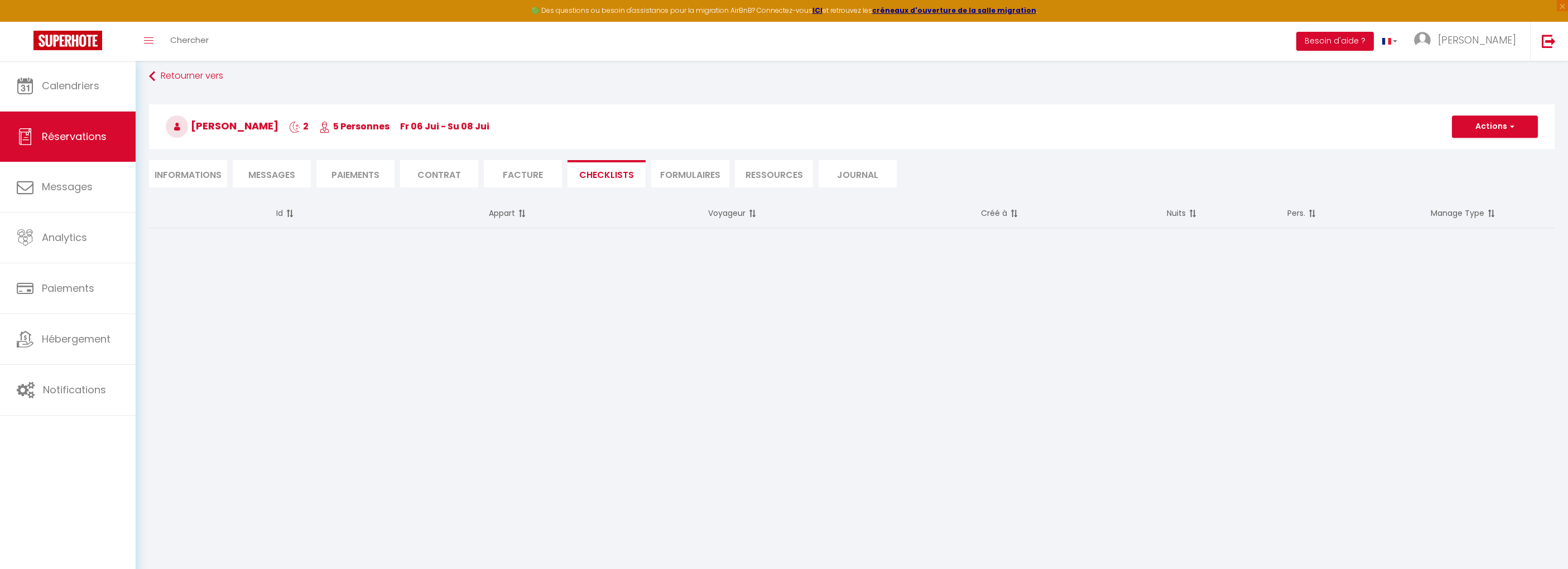
click at [689, 167] on li "FORMULAIRES" at bounding box center [691, 174] width 78 height 28
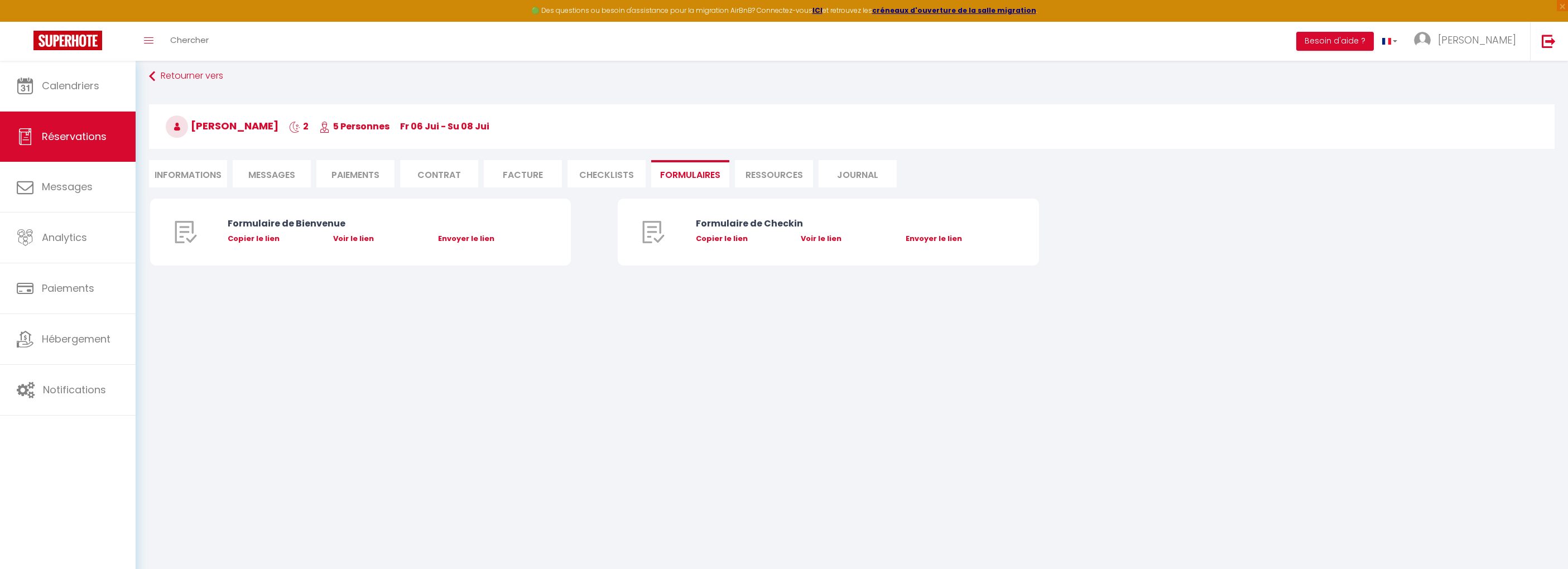
click at [759, 173] on li "Ressources" at bounding box center [774, 174] width 78 height 28
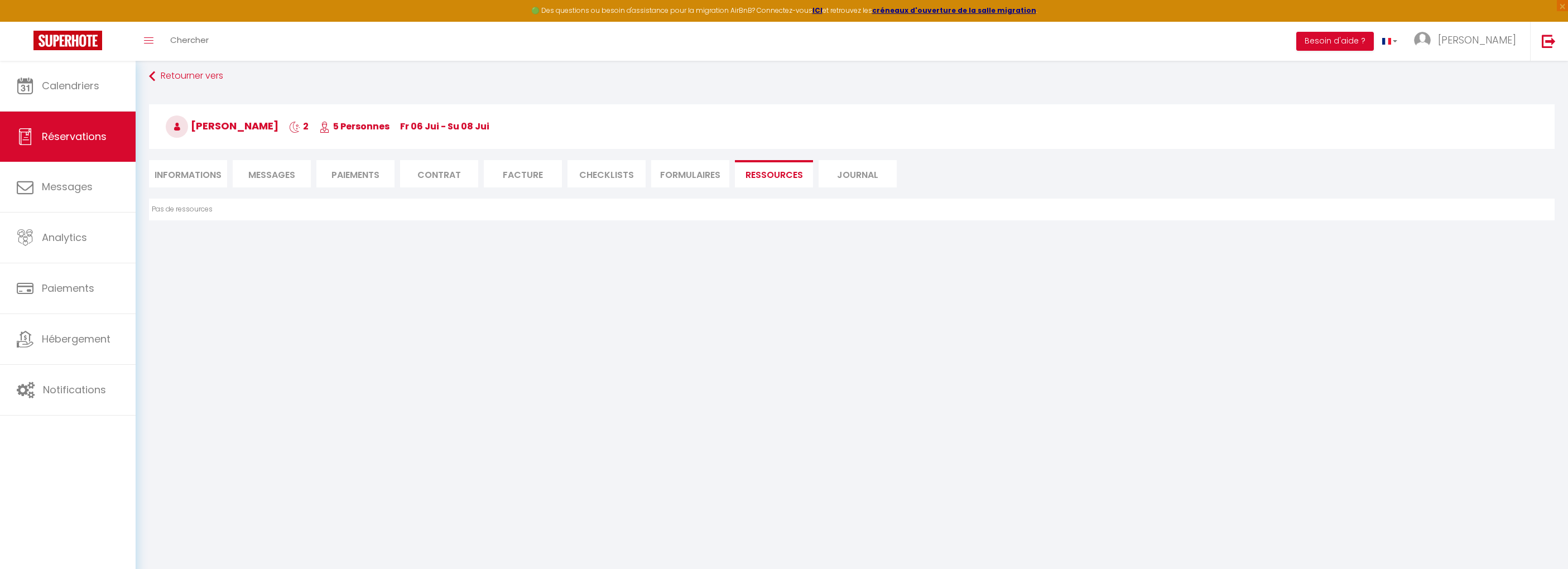
click at [844, 175] on li "Journal" at bounding box center [858, 174] width 78 height 28
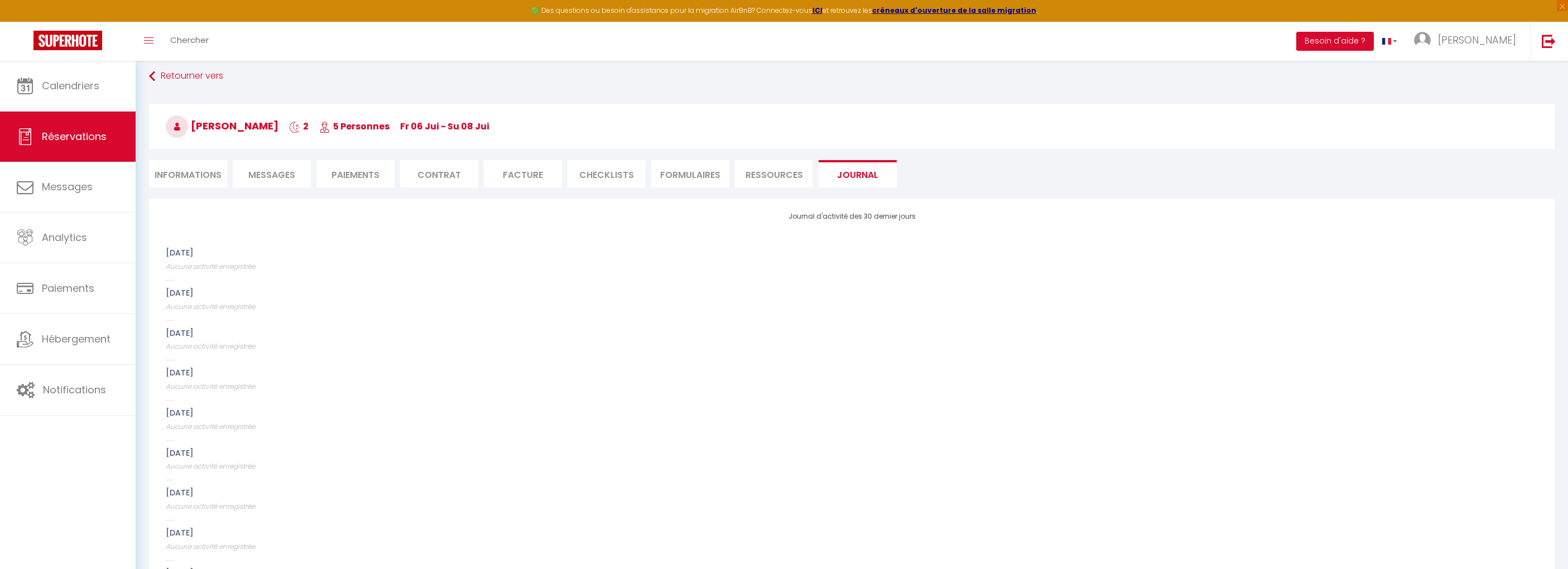
click at [529, 176] on li "Facture" at bounding box center [523, 174] width 78 height 28
